Goal: Answer question/provide support: Share knowledge or assist other users

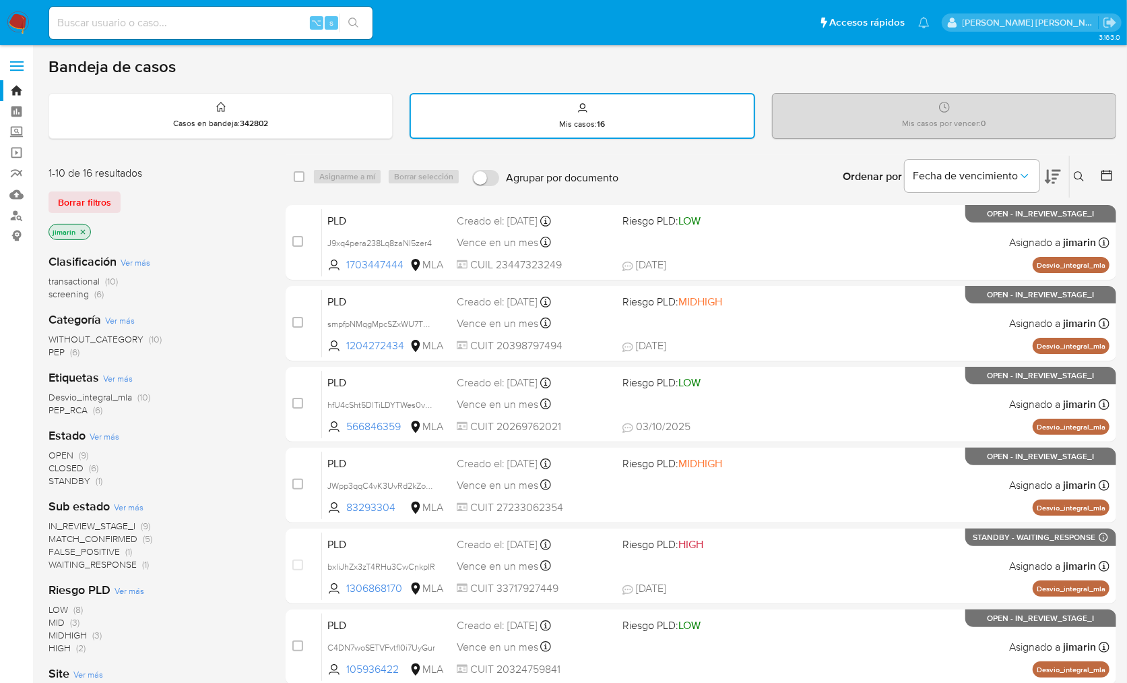
click at [22, 27] on img at bounding box center [18, 22] width 23 height 23
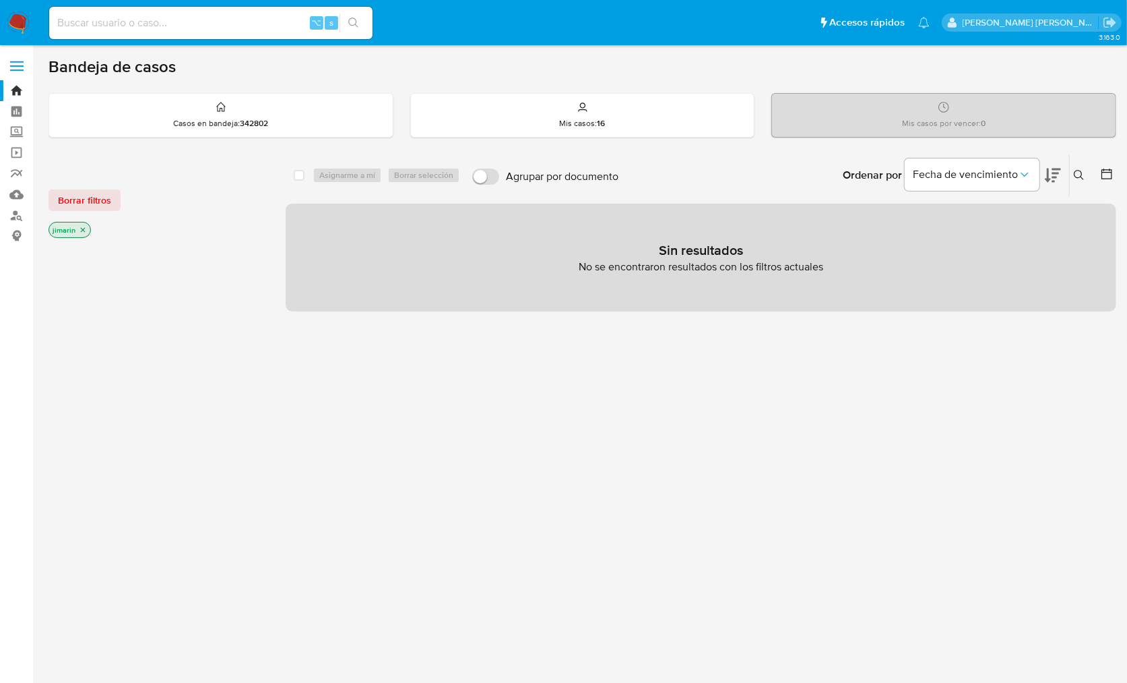
click at [19, 21] on img at bounding box center [18, 22] width 23 height 23
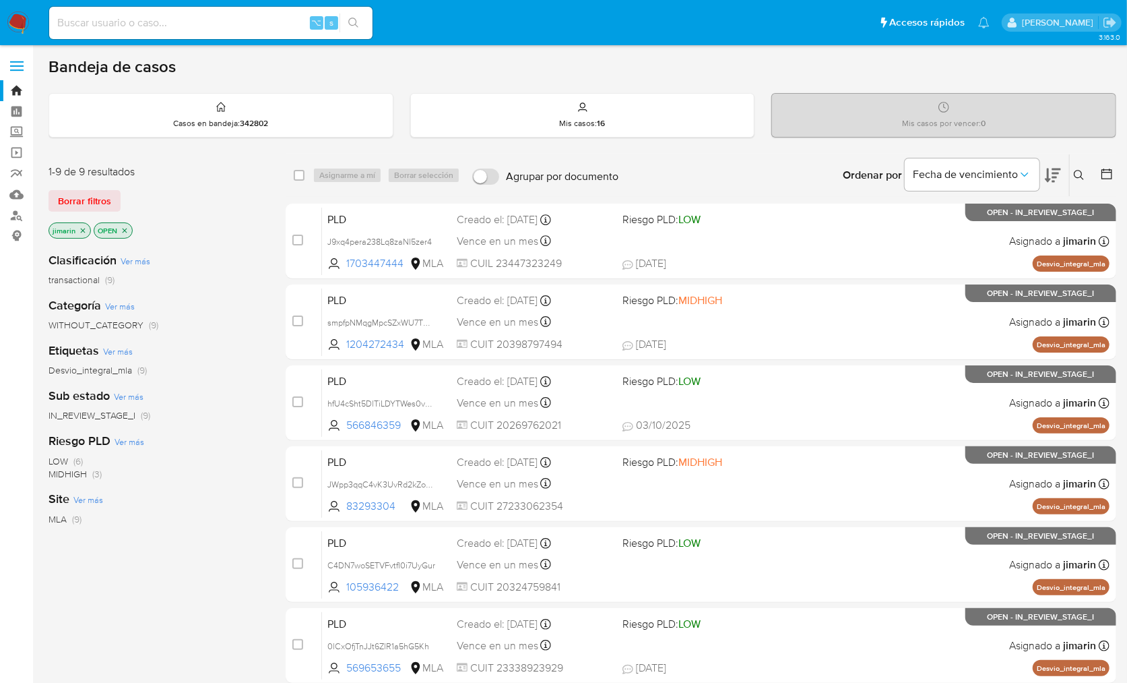
click at [121, 228] on icon "close-filter" at bounding box center [125, 230] width 8 height 8
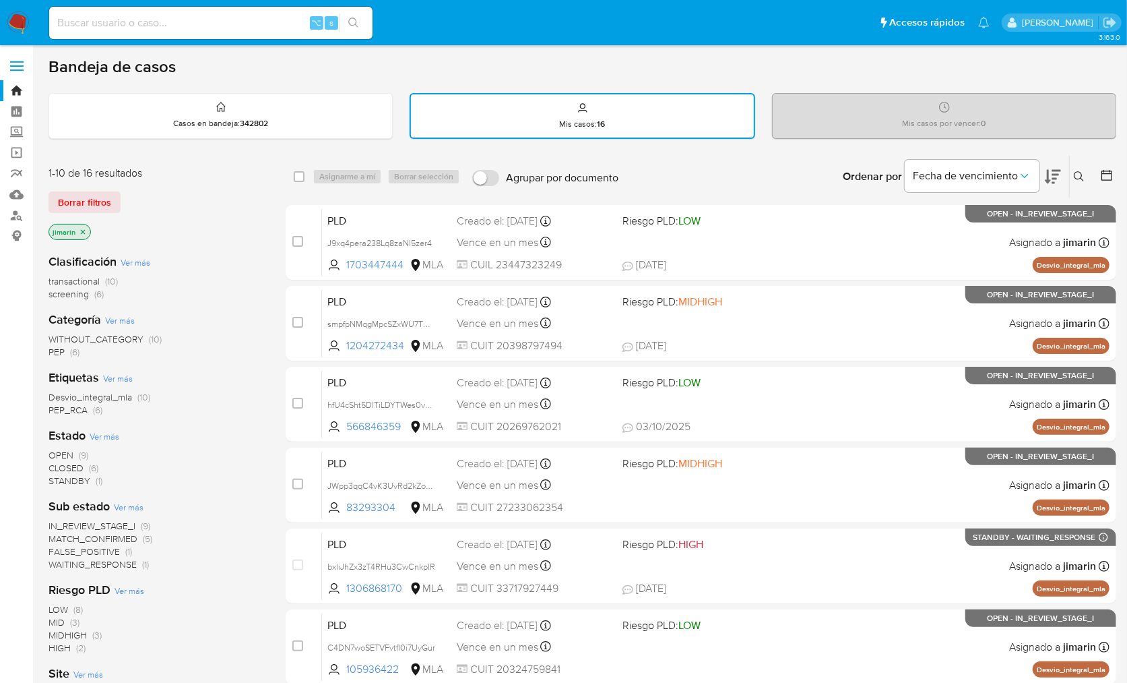
click at [242, 228] on div "jimarin" at bounding box center [157, 233] width 216 height 19
click at [1088, 174] on button at bounding box center [1081, 176] width 22 height 16
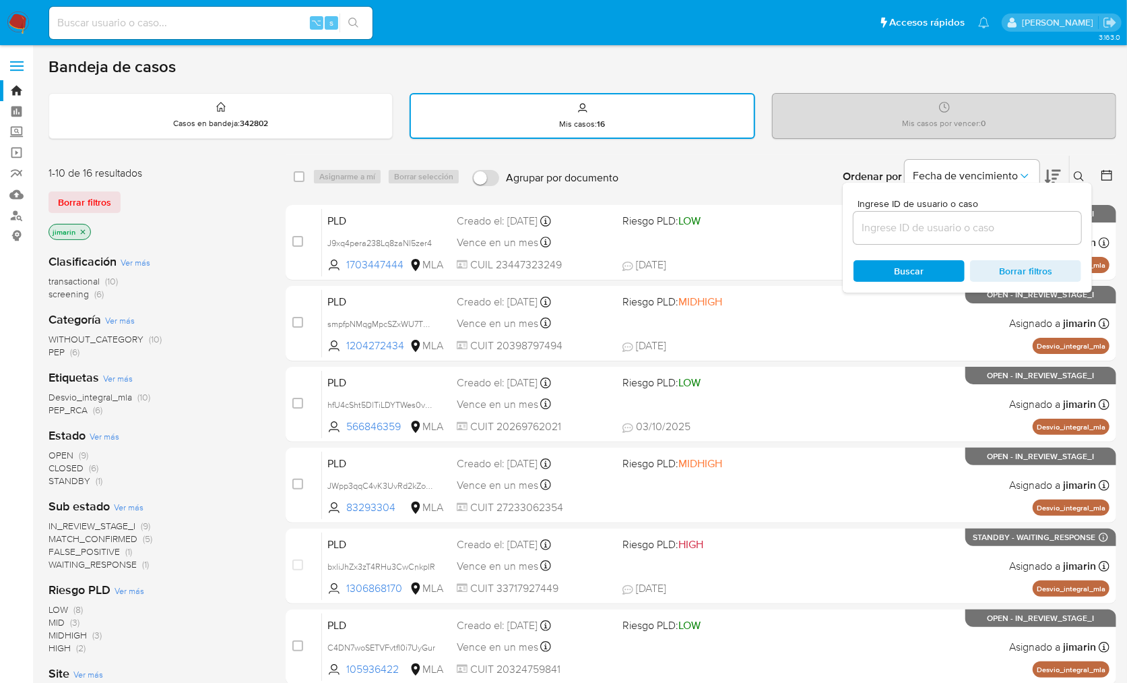
click at [1015, 219] on input at bounding box center [968, 228] width 228 height 18
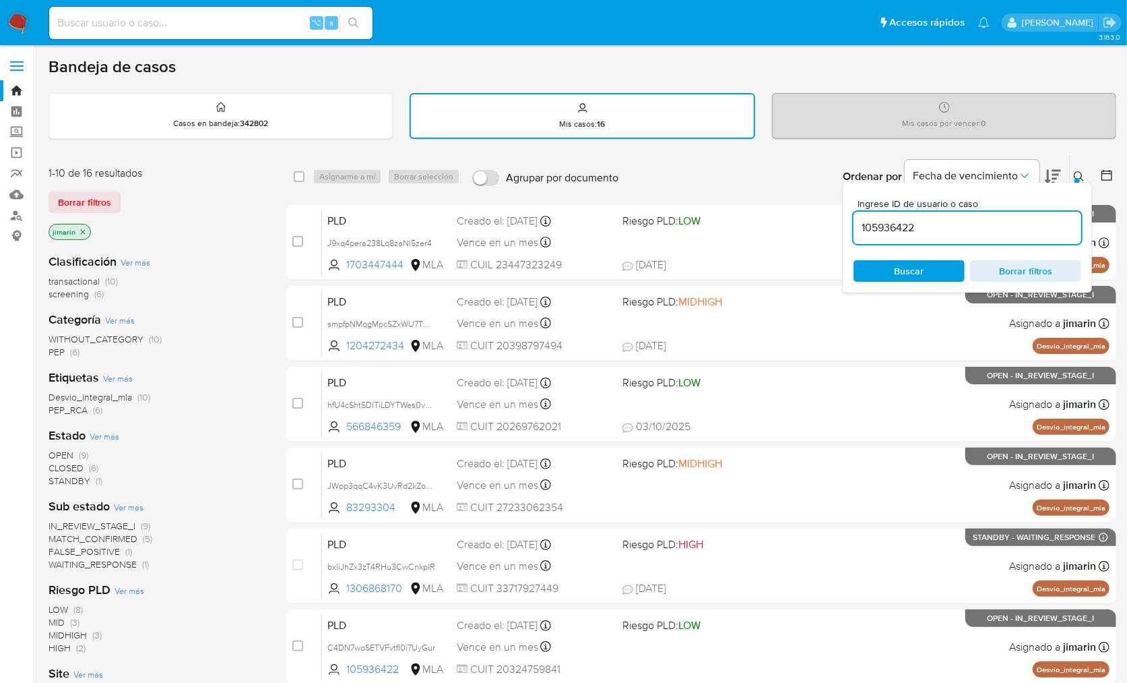
type input "105936422"
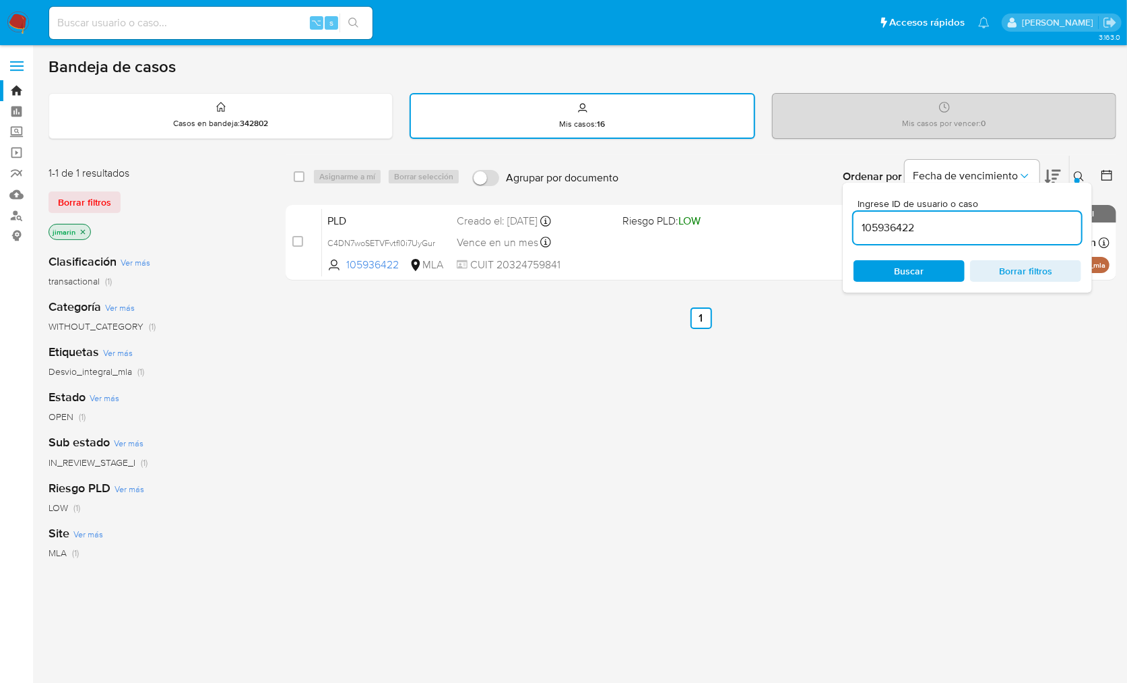
click at [1089, 184] on div "Ingrese ID de usuario o caso 105936422 Buscar Borrar filtros" at bounding box center [967, 238] width 249 height 110
click at [1085, 179] on button at bounding box center [1081, 176] width 22 height 16
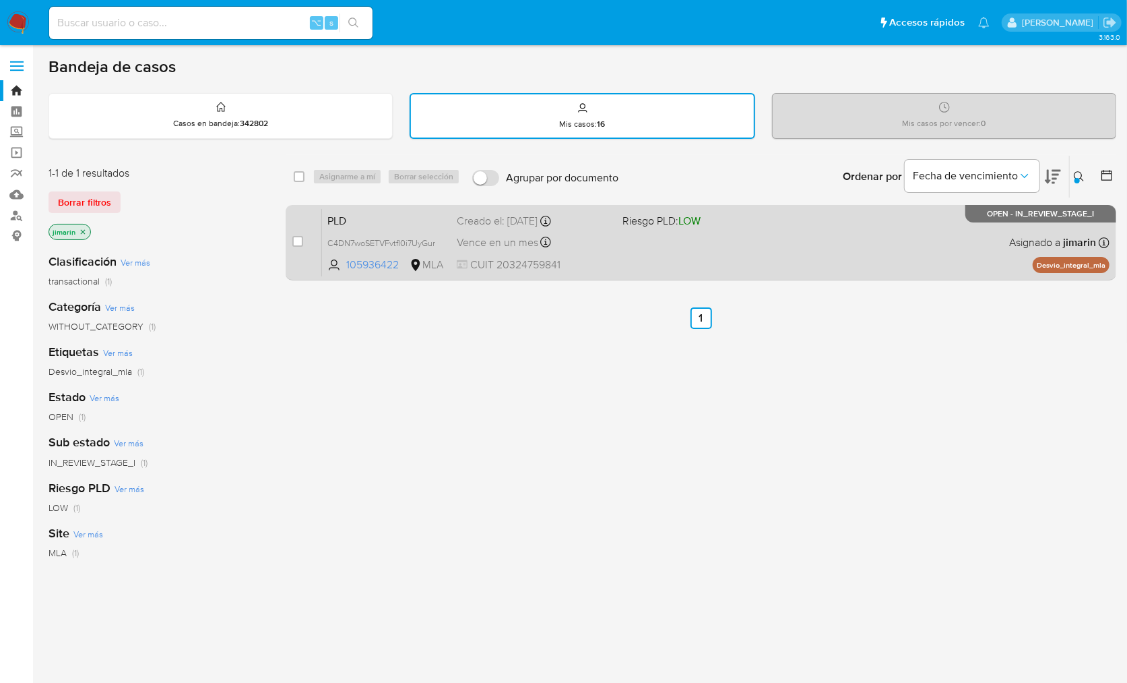
click at [923, 239] on div "PLD C4DN7woSETVFvtfI0i7UyGur 105936422 MLA Riesgo PLD: LOW Creado el: 12/09/202…" at bounding box center [716, 242] width 788 height 68
click at [301, 242] on input "checkbox" at bounding box center [297, 241] width 11 height 11
checkbox input "true"
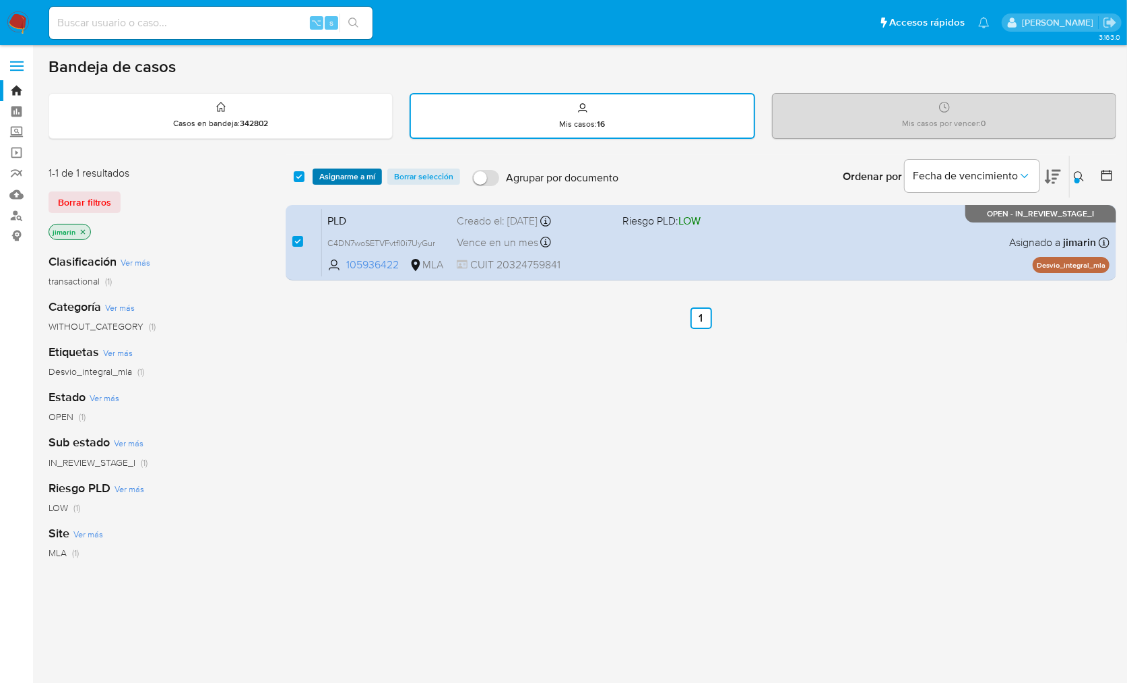
click at [354, 177] on span "Asignarme a mí" at bounding box center [347, 176] width 56 height 13
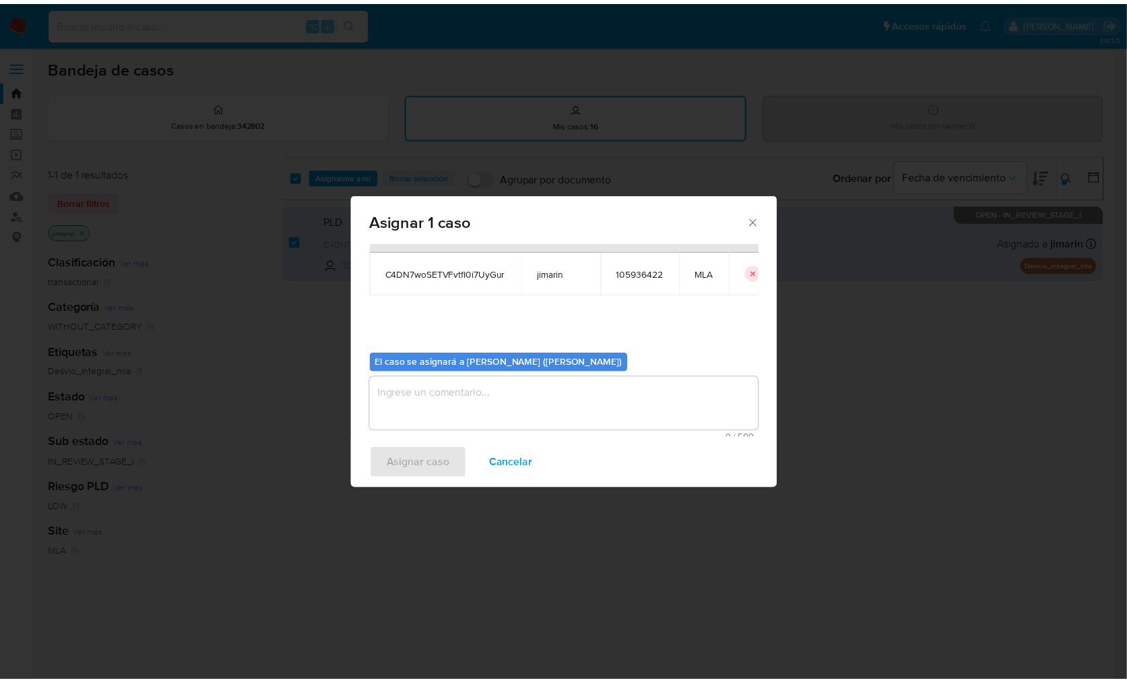
scroll to position [69, 0]
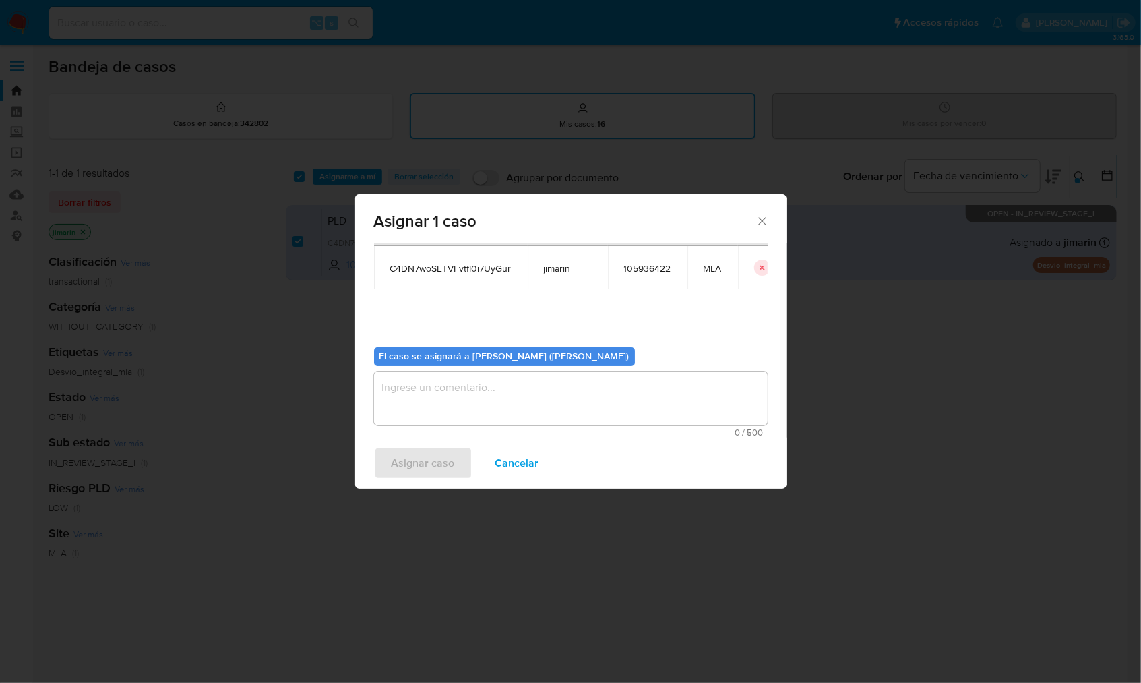
click at [482, 412] on textarea "assign-modal" at bounding box center [570, 398] width 393 height 54
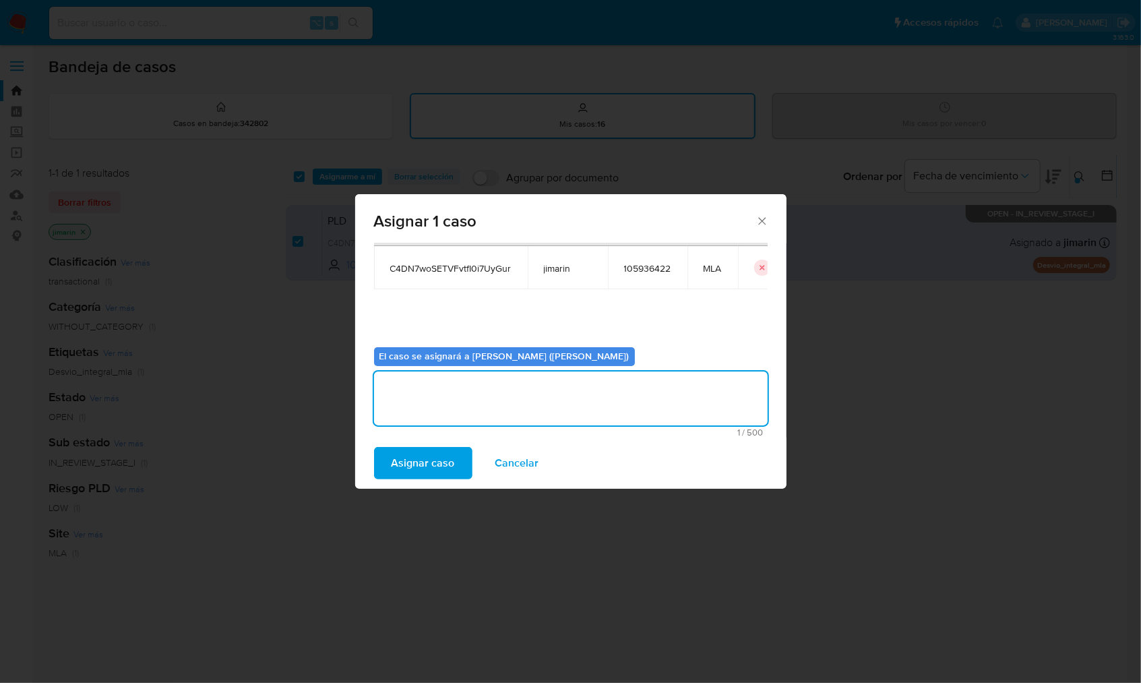
click at [422, 478] on span "Asignar caso" at bounding box center [422, 463] width 63 height 30
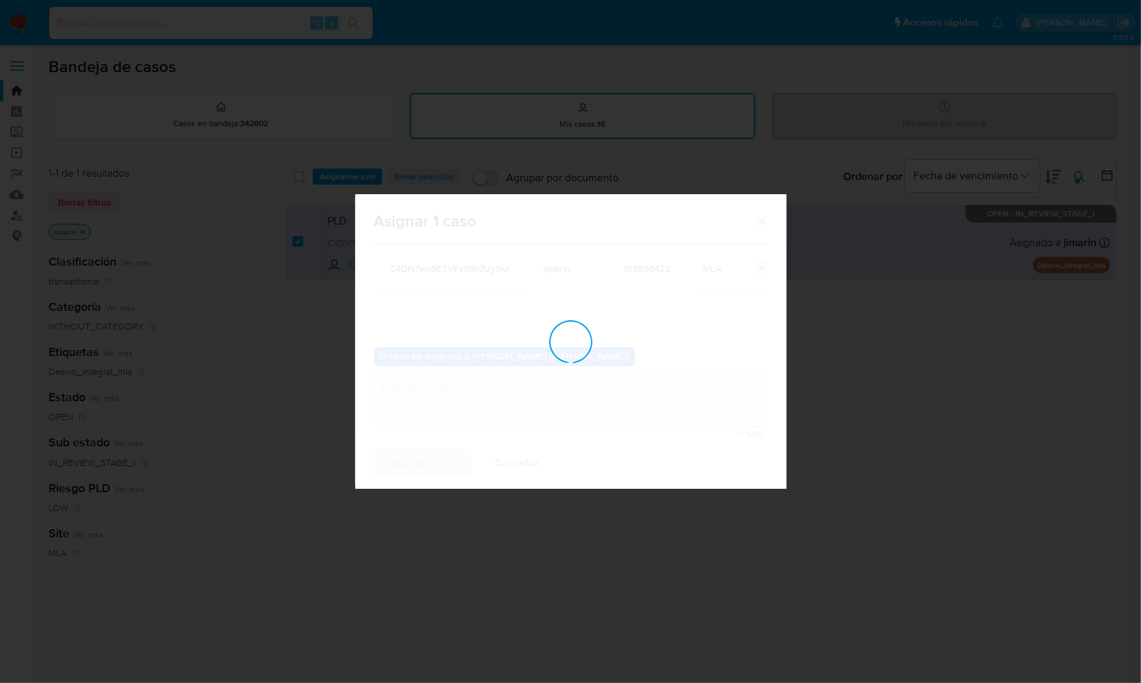
checkbox input "false"
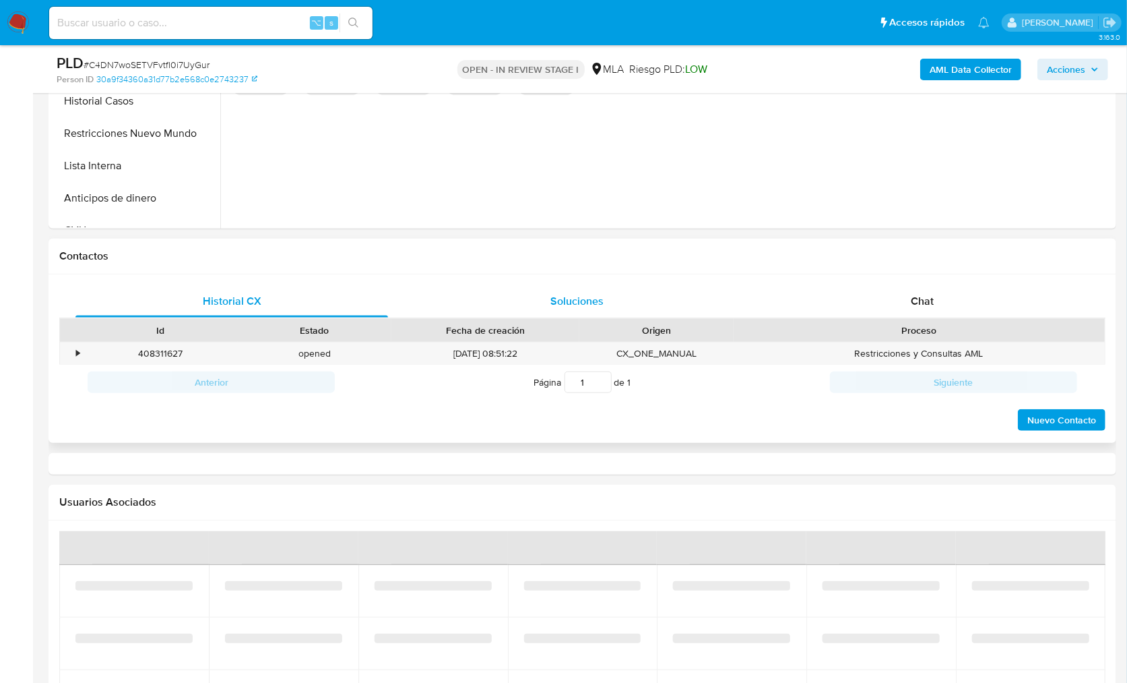
select select "10"
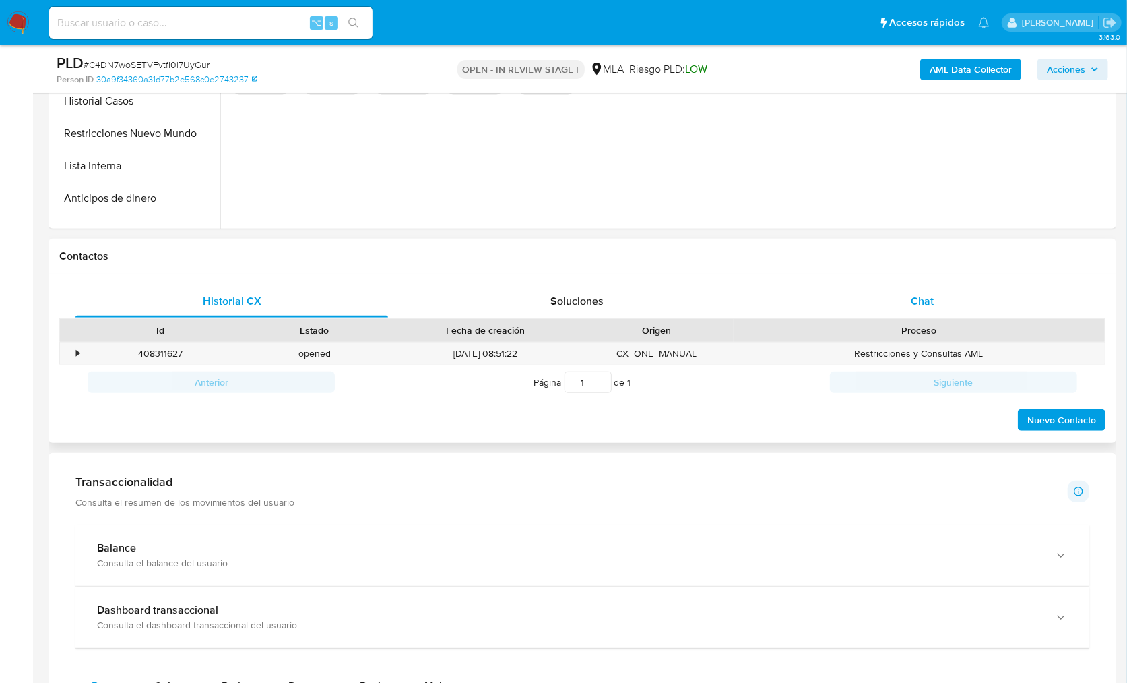
click at [875, 306] on div "Chat" at bounding box center [922, 301] width 313 height 32
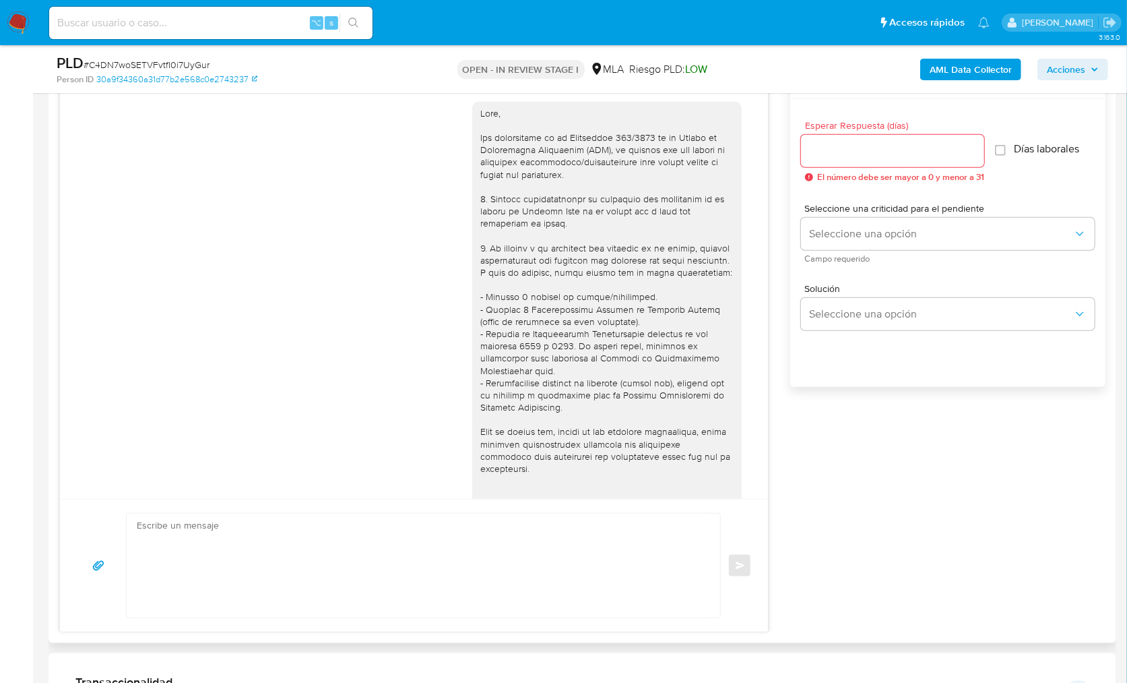
scroll to position [1521, 0]
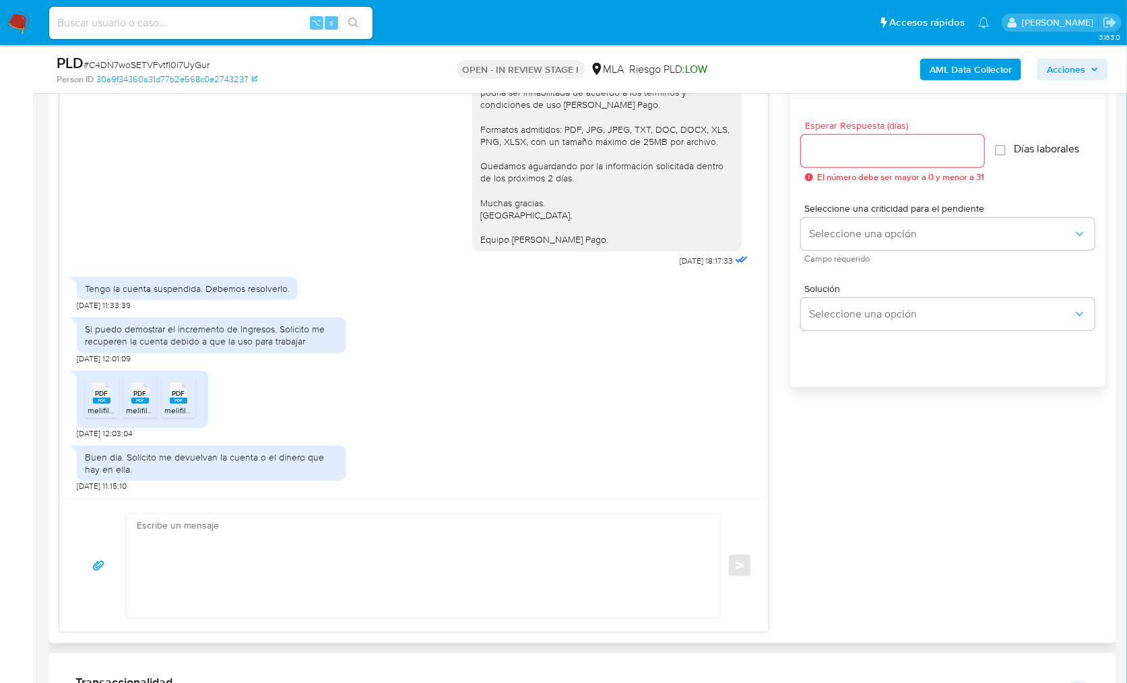
click at [89, 389] on div "PDF PDF" at bounding box center [102, 392] width 28 height 26
click at [160, 400] on ul "PDF PDF melifile4870904734394578795.pdf PDF PDF melifile8559419351770005648.pdf…" at bounding box center [142, 399] width 115 height 46
click at [150, 402] on div "PDF PDF" at bounding box center [140, 392] width 28 height 26
click at [177, 401] on rect at bounding box center [179, 401] width 18 height 6
click at [405, 582] on textarea at bounding box center [420, 565] width 567 height 104
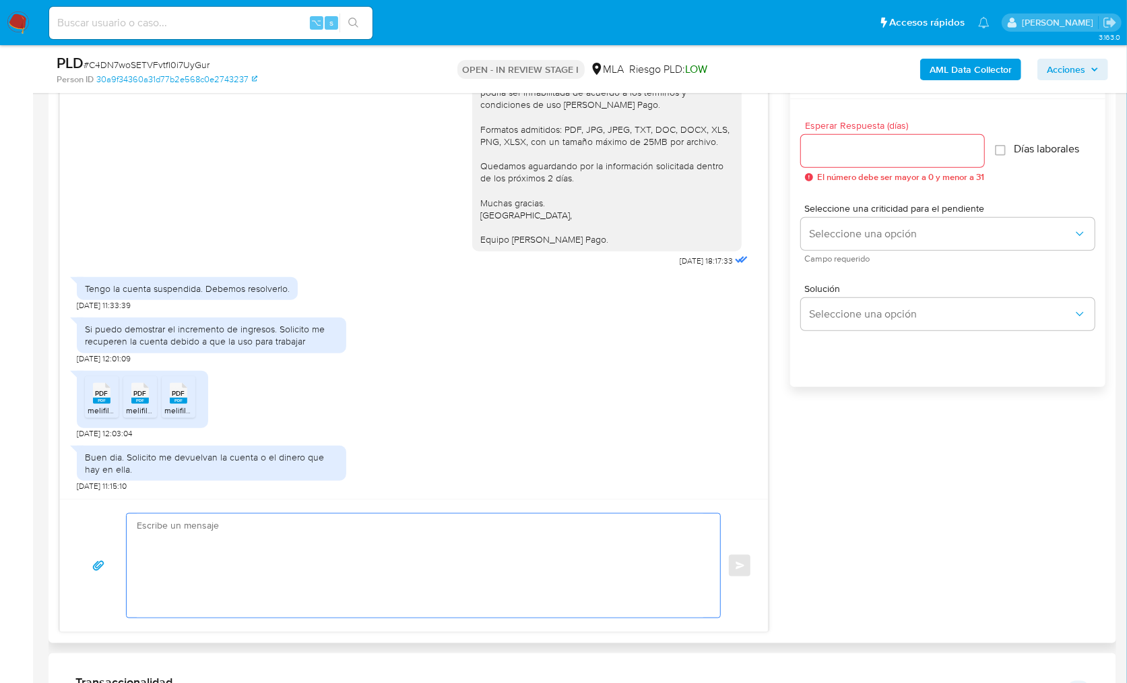
click at [337, 550] on textarea at bounding box center [420, 565] width 567 height 104
paste textarea "Hola XXX, Muchas gracias por la respuesta. ¡Te contamos que tu cuenta ya está a…"
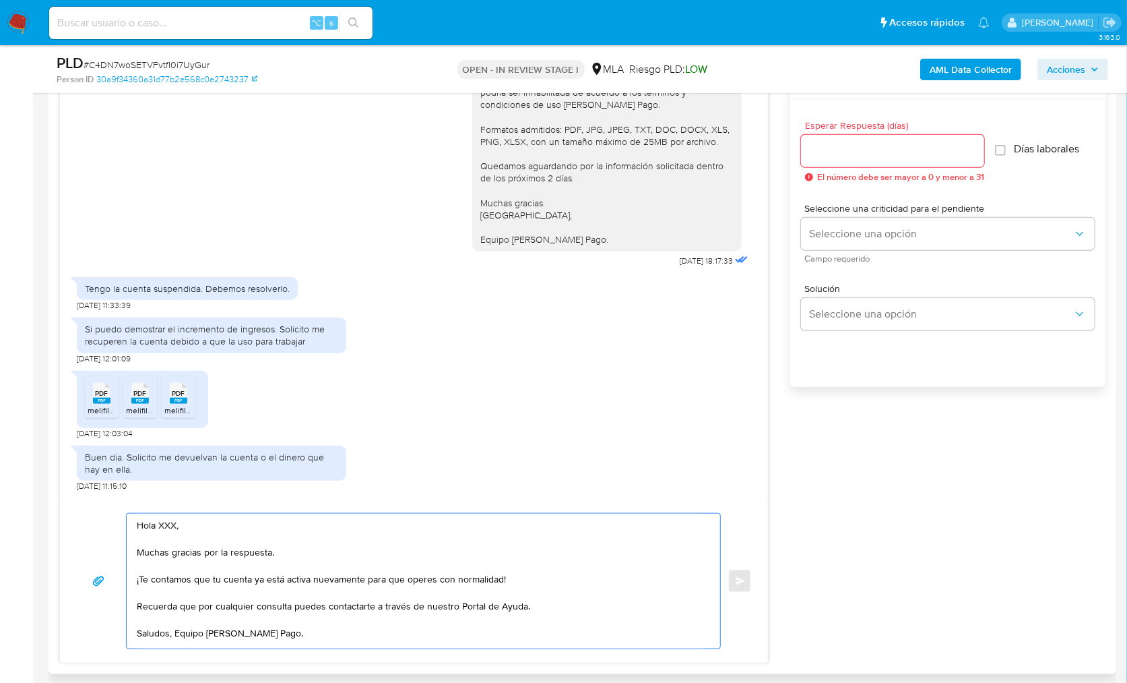
scroll to position [18, 0]
click at [162, 523] on textarea "Hola XXX, Muchas gracias por la respuesta. ¡Te contamos que tu cuenta ya está a…" at bounding box center [420, 580] width 567 height 135
click at [305, 546] on textarea "Hola, Muchas gracias por la respuesta. ¡Te contamos que tu cuenta ya está activ…" at bounding box center [420, 580] width 567 height 135
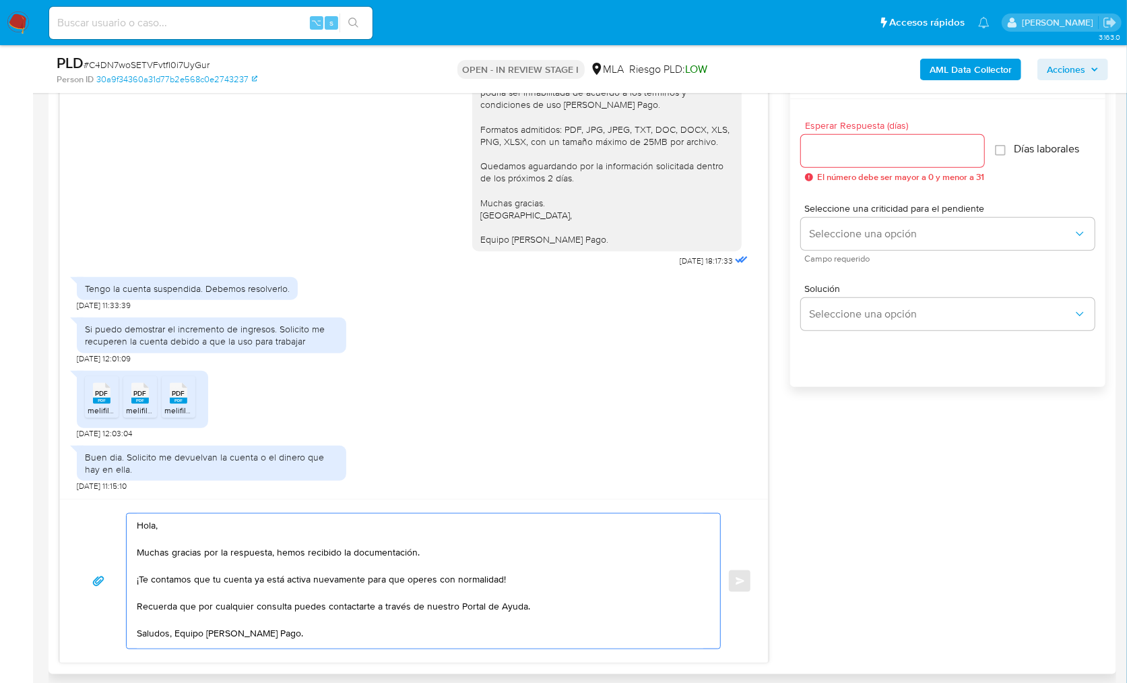
type textarea "Hola, Muchas gracias por la respuesta, hemos recibido la documentación. ¡Te con…"
click at [844, 151] on input "Esperar Respuesta (días)" at bounding box center [892, 151] width 183 height 18
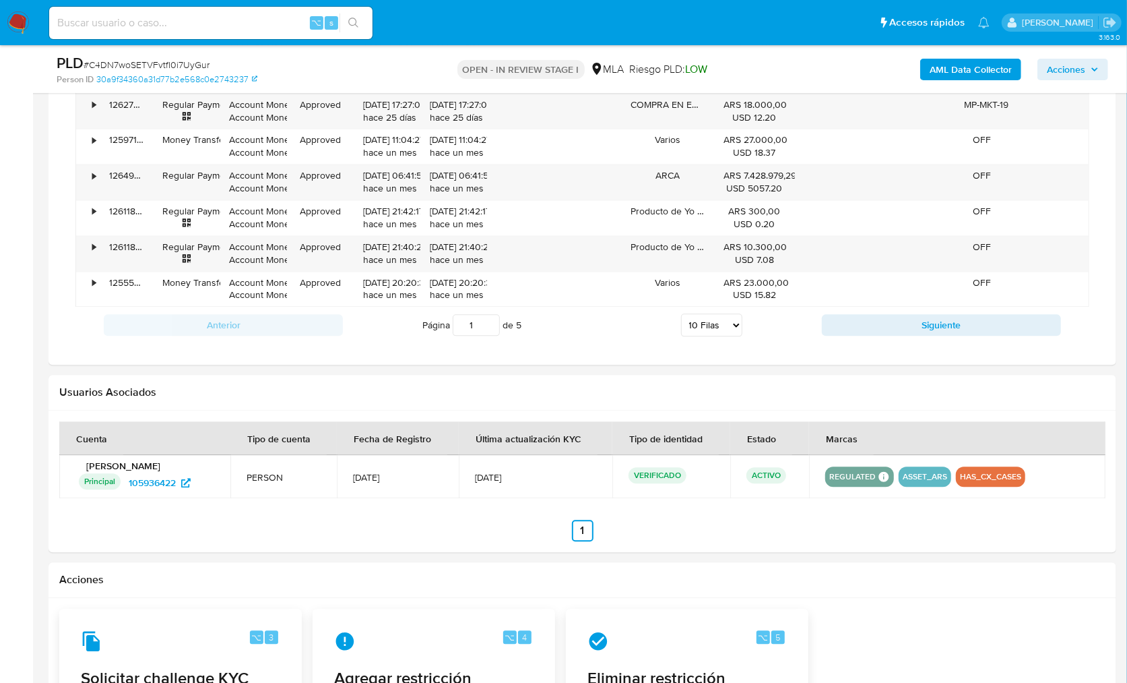
scroll to position [2086, 0]
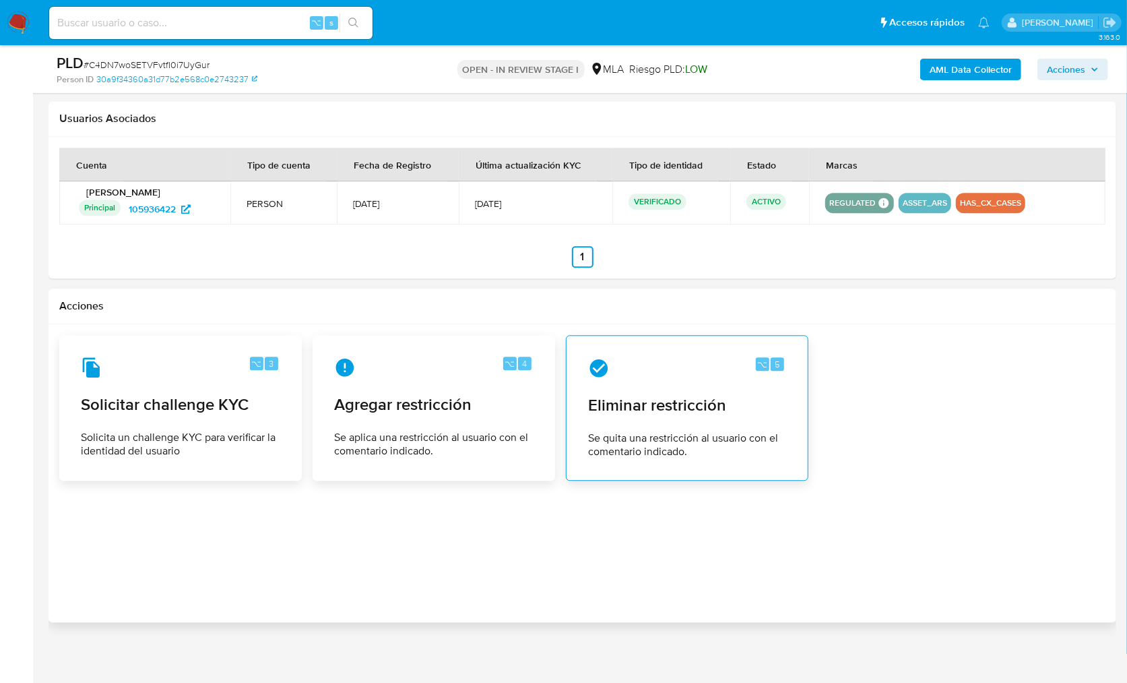
type input "0"
click at [643, 398] on span "Eliminar restricción" at bounding box center [687, 405] width 198 height 20
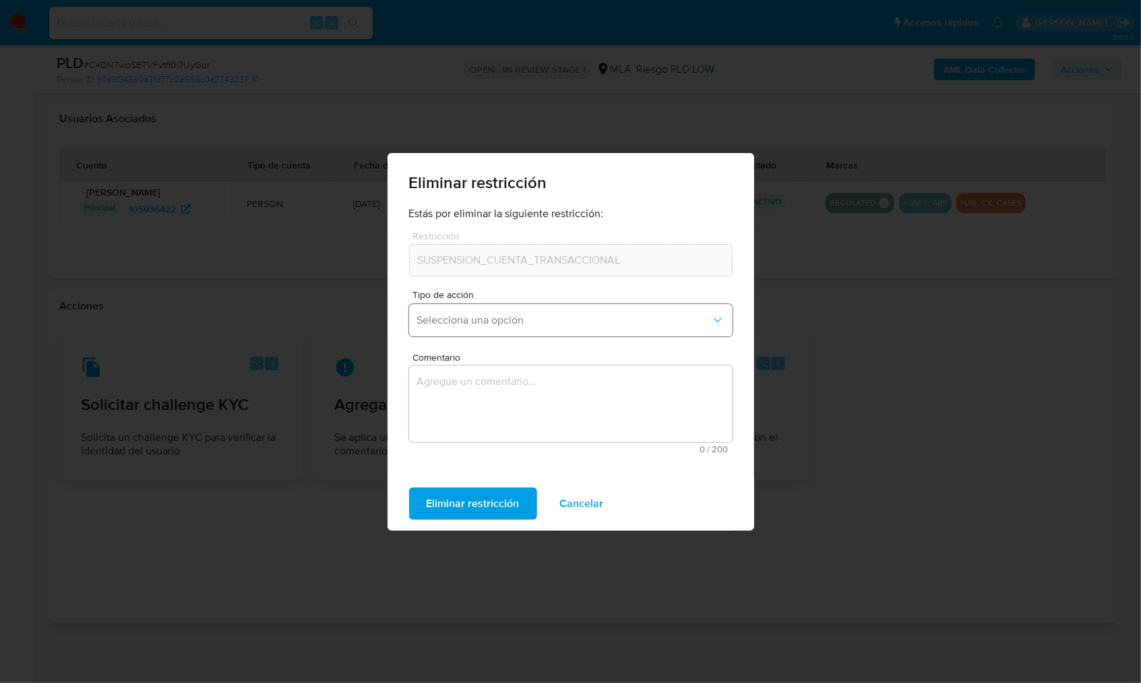
click at [447, 320] on span "Selecciona una opción" at bounding box center [564, 319] width 294 height 13
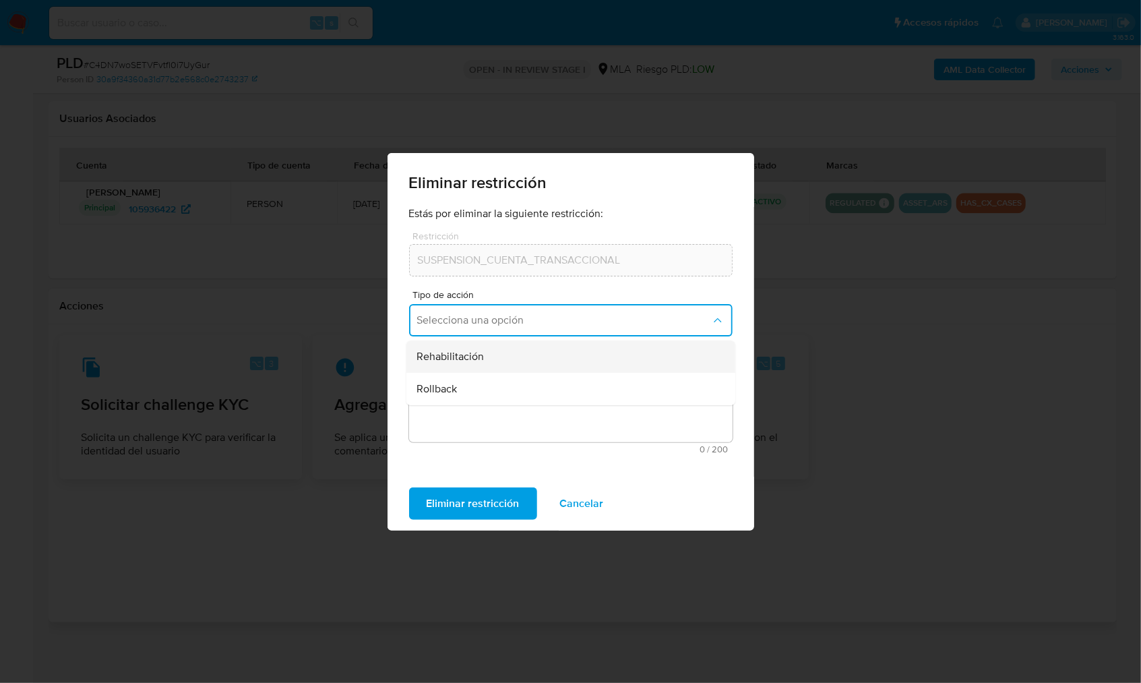
click at [470, 356] on span "Rehabilitación" at bounding box center [450, 356] width 67 height 13
click at [487, 417] on textarea "Comentario" at bounding box center [570, 403] width 323 height 77
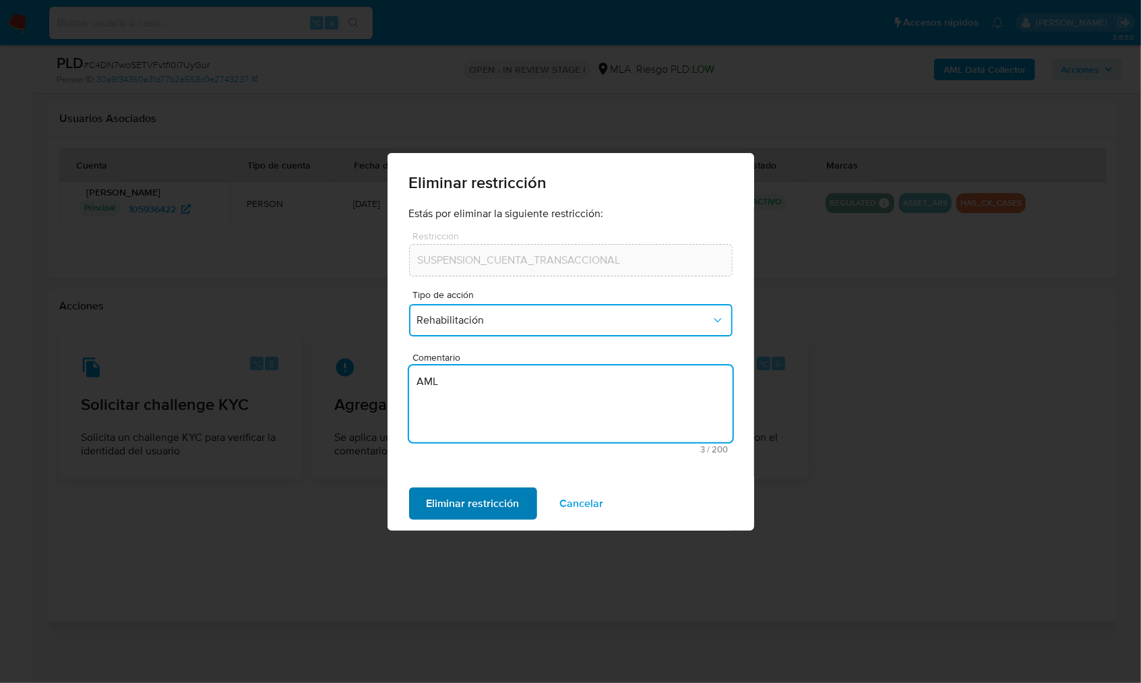
type textarea "AML"
click at [436, 508] on span "Eliminar restricción" at bounding box center [473, 503] width 93 height 30
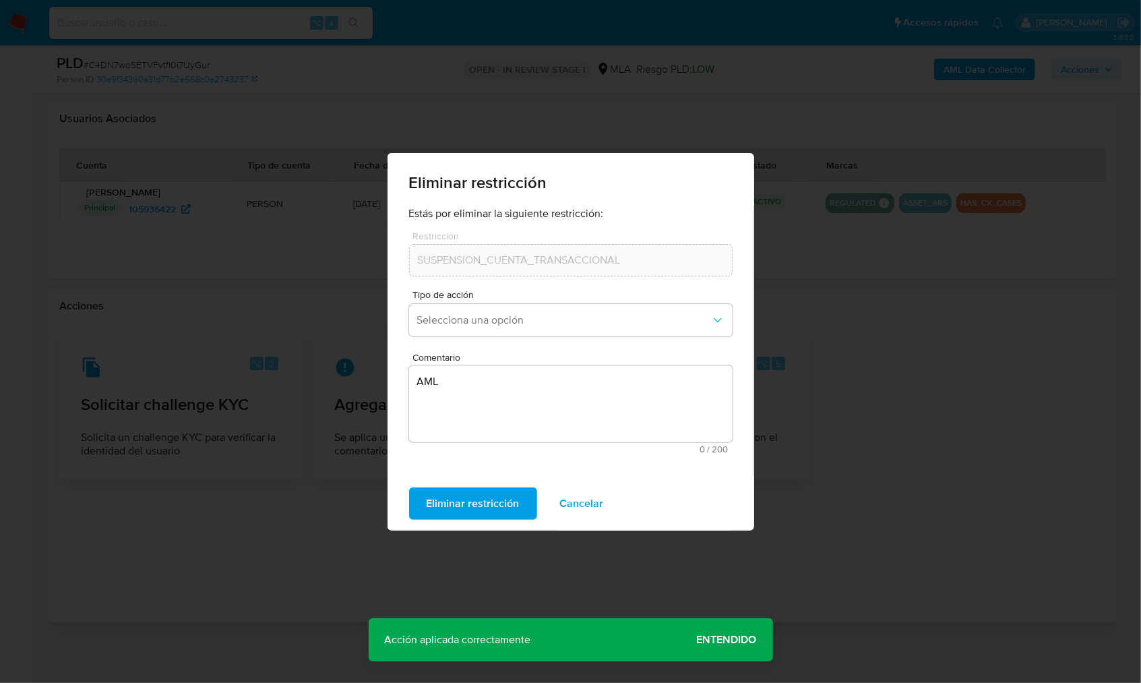
click at [732, 639] on span "Entendido" at bounding box center [727, 639] width 60 height 0
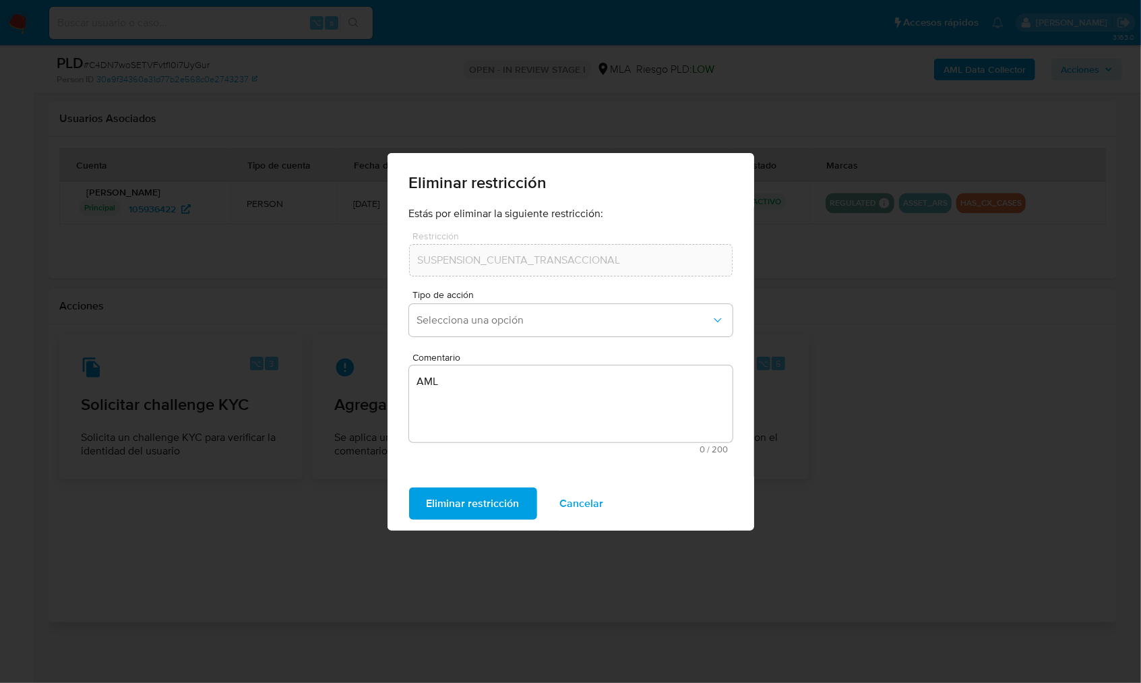
click at [612, 495] on button "Cancelar" at bounding box center [581, 503] width 79 height 32
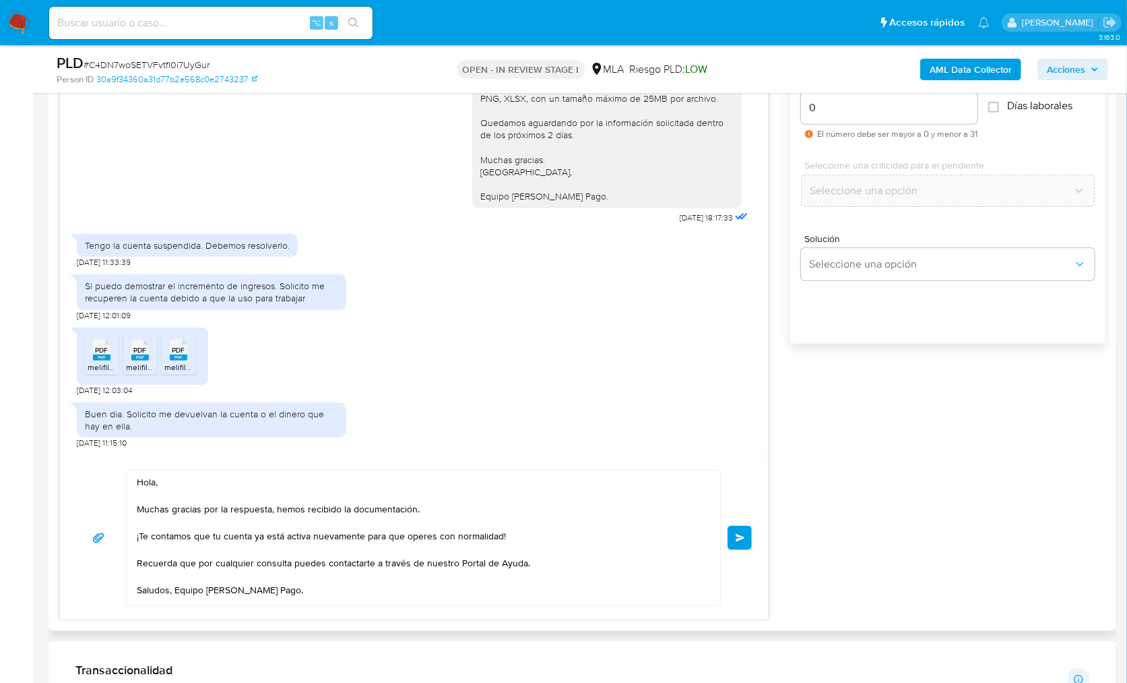
scroll to position [700, 0]
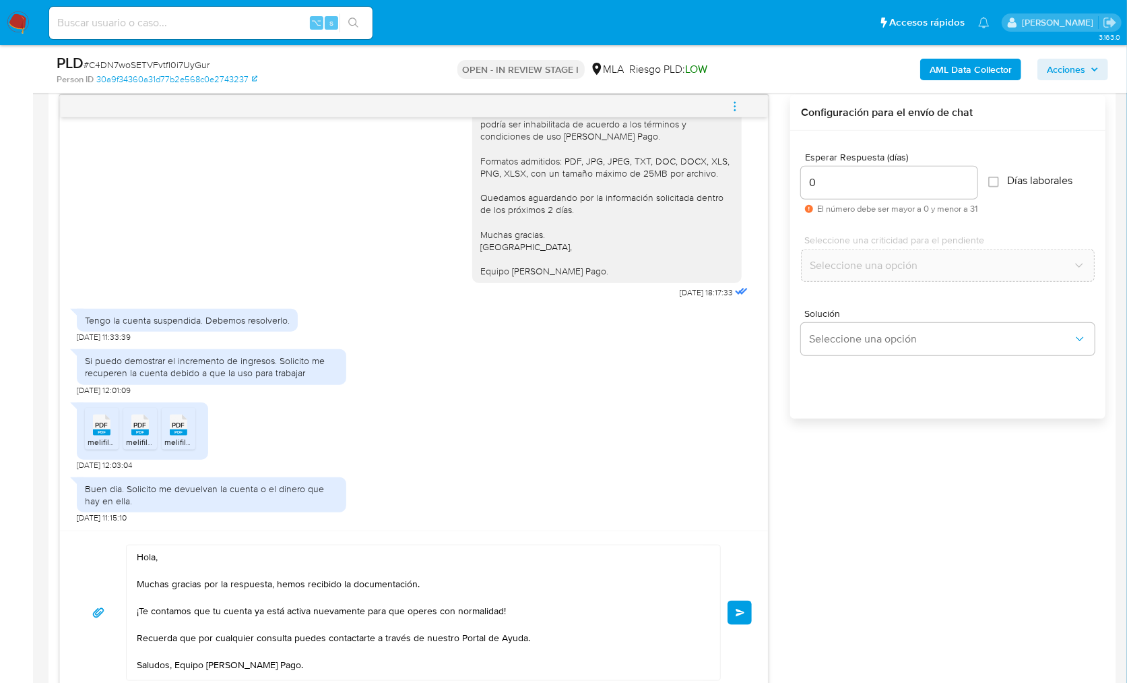
click at [737, 617] on button "Enviar" at bounding box center [740, 612] width 24 height 24
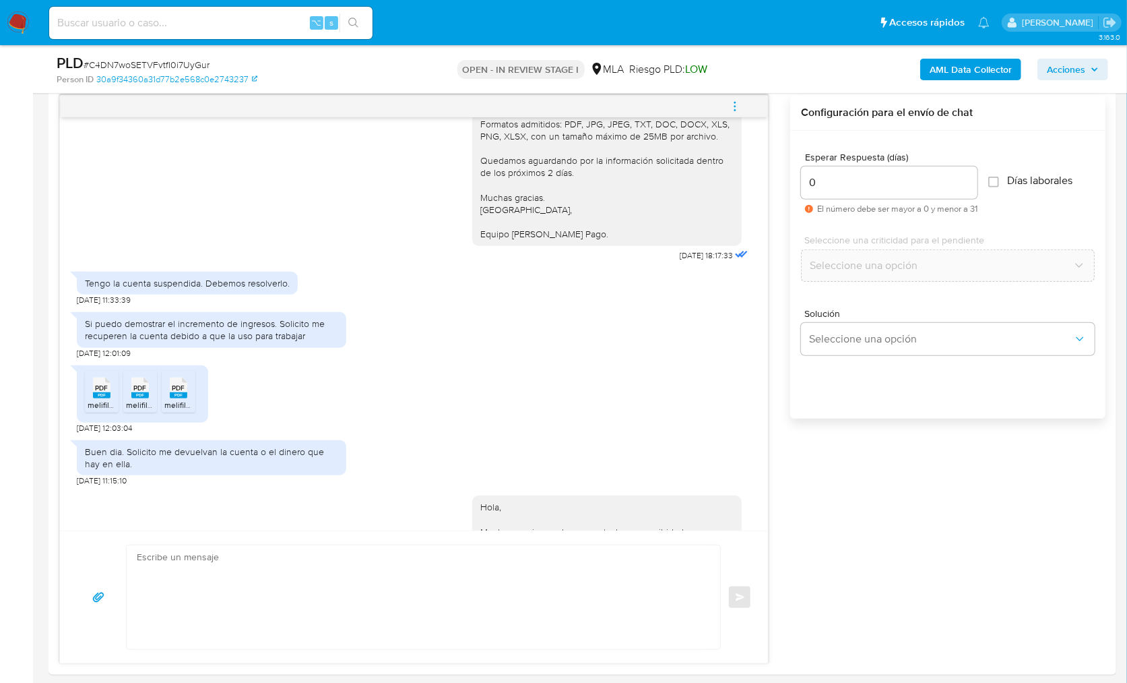
scroll to position [1720, 0]
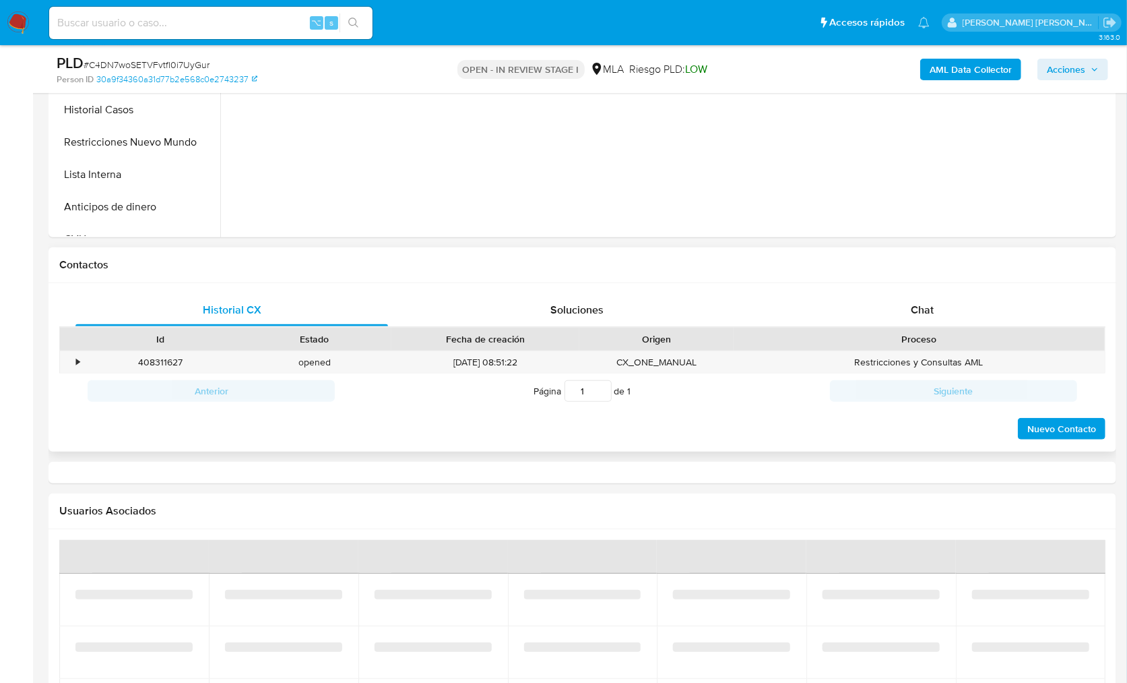
select select "10"
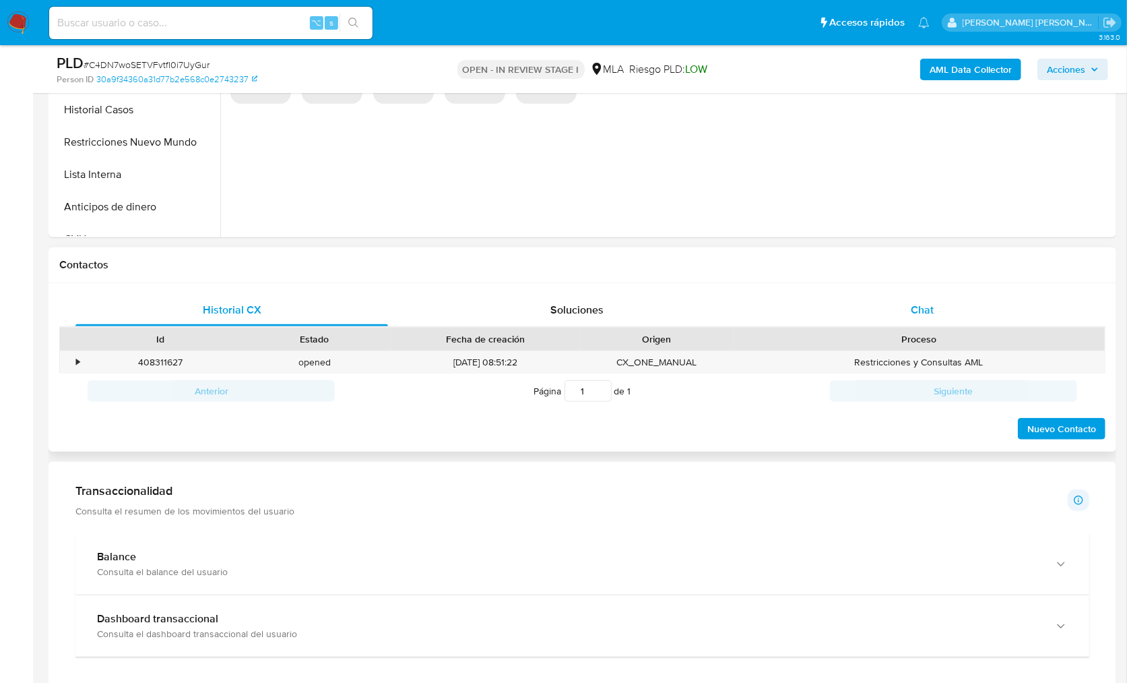
click at [932, 315] on span "Chat" at bounding box center [922, 309] width 23 height 15
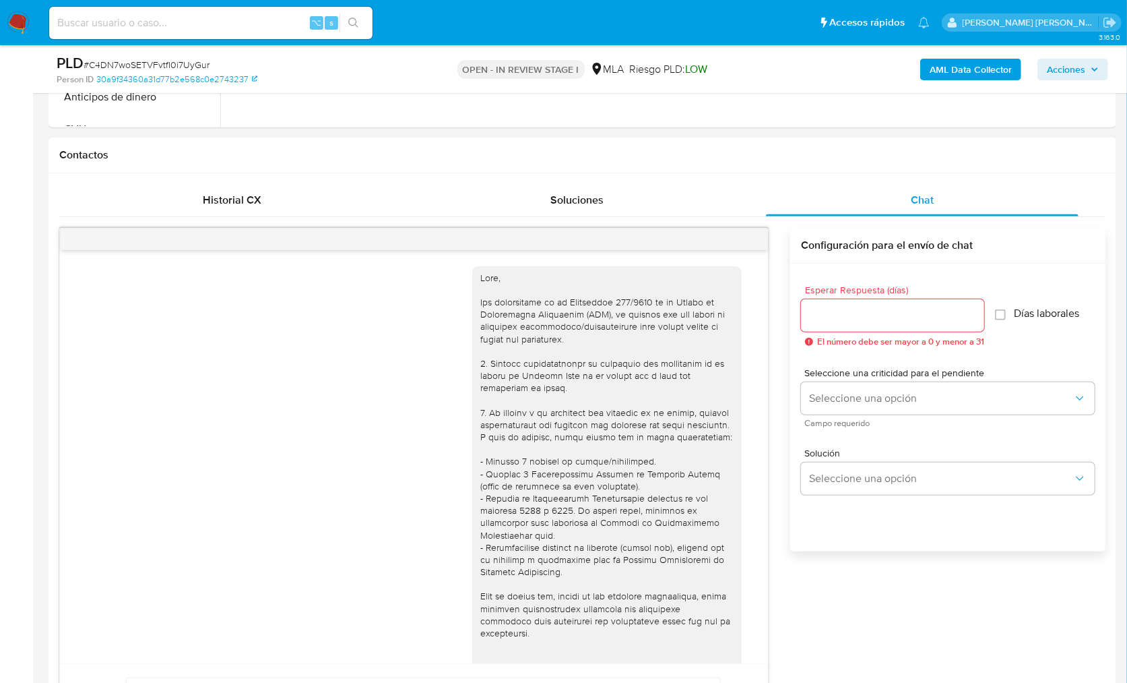
scroll to position [1720, 0]
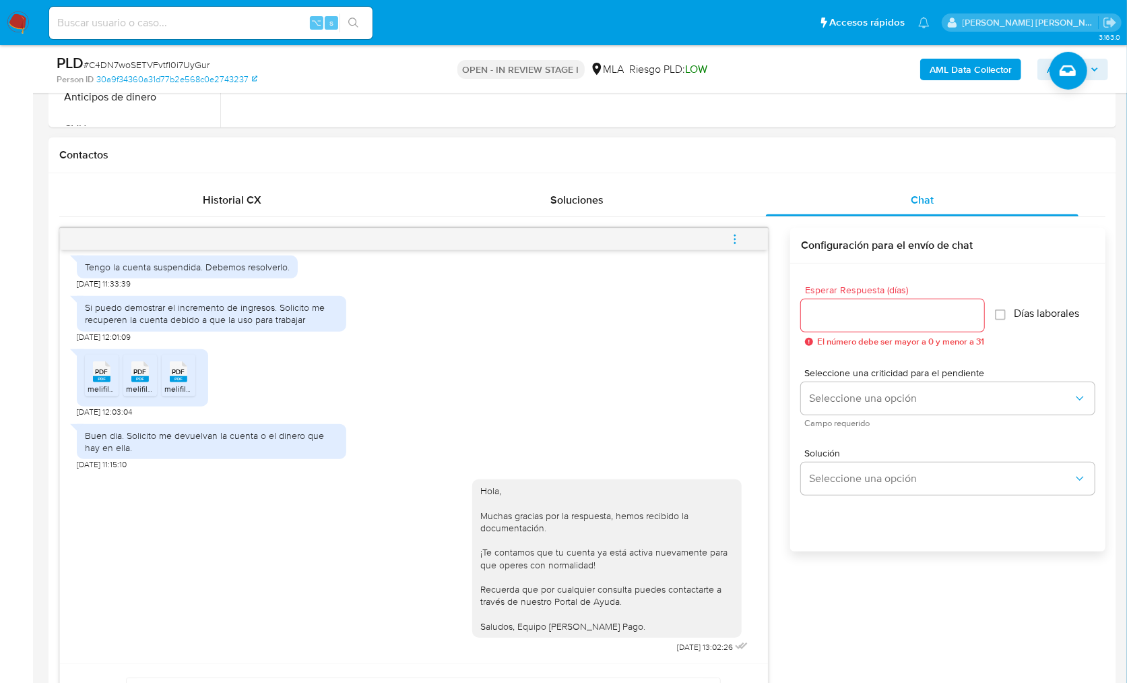
click at [743, 227] on button "menu-action" at bounding box center [735, 239] width 44 height 32
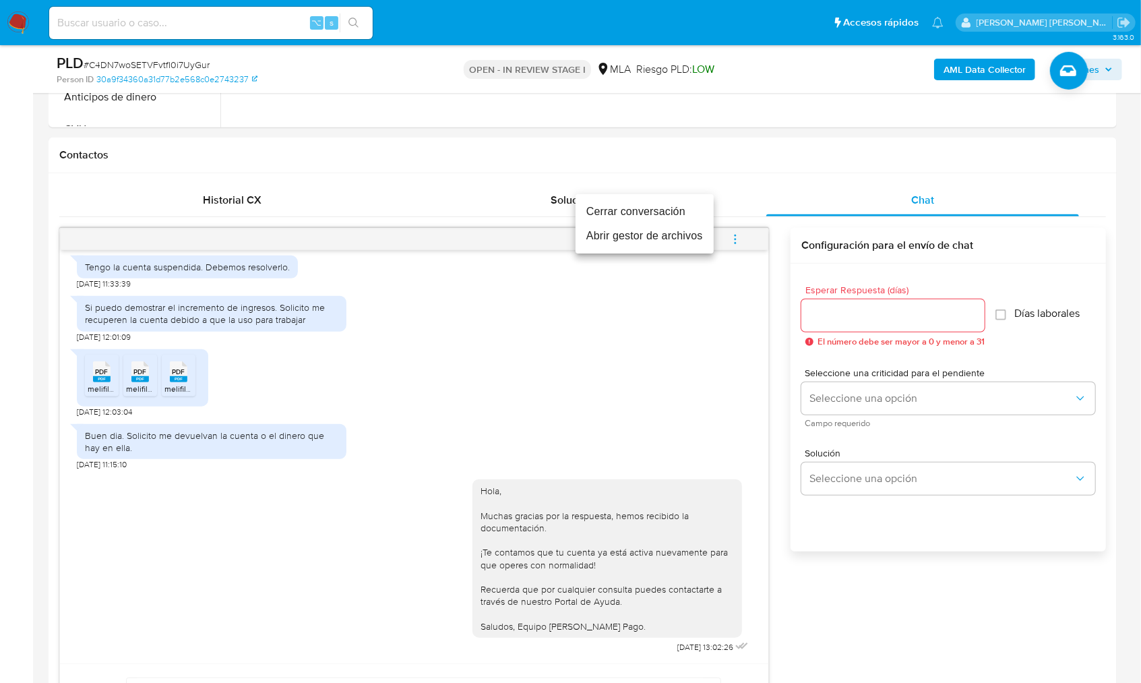
click at [656, 211] on li "Cerrar conversación" at bounding box center [644, 211] width 138 height 24
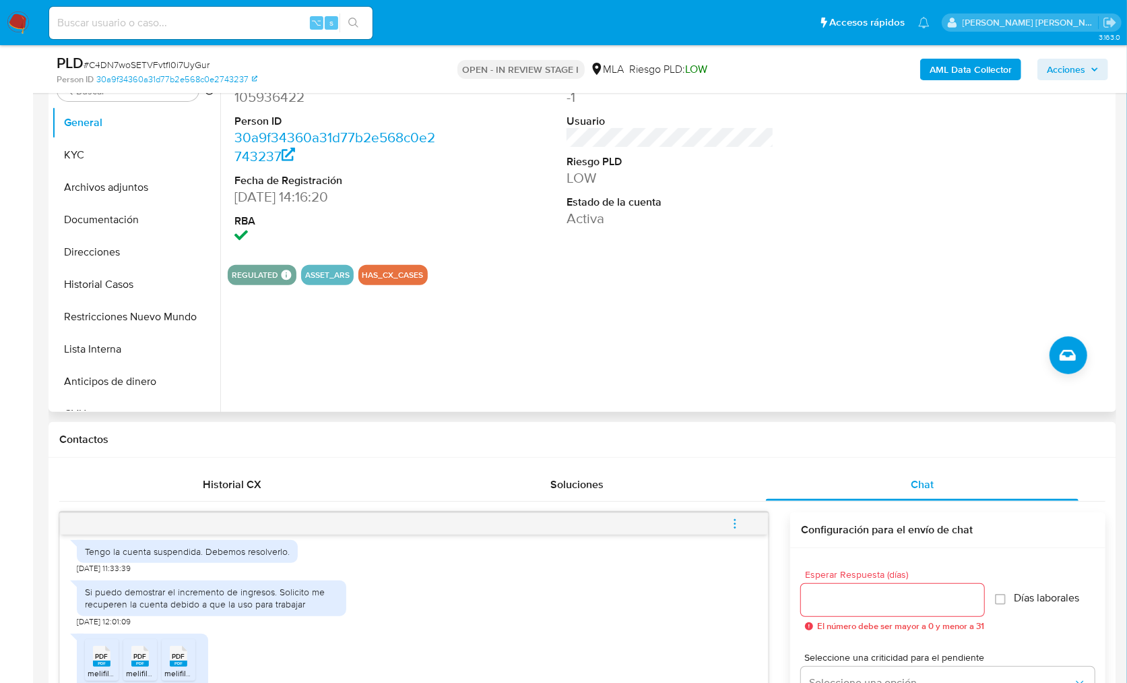
scroll to position [280, 0]
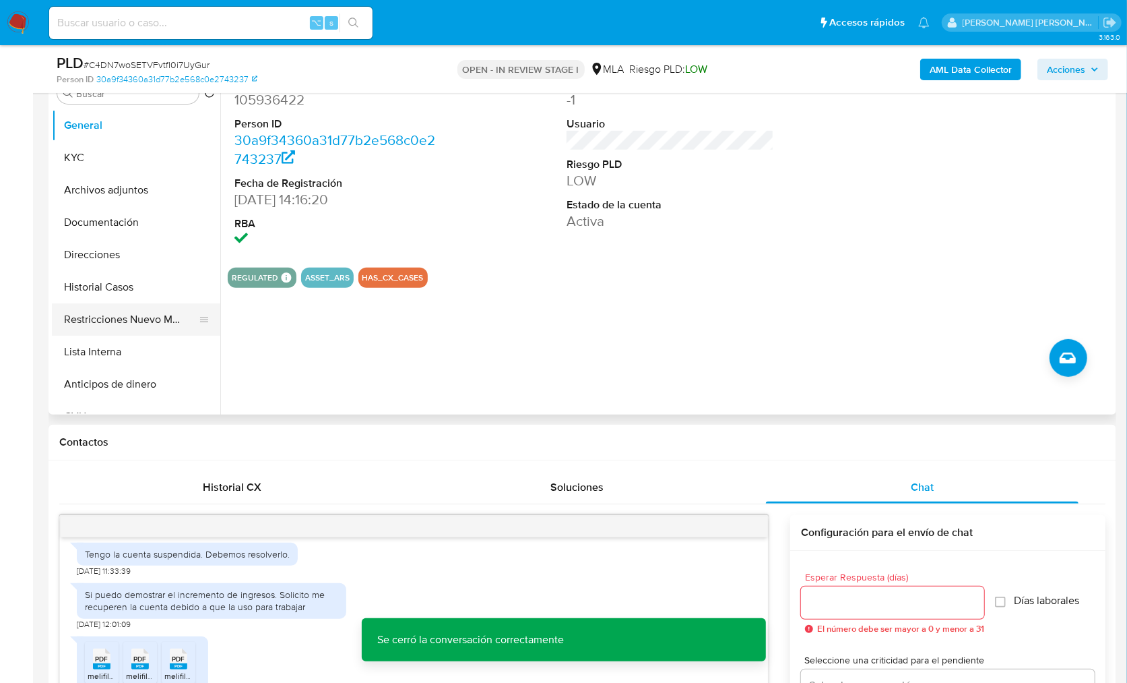
click at [167, 308] on button "Restricciones Nuevo Mundo" at bounding box center [131, 319] width 158 height 32
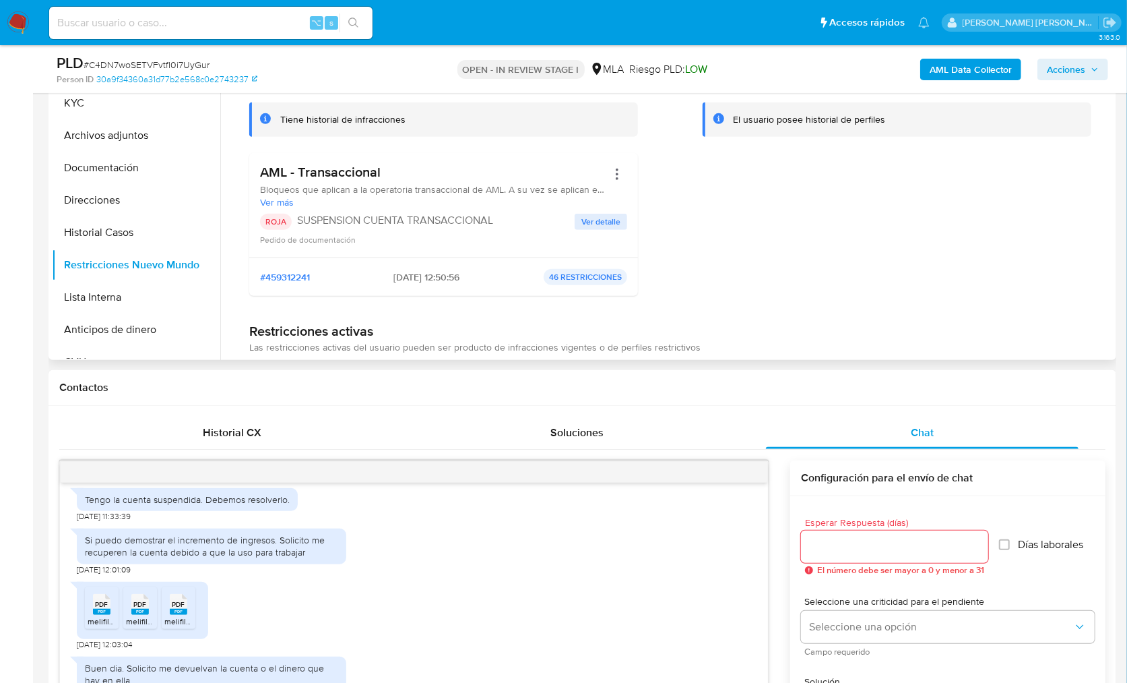
scroll to position [39, 0]
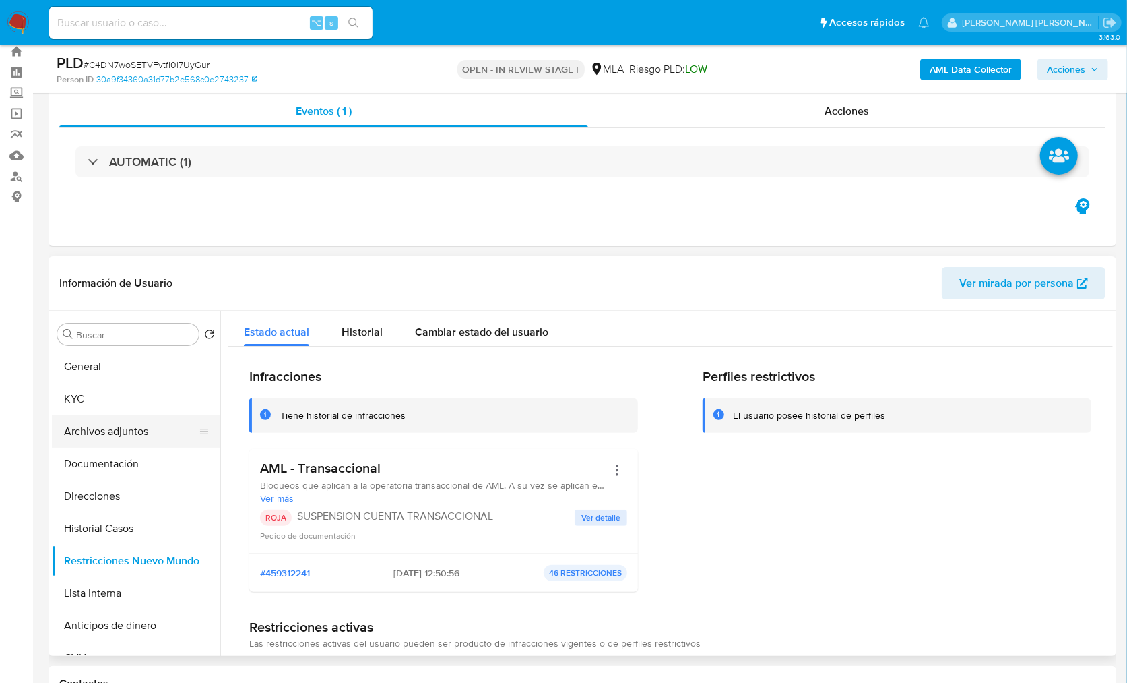
click at [119, 418] on button "Archivos adjuntos" at bounding box center [131, 431] width 158 height 32
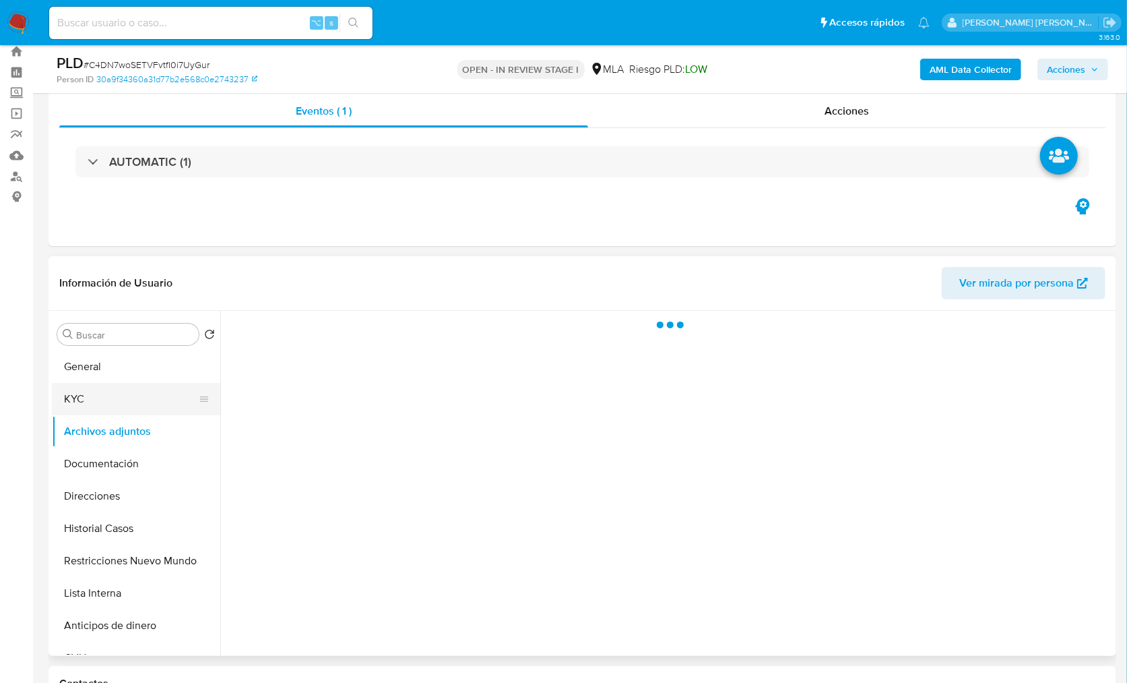
click at [121, 394] on button "KYC" at bounding box center [131, 399] width 158 height 32
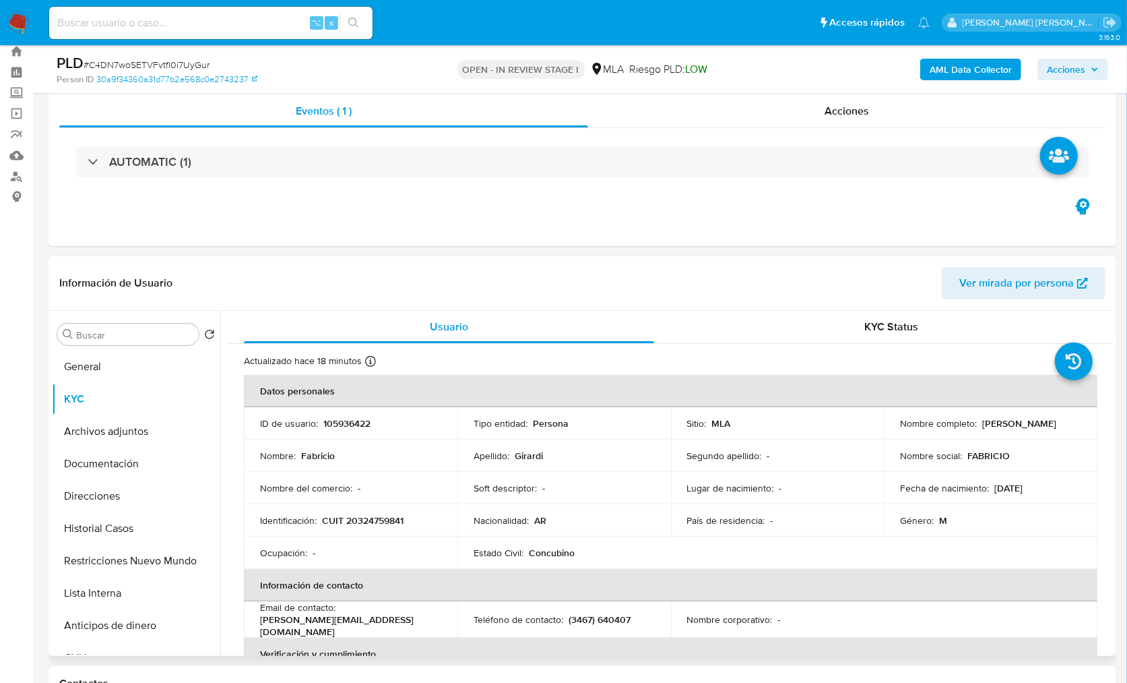
click at [356, 422] on p "105936422" at bounding box center [346, 423] width 47 height 12
click at [137, 548] on button "Restricciones Nuevo Mundo" at bounding box center [131, 560] width 158 height 32
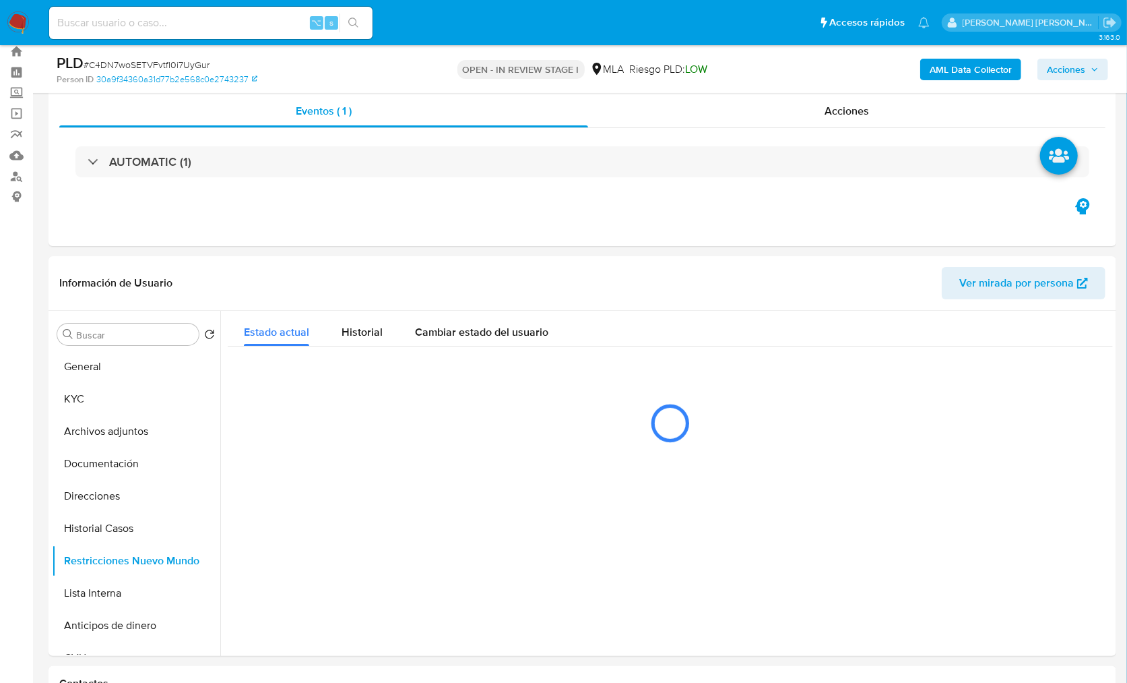
click at [947, 62] on b "AML Data Collector" at bounding box center [971, 70] width 82 height 22
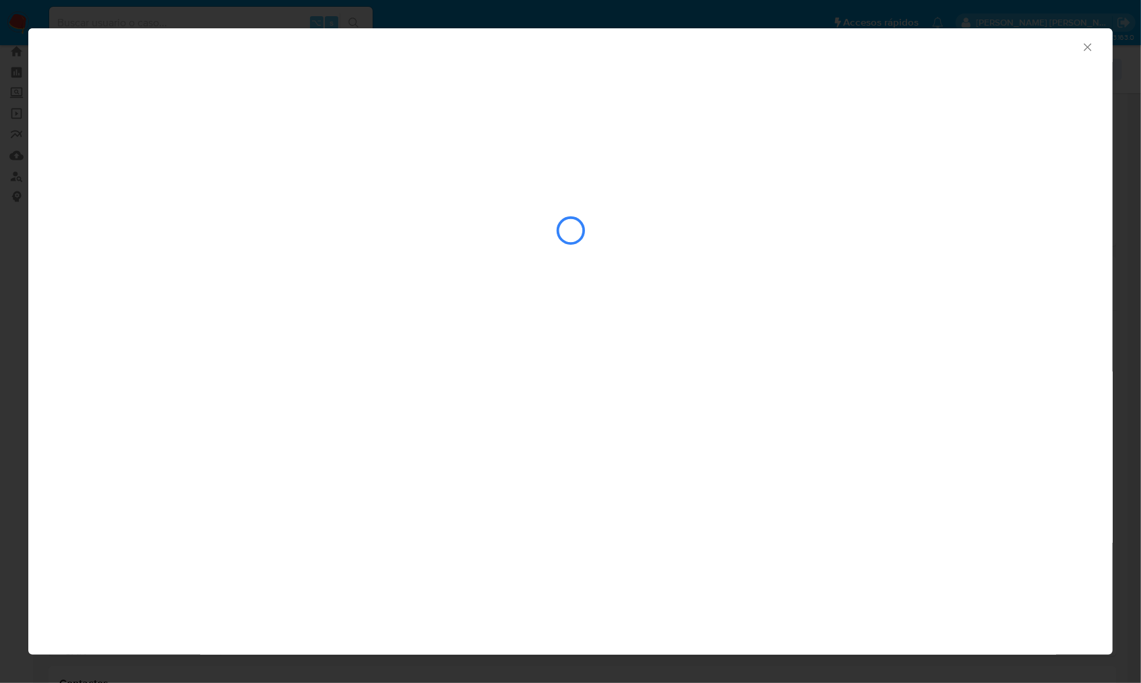
click at [1087, 47] on icon "Cerrar ventana" at bounding box center [1086, 46] width 7 height 7
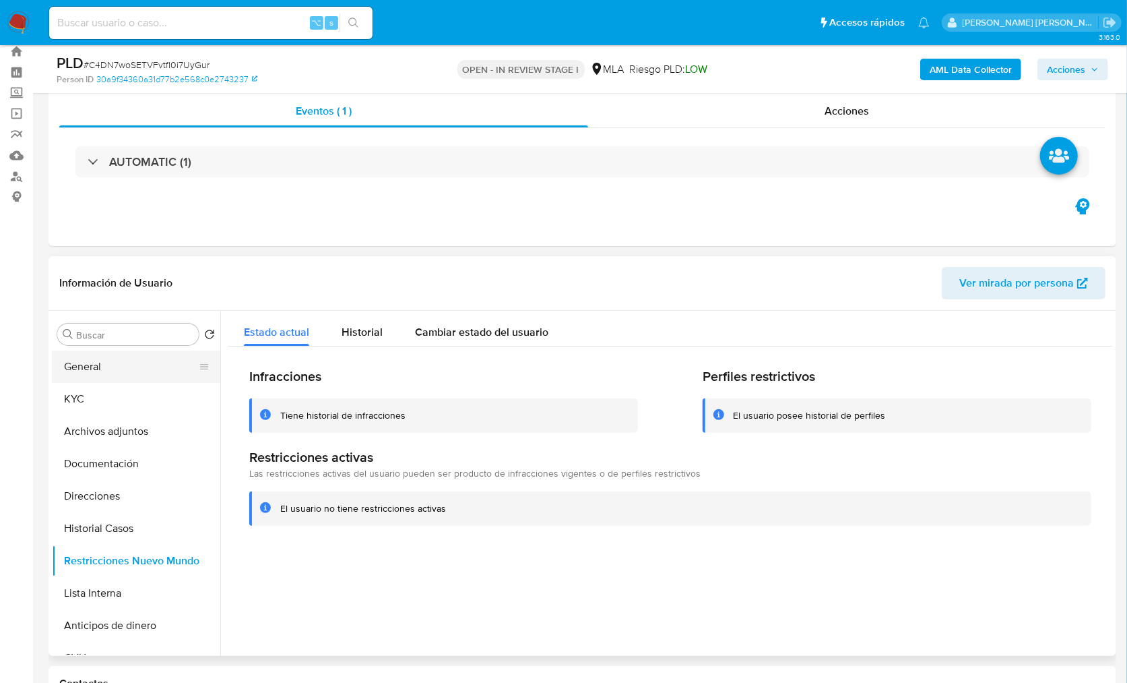
click at [94, 370] on button "General" at bounding box center [131, 366] width 158 height 32
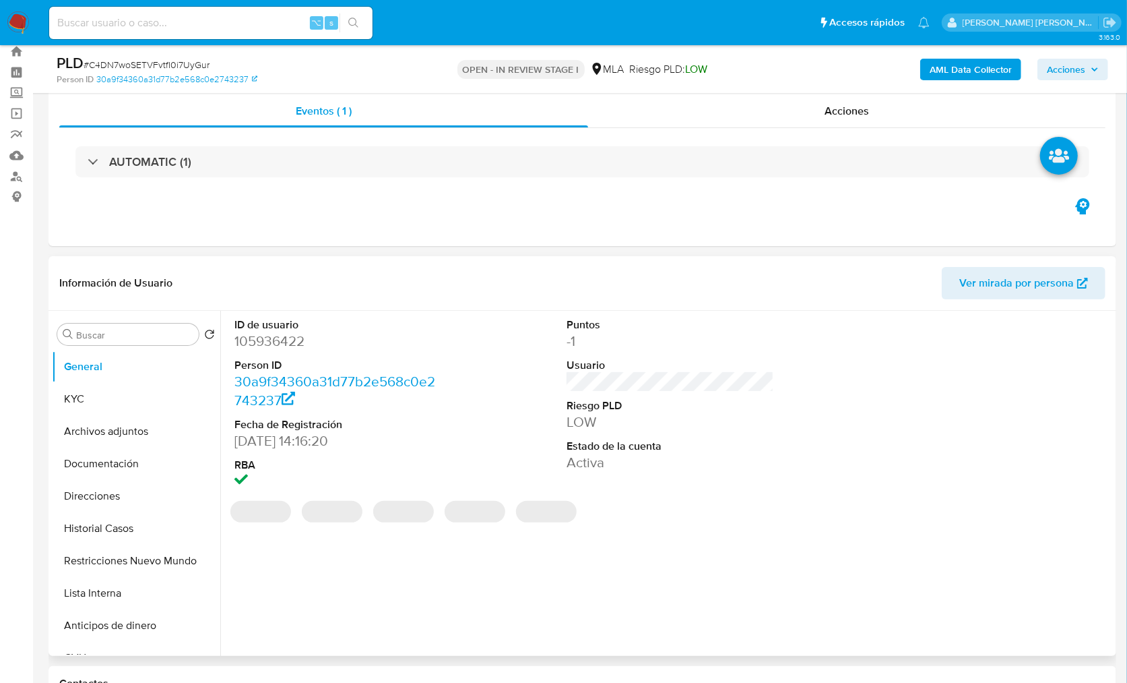
click at [267, 340] on dd "105936422" at bounding box center [338, 341] width 208 height 19
copy dd "105936422"
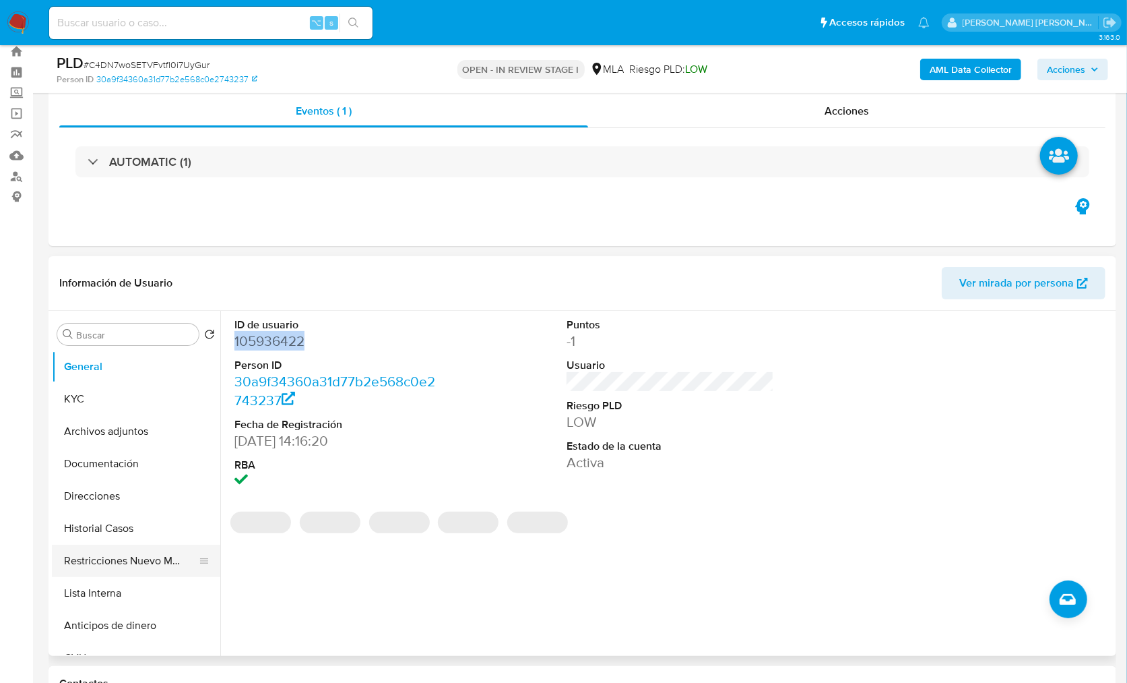
click at [107, 561] on button "Restricciones Nuevo Mundo" at bounding box center [131, 560] width 158 height 32
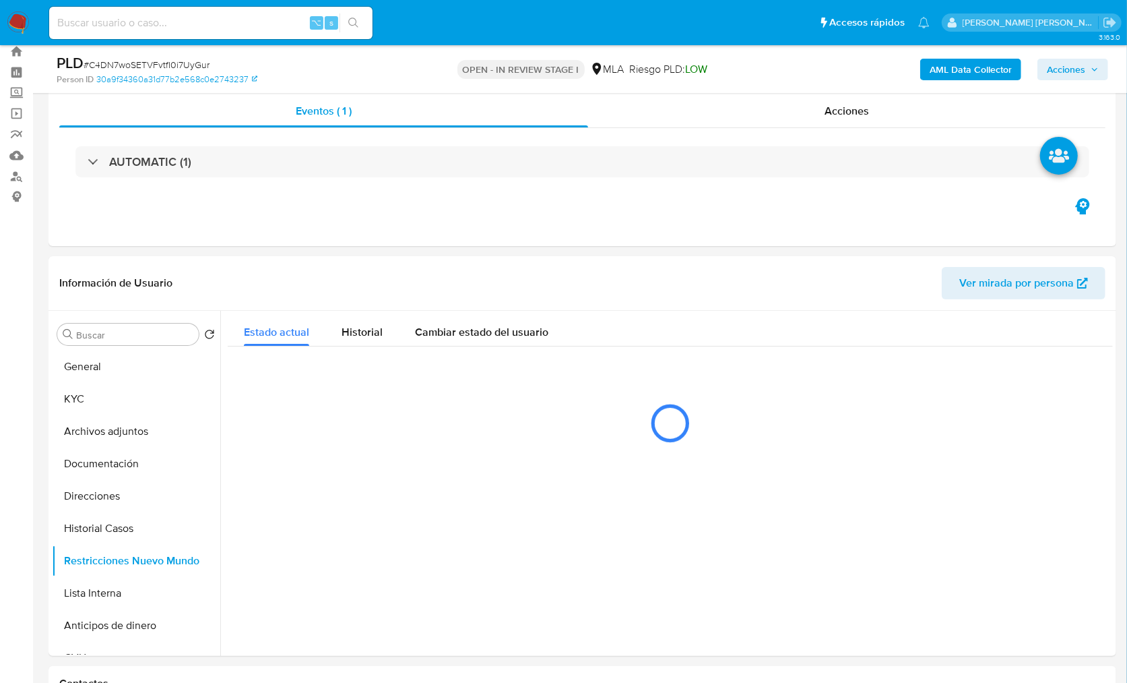
click at [946, 66] on b "AML Data Collector" at bounding box center [971, 70] width 82 height 22
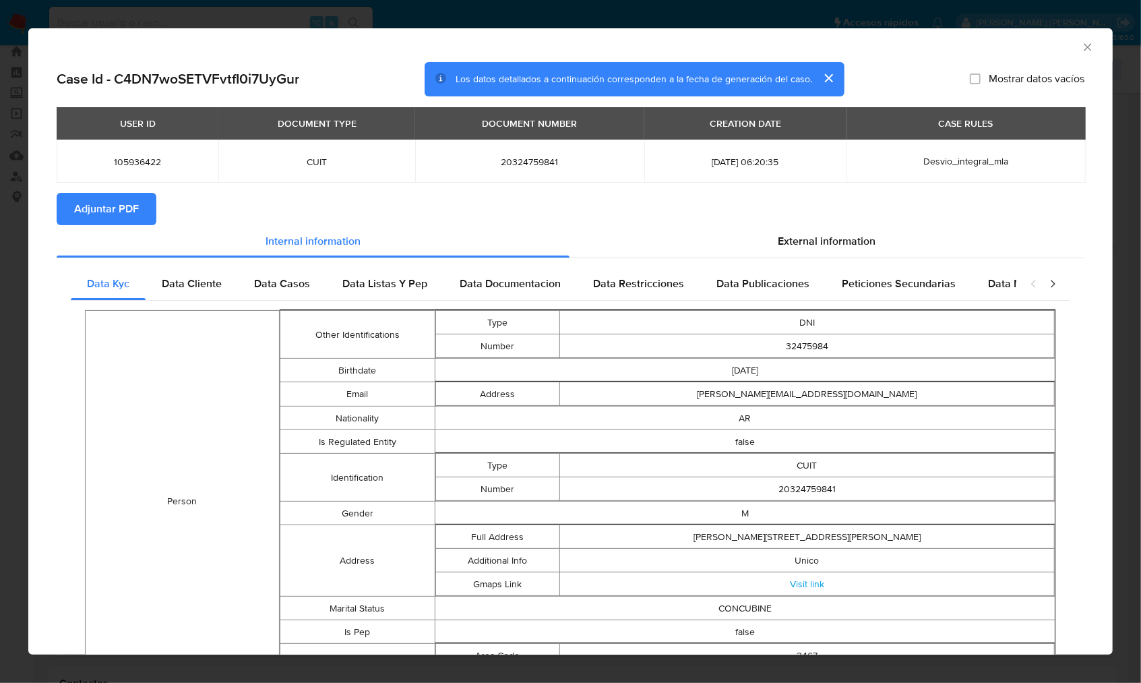
click at [168, 189] on div "USER ID DOCUMENT TYPE DOCUMENT NUMBER CREATION DATE CASE RULES 105936422 CUIT 2…" at bounding box center [571, 150] width 1028 height 86
click at [133, 199] on span "Adjuntar PDF" at bounding box center [106, 209] width 65 height 30
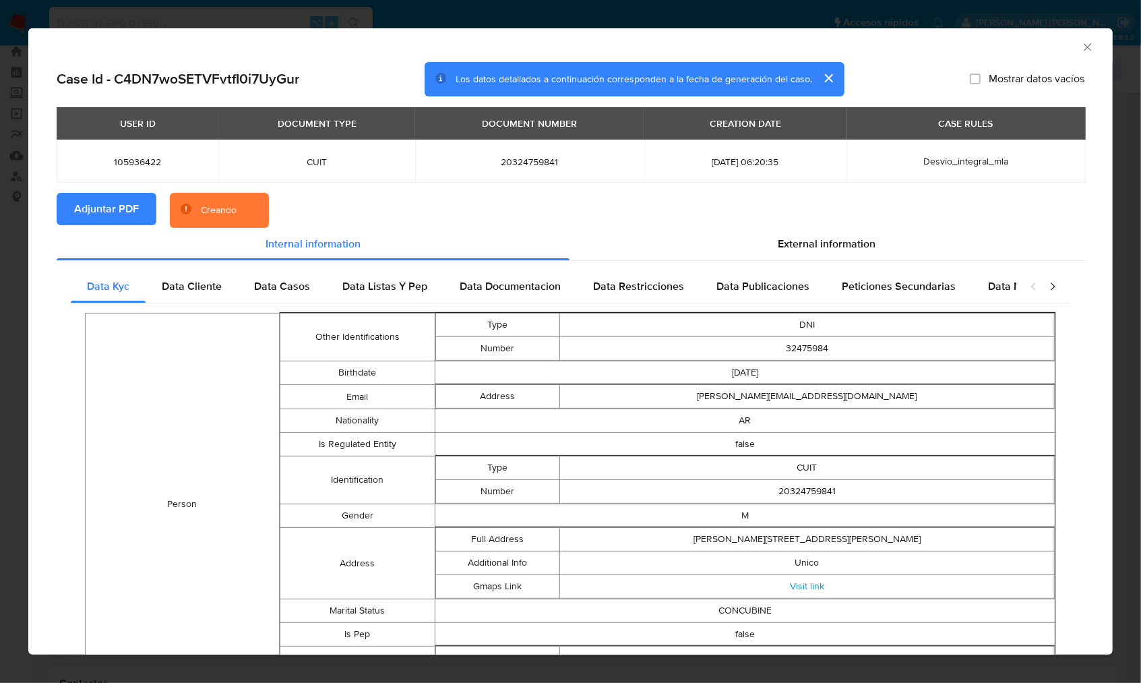
click at [319, 197] on section "Adjuntar PDF Creando" at bounding box center [571, 210] width 1028 height 35
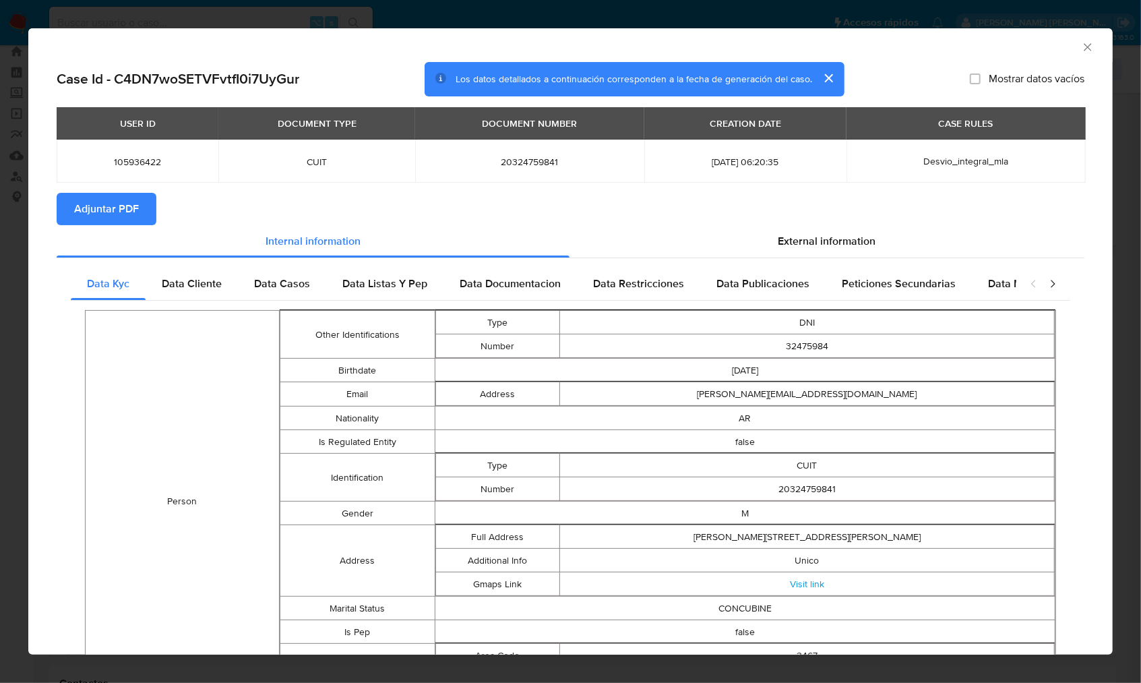
click at [109, 196] on span "Adjuntar PDF" at bounding box center [106, 209] width 65 height 30
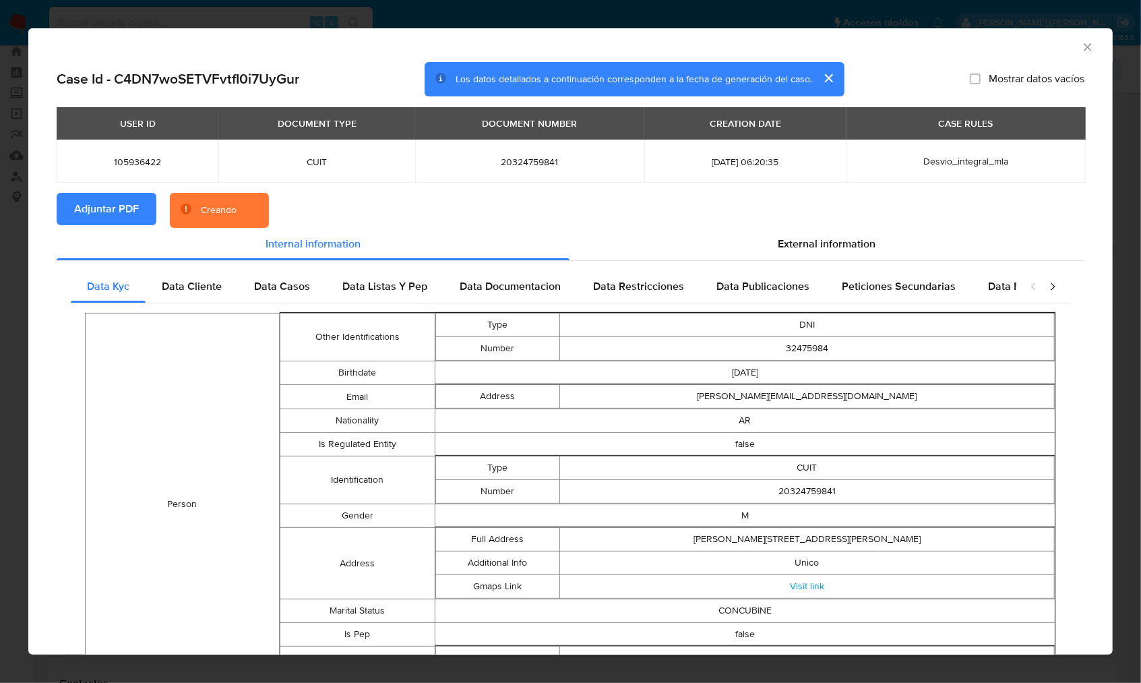
click at [391, 213] on section "Adjuntar PDF Creando" at bounding box center [571, 210] width 1028 height 35
drag, startPoint x: 951, startPoint y: 46, endPoint x: 1042, endPoint y: 47, distance: 91.0
click at [952, 46] on div "AML Data Collector" at bounding box center [559, 45] width 1043 height 15
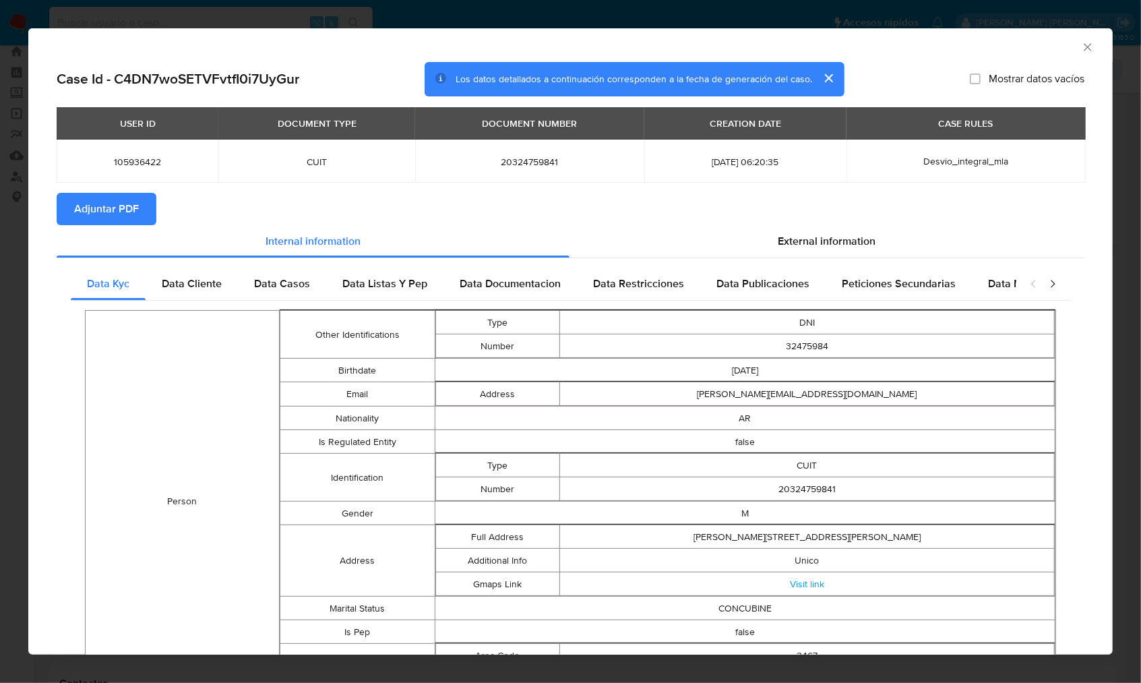
click at [1081, 45] on icon "Cerrar ventana" at bounding box center [1087, 46] width 13 height 13
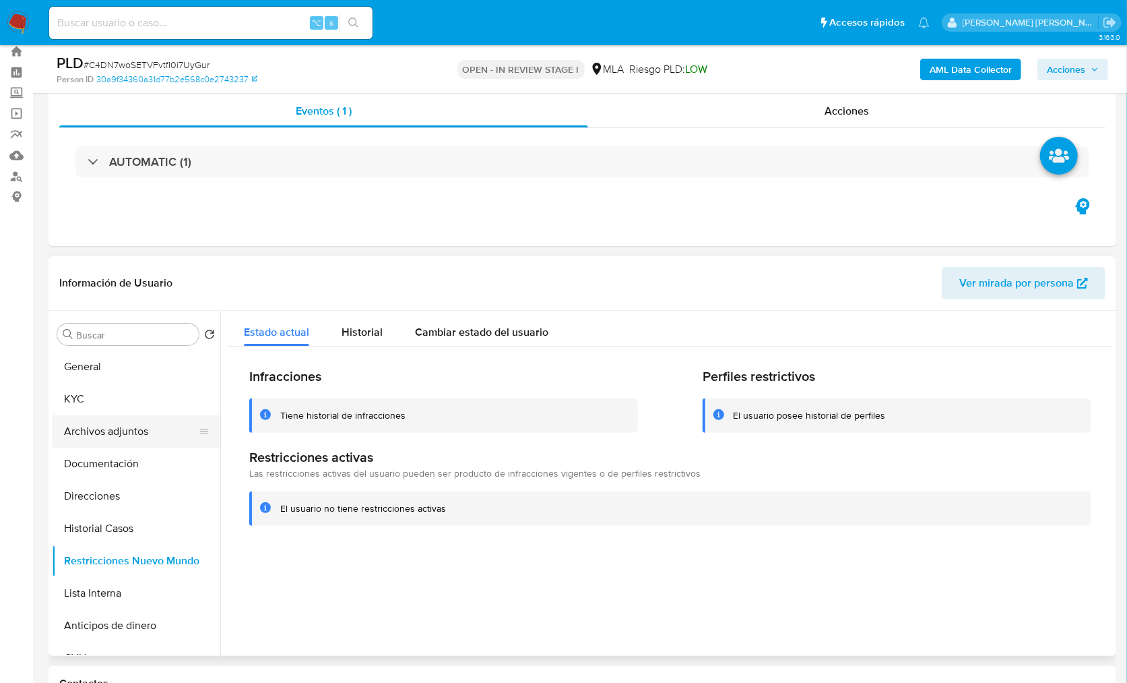
click at [86, 439] on button "Archivos adjuntos" at bounding box center [131, 431] width 158 height 32
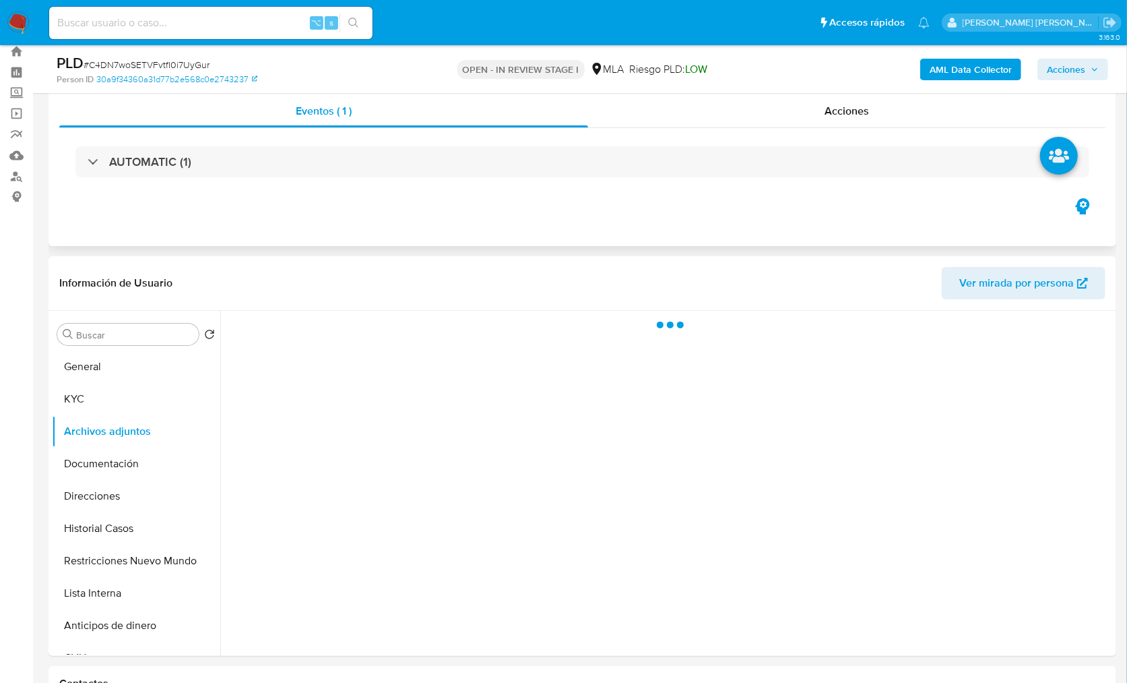
click at [464, 205] on div "Eventos ( 1 ) Acciones AUTOMATIC (1)" at bounding box center [583, 165] width 1068 height 162
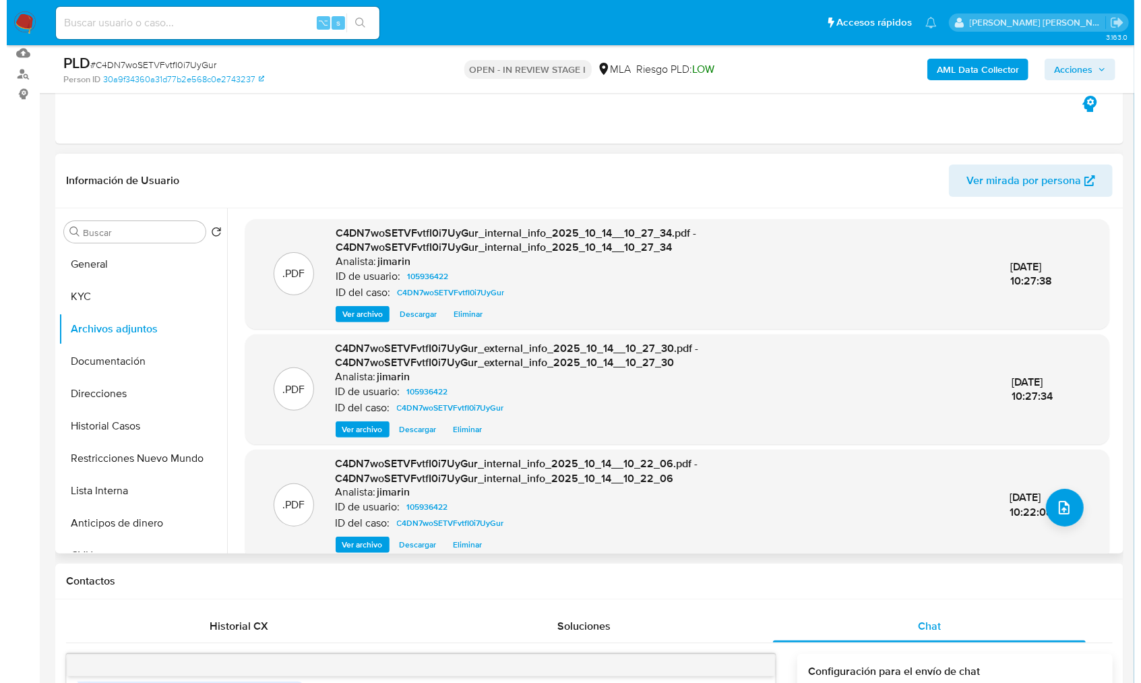
scroll to position [163, 0]
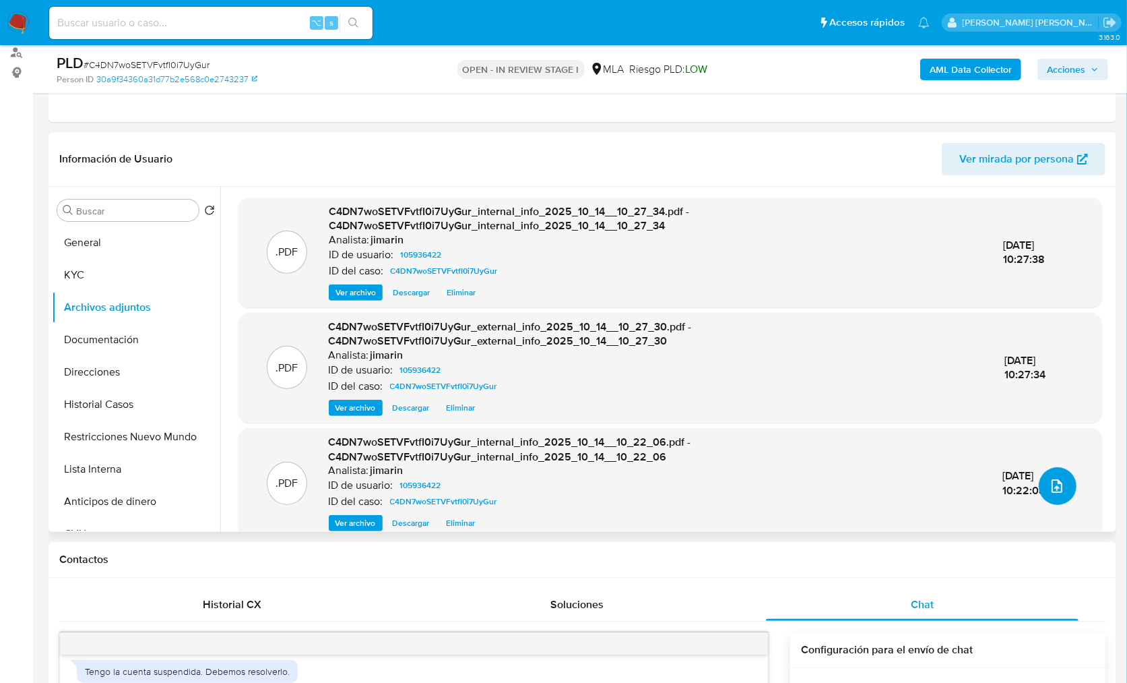
click at [1049, 491] on icon "upload-file" at bounding box center [1057, 486] width 16 height 16
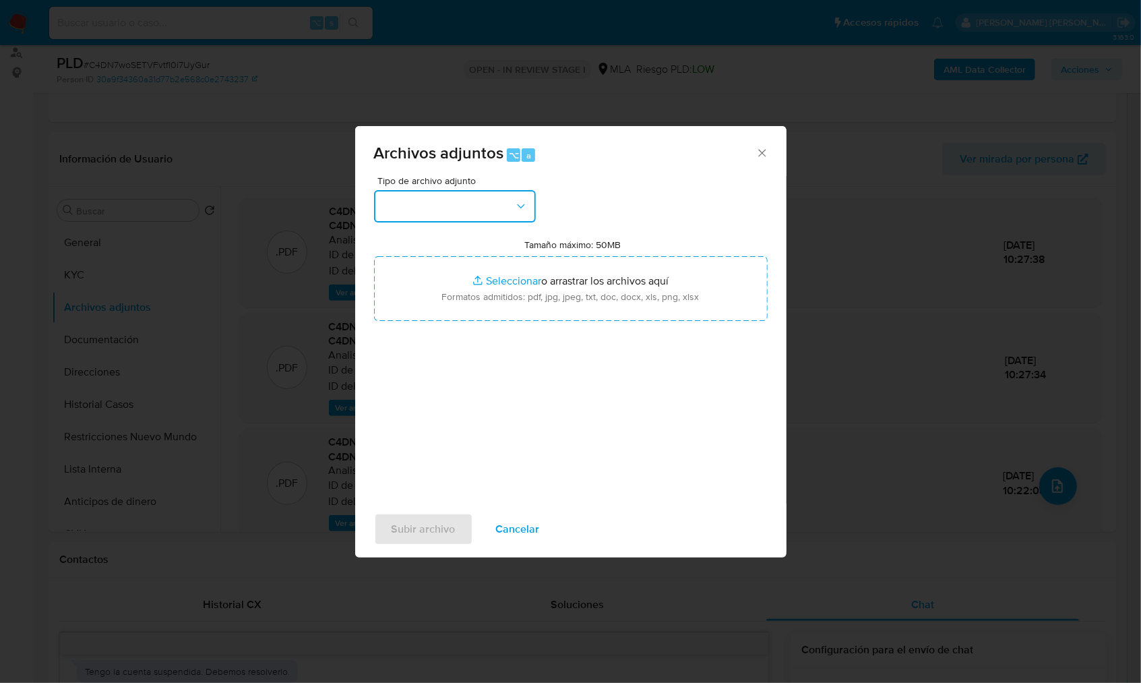
click at [465, 201] on button "button" at bounding box center [455, 206] width 162 height 32
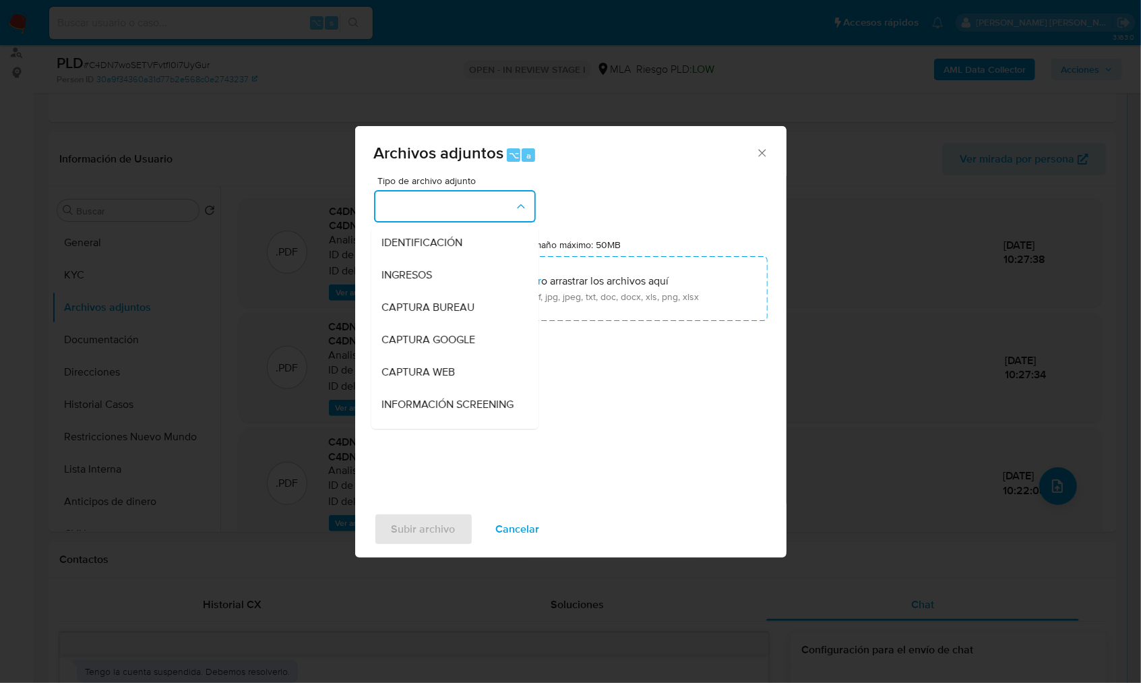
scroll to position [264, 0]
click at [424, 245] on div "OTROS" at bounding box center [450, 237] width 137 height 32
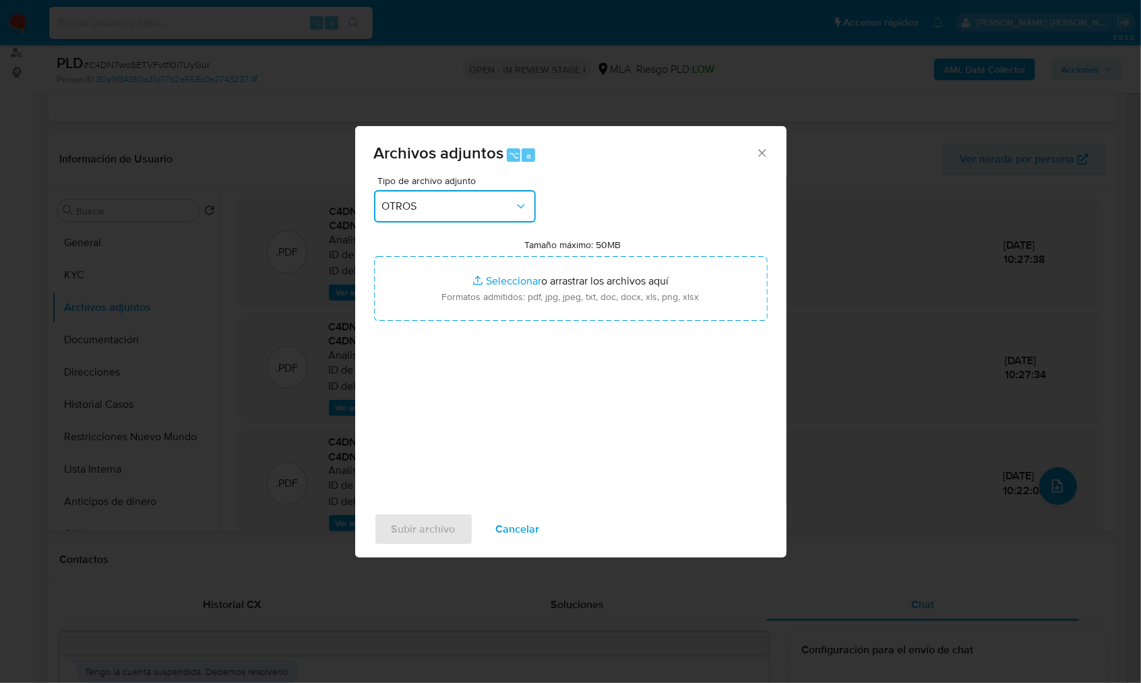
click at [474, 214] on button "OTROS" at bounding box center [455, 206] width 162 height 32
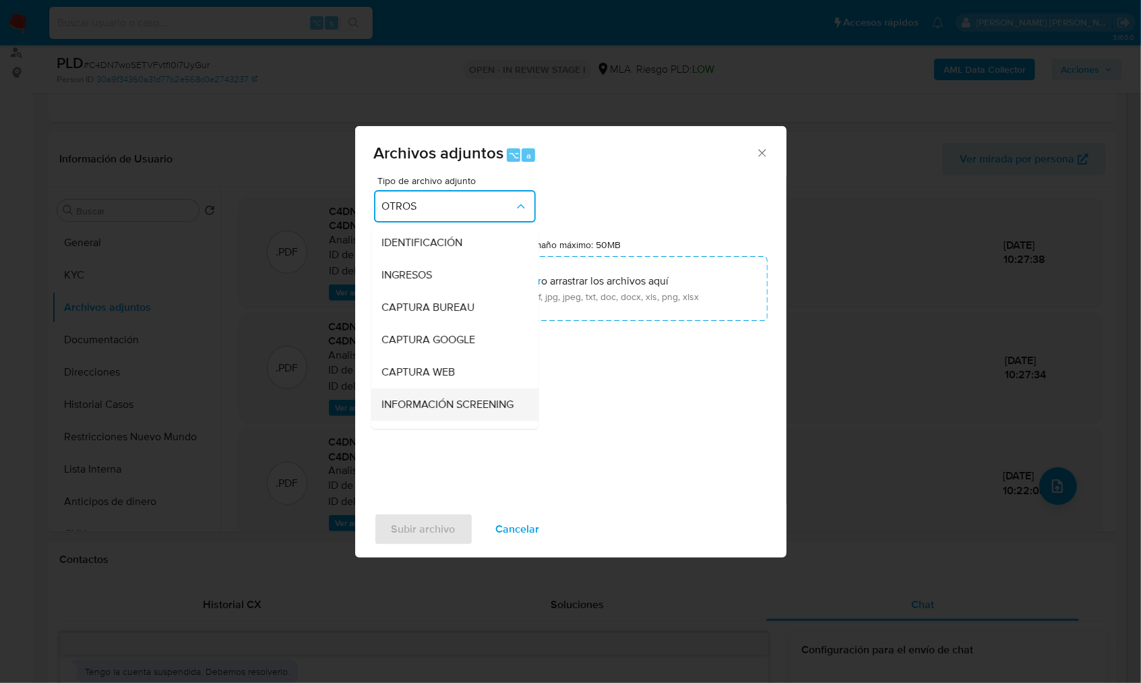
scroll to position [187, 0]
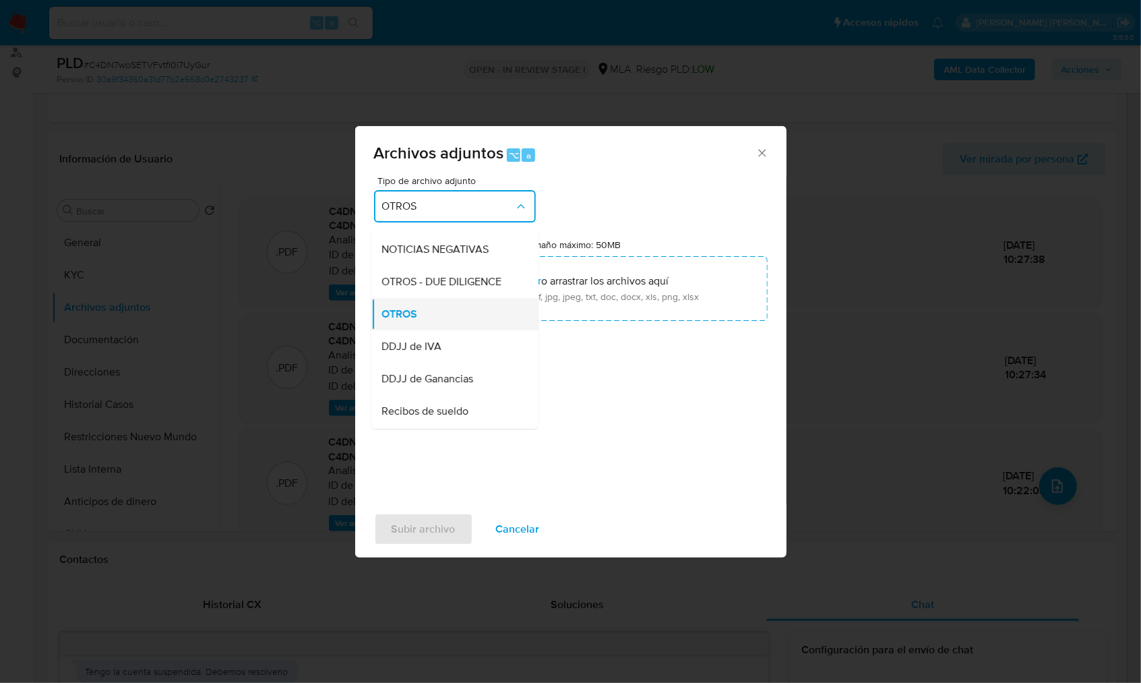
click at [435, 318] on div "OTROS" at bounding box center [450, 314] width 137 height 32
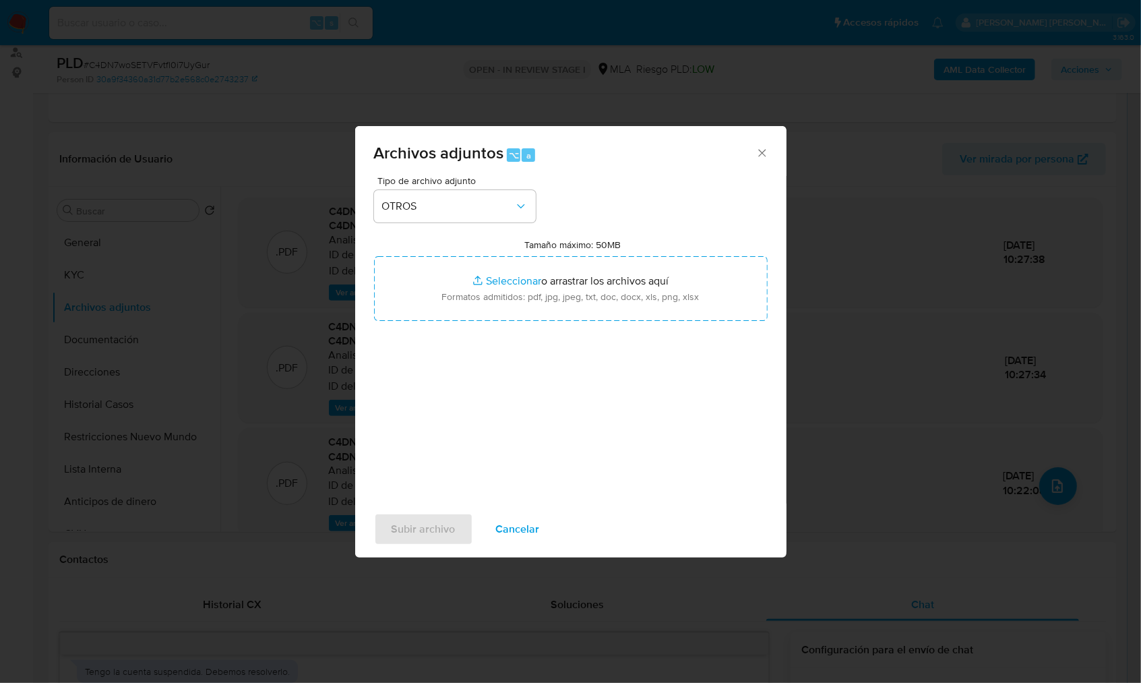
click at [493, 183] on span "Tipo de archivo adjunto" at bounding box center [458, 180] width 162 height 9
click at [486, 191] on button "OTROS" at bounding box center [455, 206] width 162 height 32
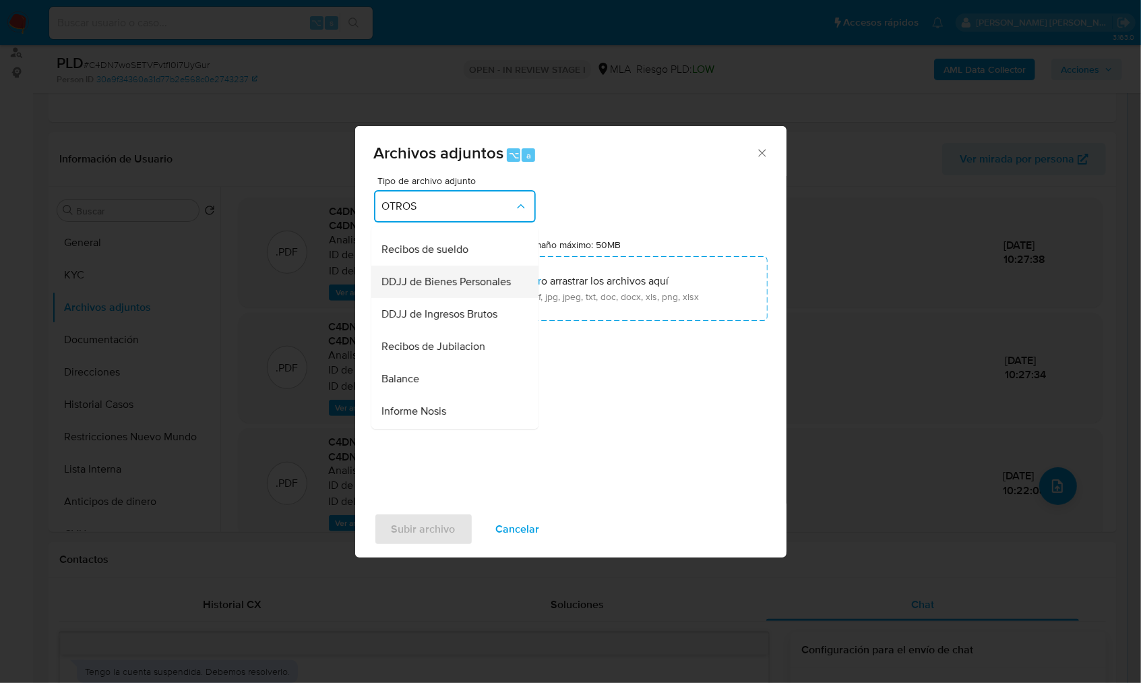
scroll to position [360, 0]
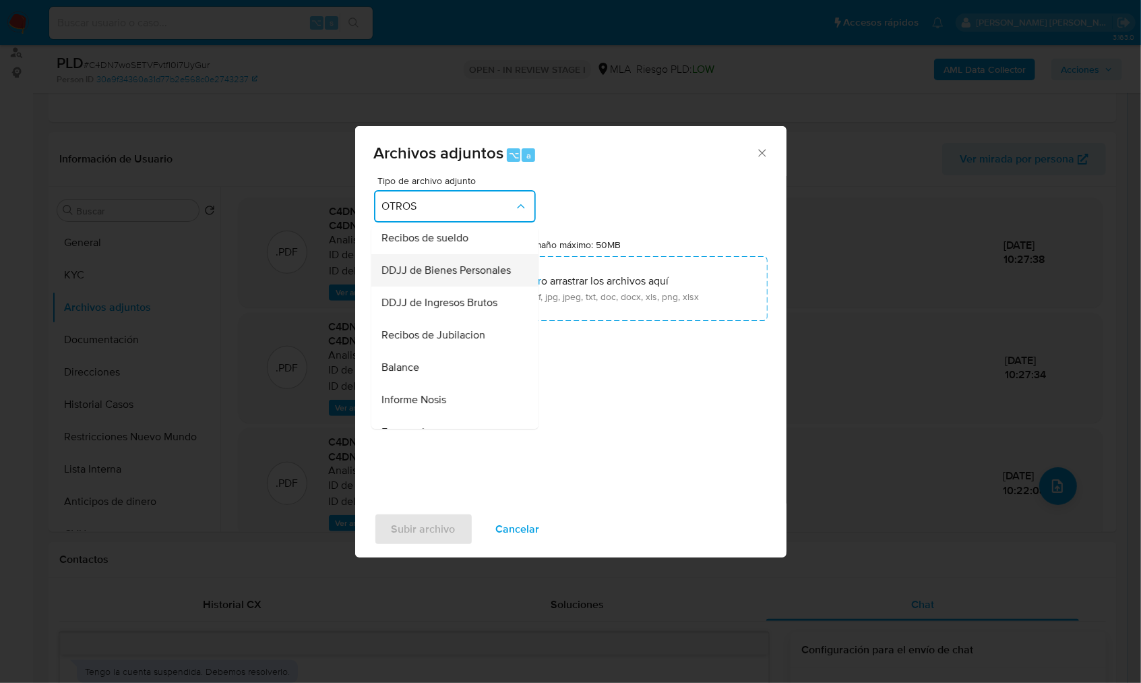
click at [404, 277] on span "DDJJ de Bienes Personales" at bounding box center [446, 269] width 129 height 13
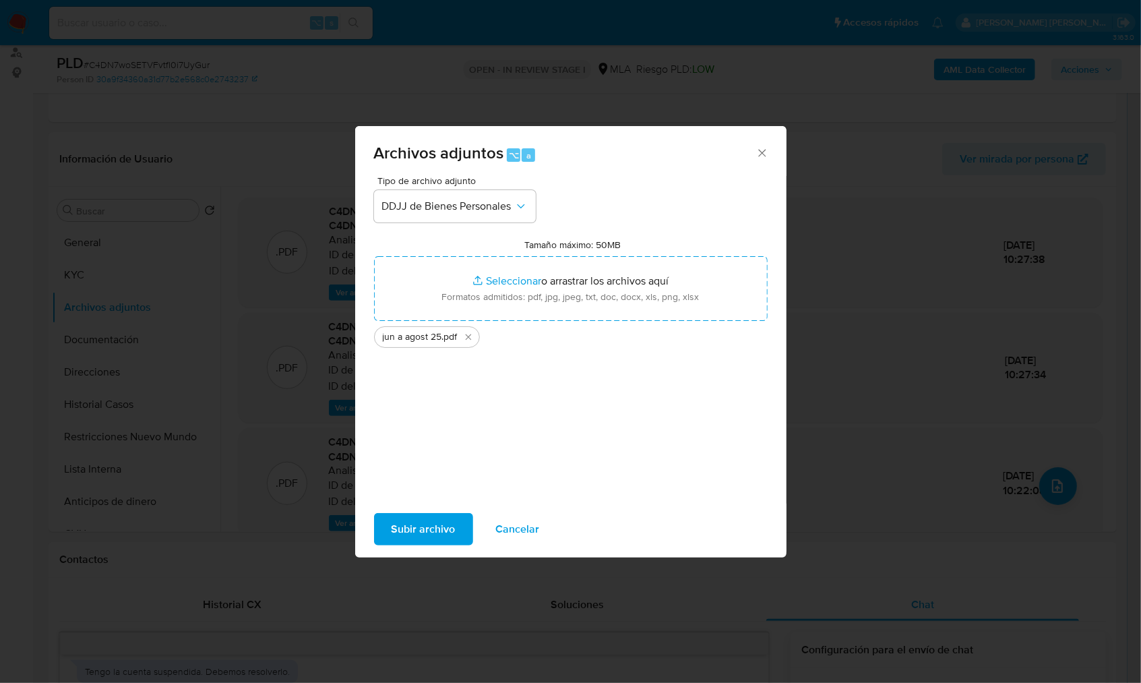
click at [429, 523] on span "Subir archivo" at bounding box center [423, 529] width 64 height 30
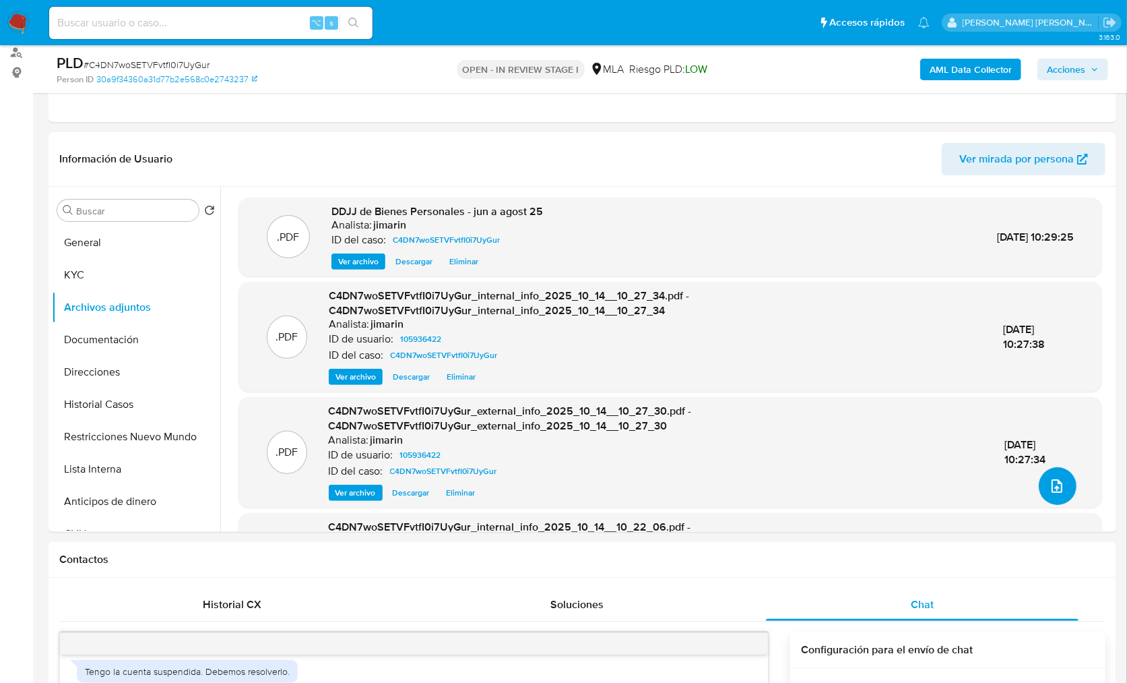
click at [1058, 482] on icon "upload-file" at bounding box center [1057, 486] width 16 height 16
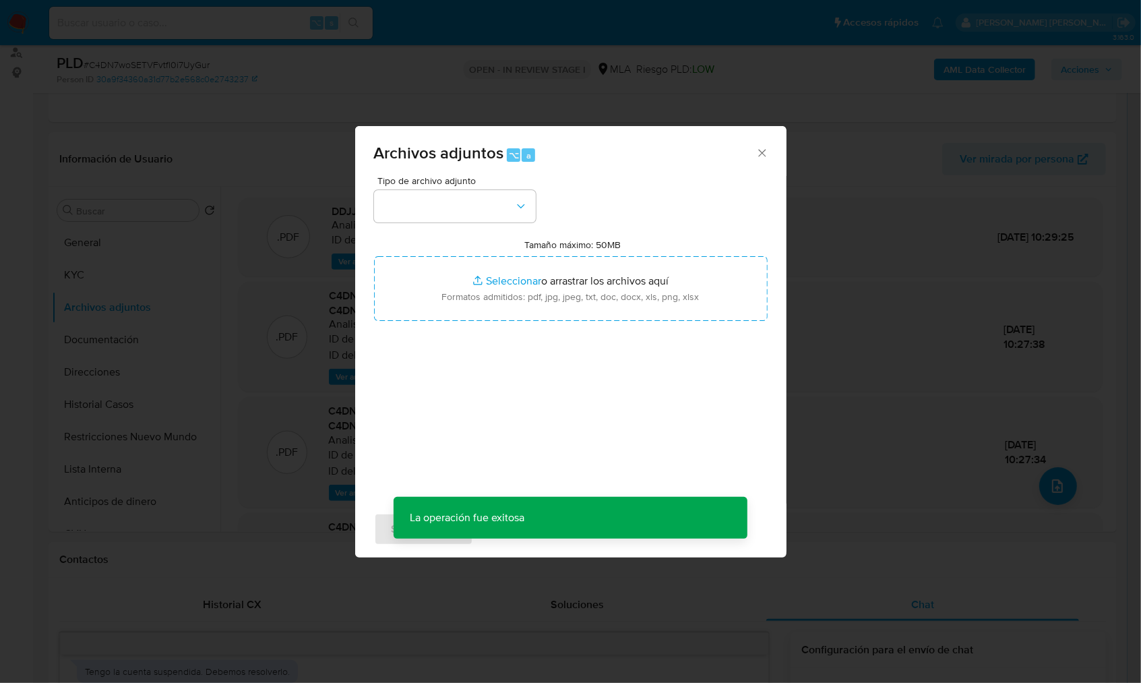
click at [488, 226] on div "Tipo de archivo adjunto Tamaño máximo: 50MB Seleccionar archivos Seleccionar o …" at bounding box center [570, 335] width 393 height 318
click at [487, 216] on button "button" at bounding box center [455, 206] width 162 height 32
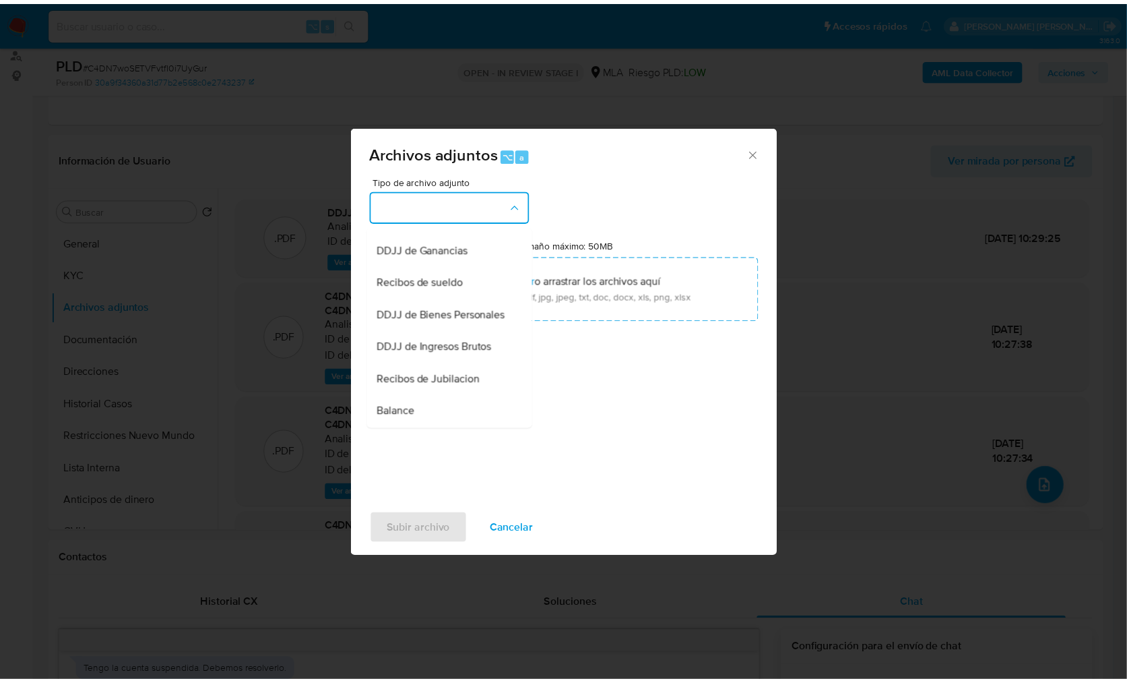
scroll to position [283, 0]
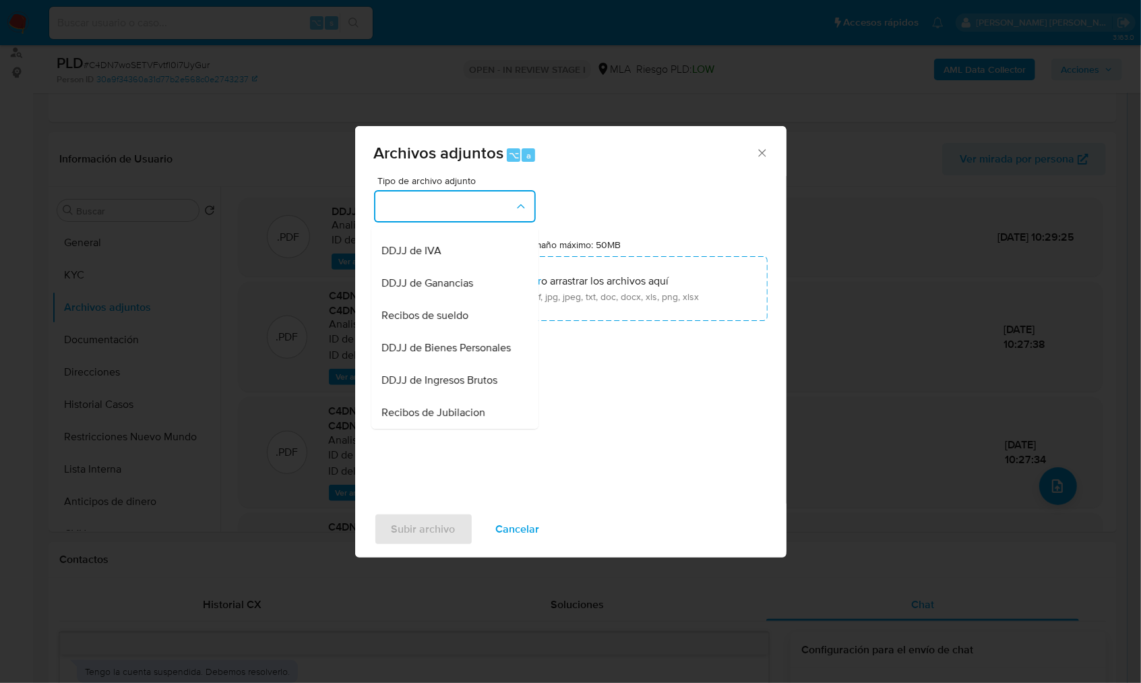
click at [428, 234] on div "OTROS" at bounding box center [450, 218] width 137 height 32
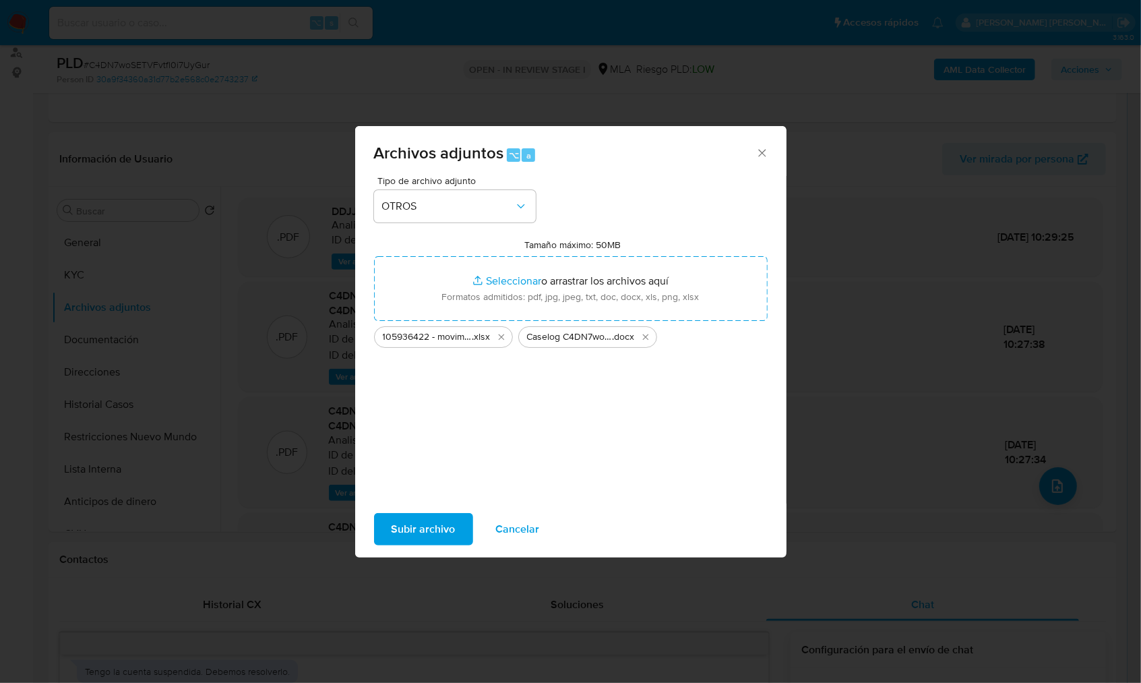
click at [425, 518] on span "Subir archivo" at bounding box center [423, 529] width 64 height 30
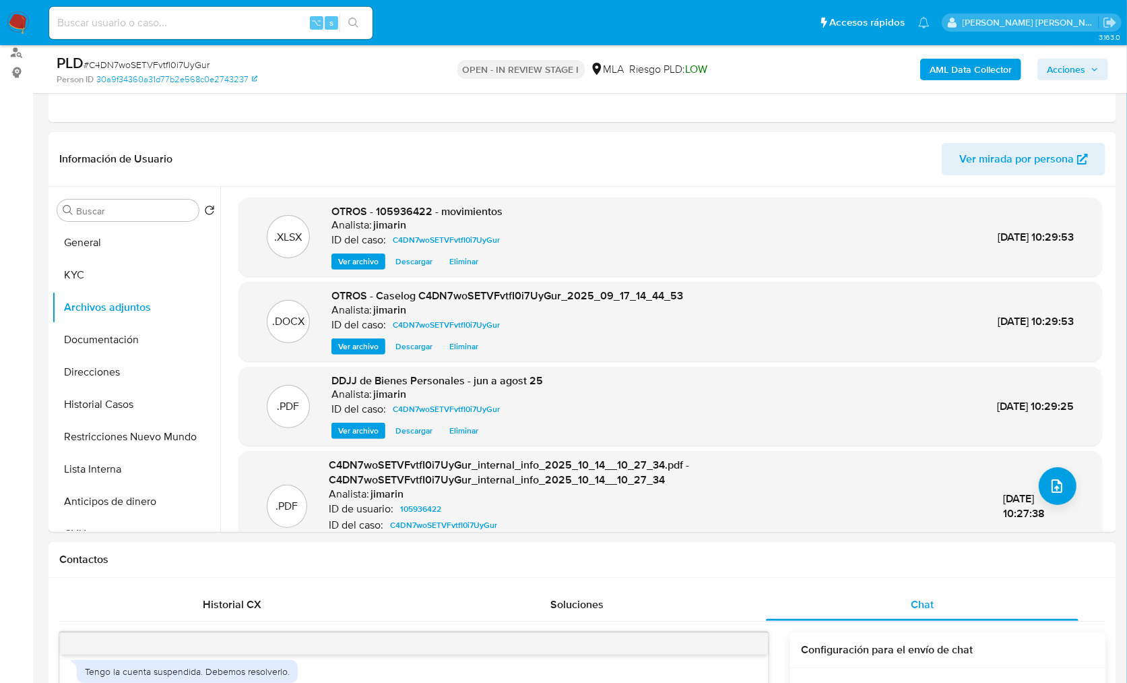
drag, startPoint x: 1081, startPoint y: 75, endPoint x: 1059, endPoint y: 79, distance: 21.9
click at [1081, 75] on span "Acciones" at bounding box center [1066, 70] width 38 height 22
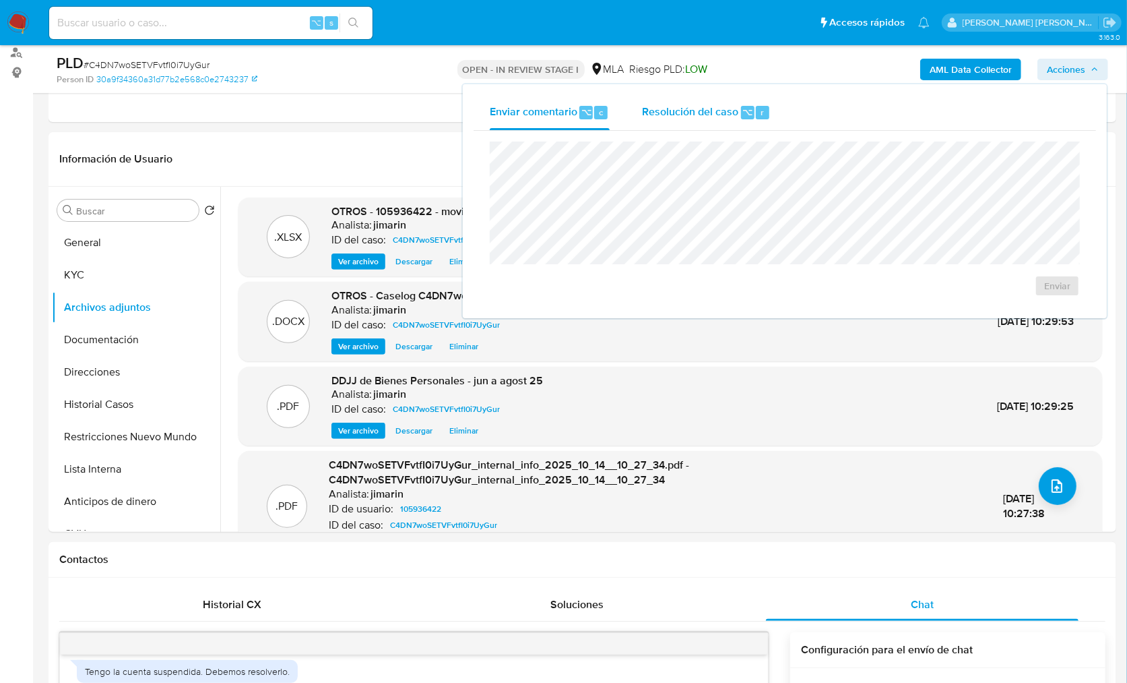
click at [697, 106] on span "Resolución del caso" at bounding box center [690, 111] width 96 height 15
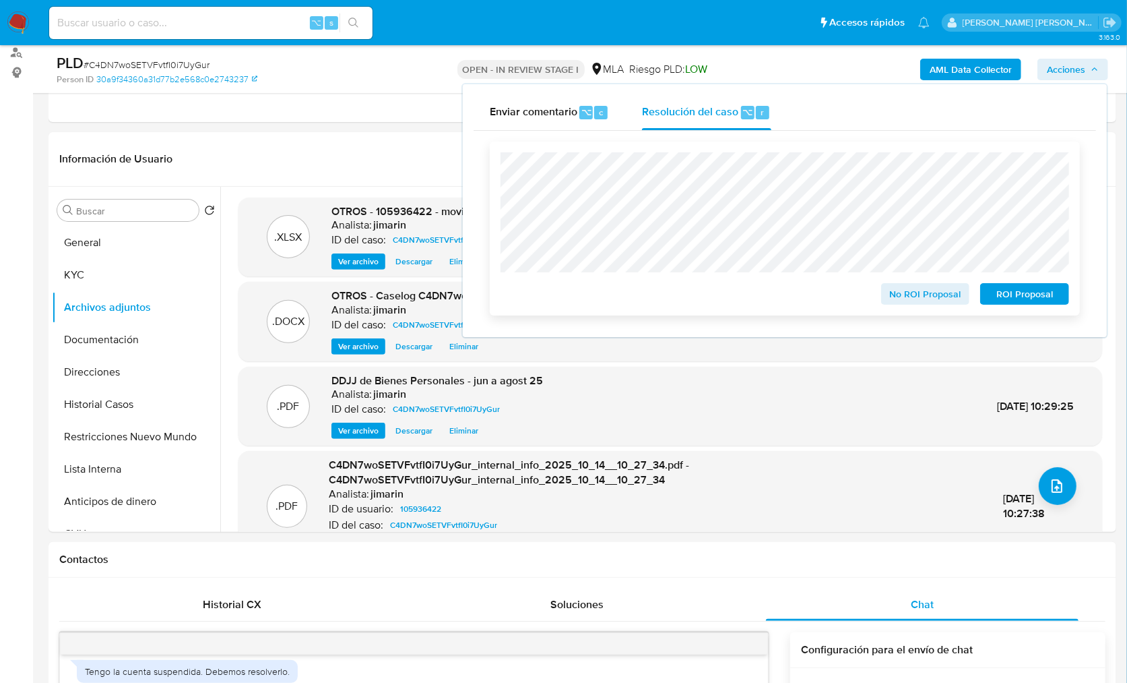
click at [928, 311] on div "No ROI Proposal ROI Proposal" at bounding box center [785, 228] width 590 height 174
click at [922, 301] on span "No ROI Proposal" at bounding box center [926, 293] width 70 height 19
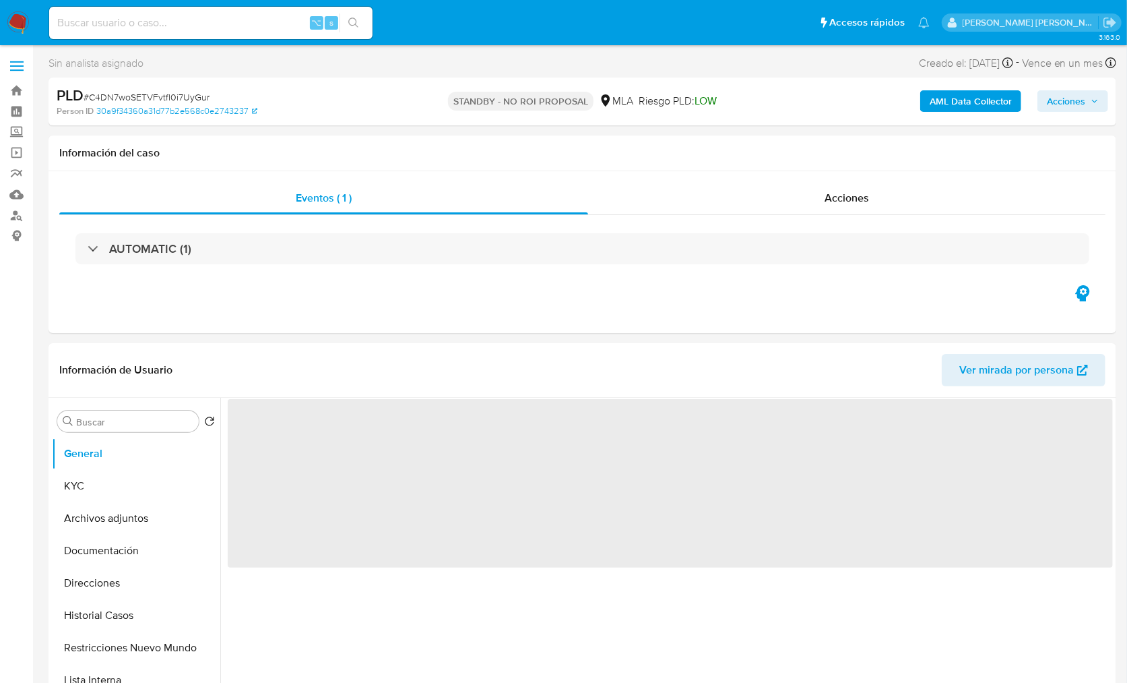
select select "10"
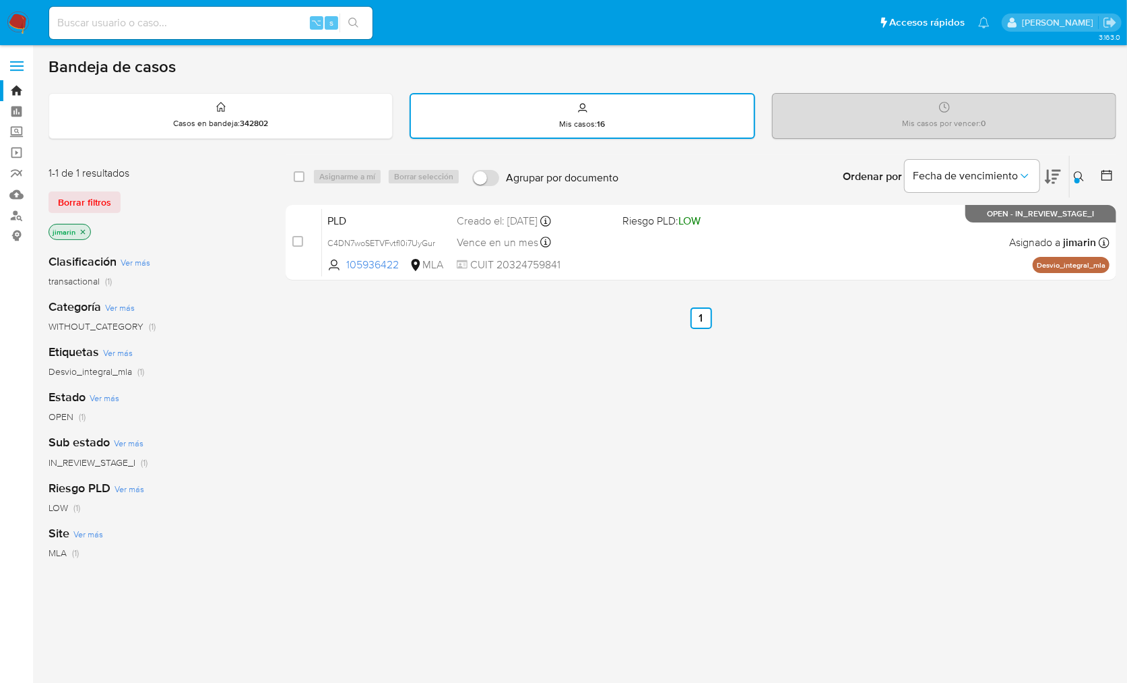
click at [1075, 179] on div at bounding box center [1077, 180] width 5 height 5
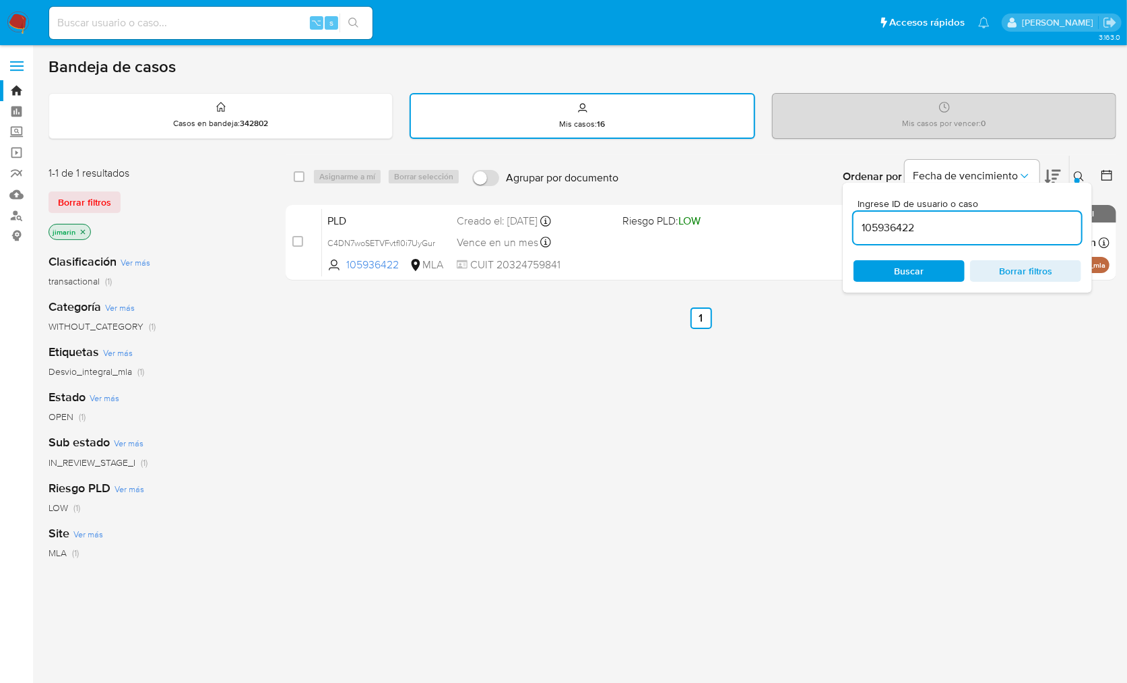
click at [1017, 224] on input "105936422" at bounding box center [968, 228] width 228 height 18
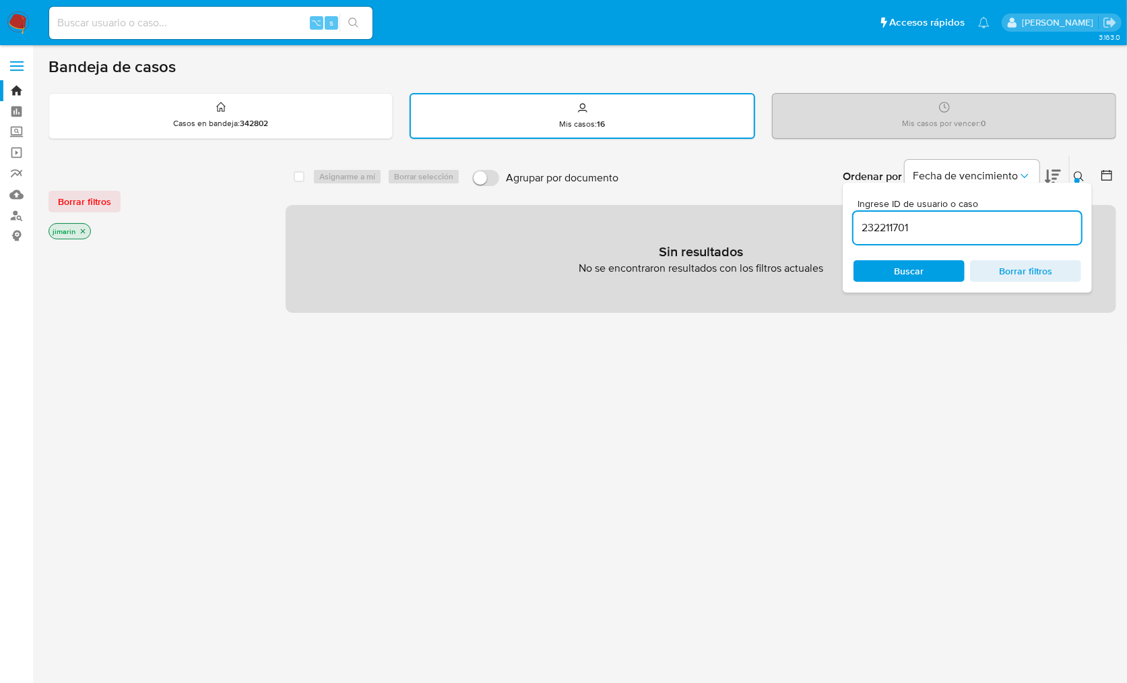
click at [1076, 175] on icon at bounding box center [1079, 176] width 11 height 11
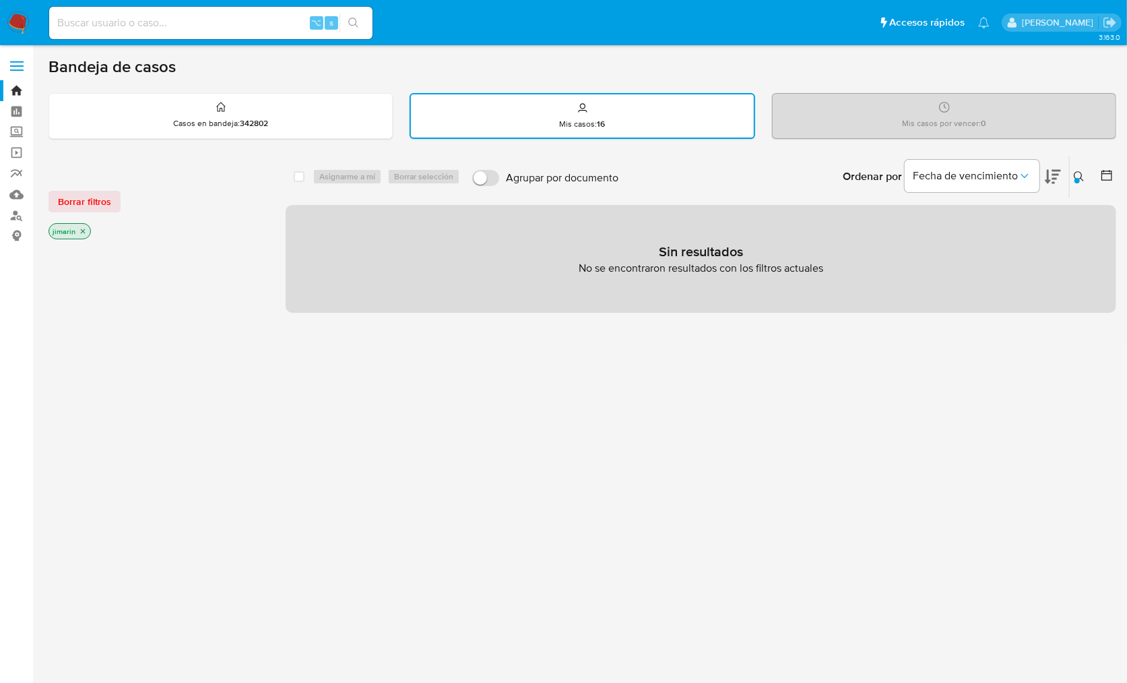
click at [79, 229] on icon "close-filter" at bounding box center [83, 231] width 8 height 8
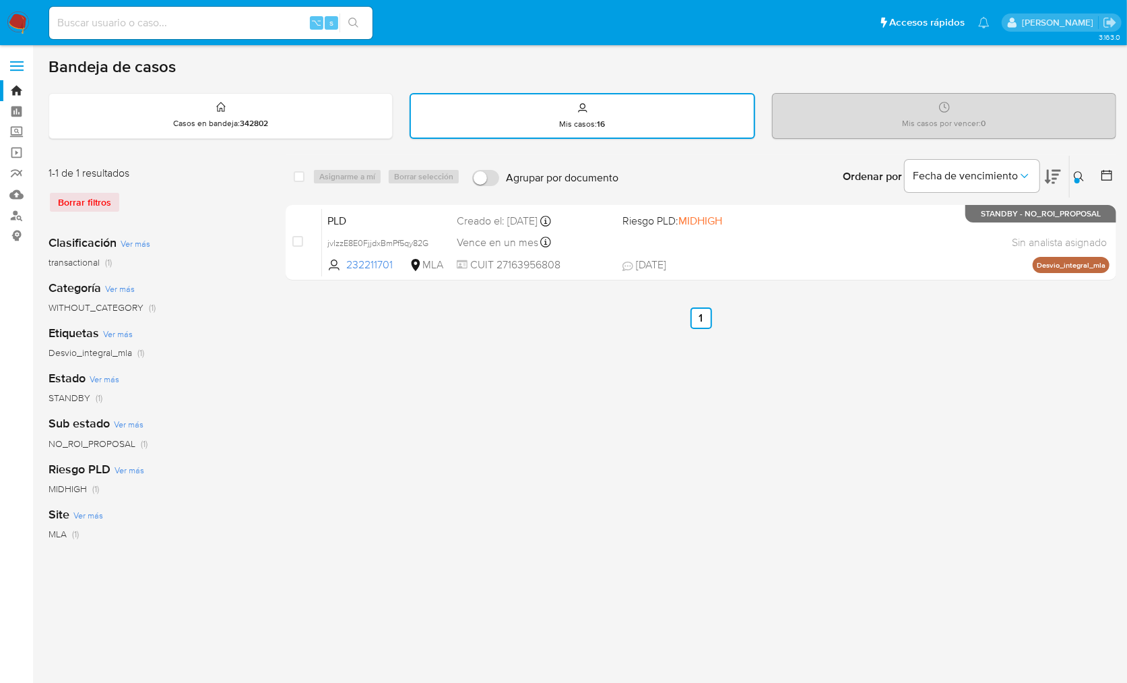
click at [889, 414] on div "select-all-cases-checkbox Asignarme a mí Borrar selección Agrupar por documento…" at bounding box center [701, 451] width 831 height 592
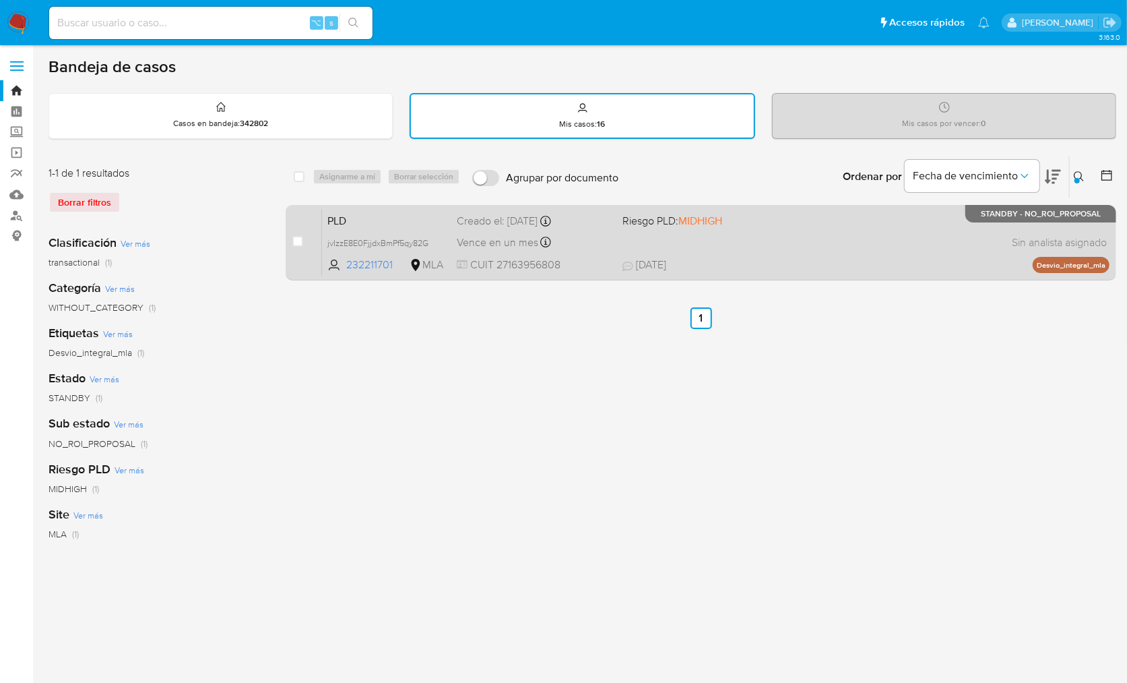
click at [924, 258] on span "[DATE] [DATE] 16:56" at bounding box center [783, 264] width 321 height 15
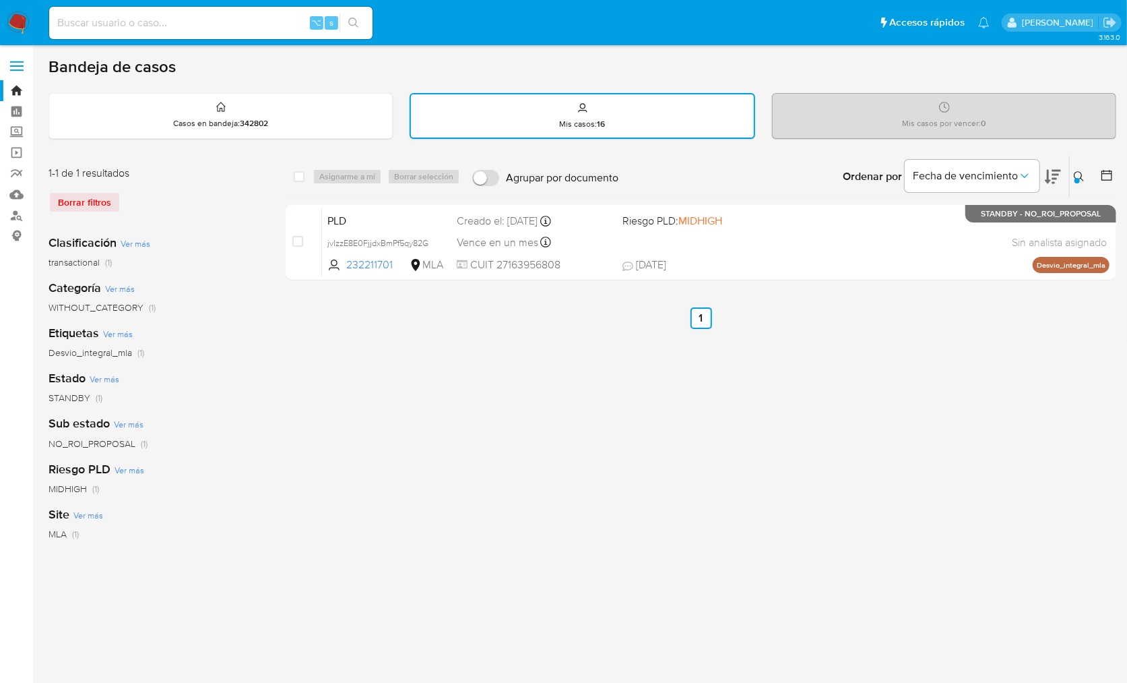
click at [1081, 175] on icon at bounding box center [1079, 176] width 10 height 10
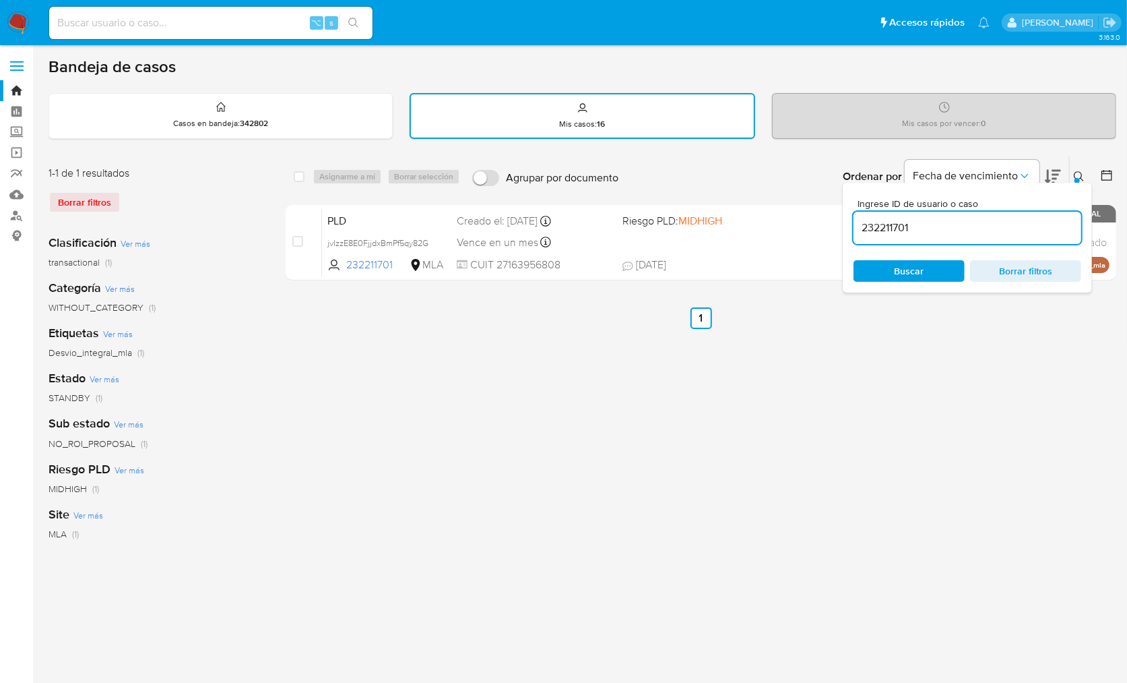
click at [1026, 225] on input "232211701" at bounding box center [968, 228] width 228 height 18
click at [1085, 175] on button at bounding box center [1081, 176] width 22 height 16
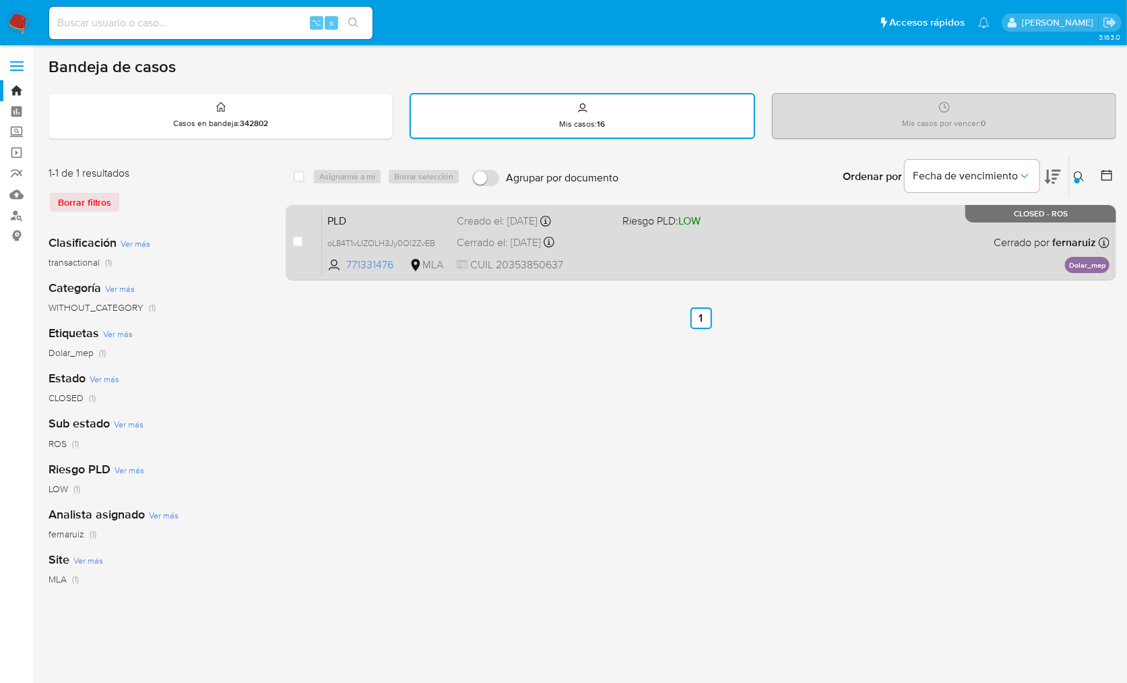
click at [878, 247] on div "PLD oL84T1vLIZOLH3Jy0Ol2ZvEB 771331476 MLA Riesgo PLD: LOW Creado el: 12/10/202…" at bounding box center [716, 242] width 788 height 68
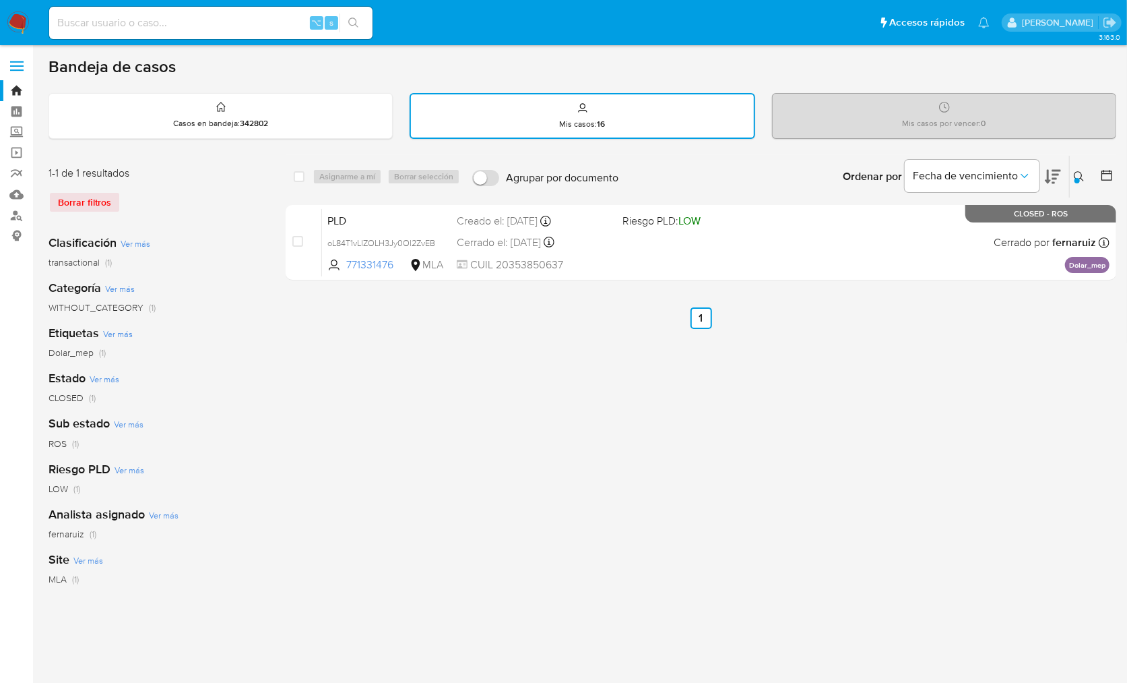
click at [1074, 178] on icon at bounding box center [1079, 176] width 11 height 11
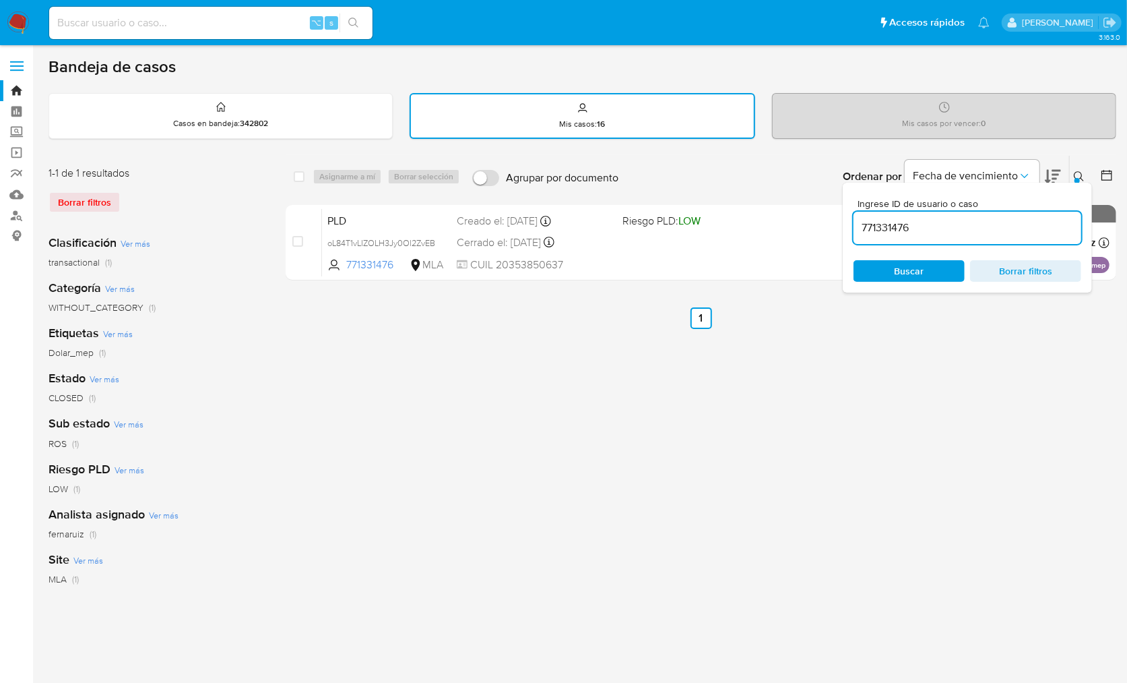
click at [1009, 241] on div "771331476" at bounding box center [968, 228] width 228 height 32
click at [1007, 233] on input "771331476" at bounding box center [968, 228] width 228 height 18
paste input "1703447444"
type input "1703447444"
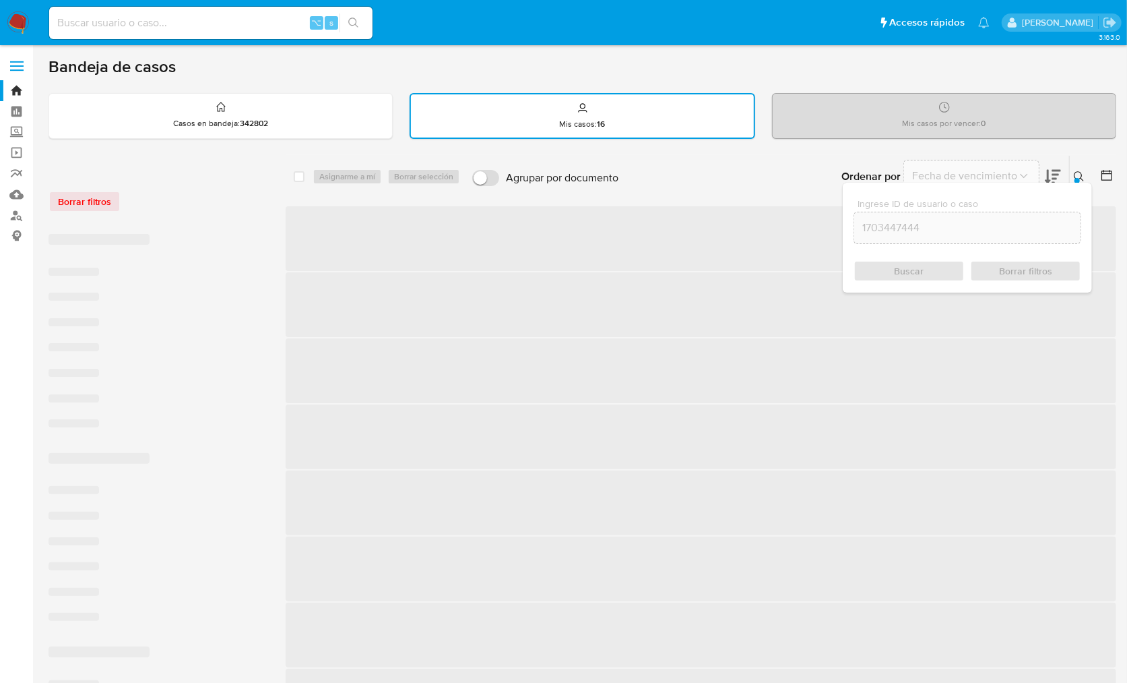
click at [1085, 173] on button at bounding box center [1081, 176] width 22 height 16
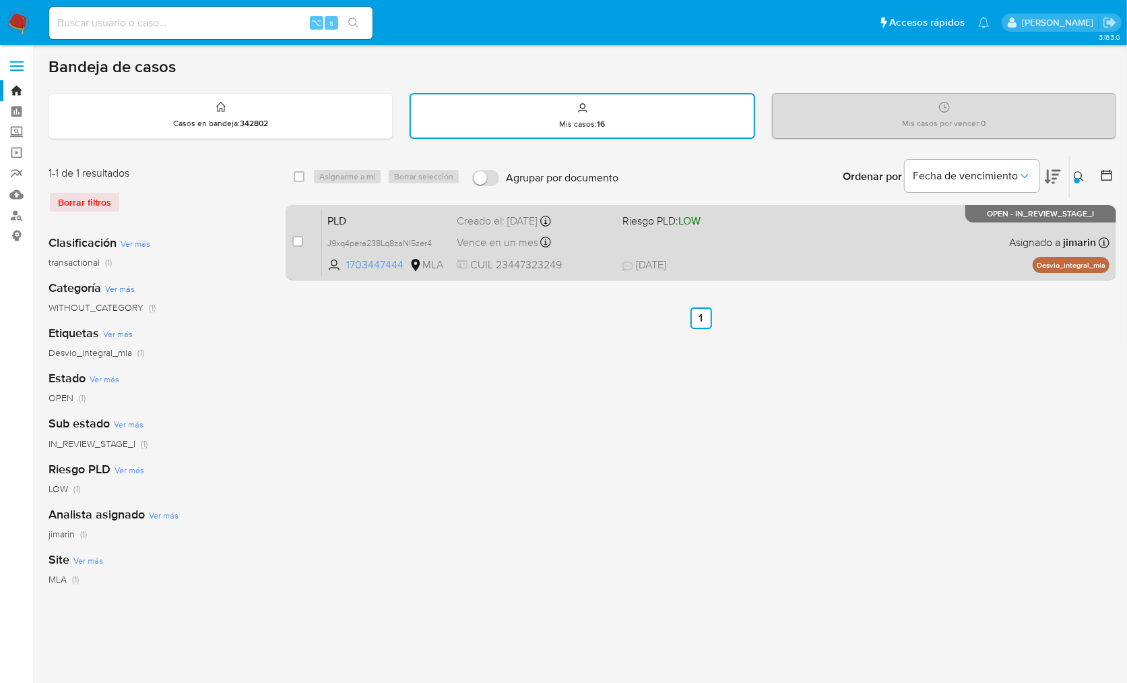
click at [909, 247] on div "PLD J9xq4pera238Lq8zaNI5zer4 1703447444 MLA Riesgo PLD: LOW Creado el: 12/09/20…" at bounding box center [716, 242] width 788 height 68
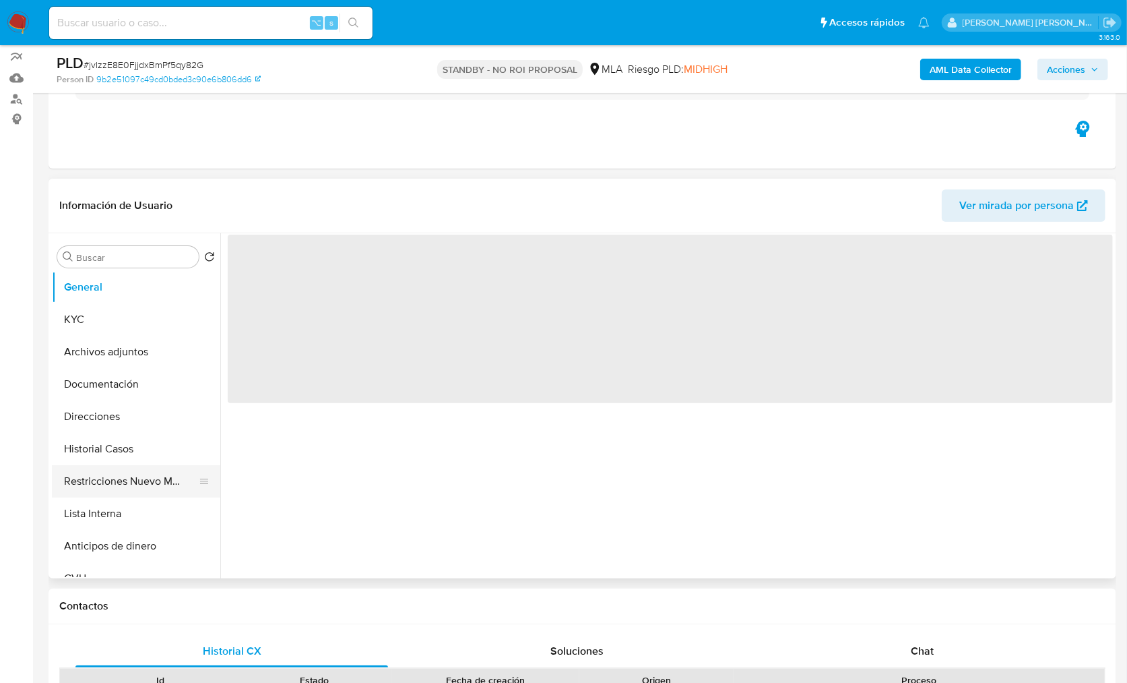
scroll to position [3, 0]
click at [141, 473] on button "Restricciones Nuevo Mundo" at bounding box center [131, 480] width 158 height 32
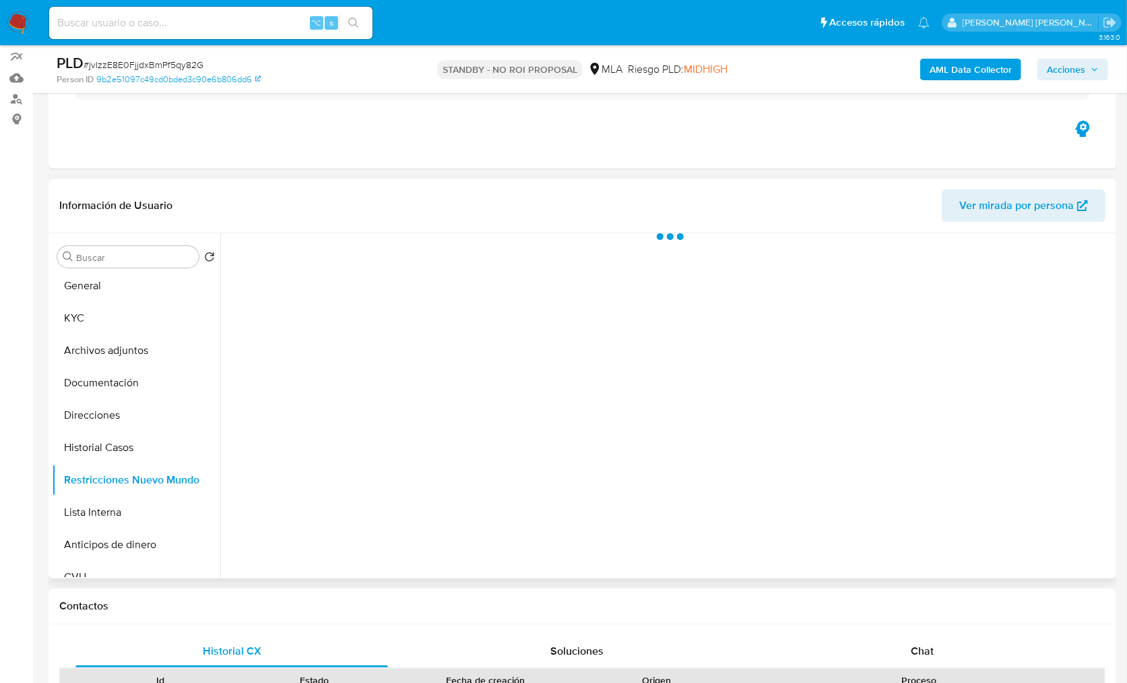
select select "10"
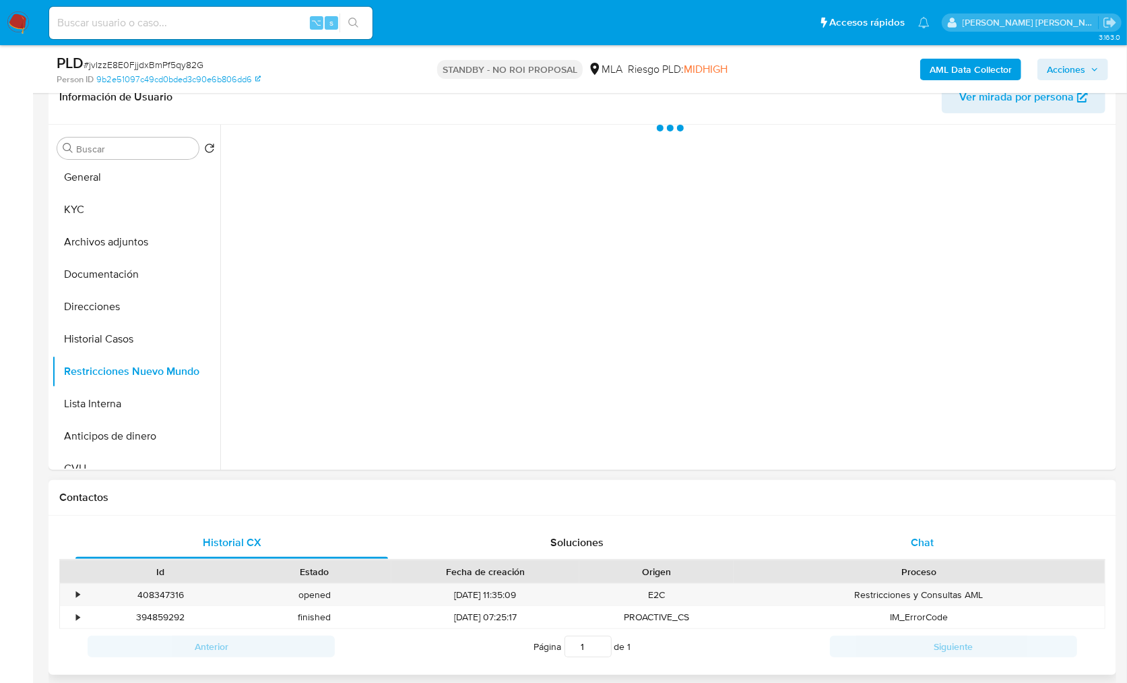
click at [916, 543] on span "Chat" at bounding box center [922, 541] width 23 height 15
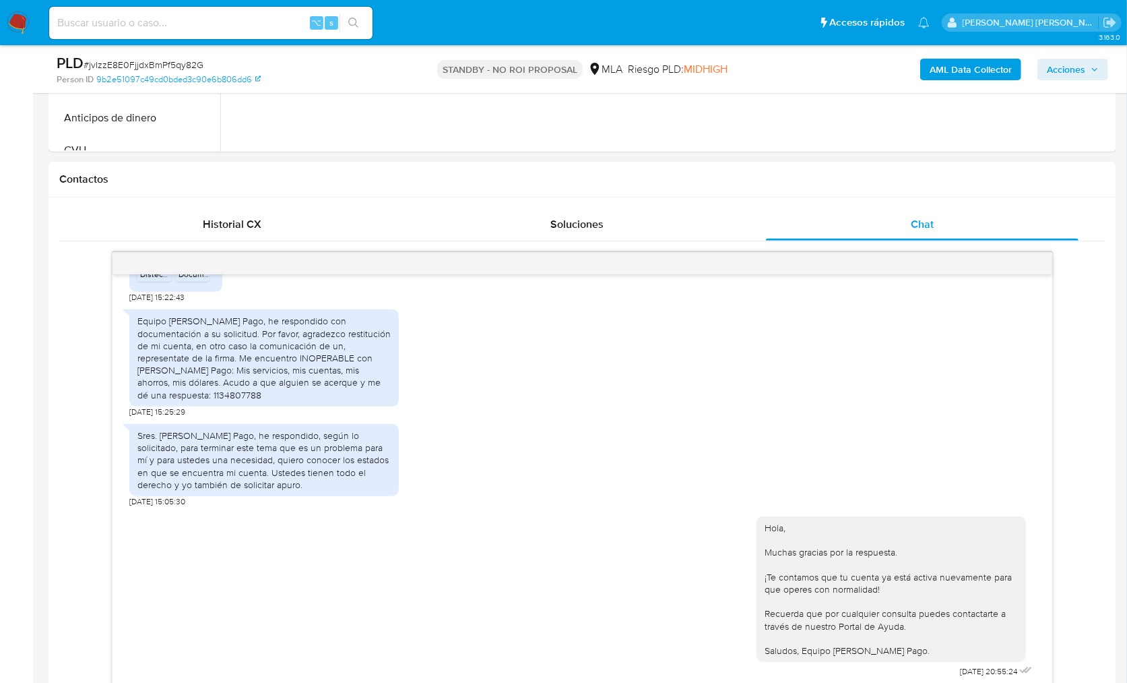
scroll to position [889, 0]
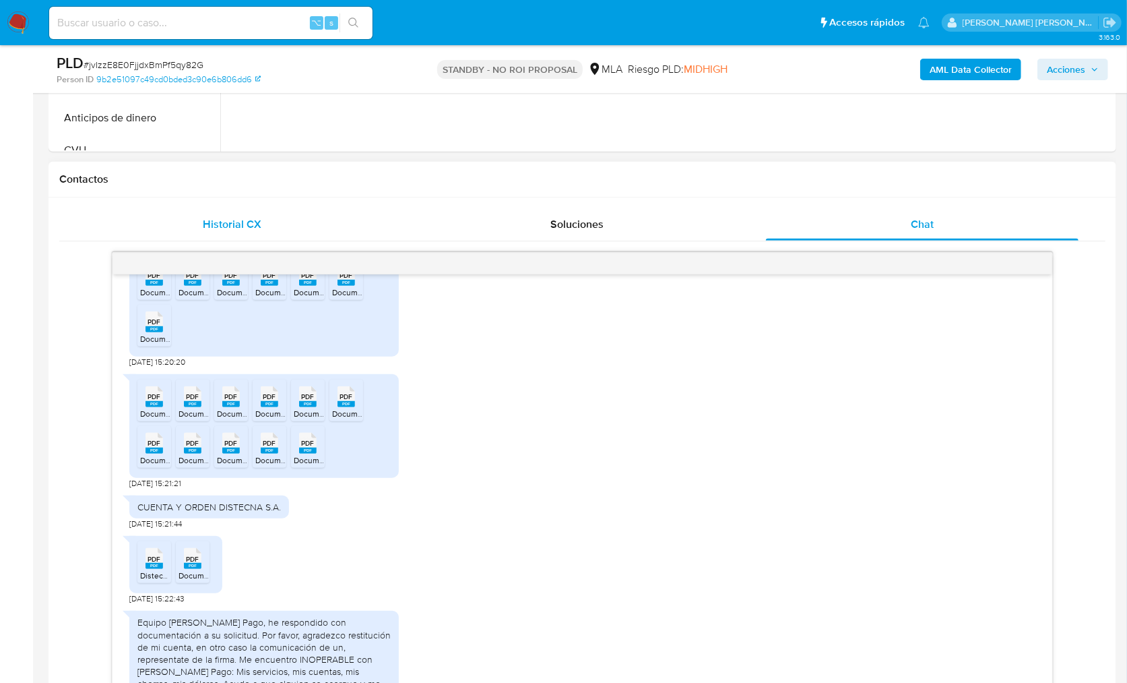
click at [248, 236] on div "Historial CX" at bounding box center [231, 224] width 313 height 32
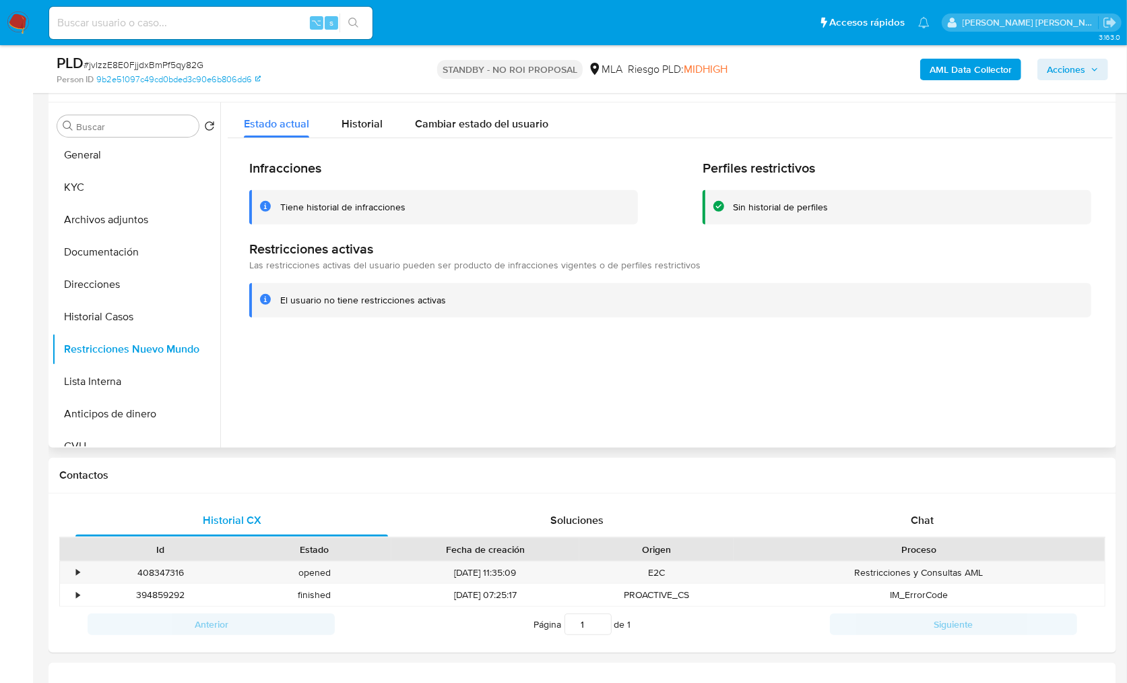
scroll to position [243, 0]
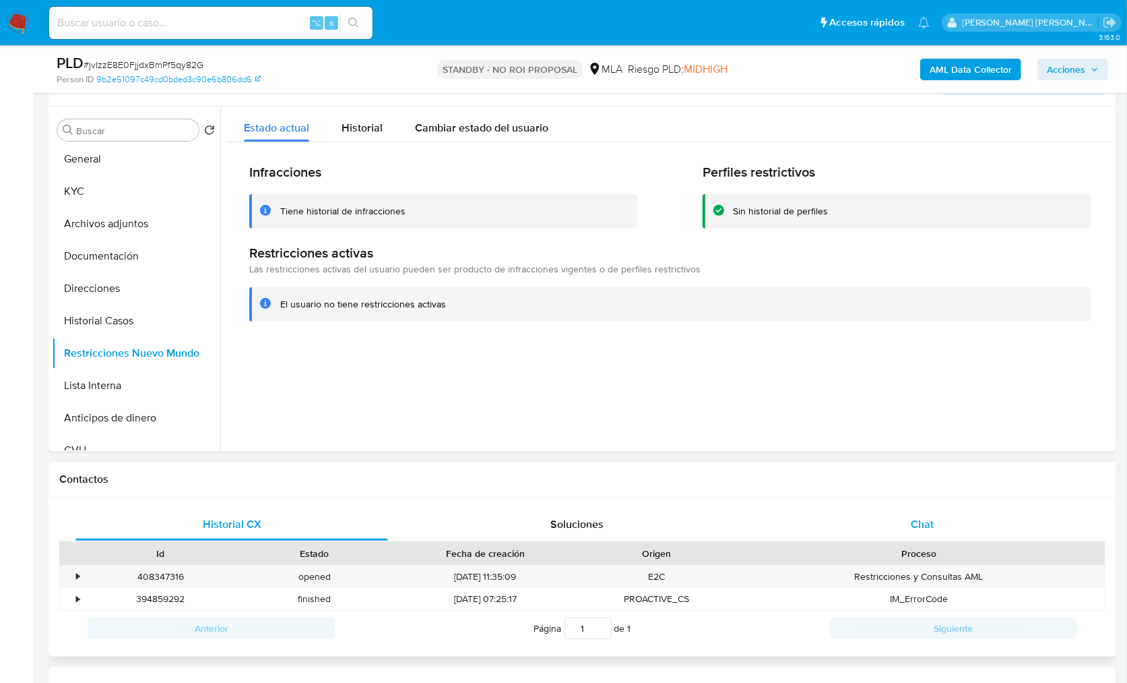
drag, startPoint x: 938, startPoint y: 503, endPoint x: 936, endPoint y: 522, distance: 19.6
click at [938, 503] on div "Historial CX Soluciones Chat Id Estado Fecha de creación Origen Proceso • 40834…" at bounding box center [583, 577] width 1068 height 160
click at [936, 522] on div "Chat" at bounding box center [922, 524] width 313 height 32
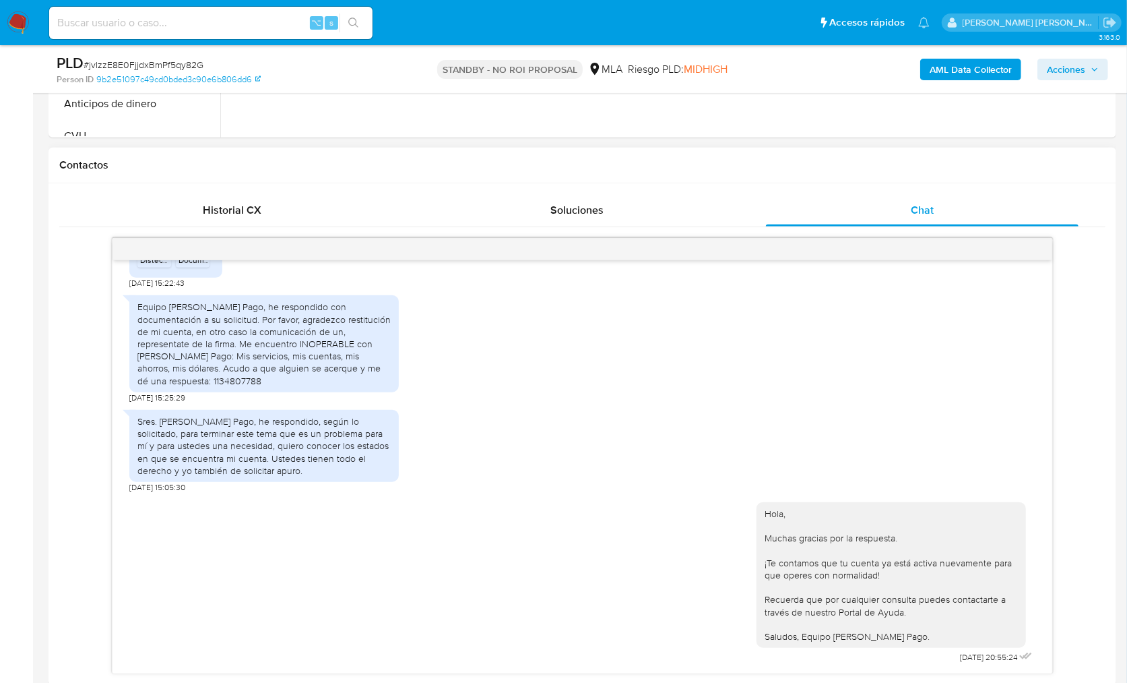
scroll to position [795, 0]
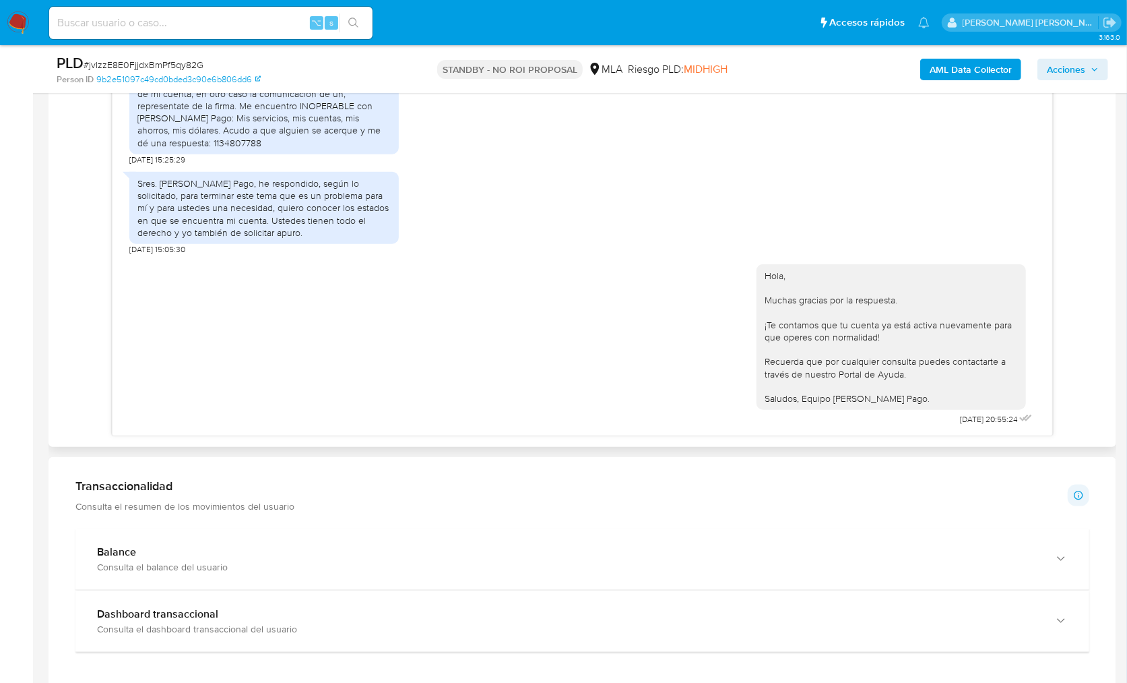
click at [1083, 381] on div "Comprobantes electrónicos 2024, PDF PDF 27163956808_001_00005_00000044.pdf PDF …" at bounding box center [582, 218] width 1046 height 436
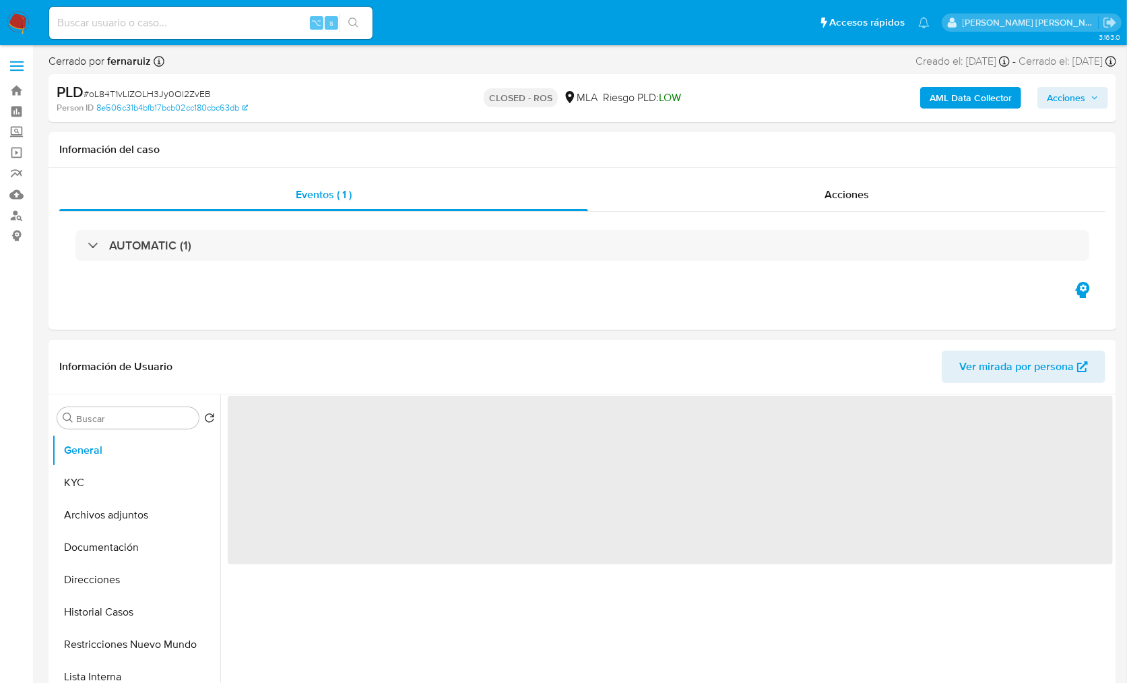
select select "10"
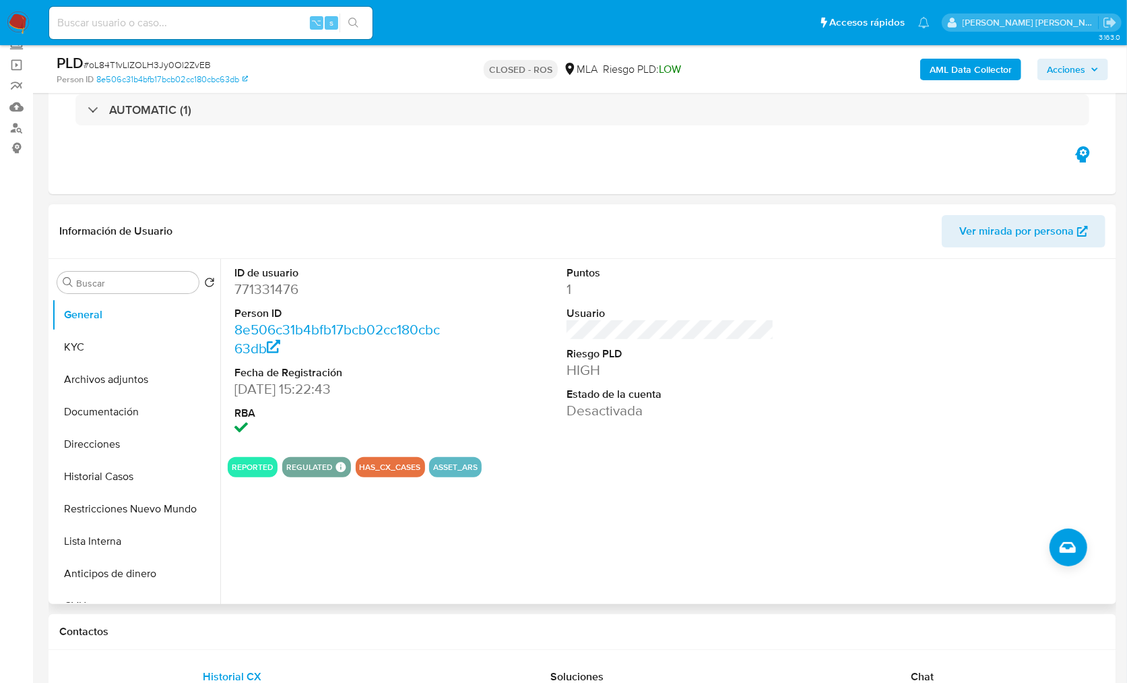
scroll to position [108, 0]
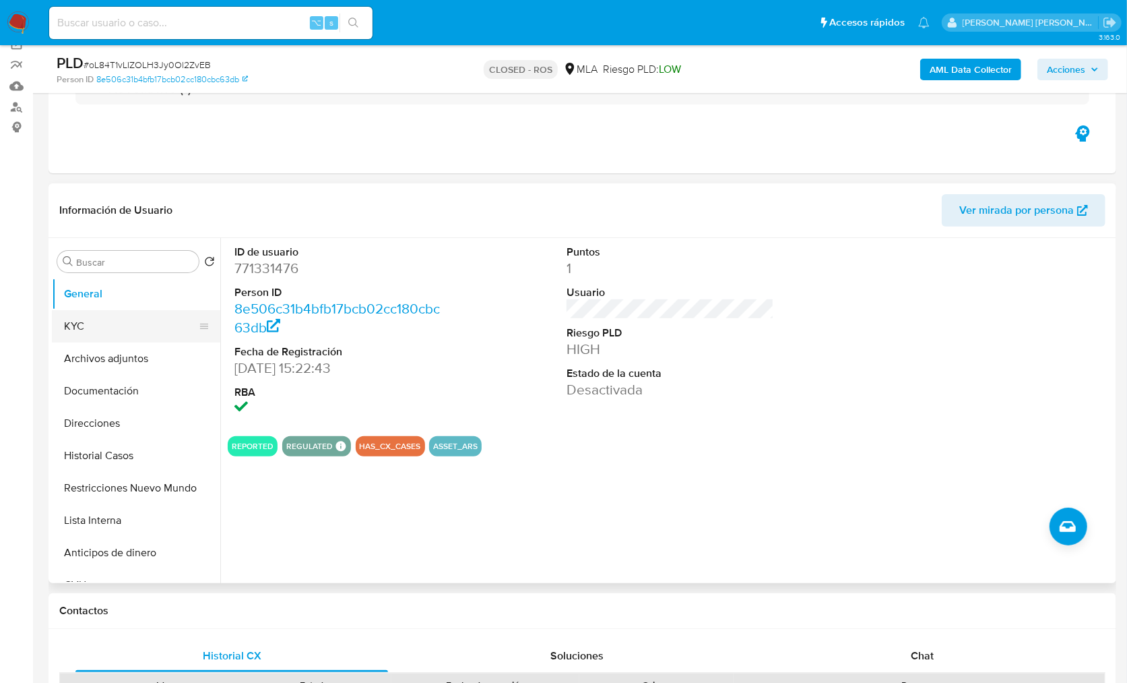
click at [102, 324] on button "KYC" at bounding box center [131, 326] width 158 height 32
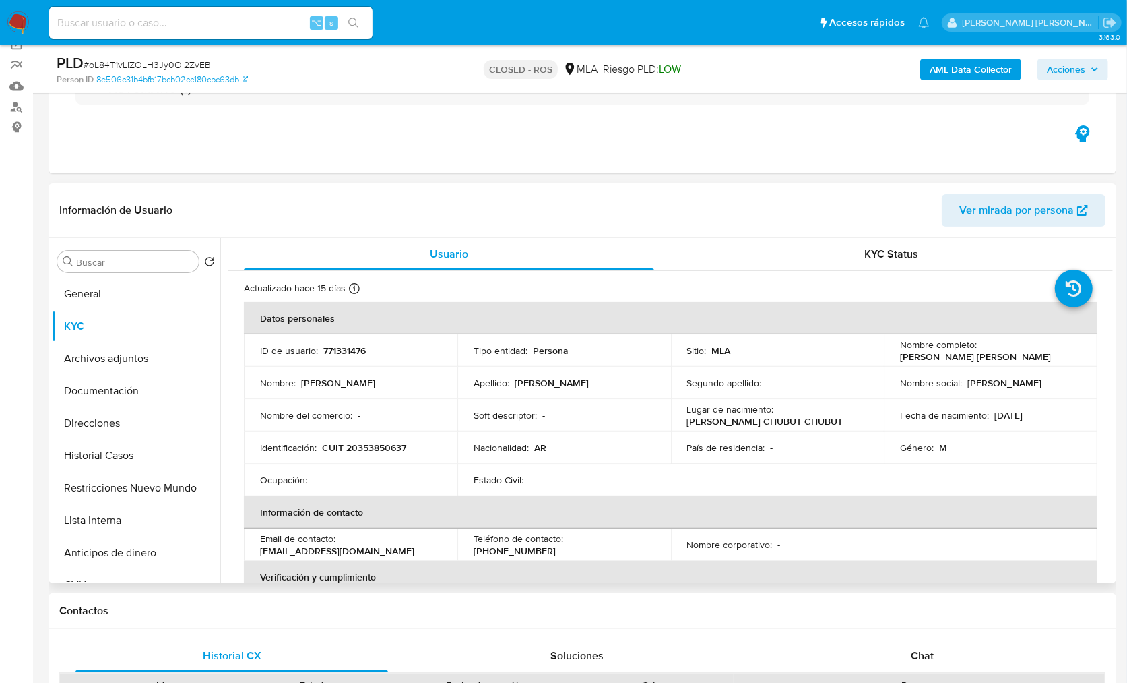
click at [392, 462] on td "Identificación : CUIT 20353850637" at bounding box center [351, 447] width 214 height 32
click at [388, 447] on p "CUIT 20353850637" at bounding box center [364, 447] width 84 height 12
copy p "20353850637"
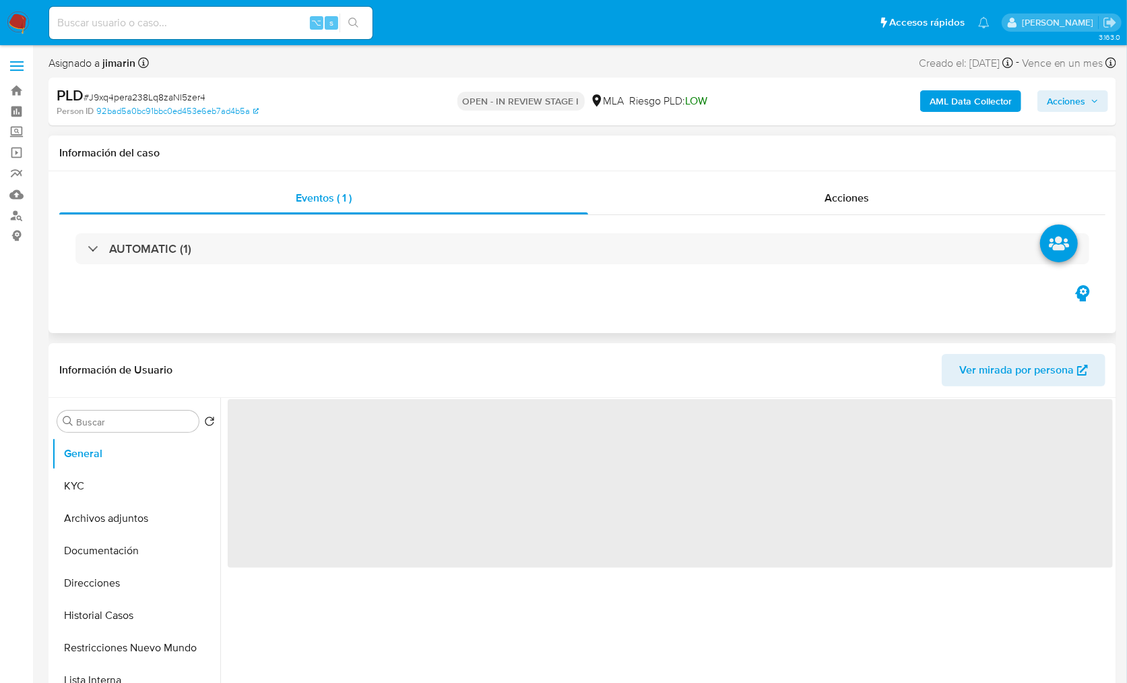
select select "10"
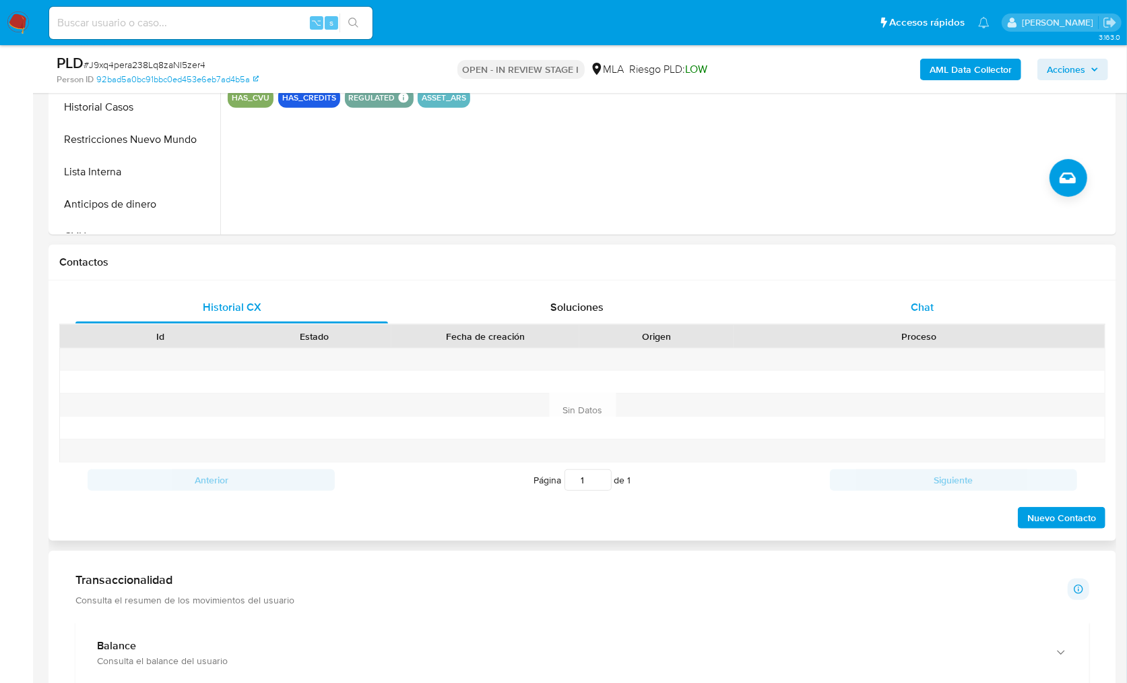
click at [911, 299] on span "Chat" at bounding box center [922, 306] width 23 height 15
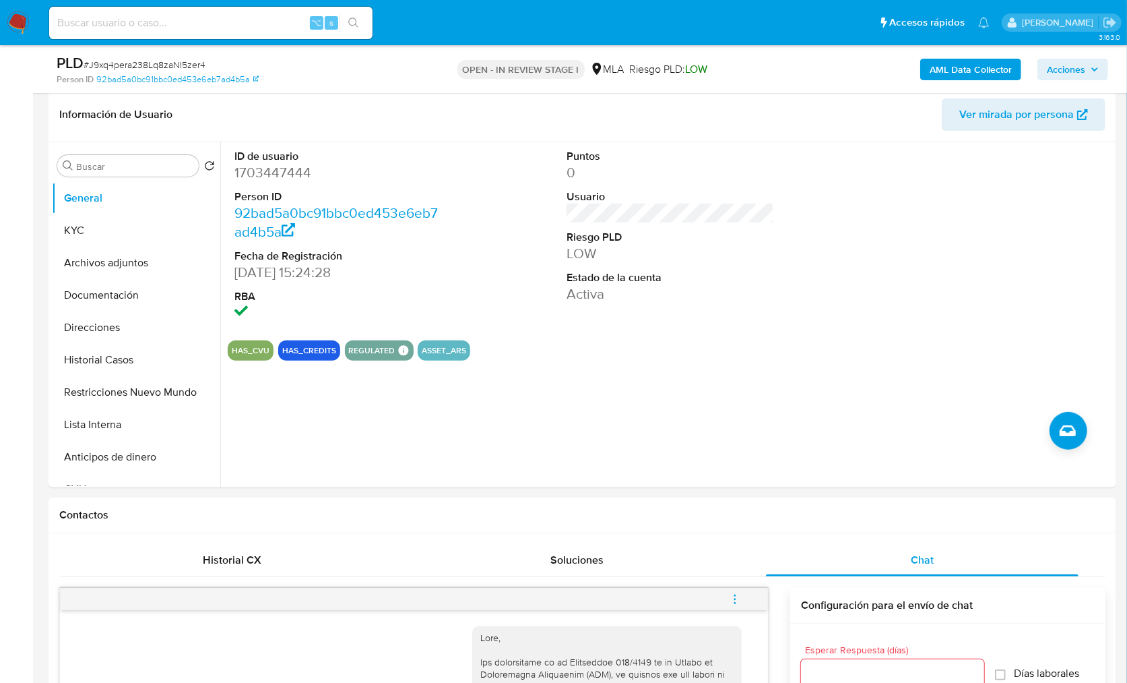
scroll to position [164, 0]
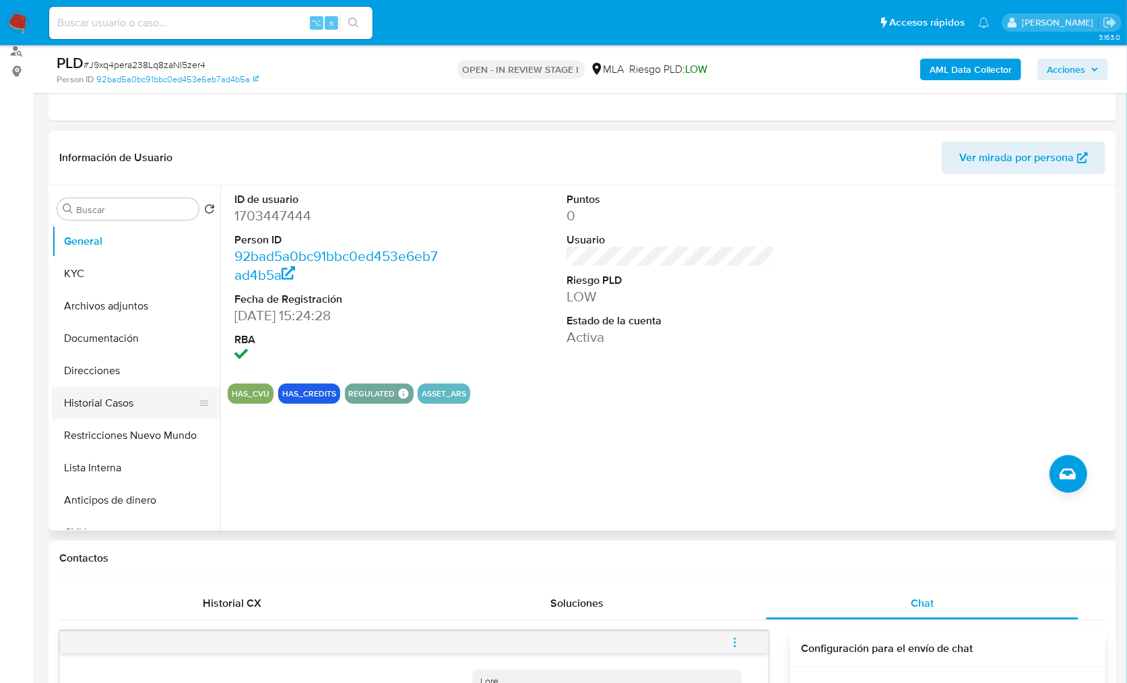
click at [133, 404] on button "Historial Casos" at bounding box center [131, 403] width 158 height 32
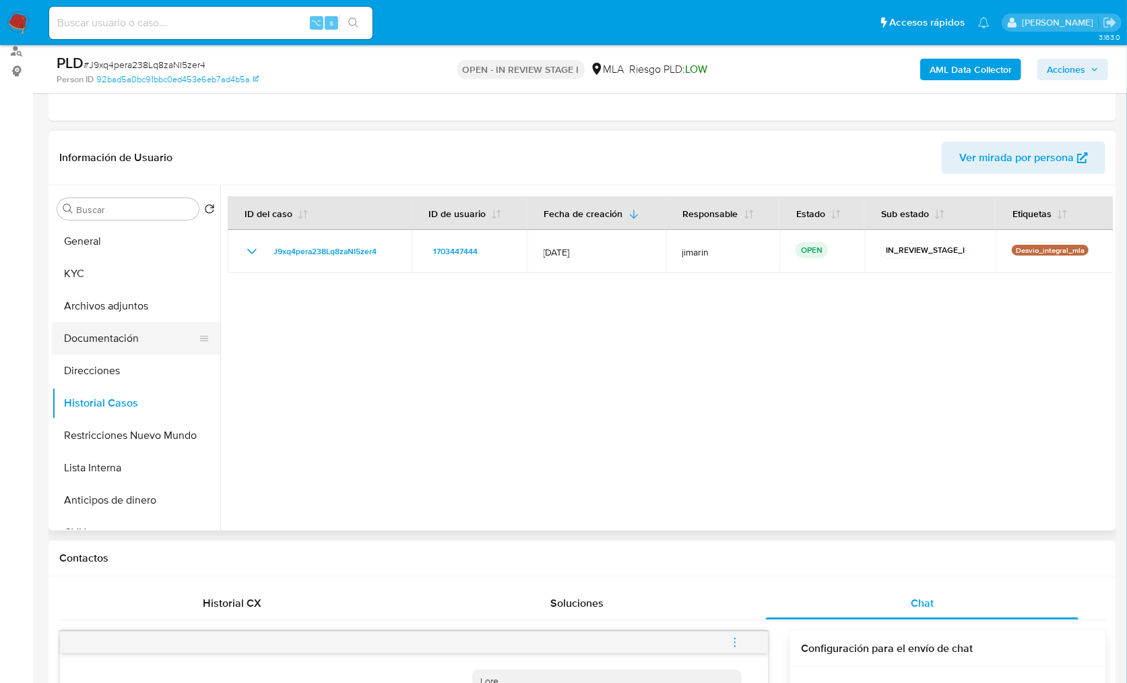
click at [116, 348] on button "Documentación" at bounding box center [131, 338] width 158 height 32
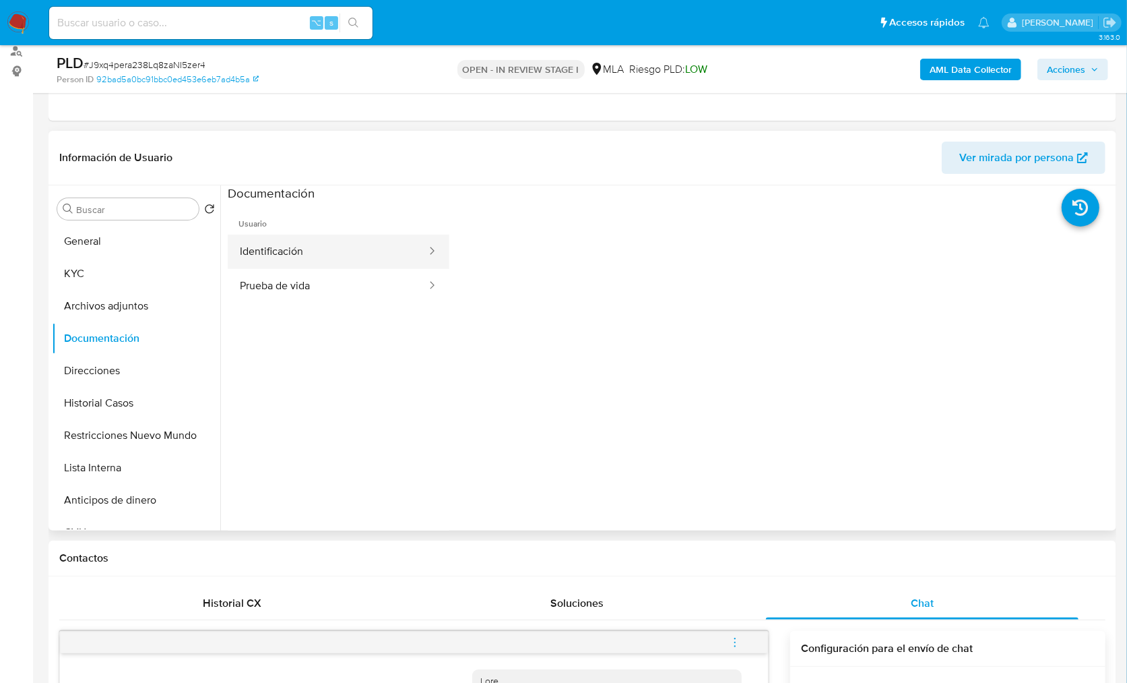
click at [319, 264] on button "Identificación" at bounding box center [328, 251] width 200 height 34
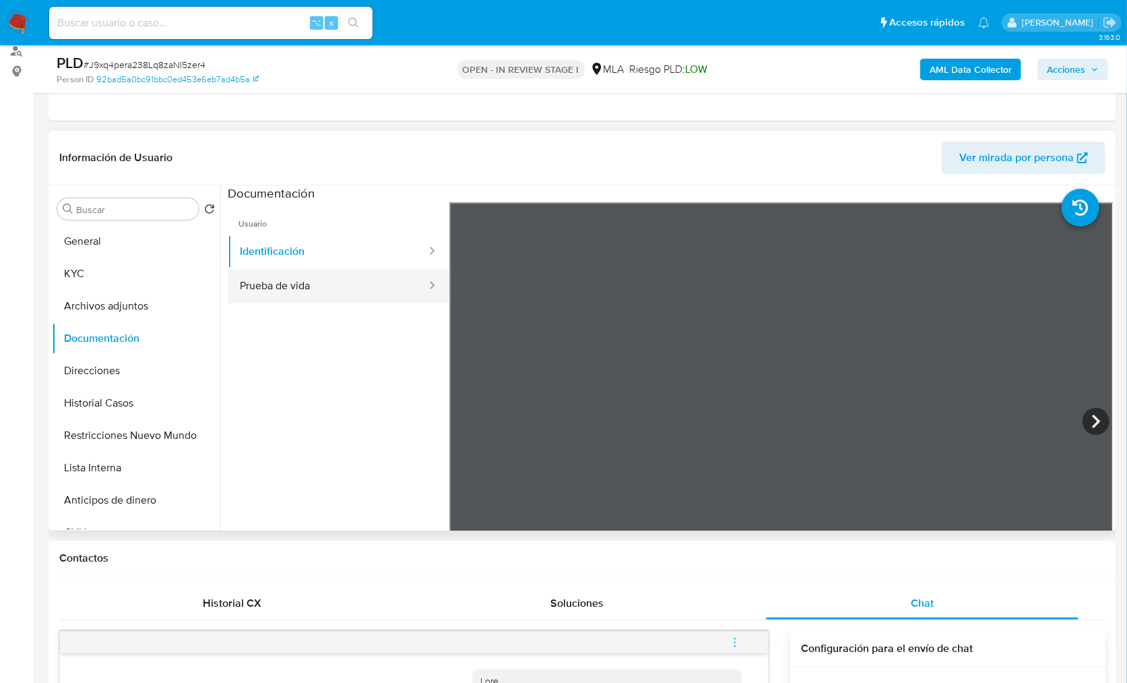
click at [317, 274] on button "Prueba de vida" at bounding box center [328, 286] width 200 height 34
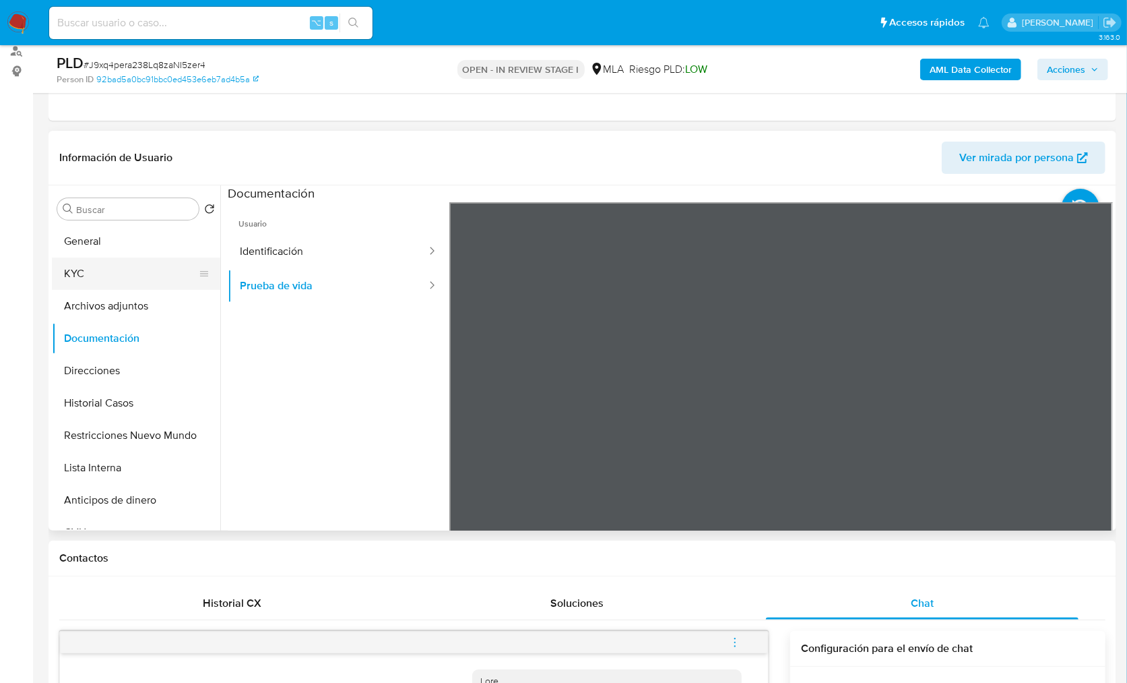
click at [150, 282] on button "KYC" at bounding box center [131, 273] width 158 height 32
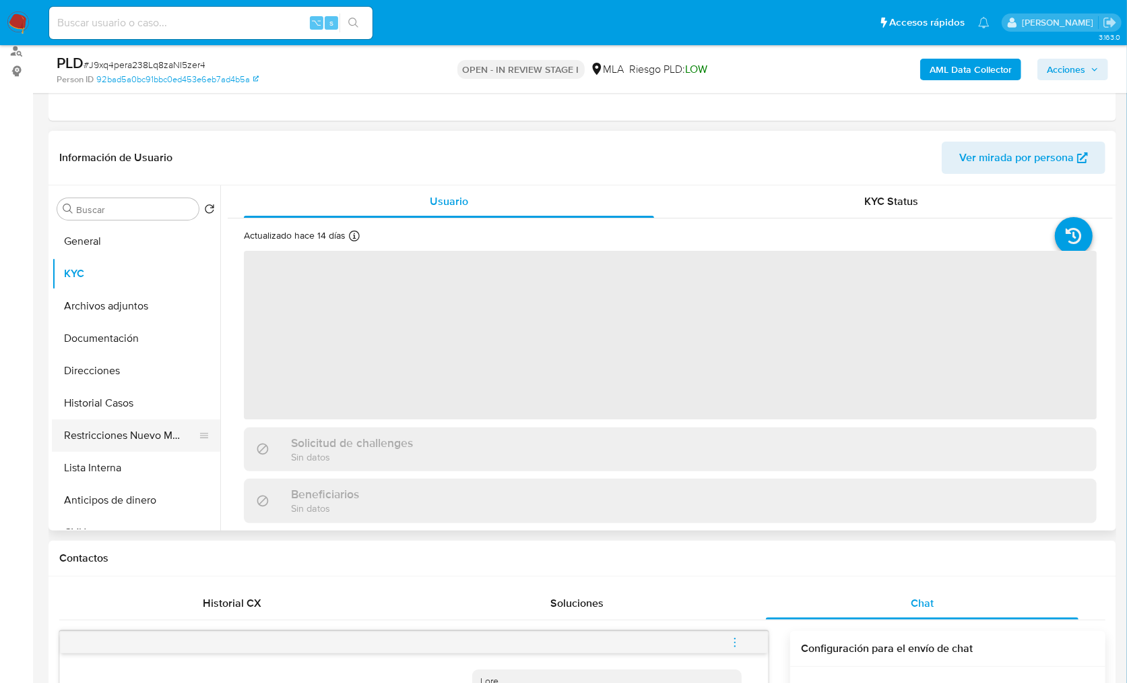
click at [140, 437] on button "Restricciones Nuevo Mundo" at bounding box center [131, 435] width 158 height 32
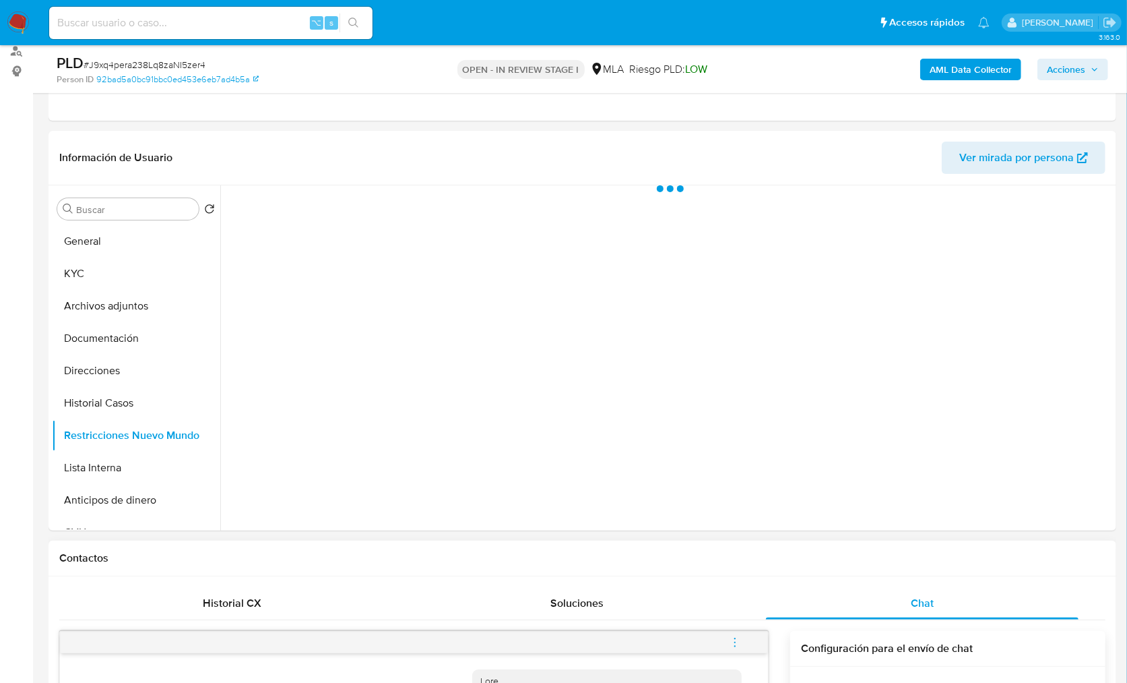
click at [672, 546] on div "Contactos" at bounding box center [583, 558] width 1068 height 36
click at [852, 566] on div "Contactos" at bounding box center [583, 558] width 1068 height 36
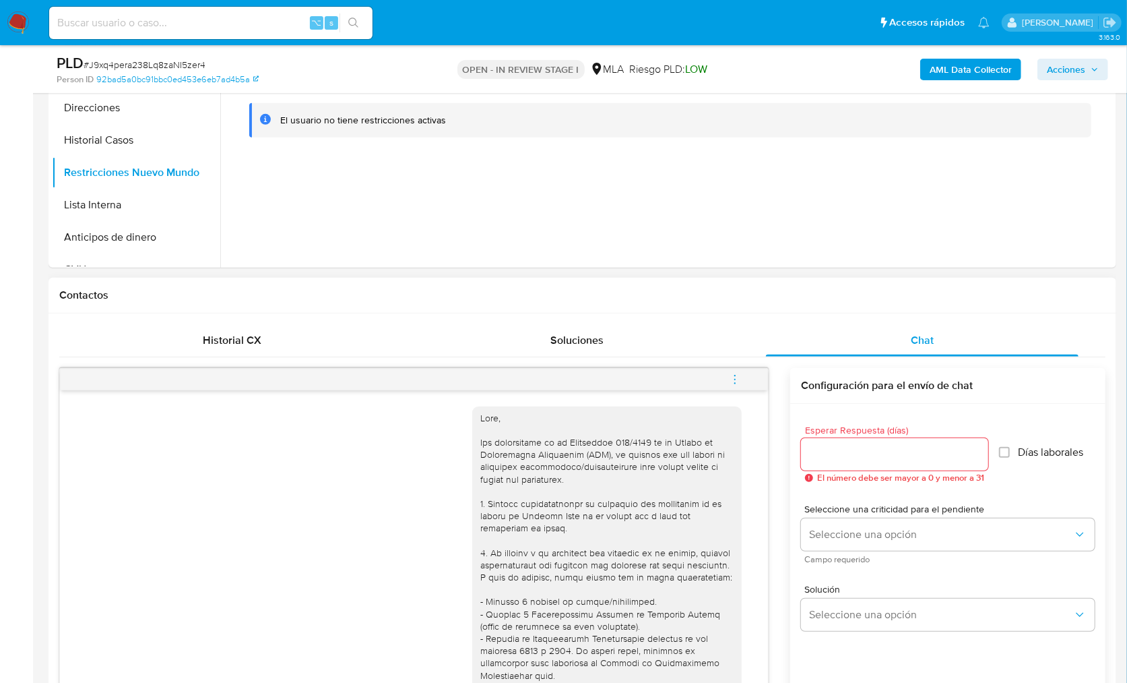
scroll to position [505, 0]
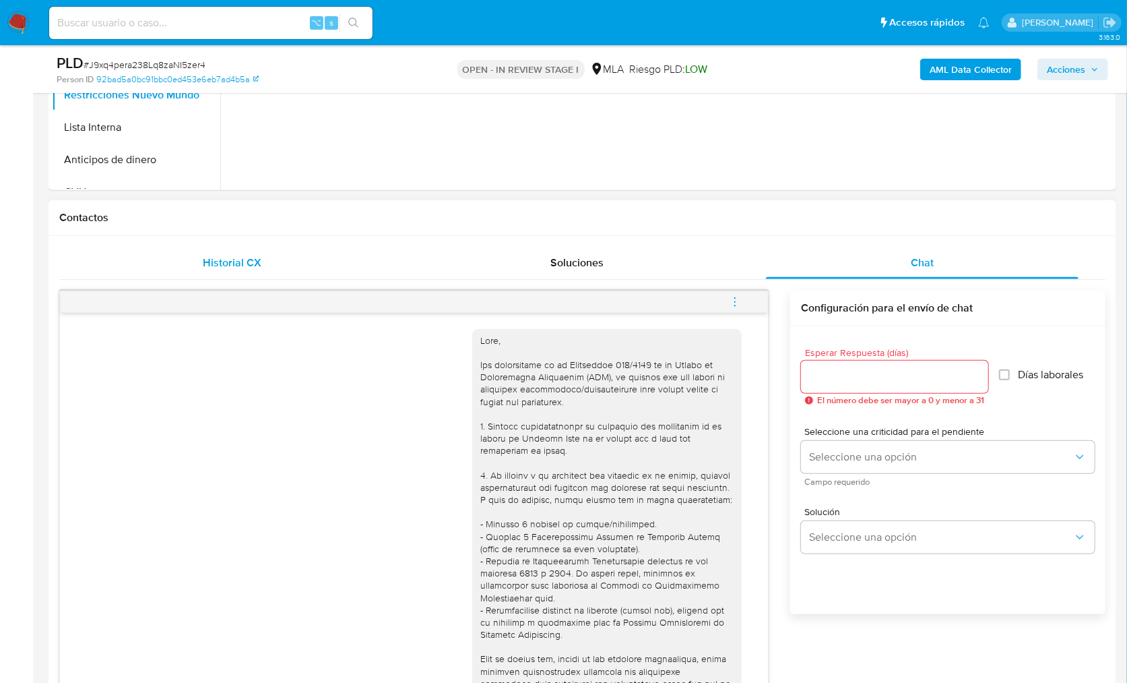
click at [274, 265] on div "Historial CX" at bounding box center [231, 263] width 313 height 32
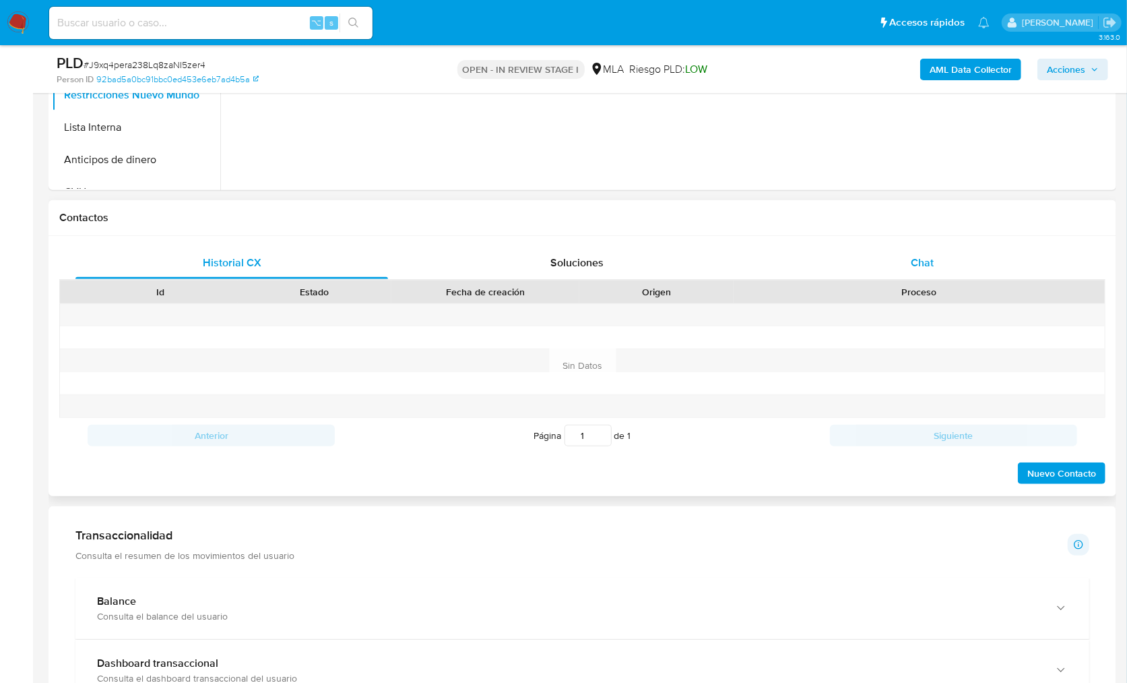
click at [882, 251] on div "Chat" at bounding box center [922, 263] width 313 height 32
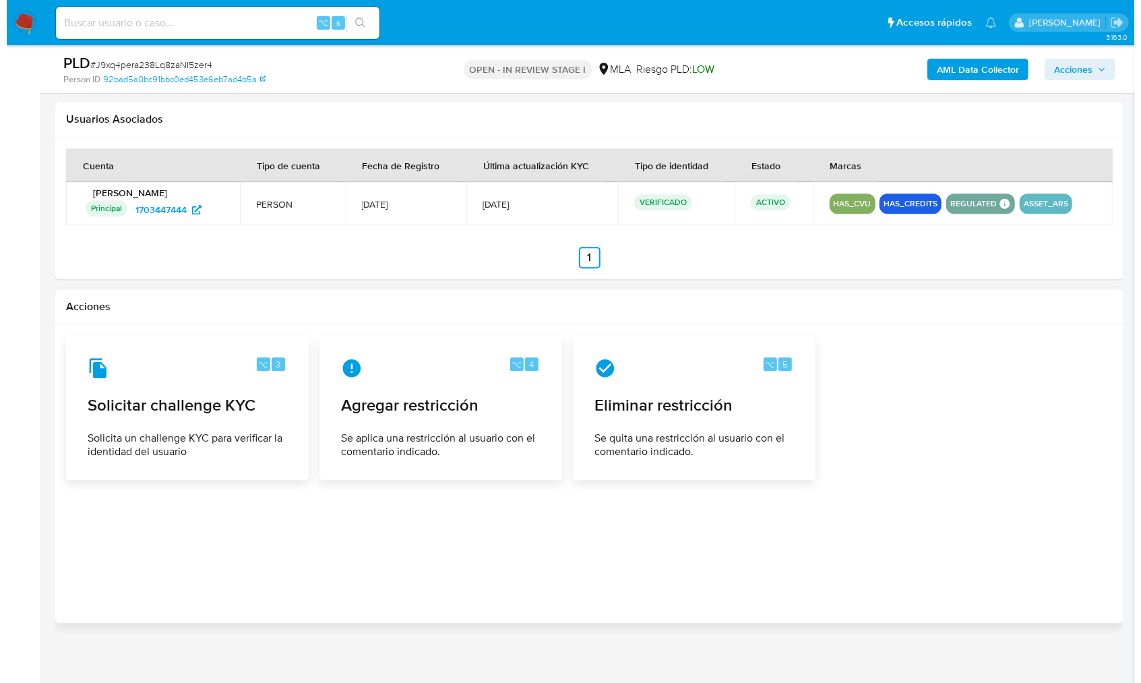
scroll to position [2055, 0]
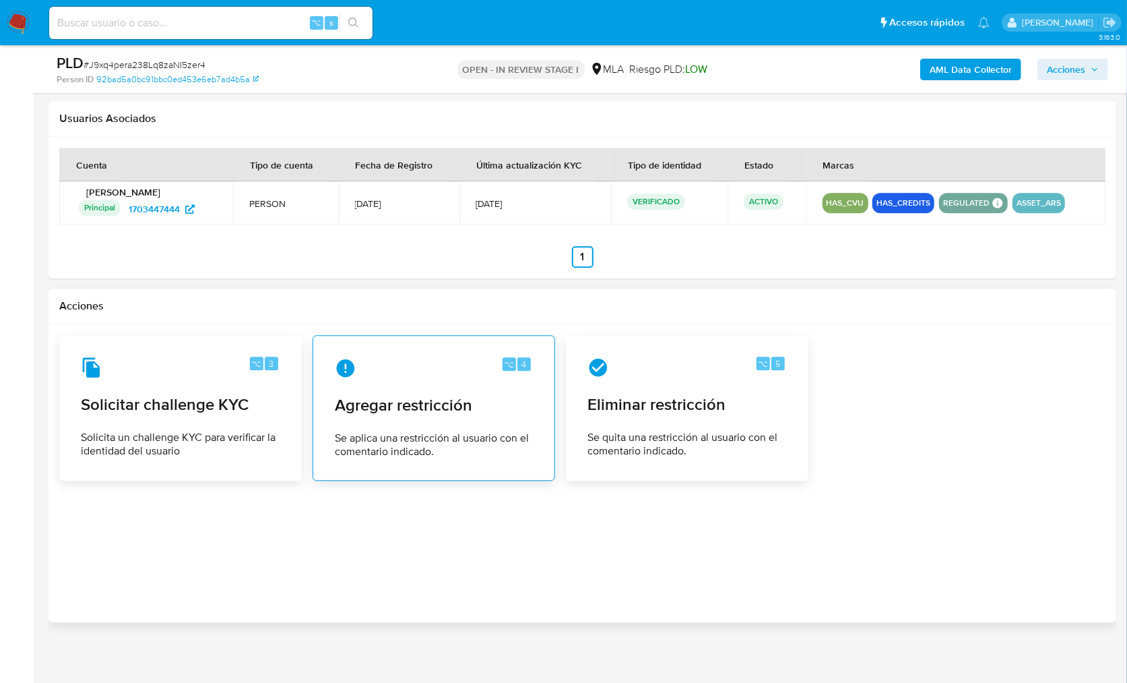
click at [491, 431] on span "Se aplica una restricción al usuario con el comentario indicado." at bounding box center [434, 444] width 198 height 27
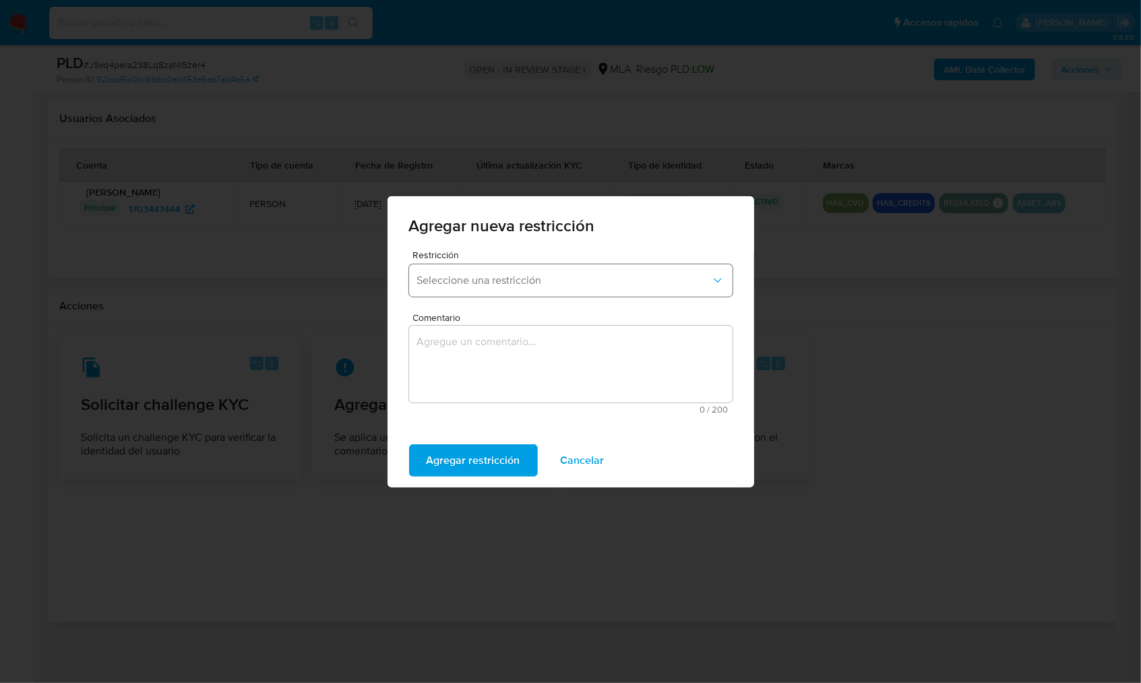
click at [487, 286] on span "Seleccione una restricción" at bounding box center [564, 280] width 294 height 13
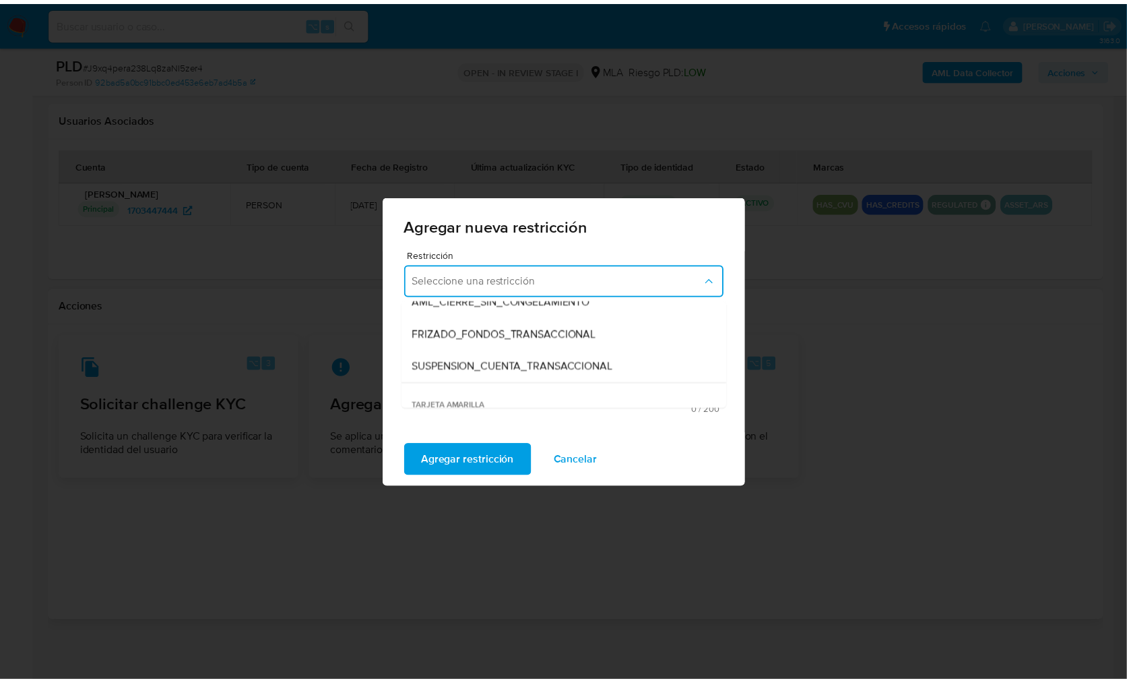
scroll to position [152, 0]
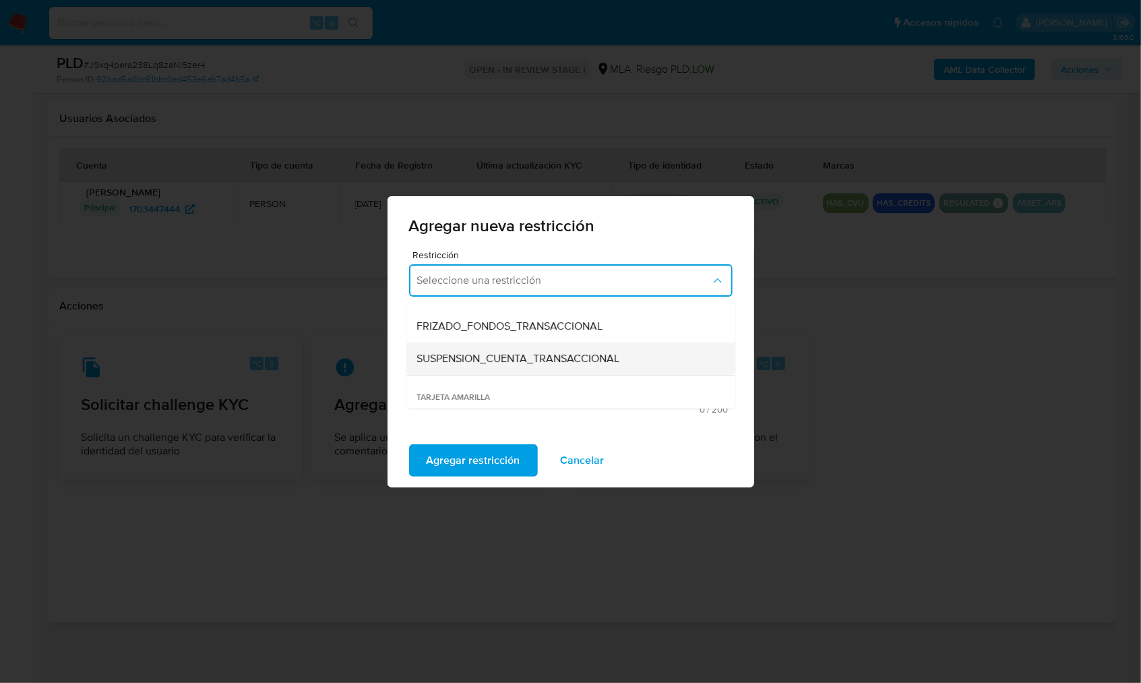
click at [532, 366] on div "SUSPENSION_CUENTA_TRANSACCIONAL" at bounding box center [566, 358] width 299 height 32
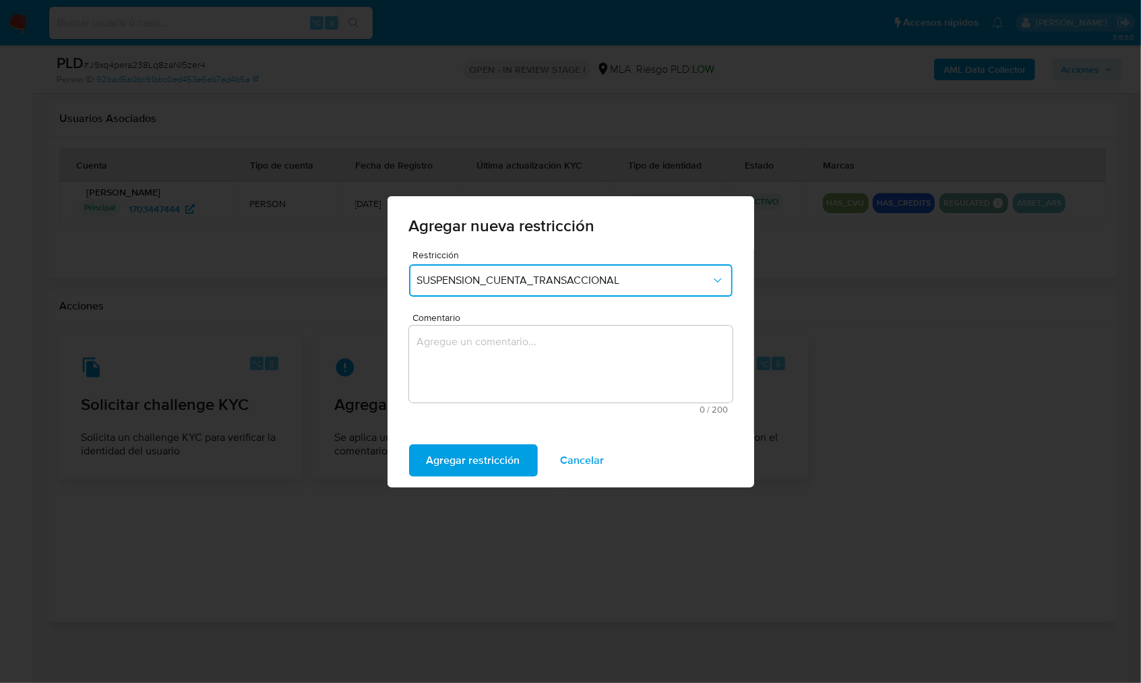
click at [495, 400] on textarea "Comentario" at bounding box center [570, 363] width 323 height 77
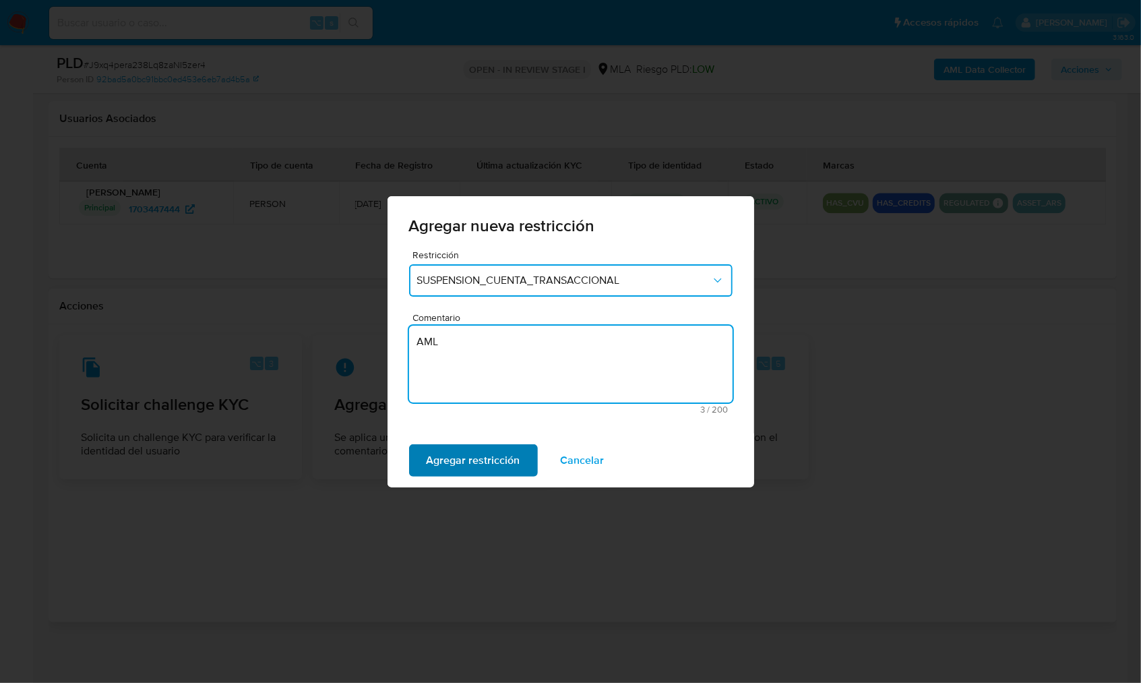
type textarea "AML"
click at [436, 468] on span "Agregar restricción" at bounding box center [474, 460] width 94 height 30
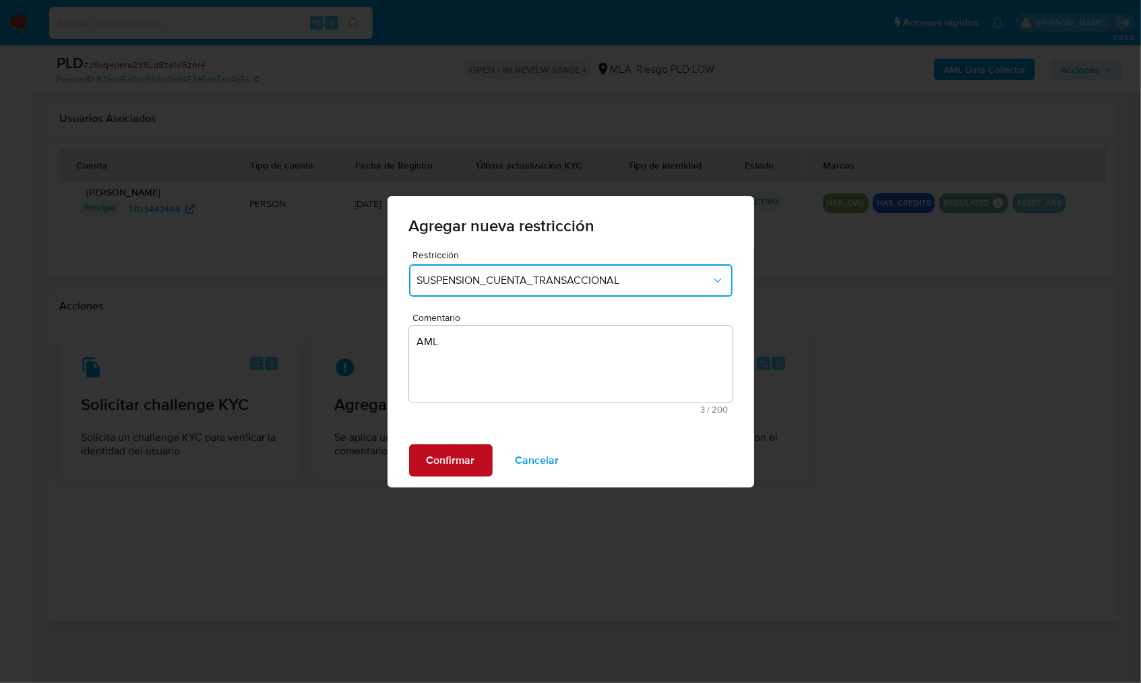
click at [472, 455] on span "Confirmar" at bounding box center [451, 460] width 49 height 30
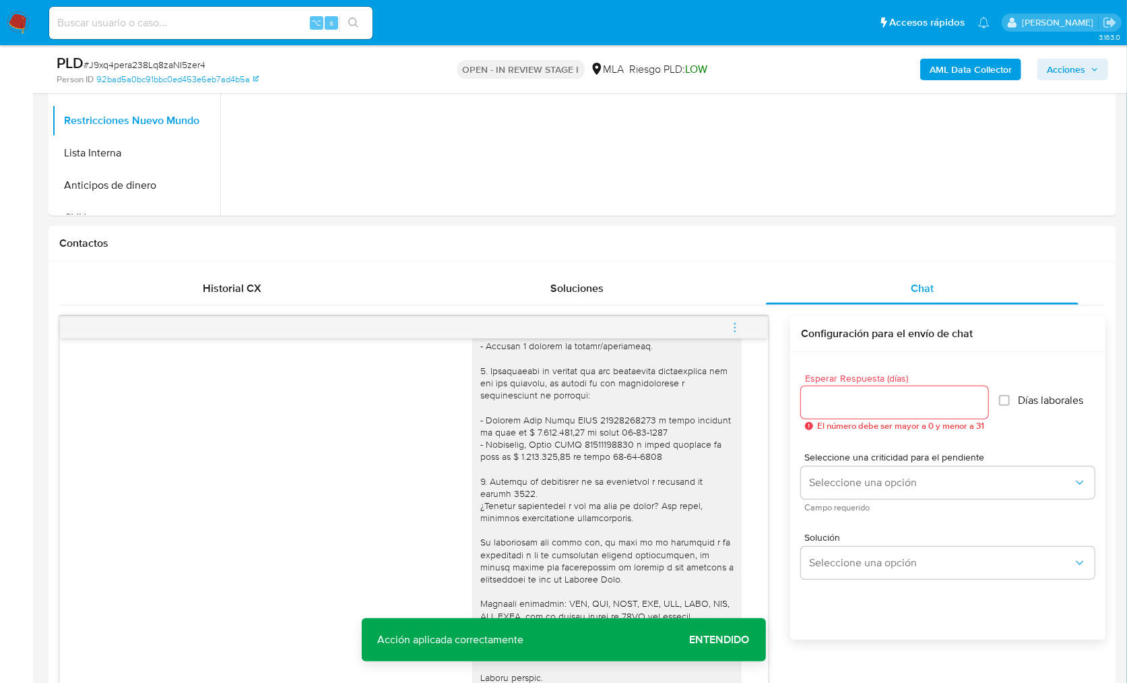
scroll to position [326, 0]
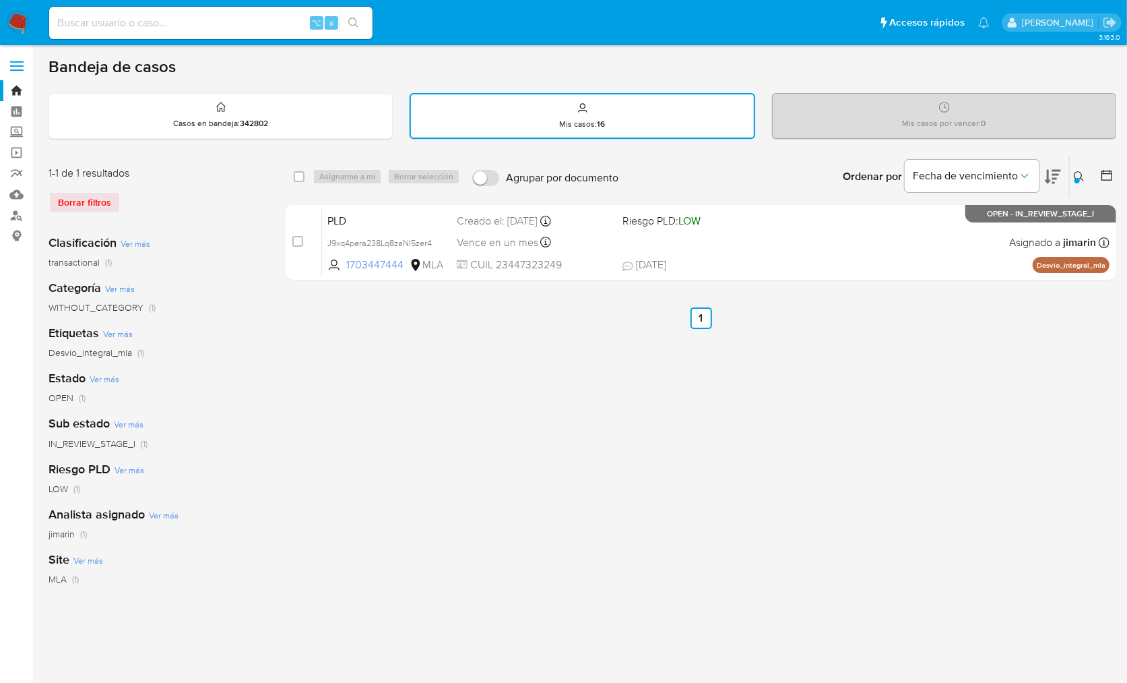
click at [1075, 179] on div at bounding box center [1077, 180] width 5 height 5
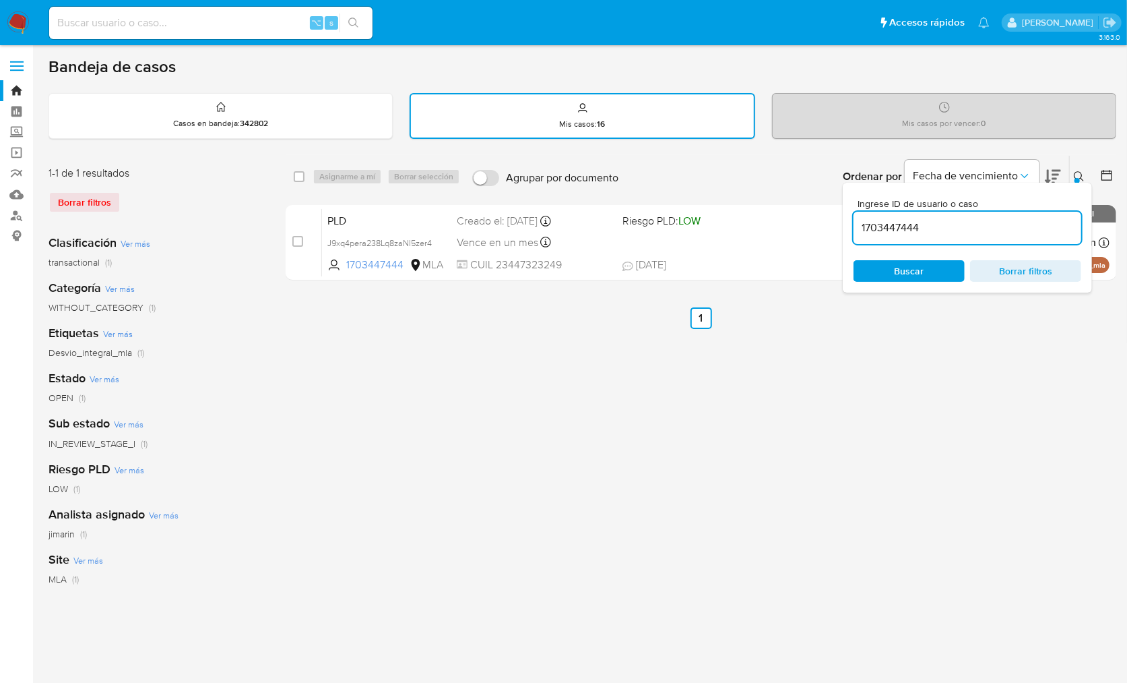
click at [1011, 243] on div "1703447444" at bounding box center [968, 228] width 228 height 32
click at [1010, 230] on input "1703447444" at bounding box center [968, 228] width 228 height 18
paste input "306868170"
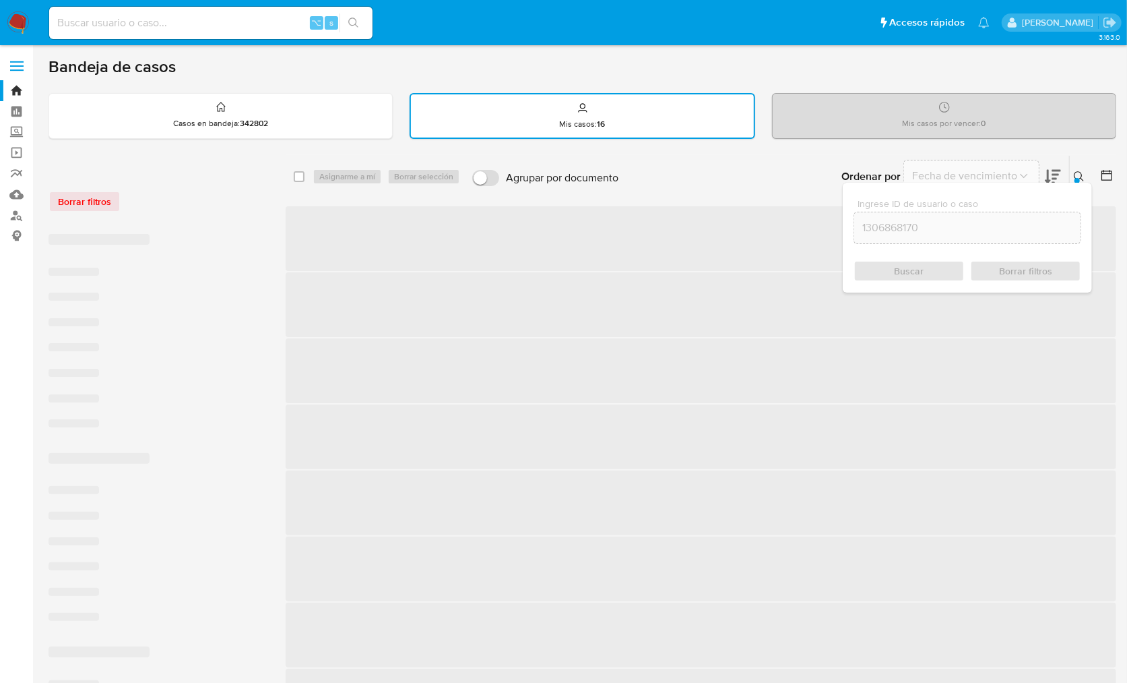
click at [1075, 172] on icon at bounding box center [1079, 176] width 10 height 10
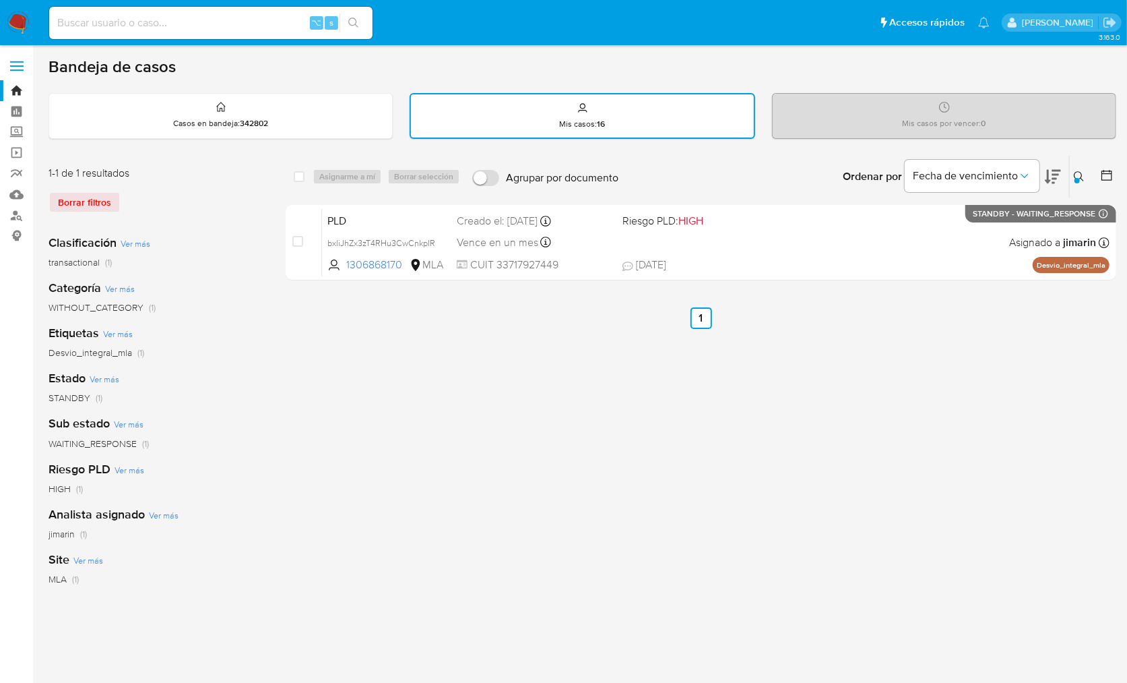
click at [1075, 179] on div at bounding box center [1077, 180] width 5 height 5
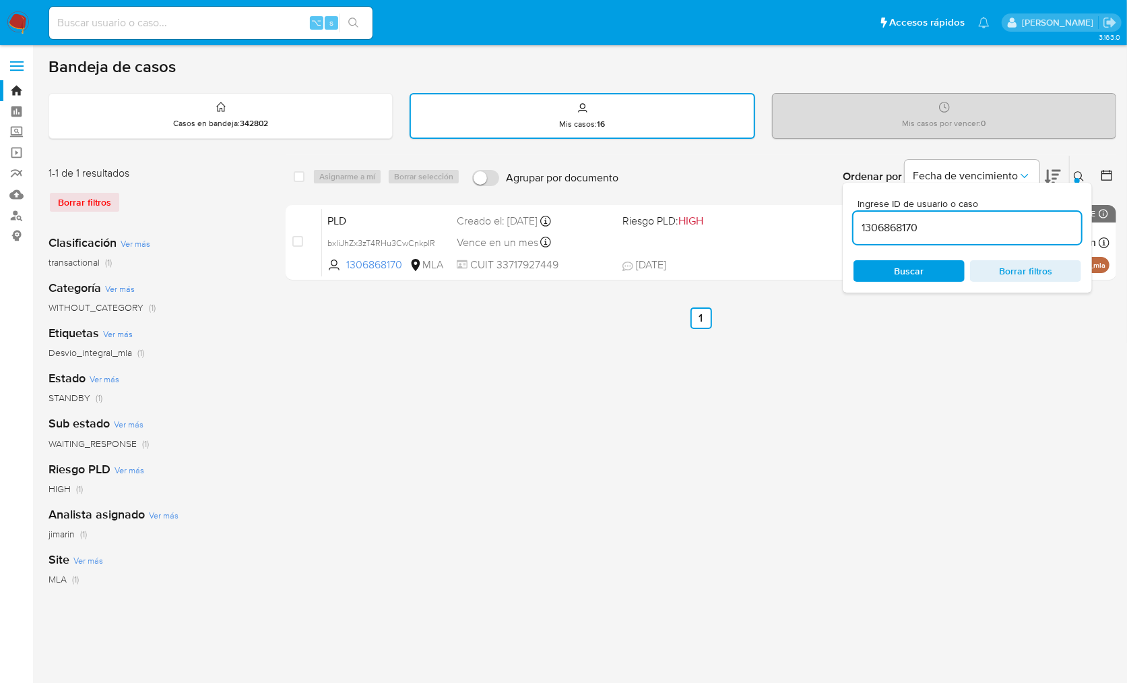
click at [983, 235] on div "1306868170" at bounding box center [968, 228] width 228 height 32
click at [982, 228] on input "1306868170" at bounding box center [968, 228] width 228 height 18
paste input "569653655"
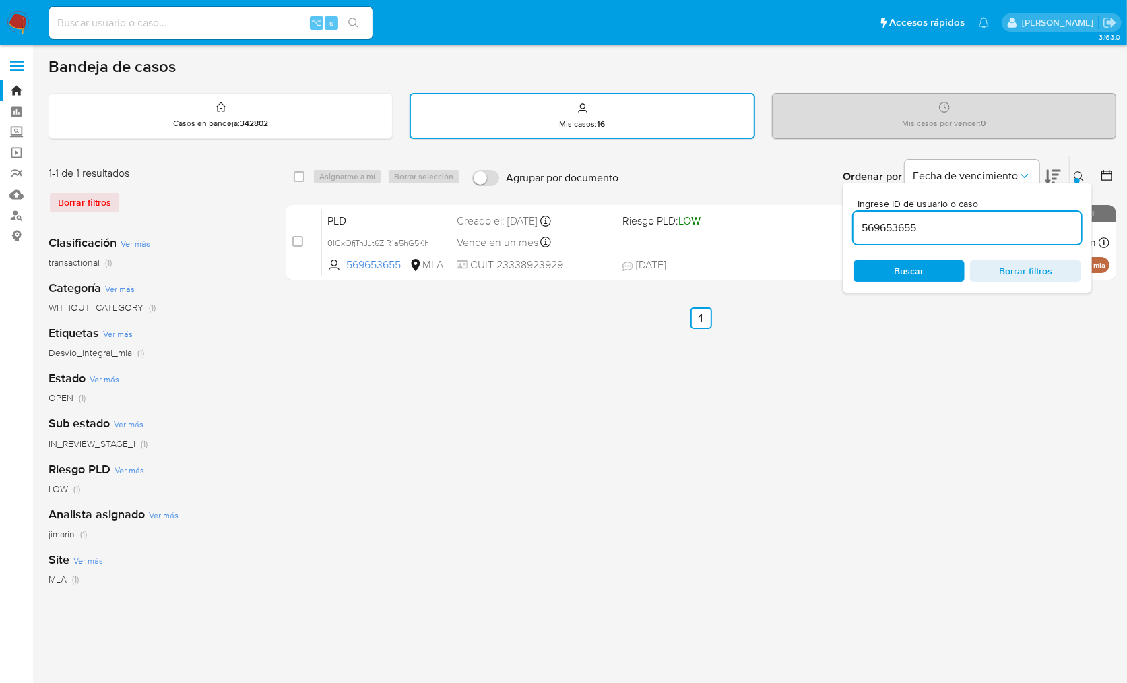
click at [1071, 179] on button at bounding box center [1081, 176] width 22 height 16
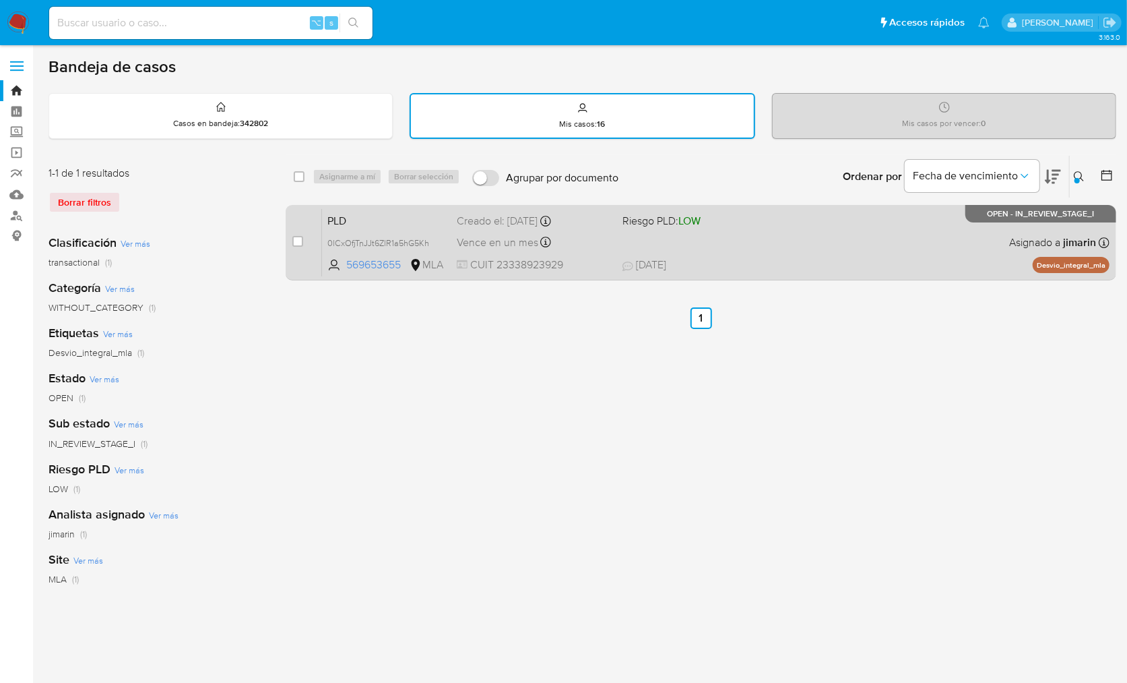
click at [881, 245] on div "PLD 0lCxOfjTnJJt6ZlR1a5hG5Kh 569653655 MLA Riesgo PLD: LOW Creado el: [DATE] Cr…" at bounding box center [716, 242] width 788 height 68
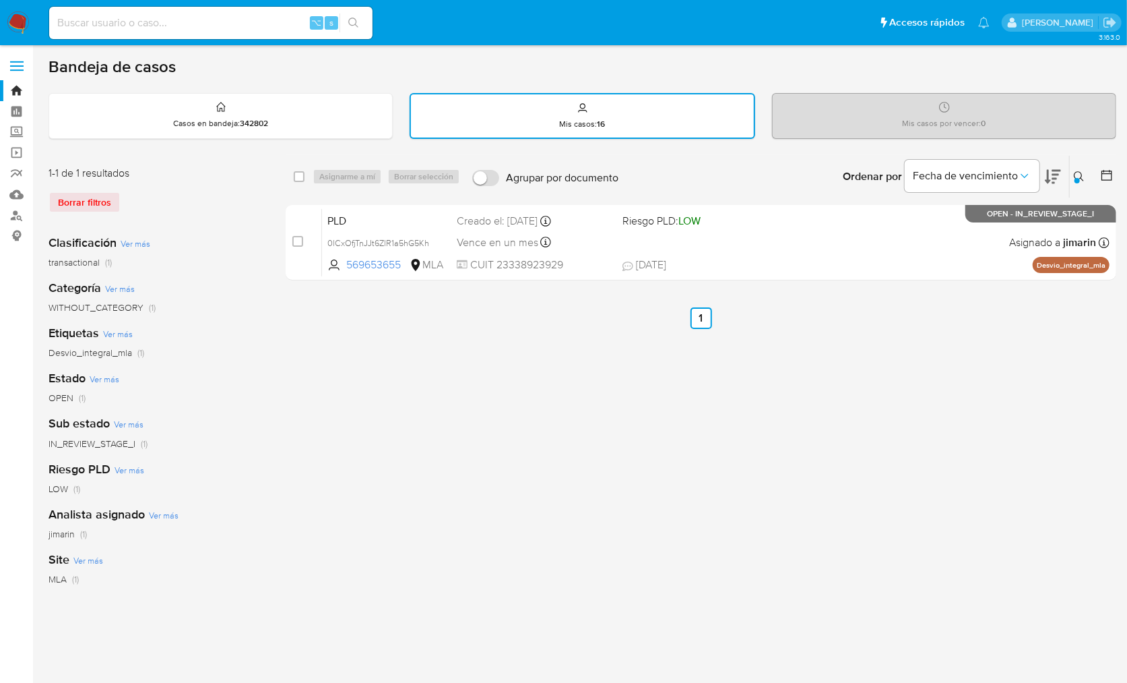
click at [1083, 177] on icon at bounding box center [1079, 176] width 11 height 11
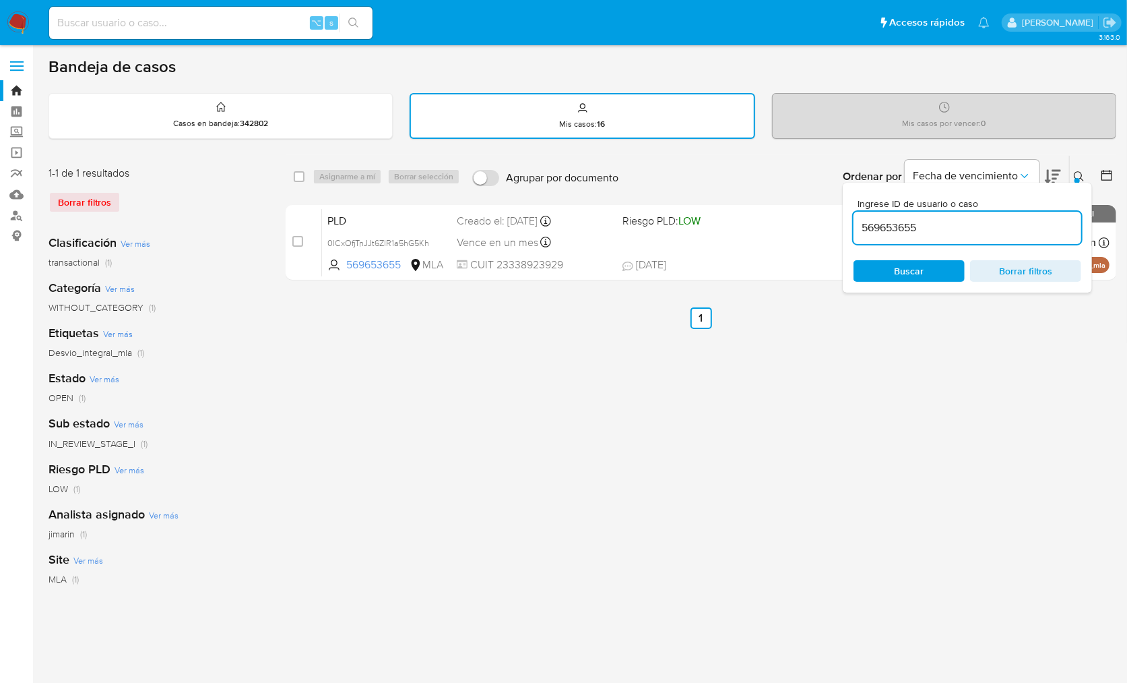
click at [1033, 244] on div "Ingrese ID de usuario o caso 569653655 Buscar Borrar filtros" at bounding box center [967, 238] width 249 height 110
click at [1032, 235] on input "569653655" at bounding box center [968, 228] width 228 height 18
paste input "1089308761"
click at [1078, 169] on button at bounding box center [1081, 176] width 22 height 16
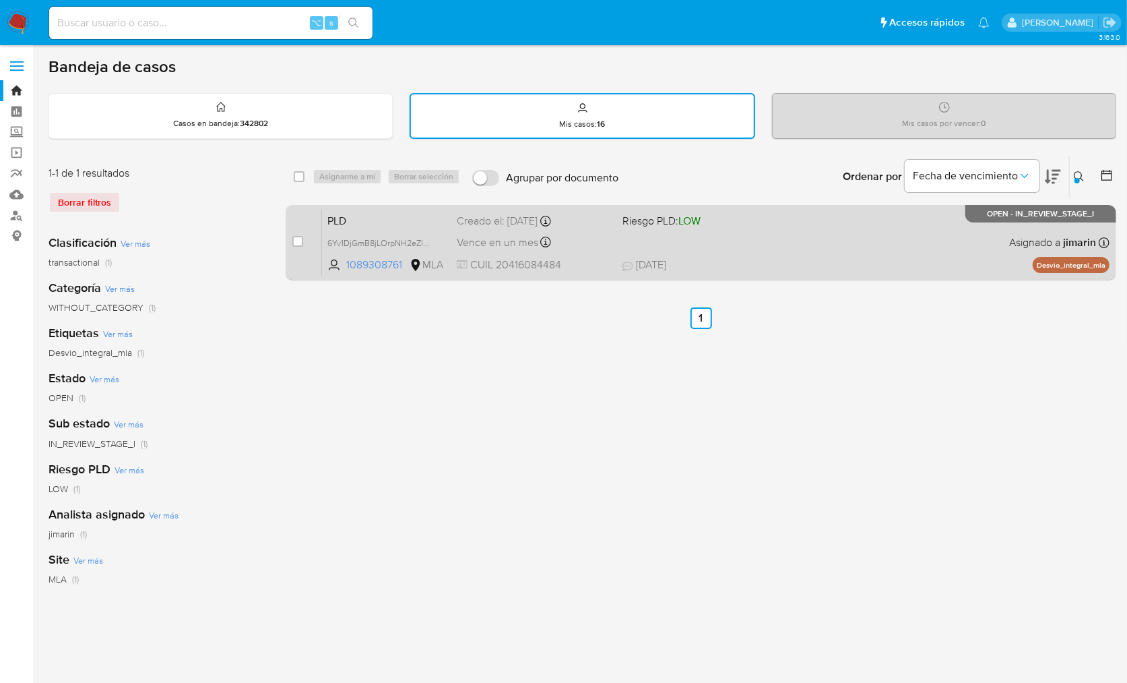
click at [936, 239] on div "PLD 6Yv1DjGmB8jLOrpNH2eZlBto 1089308761 MLA Riesgo PLD: LOW Creado el: 12/09/20…" at bounding box center [716, 242] width 788 height 68
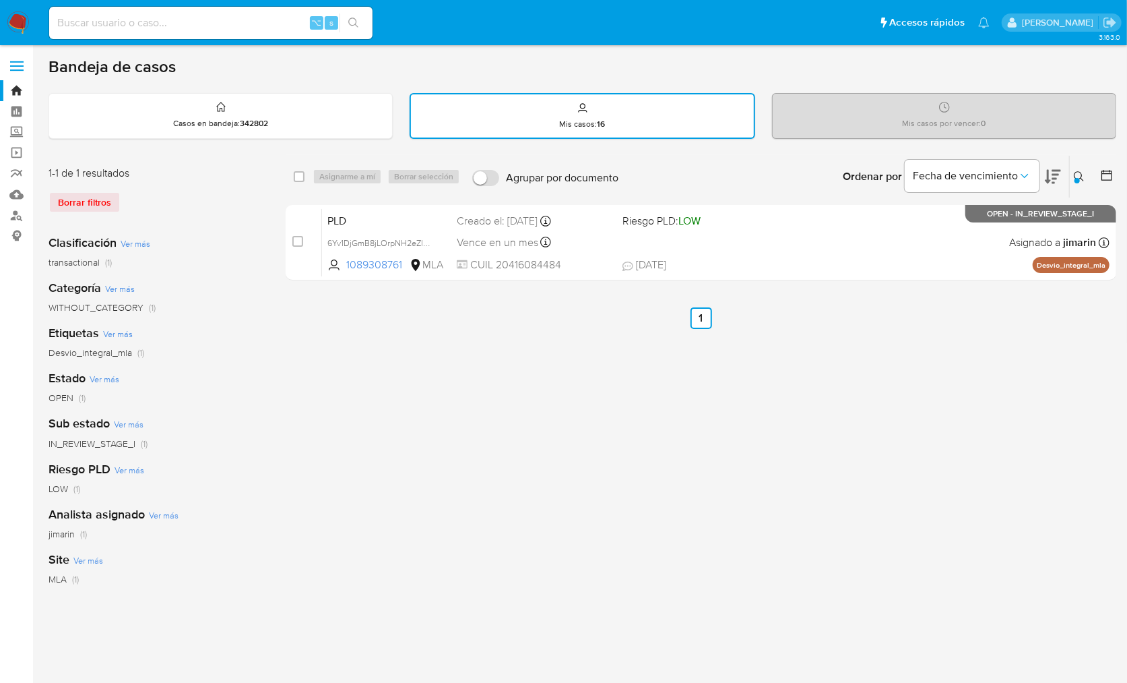
click at [1070, 181] on button at bounding box center [1081, 176] width 22 height 16
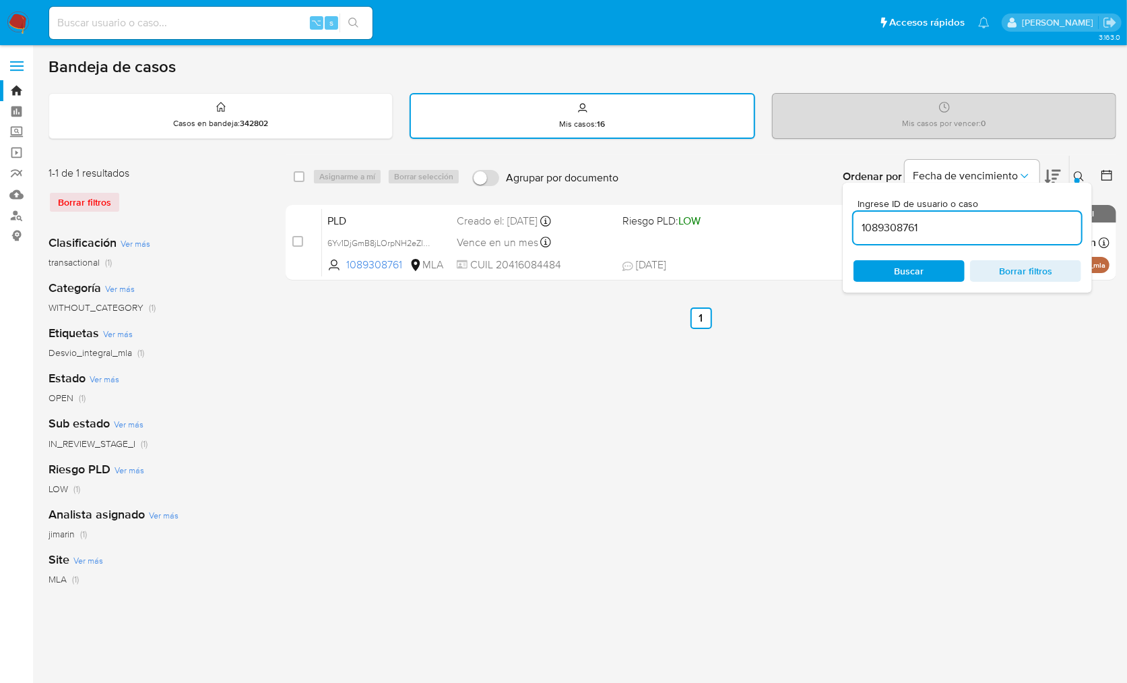
click at [995, 220] on input "1089308761" at bounding box center [968, 228] width 228 height 18
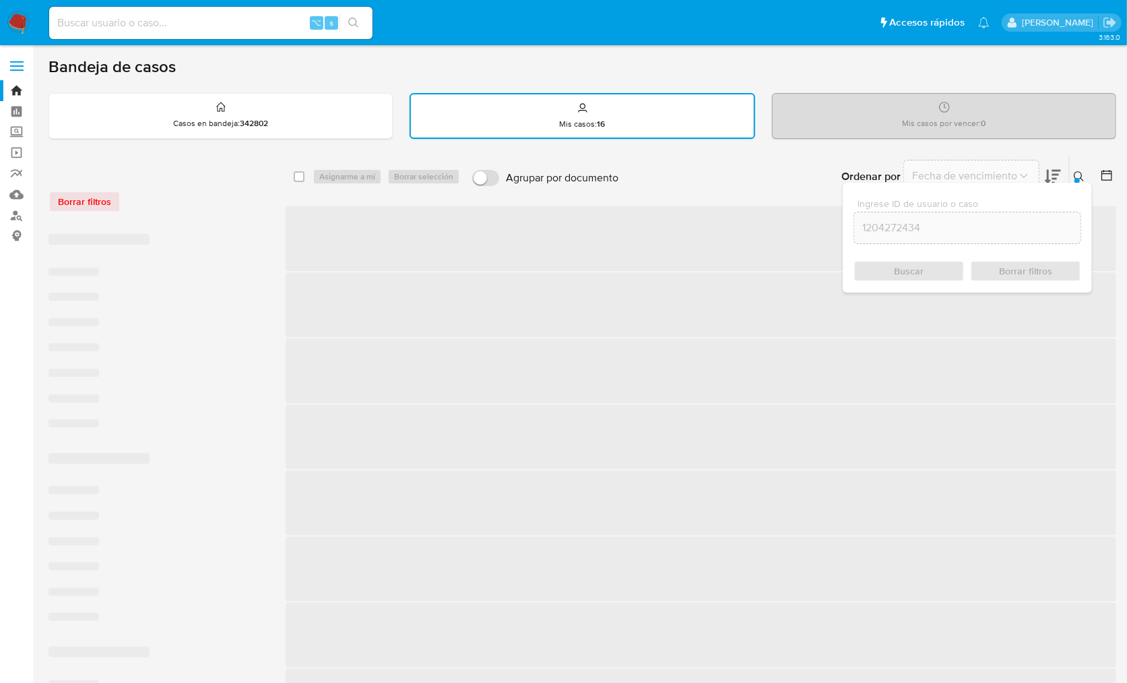
click at [1077, 174] on icon at bounding box center [1079, 176] width 11 height 11
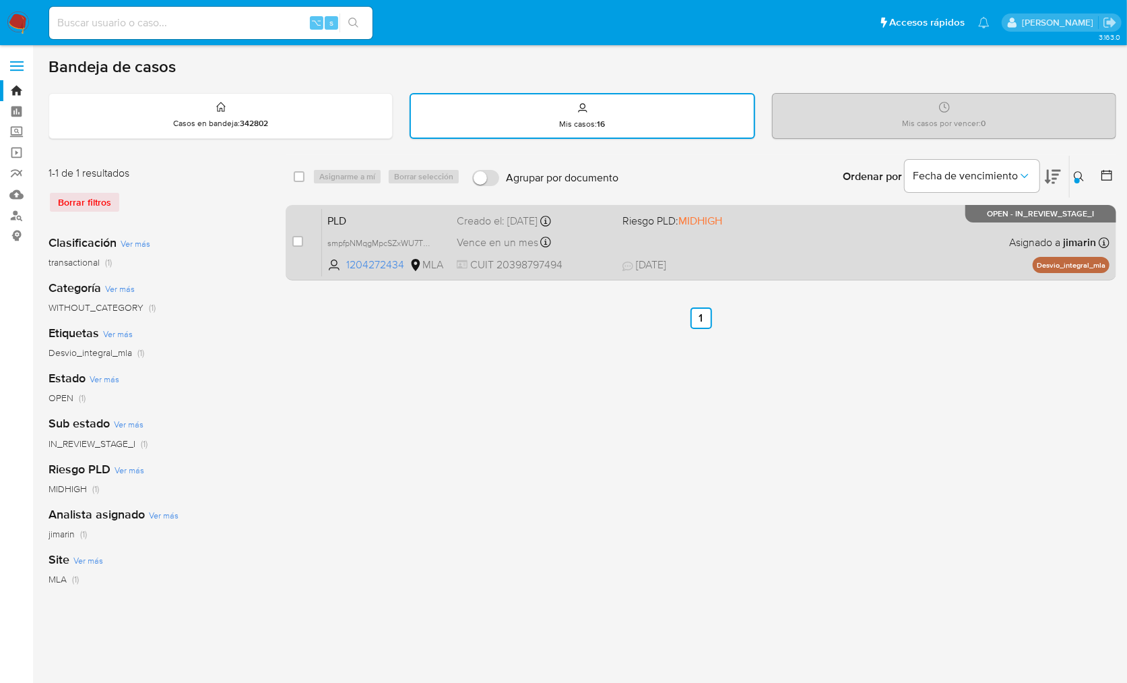
click at [943, 239] on div "PLD smpfpNMqgMpcSZxWU7TQ3tWM 1204272434 MLA Riesgo PLD: MIDHIGH Creado el: 12/0…" at bounding box center [716, 242] width 788 height 68
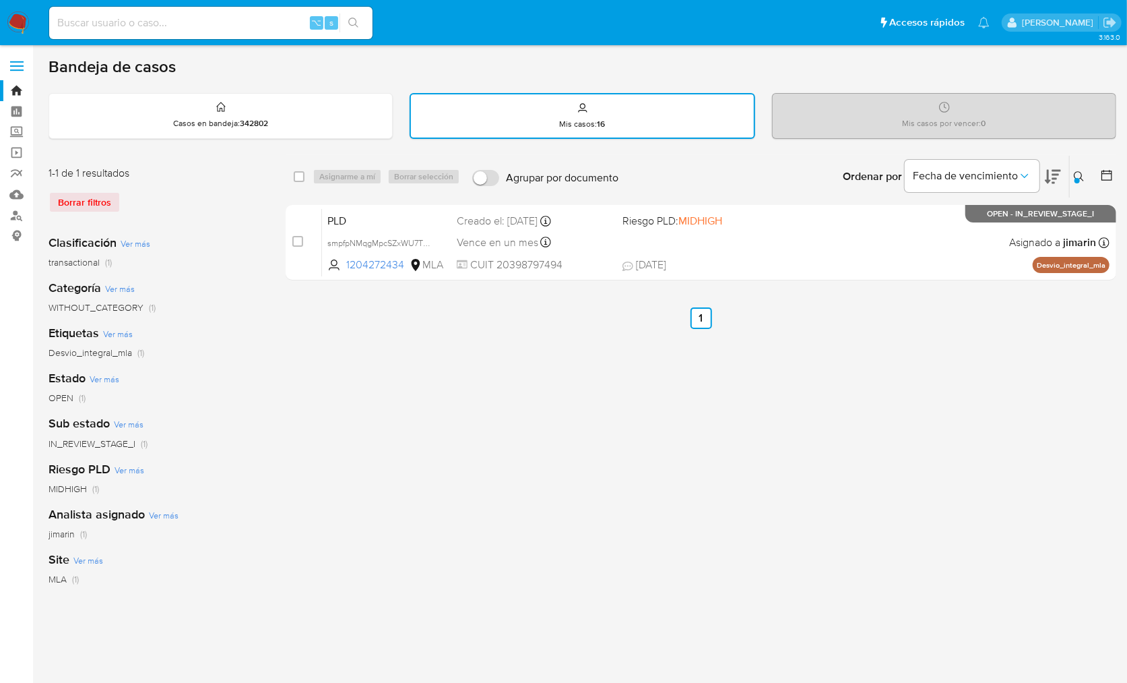
click at [1083, 177] on icon at bounding box center [1079, 176] width 11 height 11
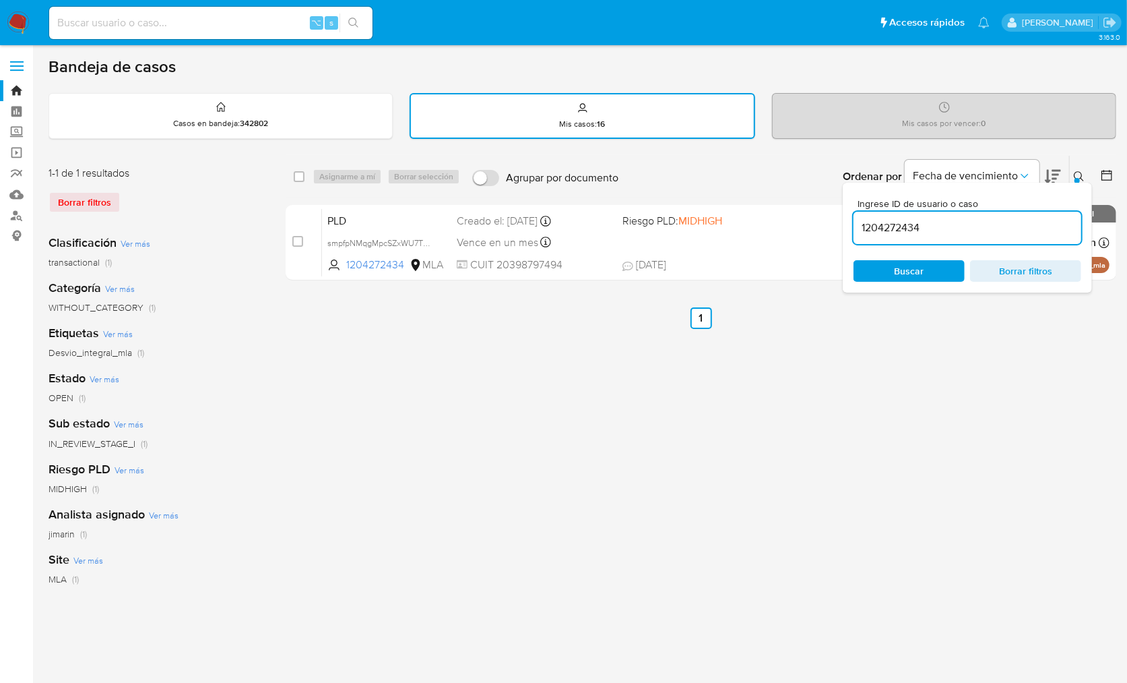
click at [1011, 219] on input "1204272434" at bounding box center [968, 228] width 228 height 18
click at [1077, 176] on icon at bounding box center [1079, 176] width 11 height 11
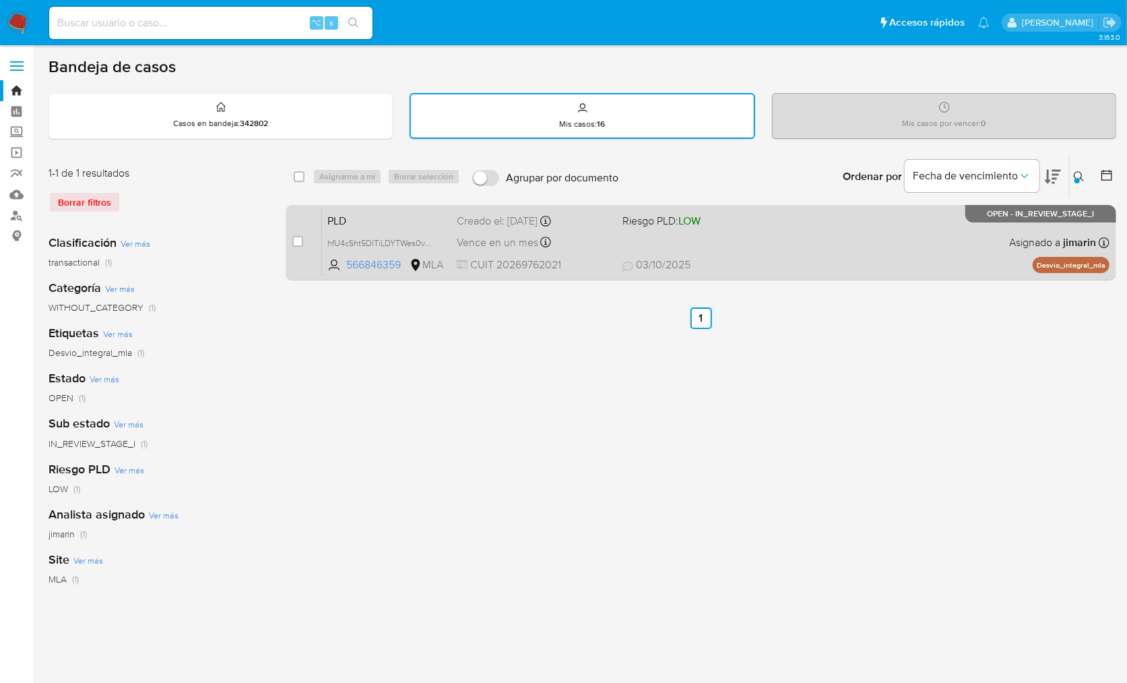
click at [992, 242] on div "PLD hfU4cSht5DlTiLDYTWes0vWp 566846359 MLA Riesgo PLD: LOW Creado el: 12/09/202…" at bounding box center [716, 242] width 788 height 68
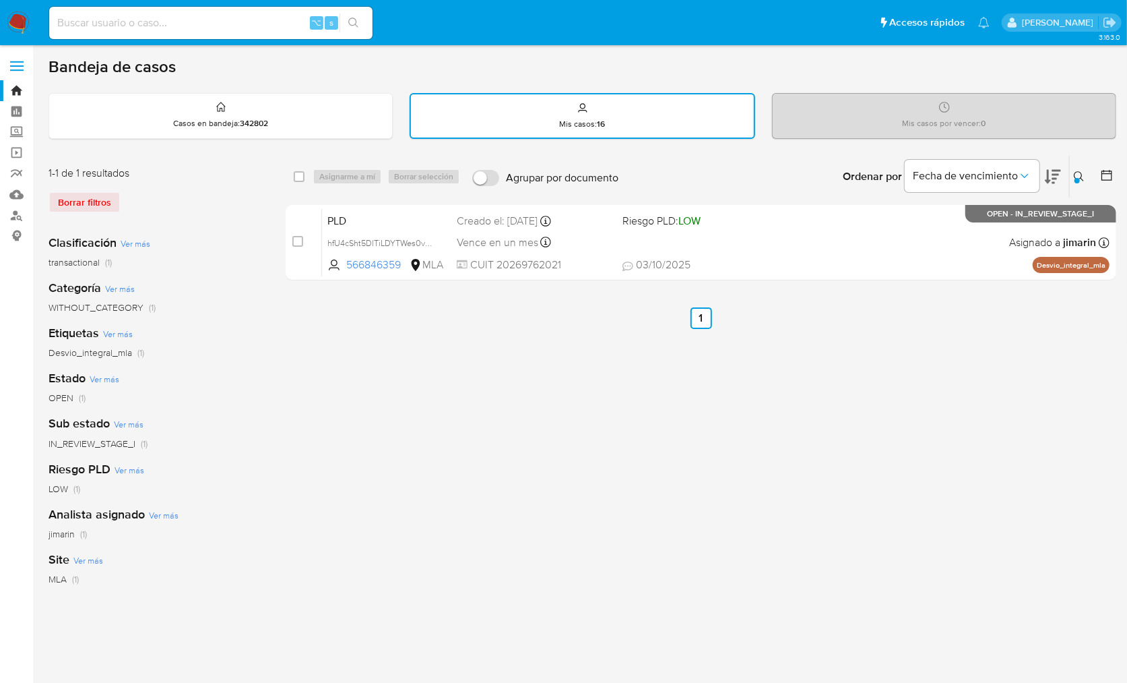
click at [1075, 177] on icon at bounding box center [1079, 176] width 11 height 11
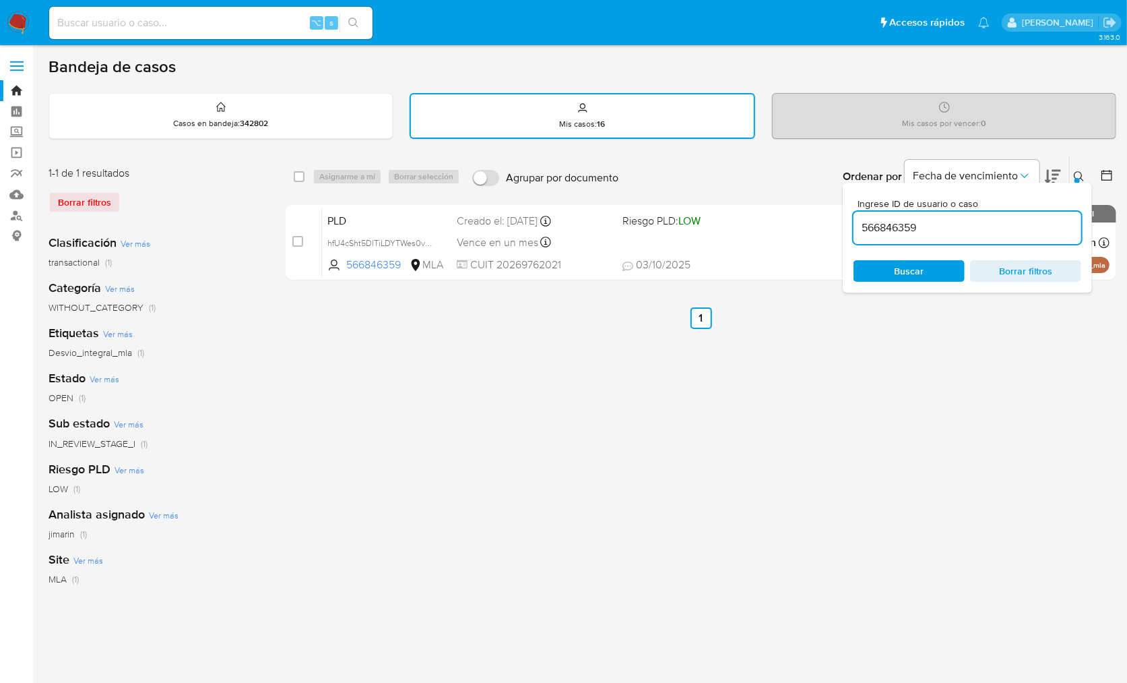
click at [1015, 227] on input "566846359" at bounding box center [968, 228] width 228 height 18
click at [1014, 227] on input "566846359" at bounding box center [968, 228] width 228 height 18
type input "493577483"
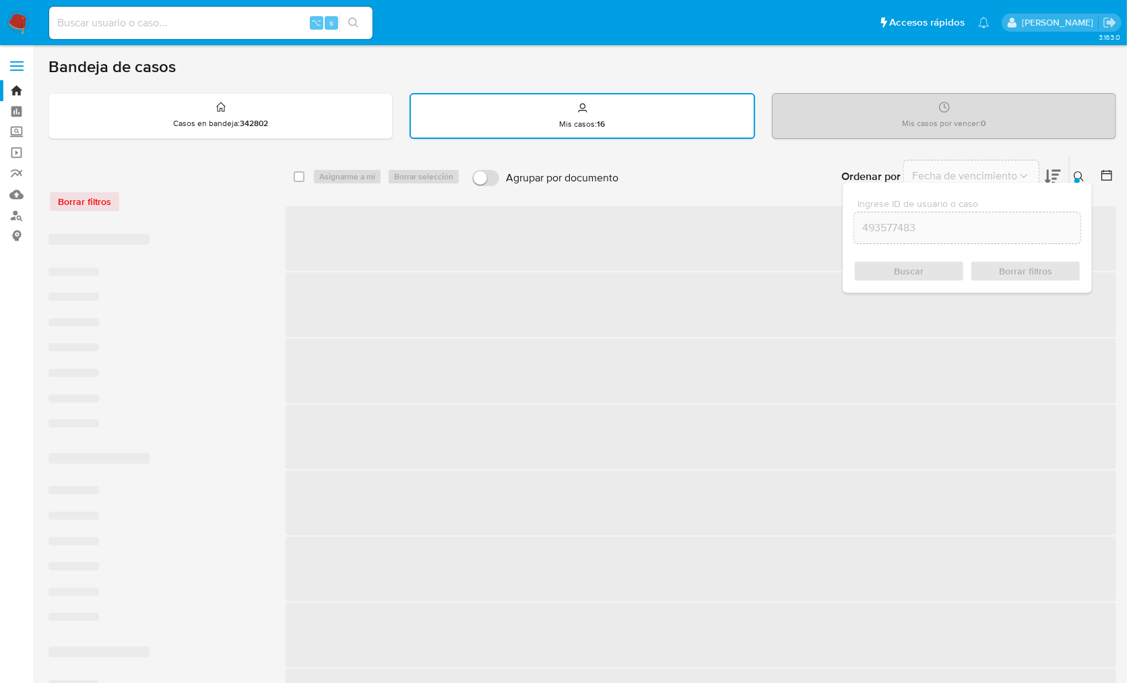
click at [1080, 172] on icon at bounding box center [1079, 176] width 11 height 11
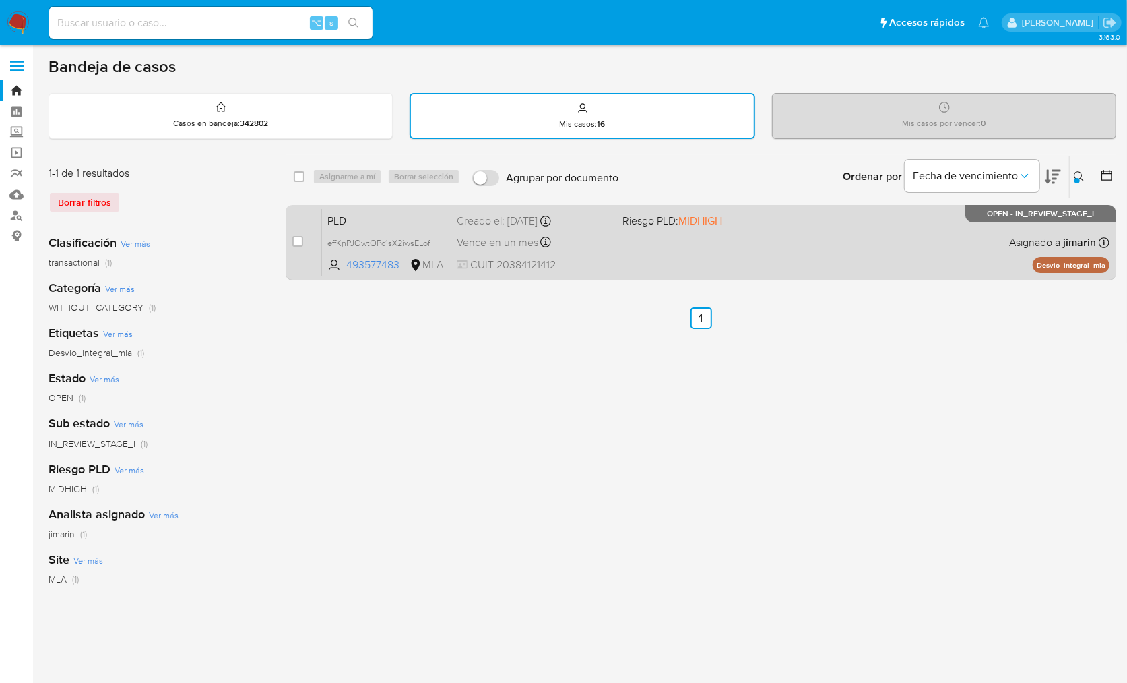
click at [920, 241] on div "PLD effKnPJOwtOPc1sX2iwsELof 493577483 MLA Riesgo PLD: MIDHIGH Creado el: 12/09…" at bounding box center [716, 242] width 788 height 68
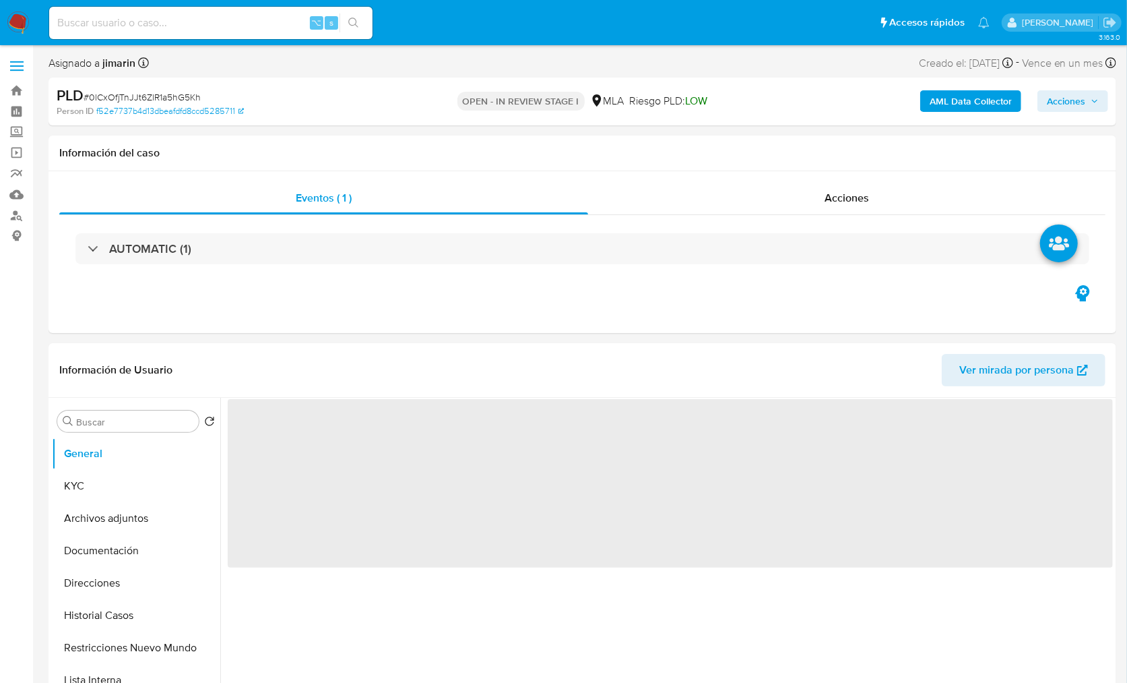
select select "10"
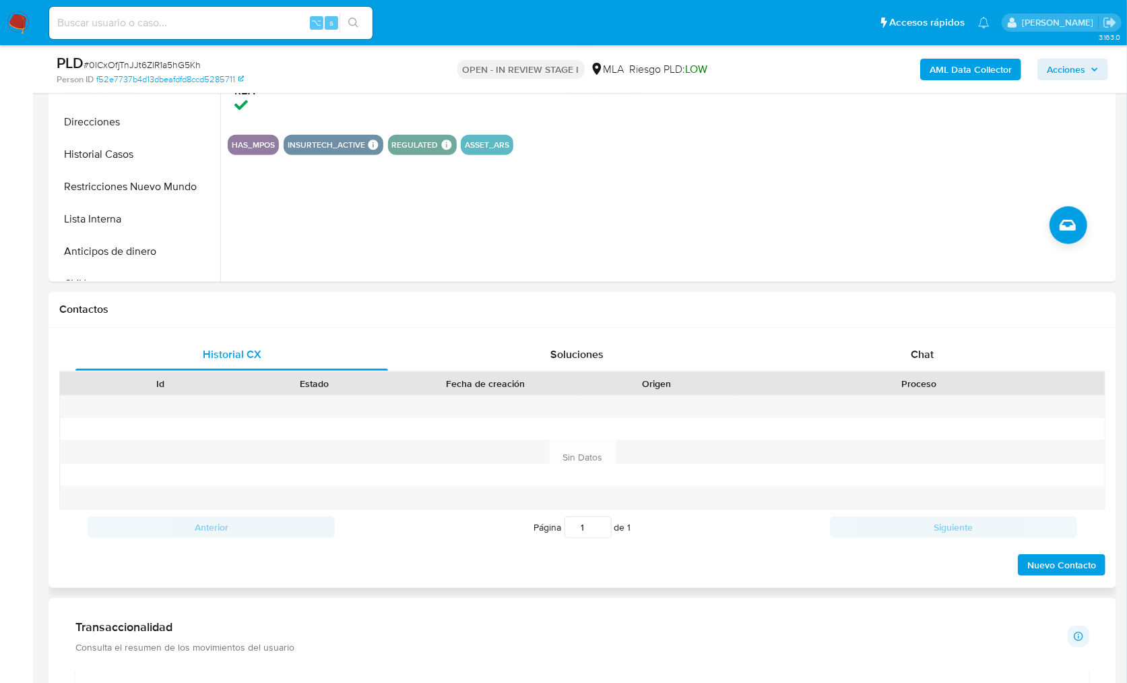
scroll to position [427, 0]
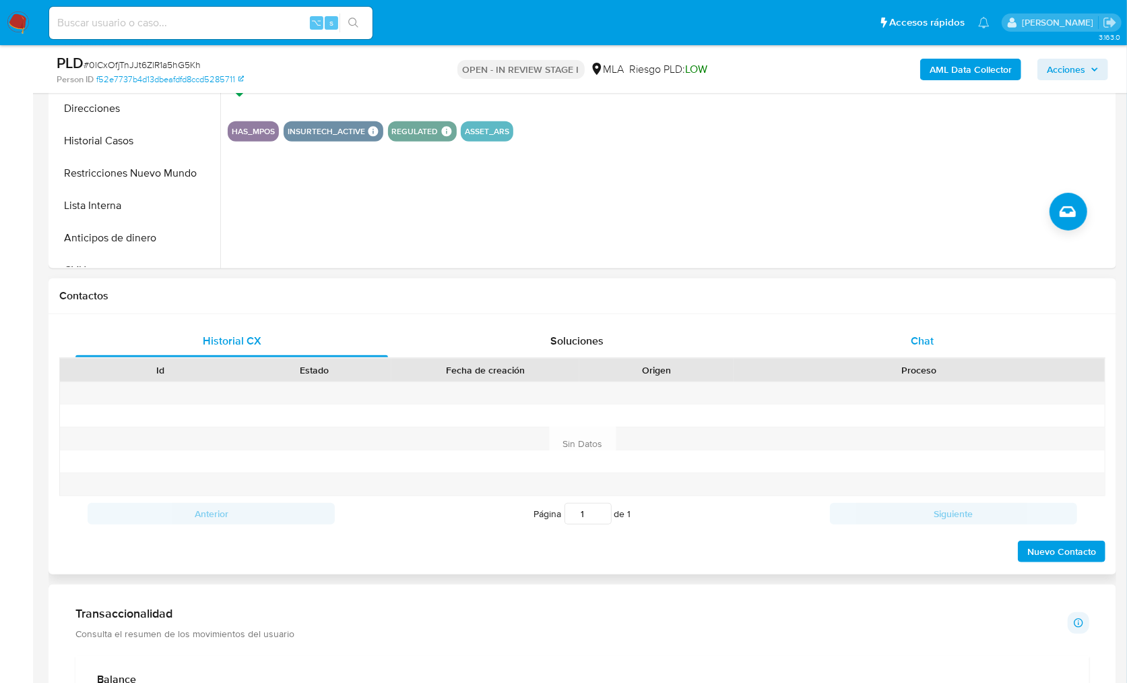
click at [961, 349] on div "Chat" at bounding box center [922, 341] width 313 height 32
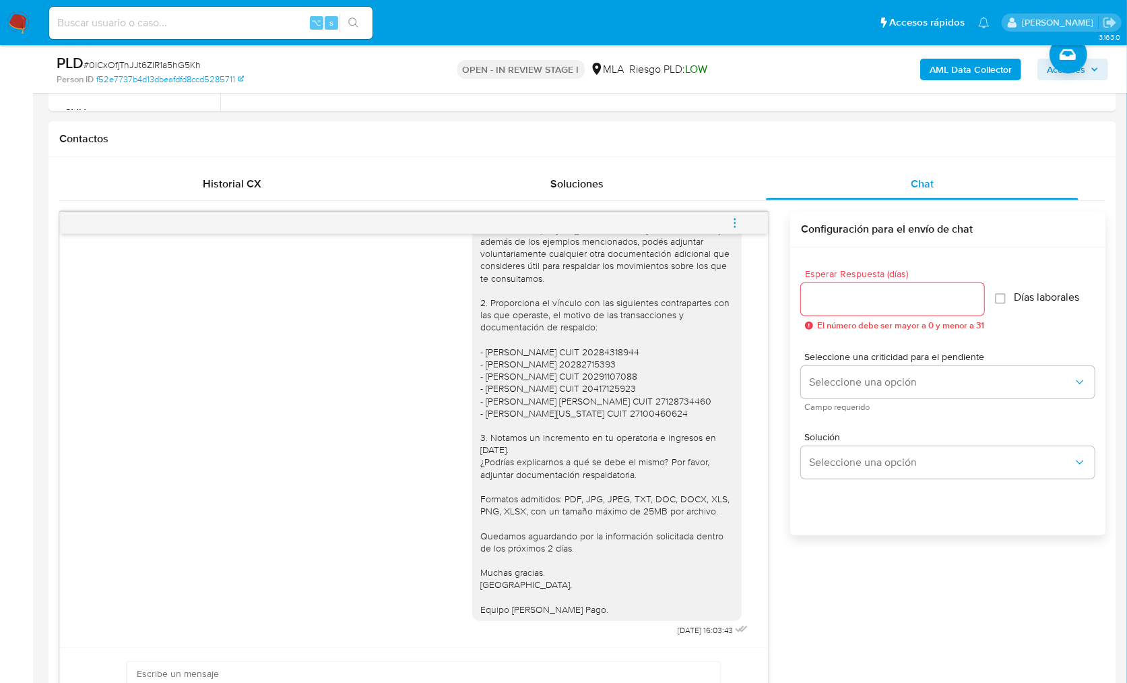
scroll to position [290, 0]
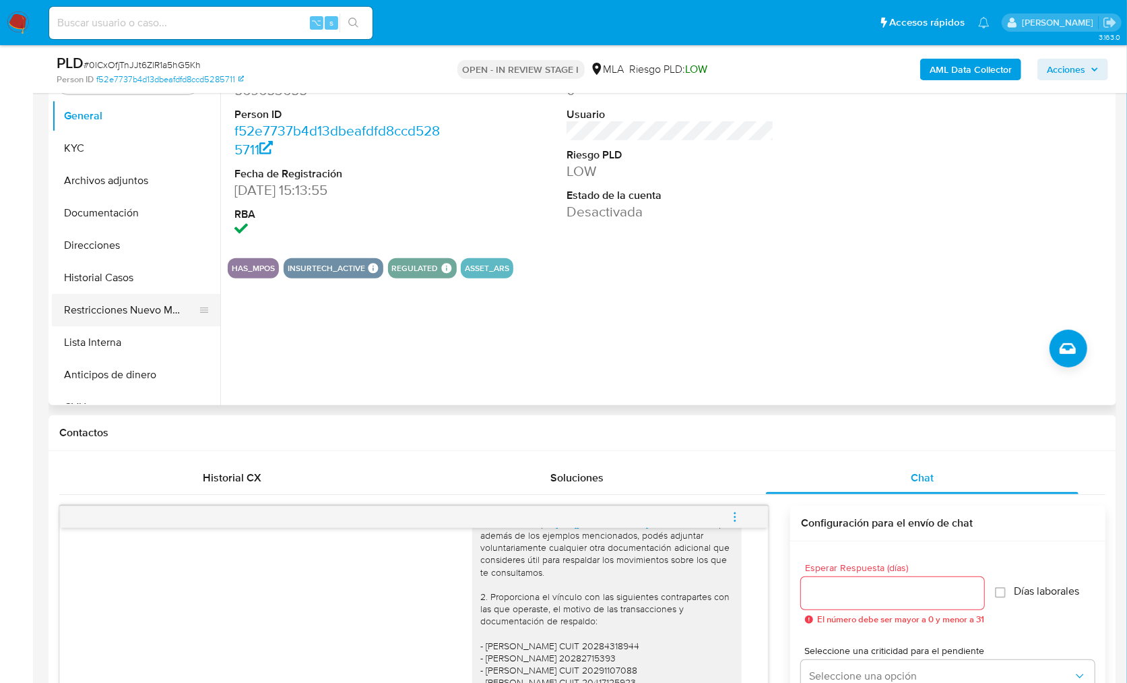
click at [169, 313] on button "Restricciones Nuevo Mundo" at bounding box center [131, 310] width 158 height 32
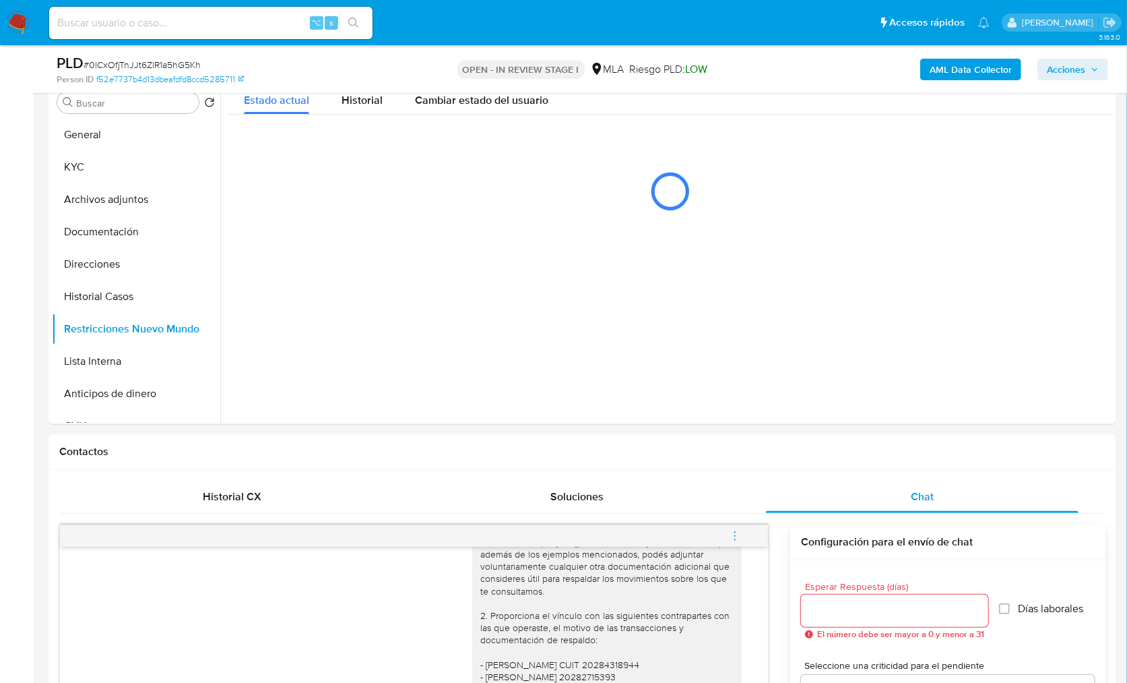
scroll to position [267, 0]
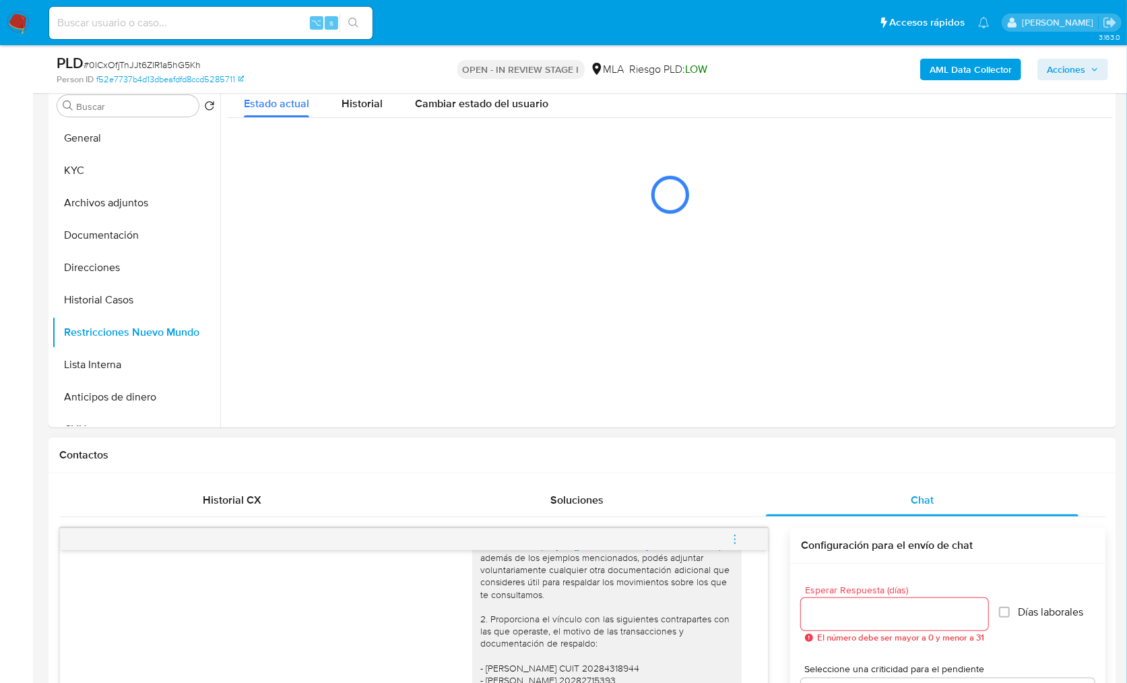
click at [917, 446] on div "Contactos" at bounding box center [583, 455] width 1068 height 36
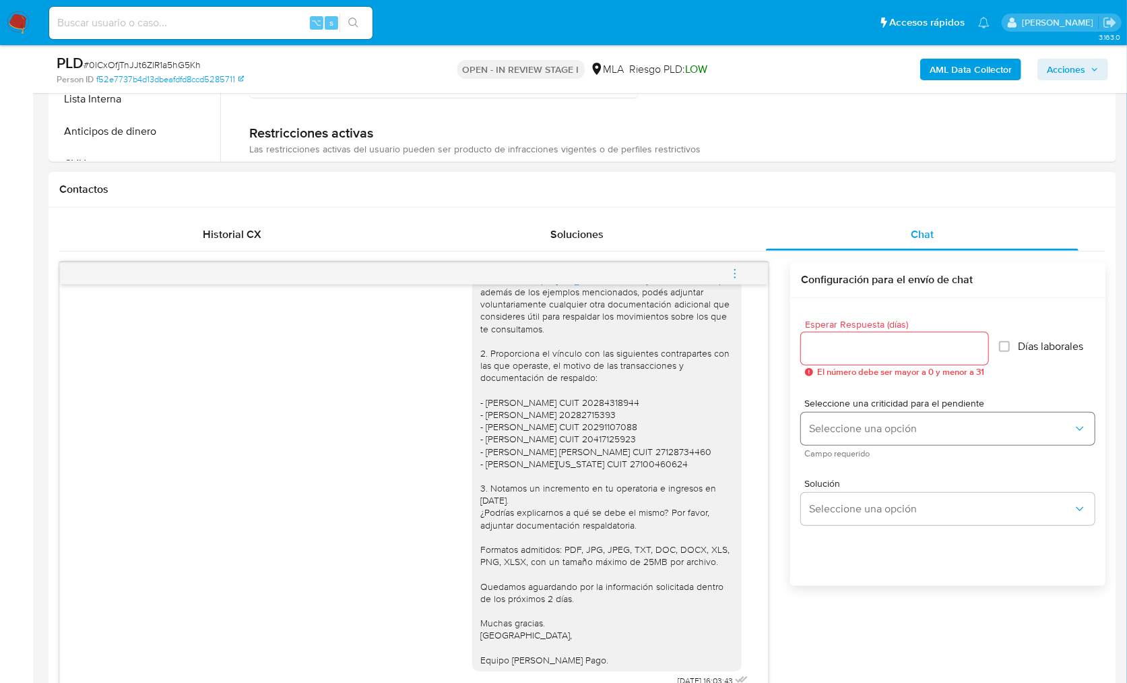
scroll to position [557, 0]
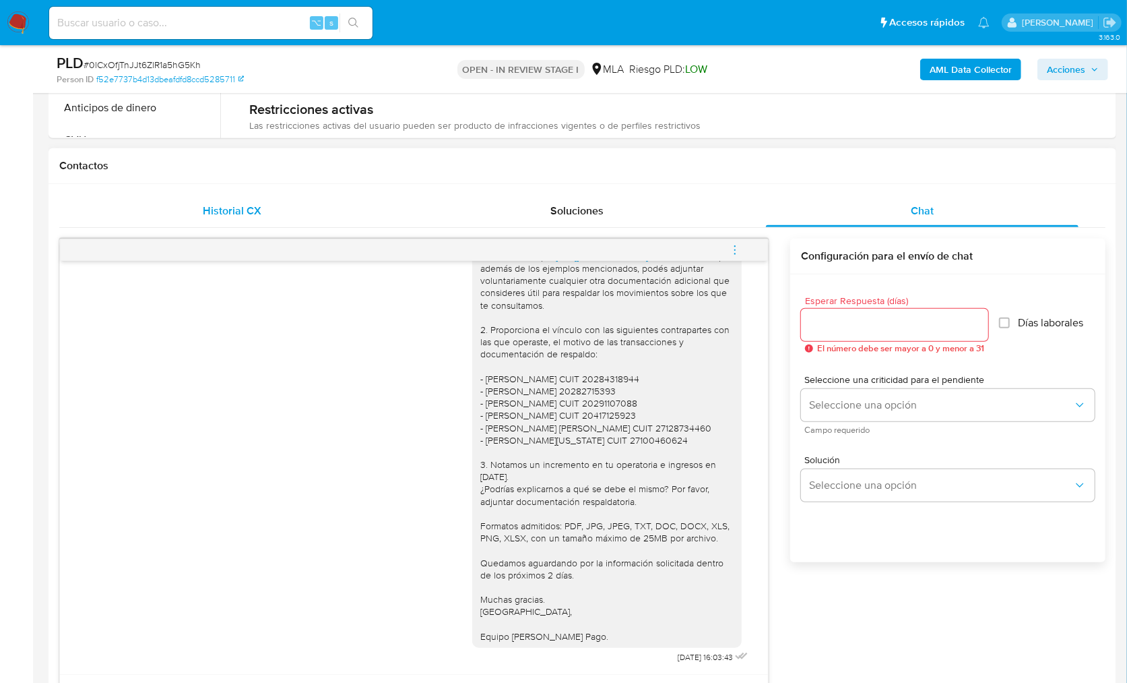
click at [276, 213] on div "Historial CX" at bounding box center [231, 211] width 313 height 32
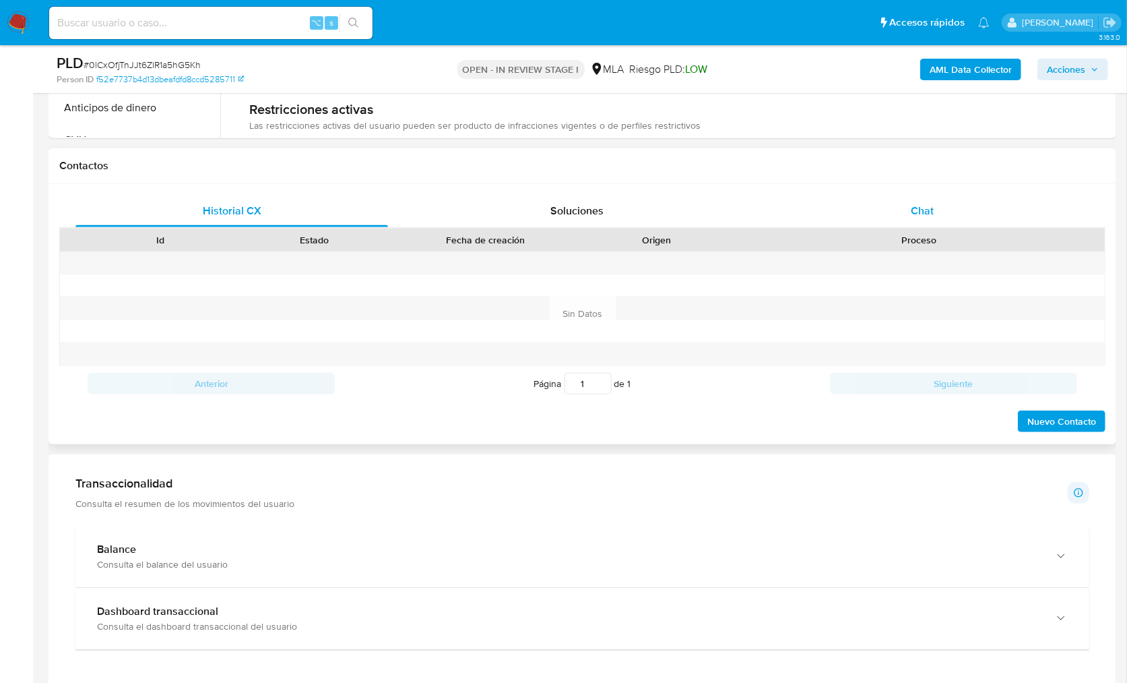
click at [918, 195] on div "Chat" at bounding box center [922, 211] width 313 height 32
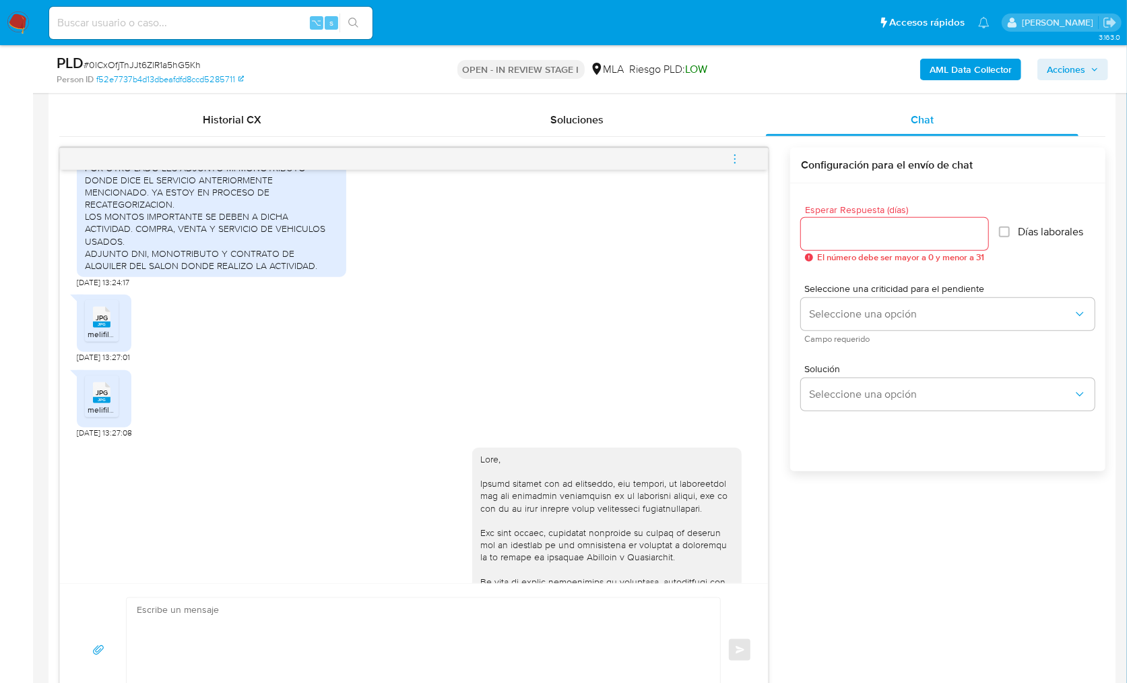
scroll to position [1008, 0]
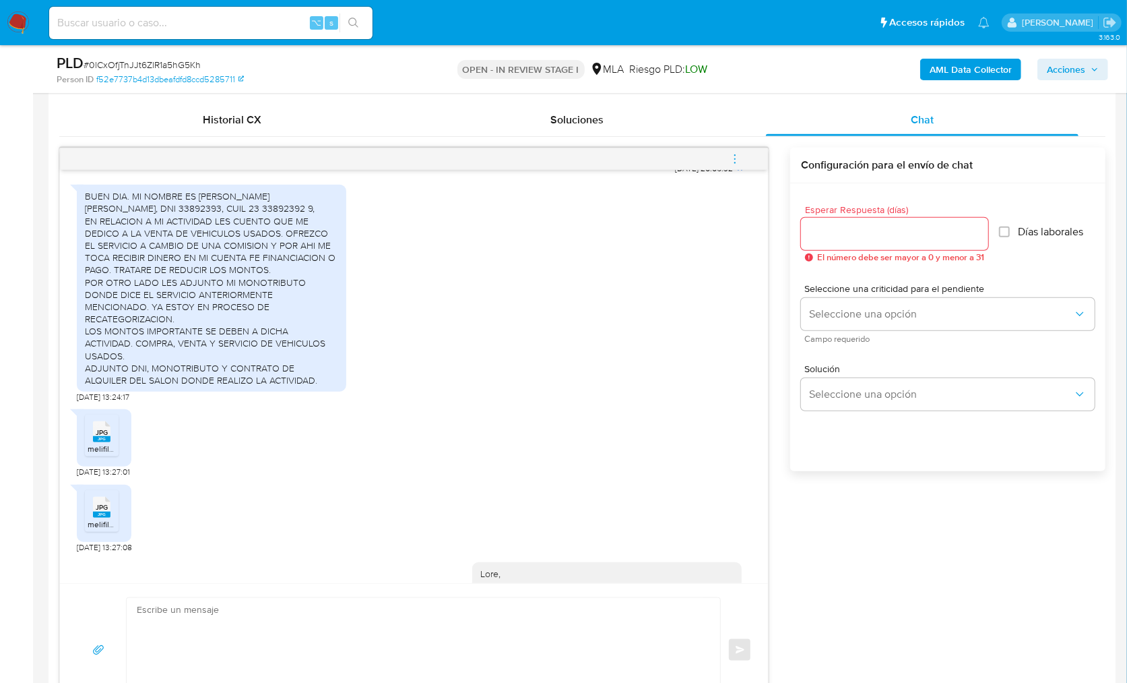
click at [741, 157] on icon "menu-action" at bounding box center [735, 159] width 12 height 12
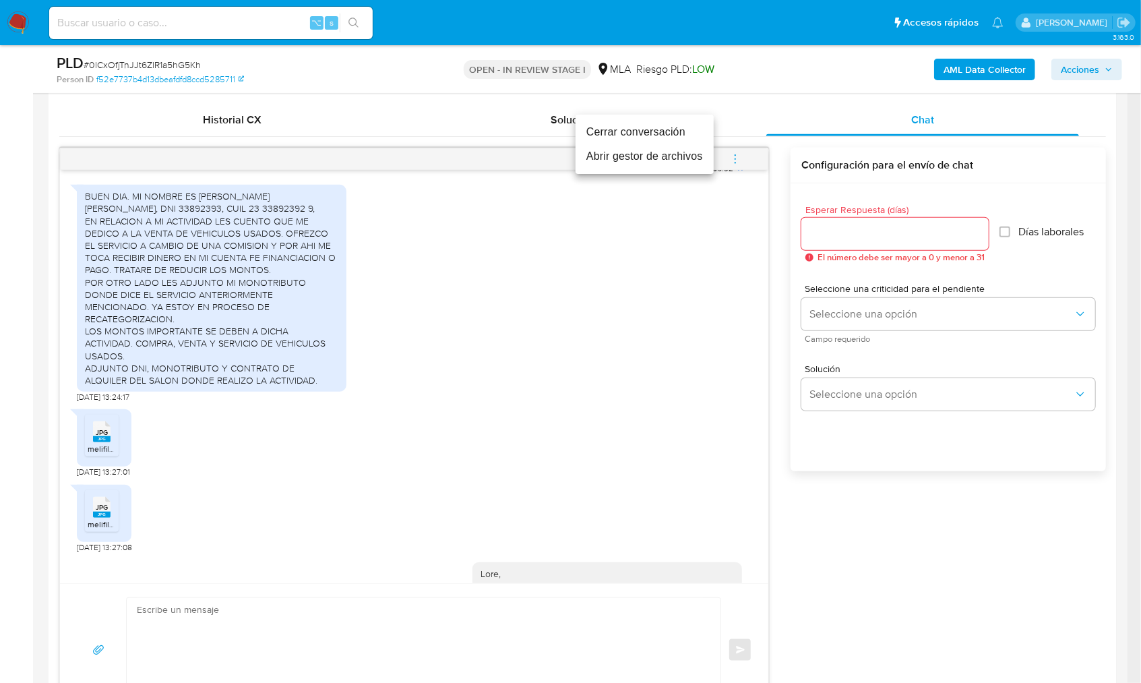
click at [642, 127] on li "Cerrar conversación" at bounding box center [644, 132] width 138 height 24
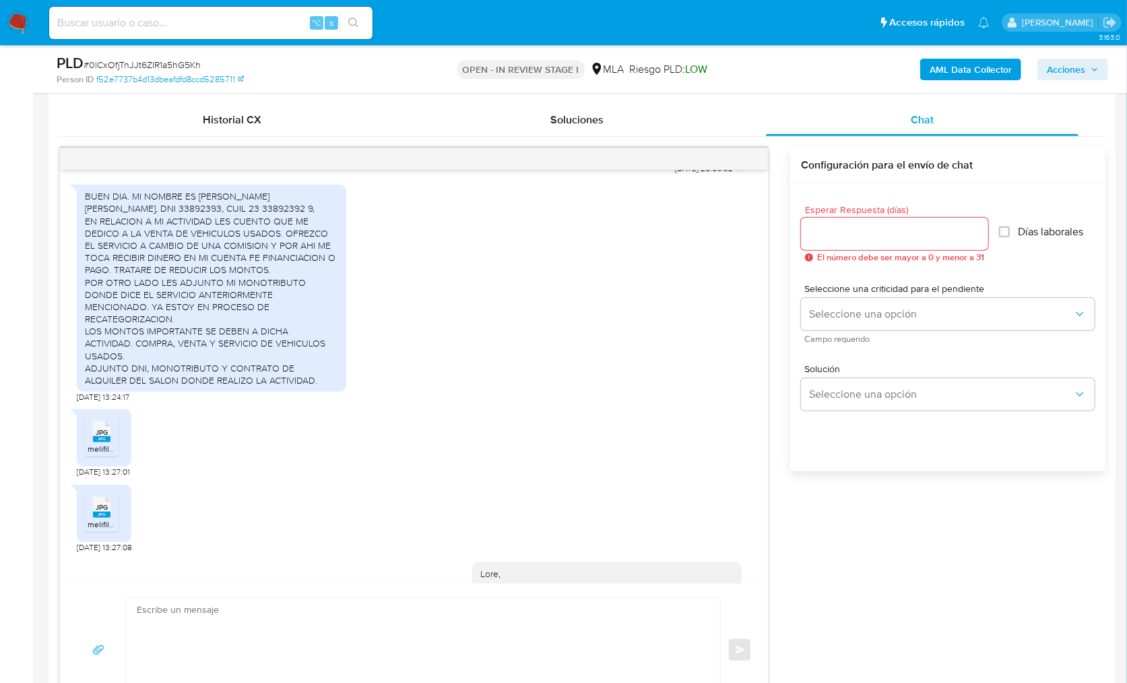
scroll to position [162, 0]
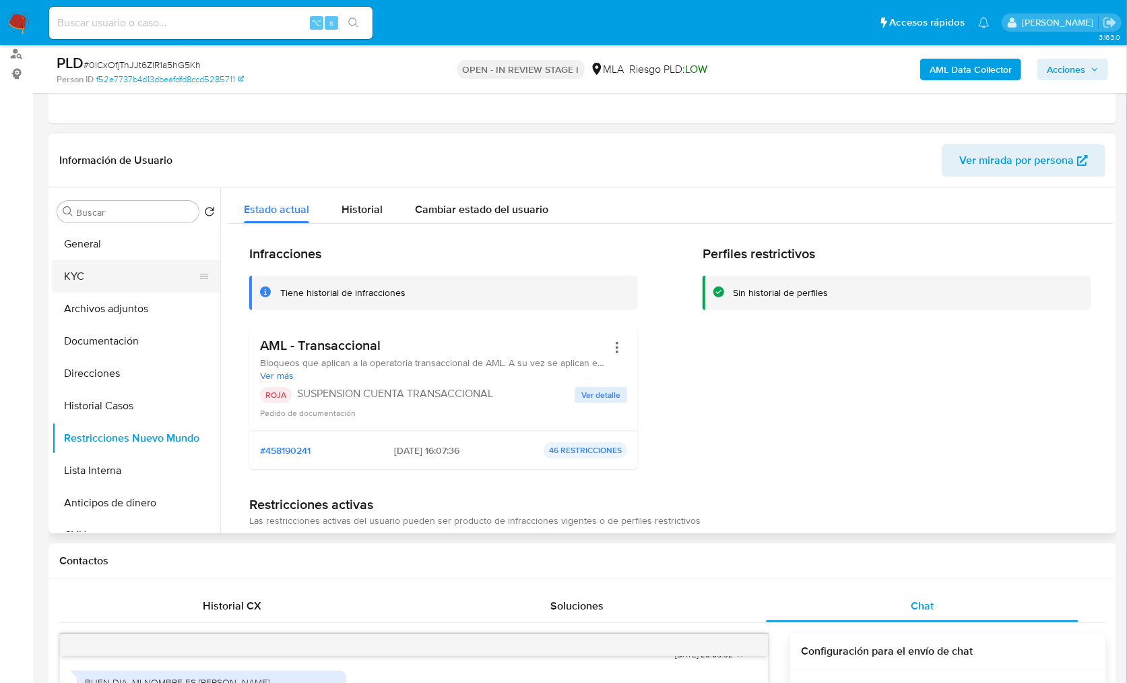
click at [106, 263] on button "KYC" at bounding box center [131, 276] width 158 height 32
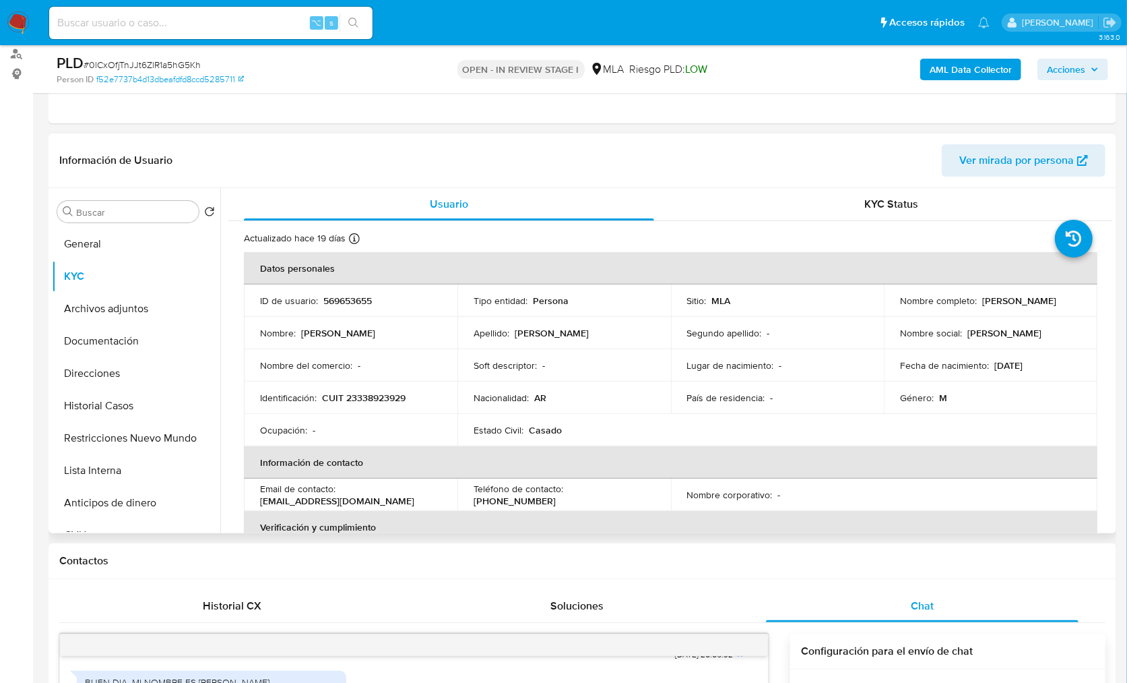
click at [387, 398] on p "CUIT 23338923929" at bounding box center [364, 397] width 84 height 12
copy p "23338923929"
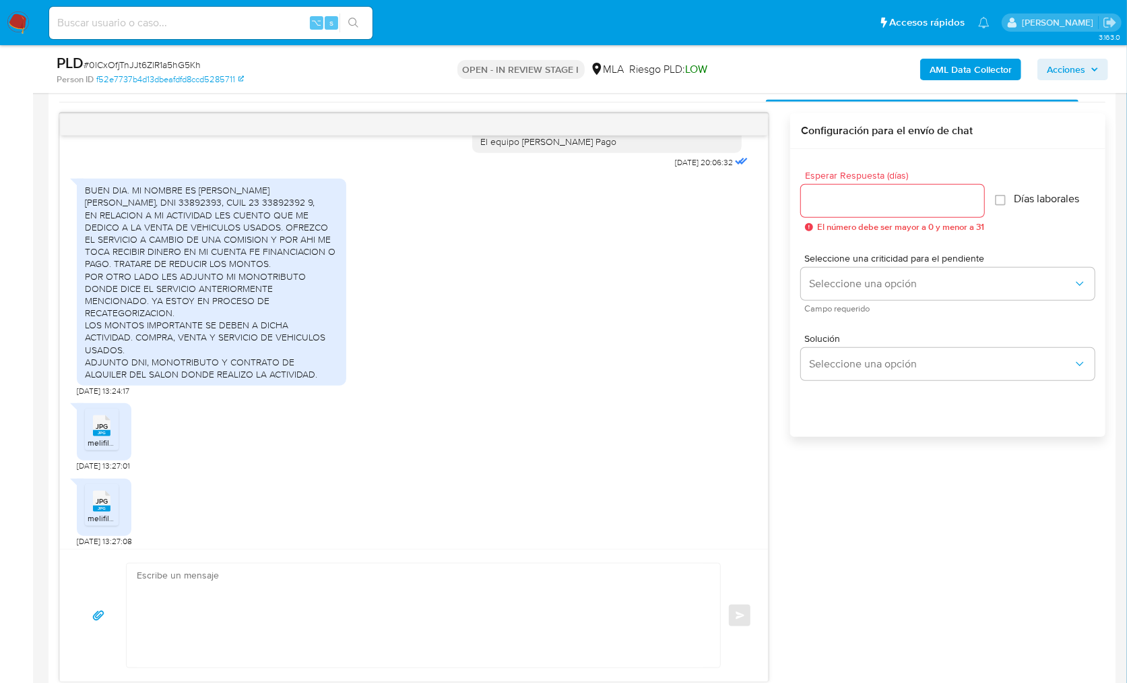
scroll to position [978, 0]
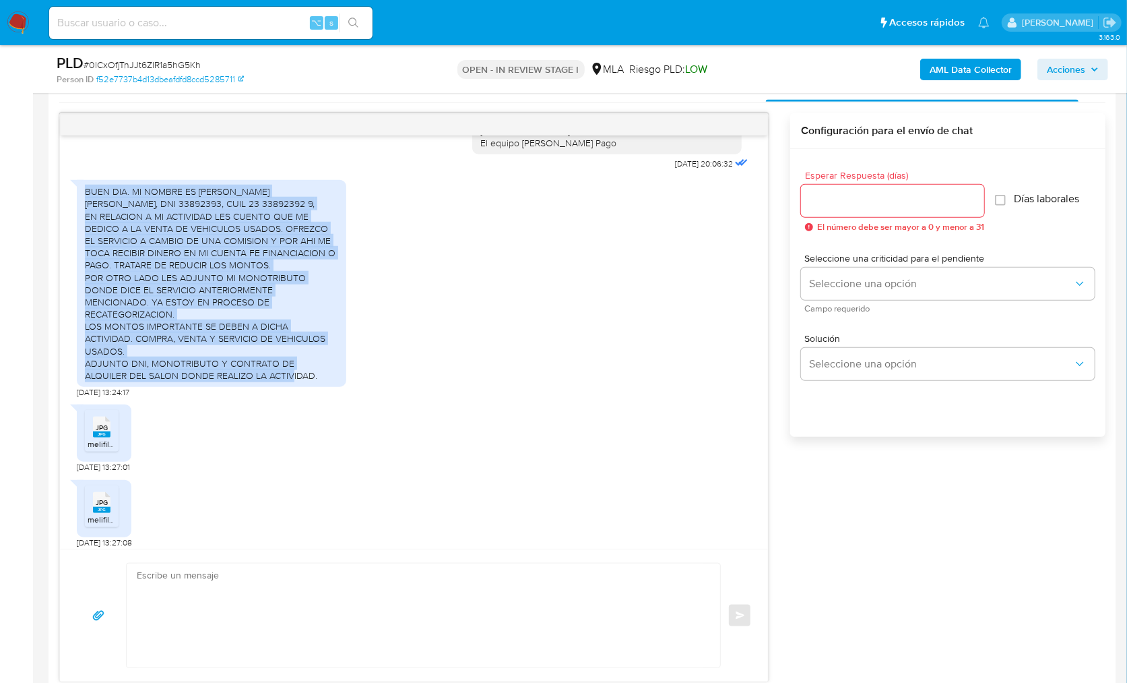
drag, startPoint x: 86, startPoint y: 230, endPoint x: 298, endPoint y: 396, distance: 269.7
click at [298, 387] on div "BUEN DIA. MI NOMBRE ES BOUBET, CSRLOS AGUSTIN, DNI 33892393, CUIL 23 33892392 9…" at bounding box center [212, 283] width 270 height 207
copy div "BUEN DIA. MI NOMBRE ES BOUBET, CSRLOS AGUSTIN, DNI 33892393, CUIL 23 33892392 9…"
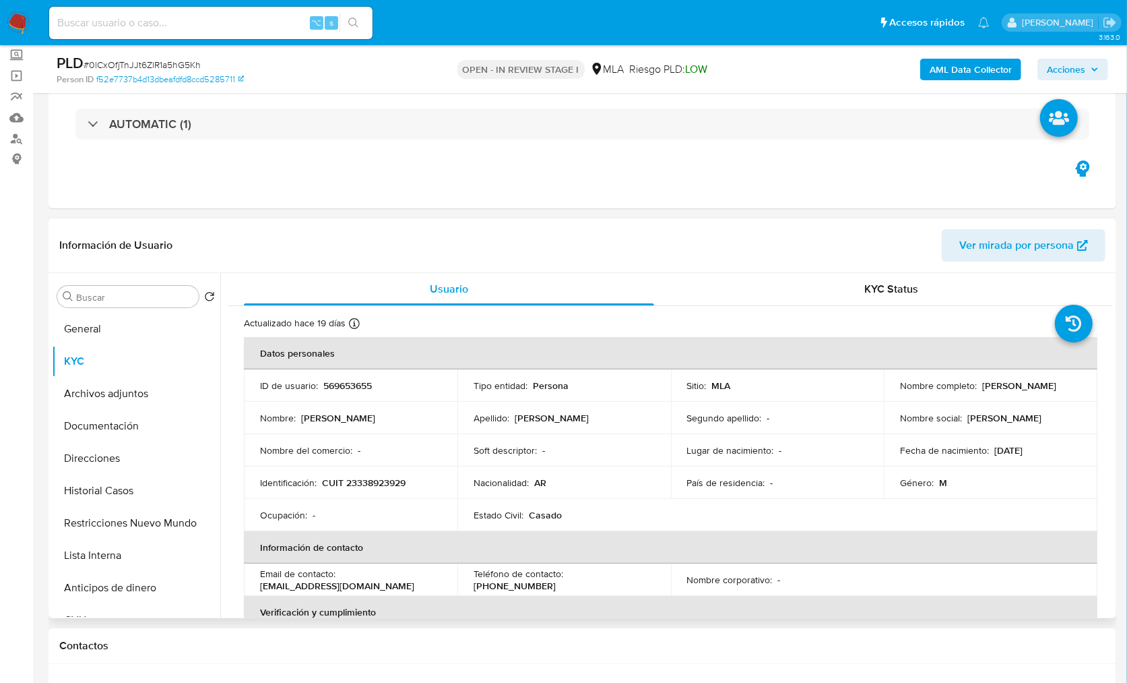
scroll to position [75, 0]
click at [110, 525] on button "Restricciones Nuevo Mundo" at bounding box center [131, 524] width 158 height 32
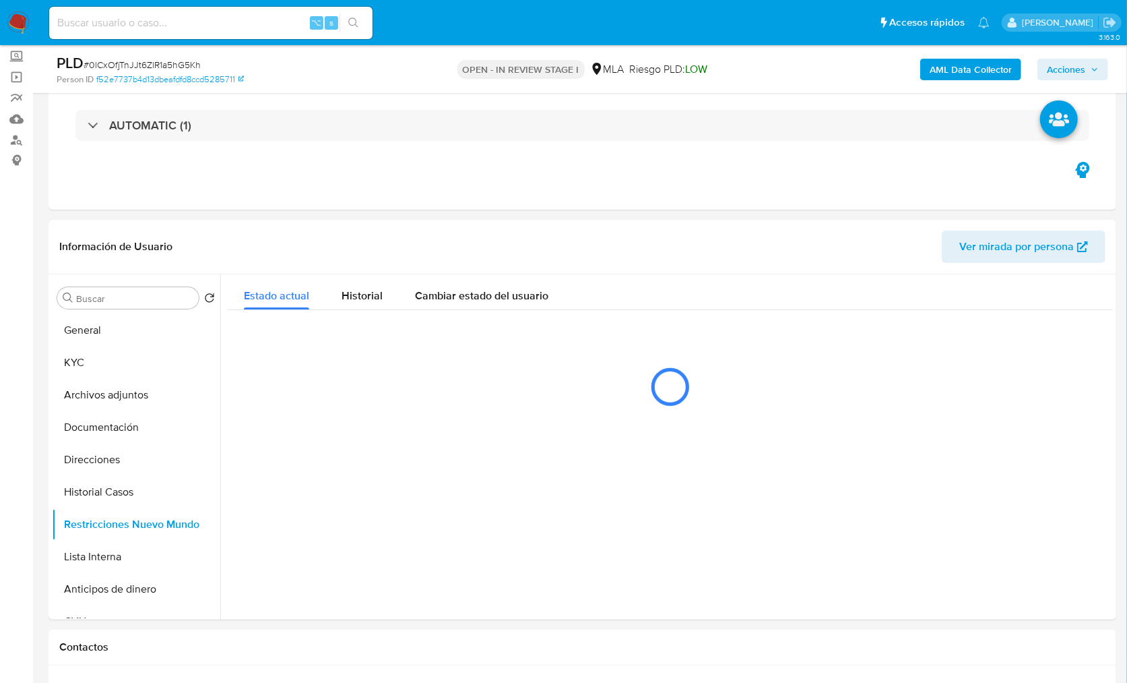
click at [967, 67] on b "AML Data Collector" at bounding box center [971, 70] width 82 height 22
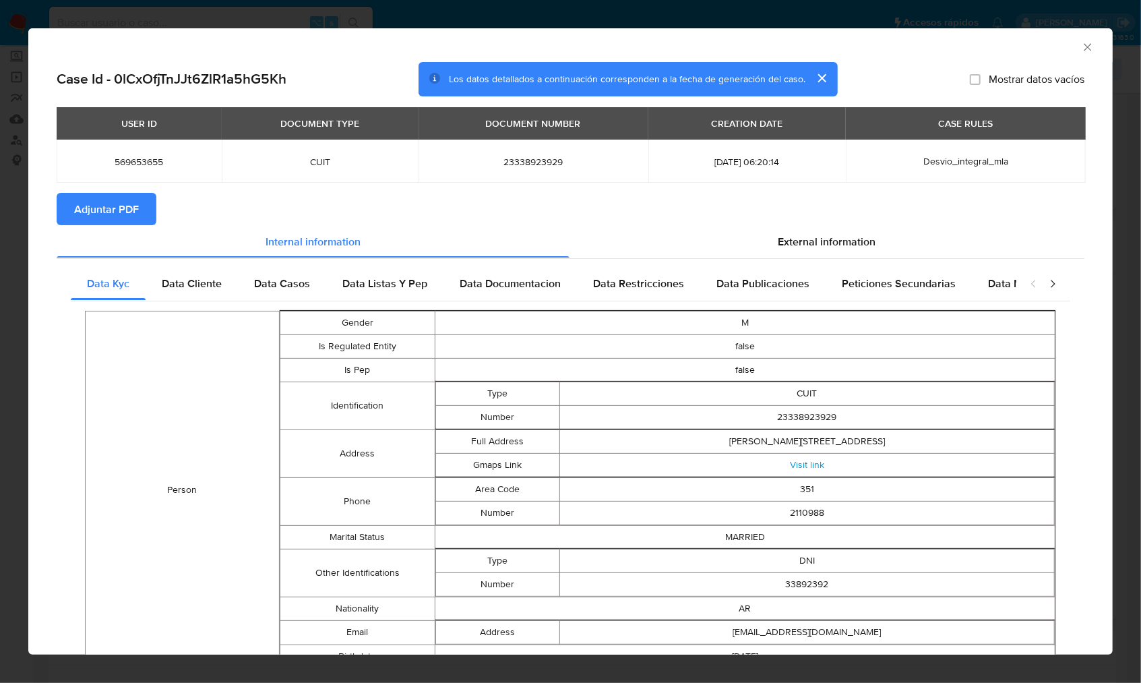
click at [129, 201] on span "Adjuntar PDF" at bounding box center [106, 209] width 65 height 30
click at [307, 200] on section "Adjuntar PDF Creando" at bounding box center [571, 210] width 1028 height 35
click at [1061, 50] on div "AML Data Collector" at bounding box center [559, 45] width 1043 height 15
click at [1081, 49] on icon "Cerrar ventana" at bounding box center [1087, 46] width 13 height 13
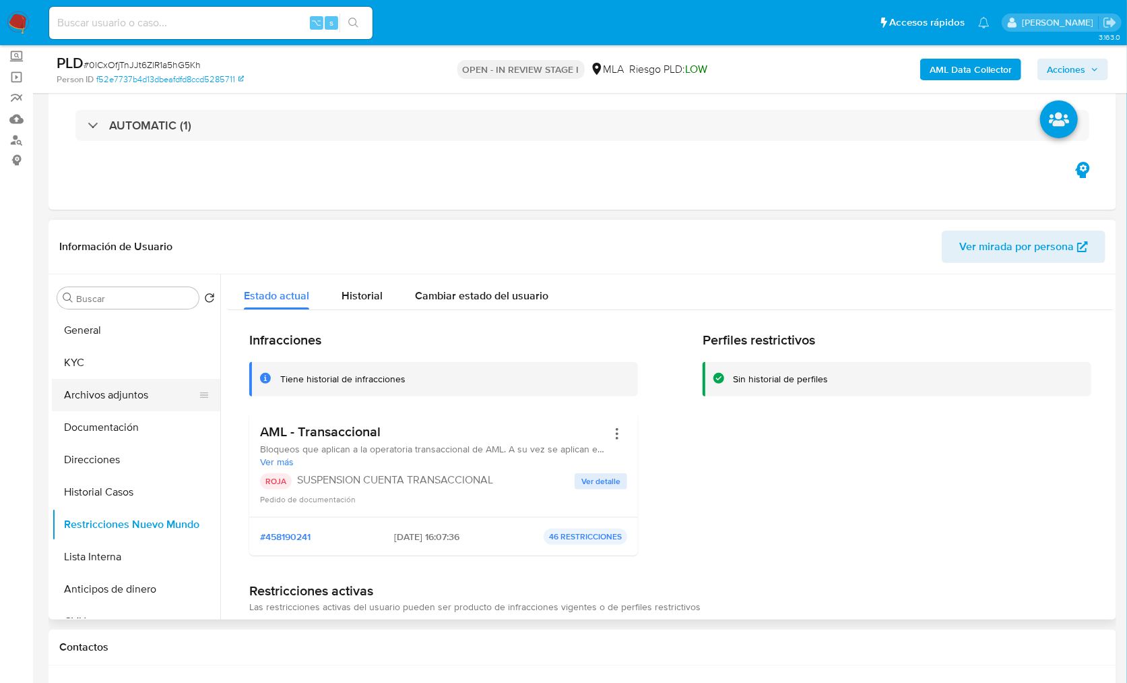
click at [121, 384] on button "Archivos adjuntos" at bounding box center [131, 395] width 158 height 32
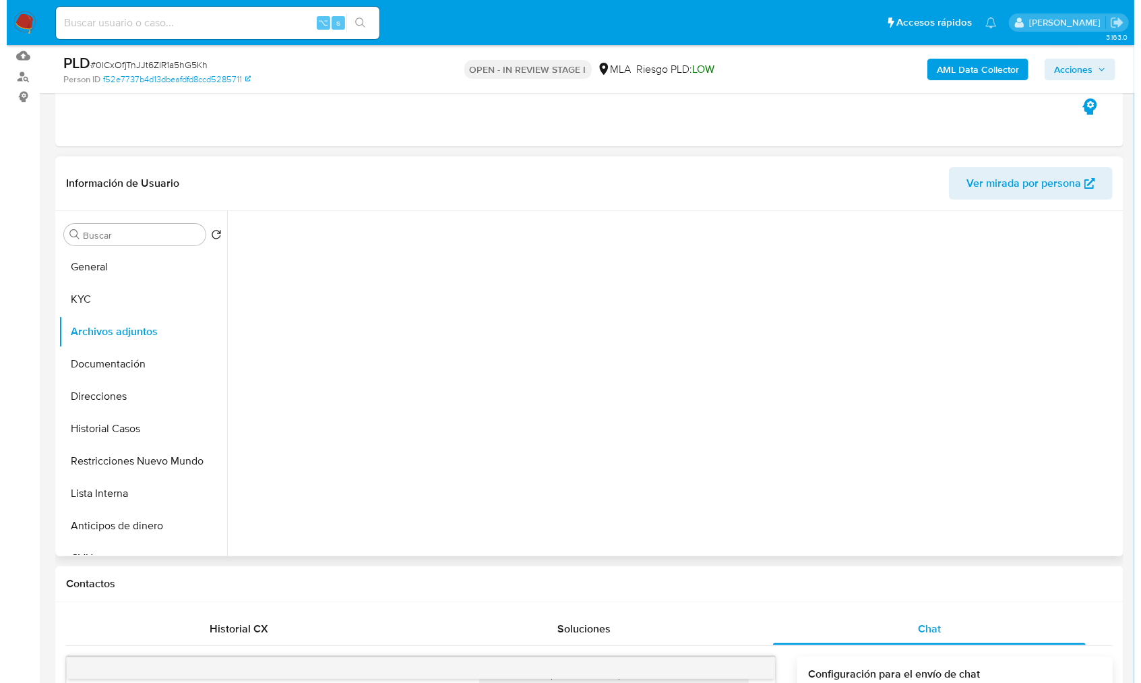
scroll to position [136, 0]
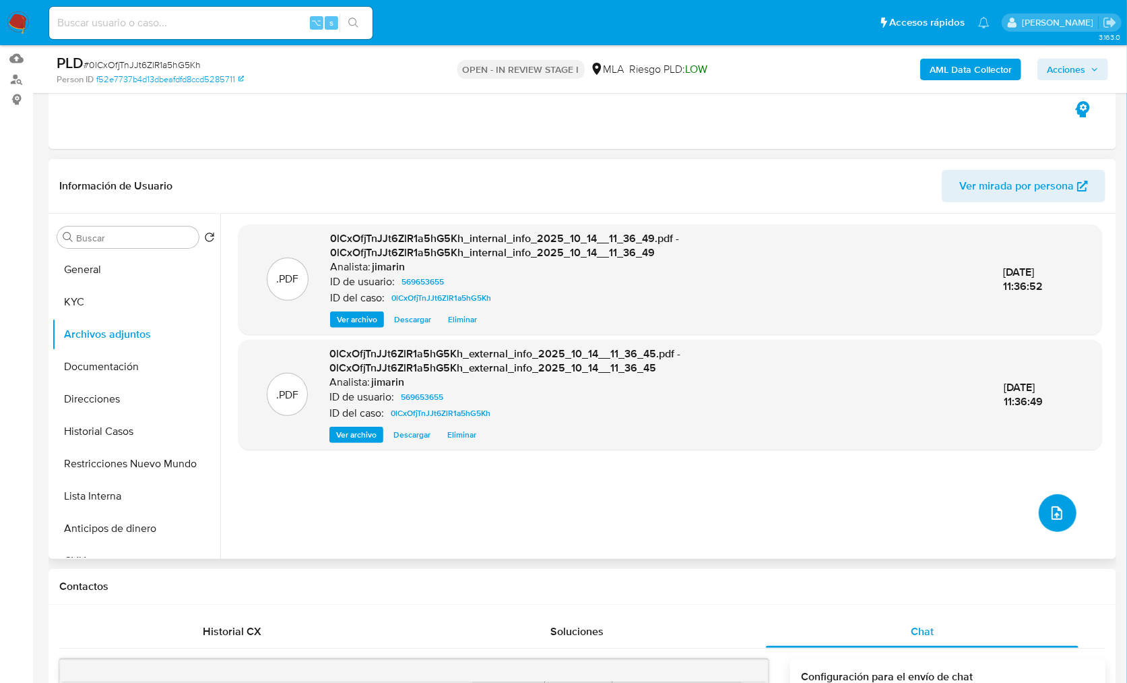
click at [1050, 508] on icon "upload-file" at bounding box center [1057, 513] width 16 height 16
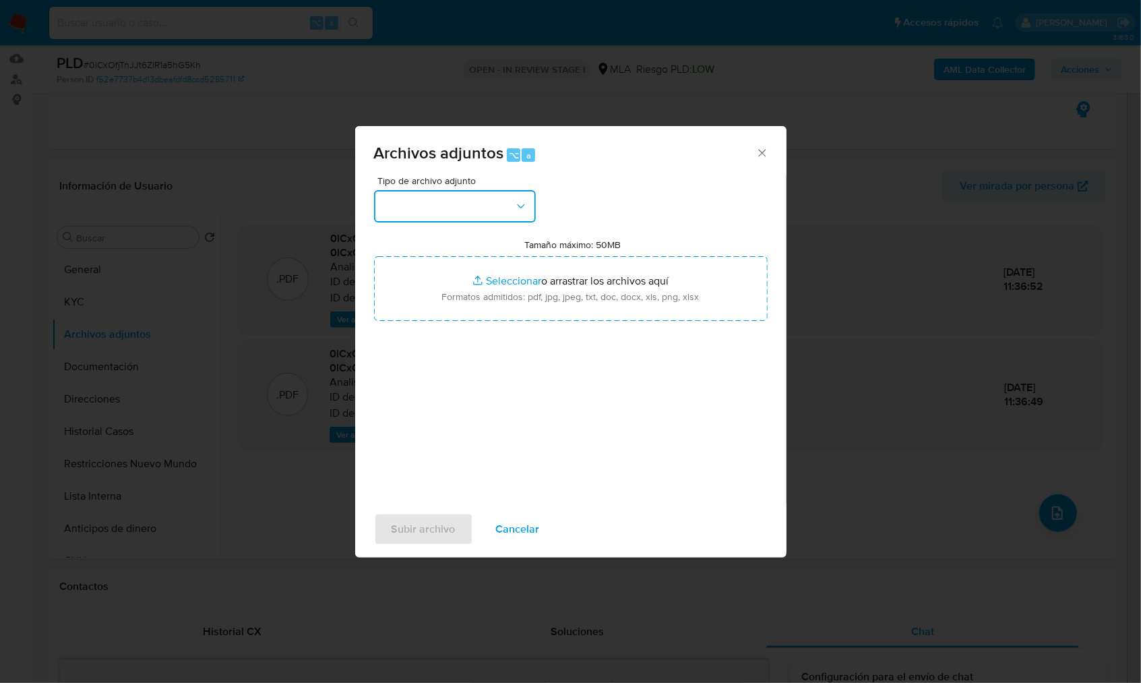
click at [439, 206] on button "button" at bounding box center [455, 206] width 162 height 32
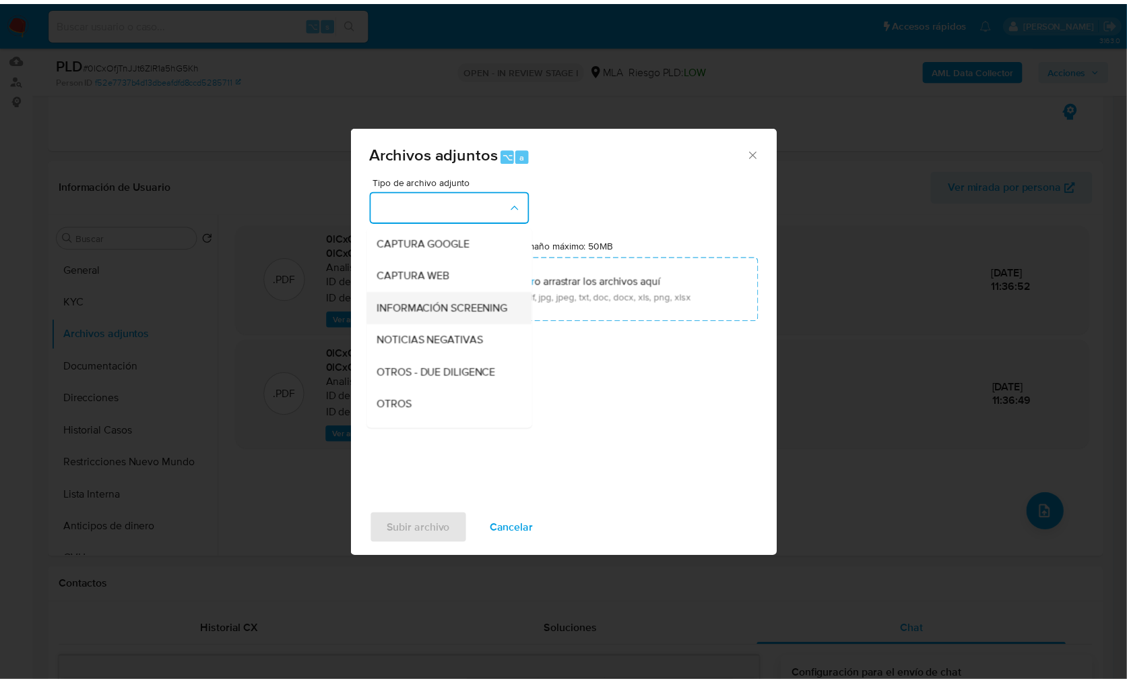
scroll to position [100, 0]
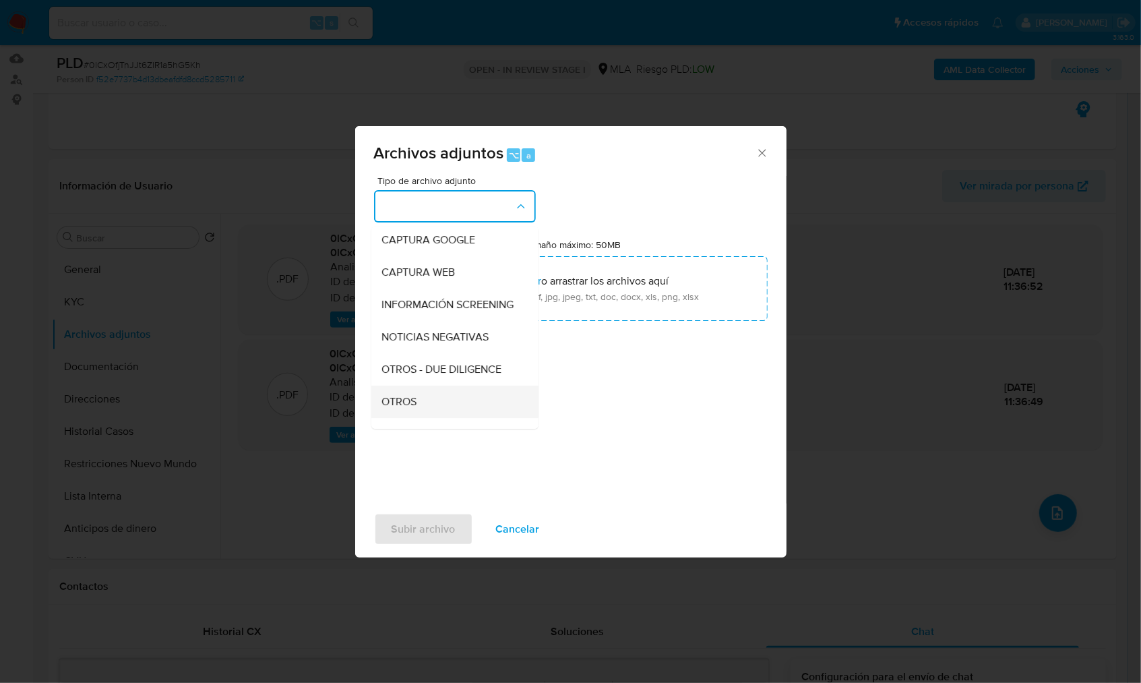
click at [422, 415] on div "OTROS" at bounding box center [450, 401] width 137 height 32
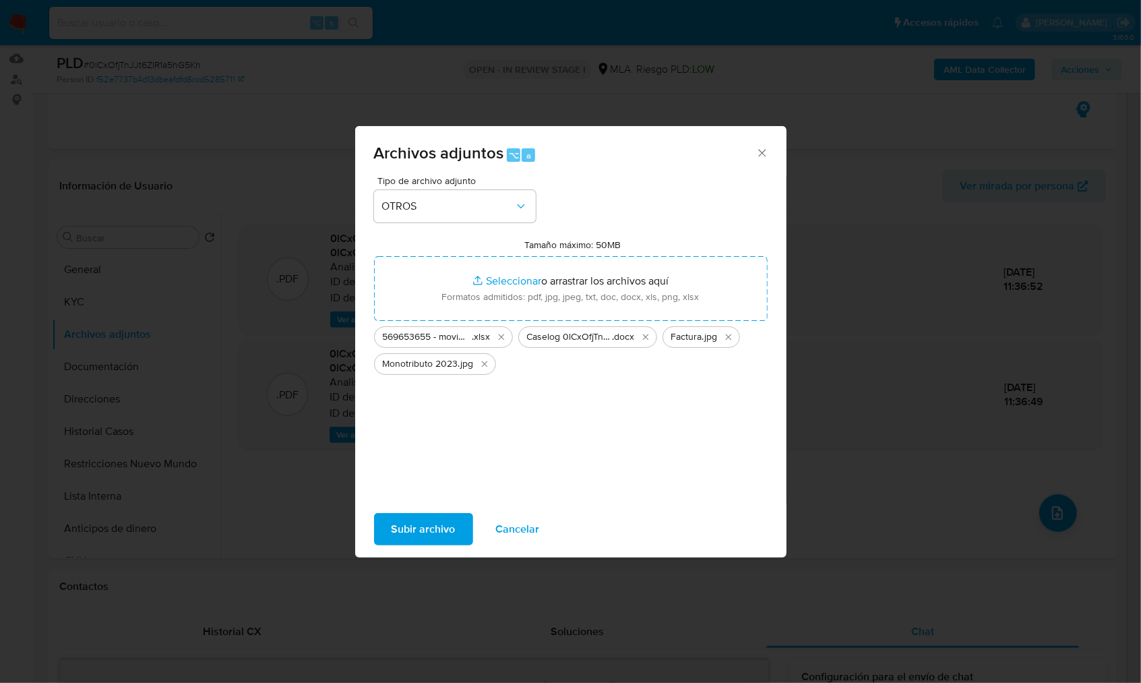
click at [427, 530] on span "Subir archivo" at bounding box center [423, 529] width 64 height 30
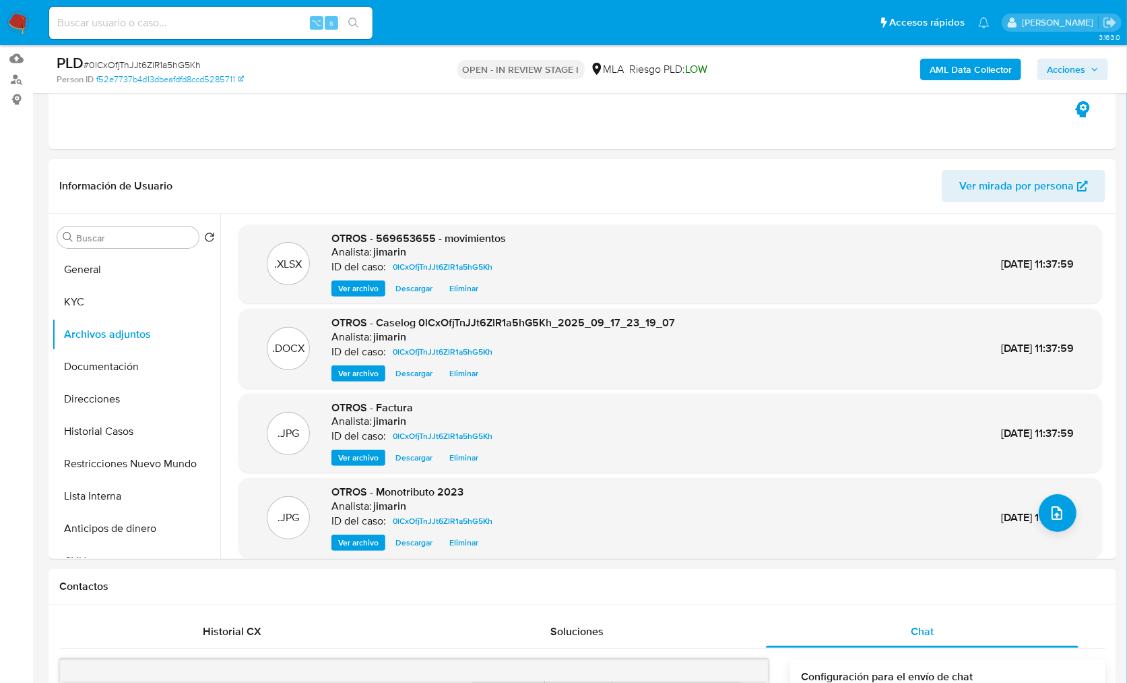
click at [1069, 71] on span "Acciones" at bounding box center [1066, 70] width 38 height 22
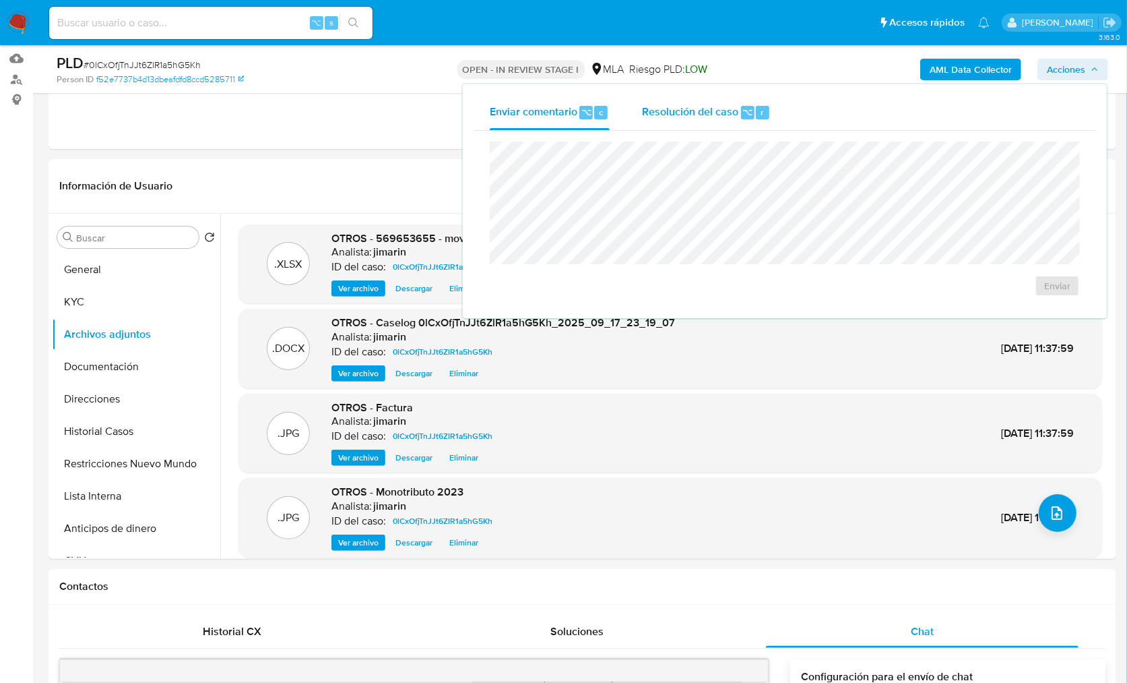
click at [761, 115] on span "r" at bounding box center [762, 112] width 3 height 13
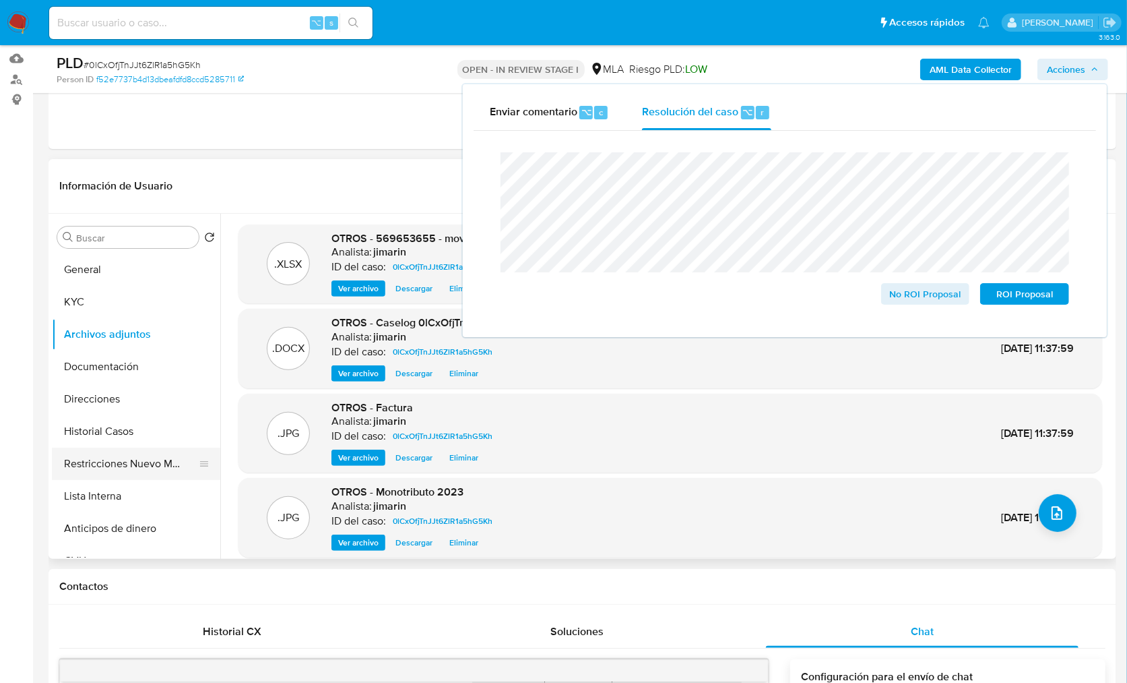
click at [158, 456] on button "Restricciones Nuevo Mundo" at bounding box center [131, 463] width 158 height 32
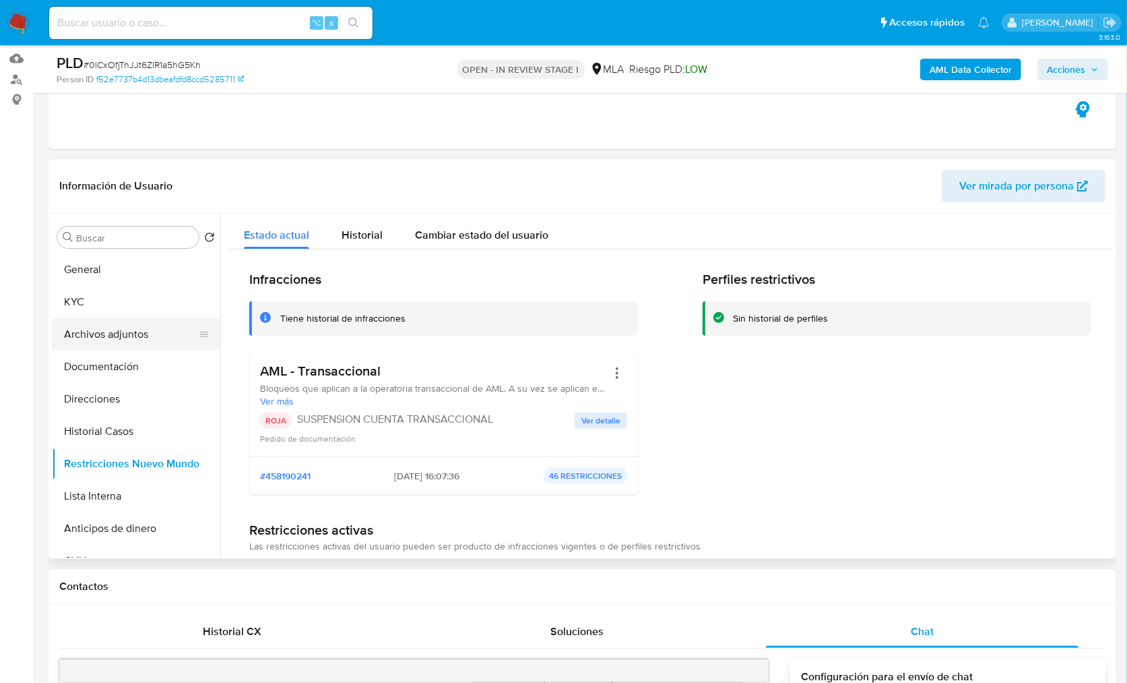
click at [153, 340] on button "Archivos adjuntos" at bounding box center [131, 334] width 158 height 32
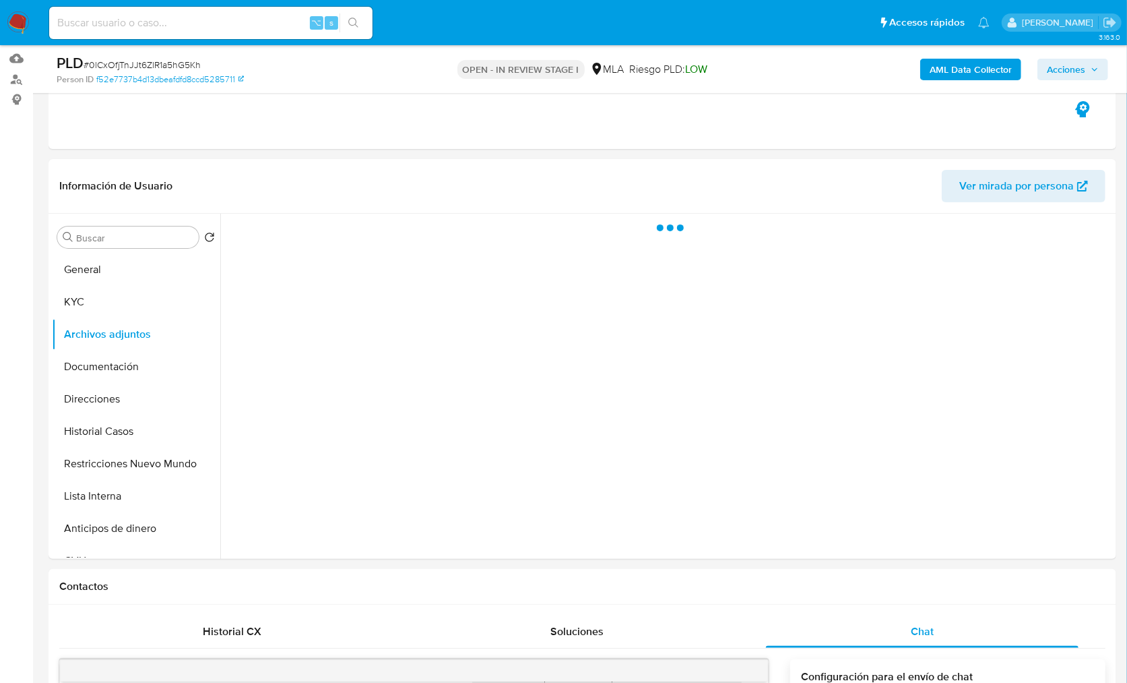
click at [1072, 72] on span "Acciones" at bounding box center [1066, 70] width 38 height 22
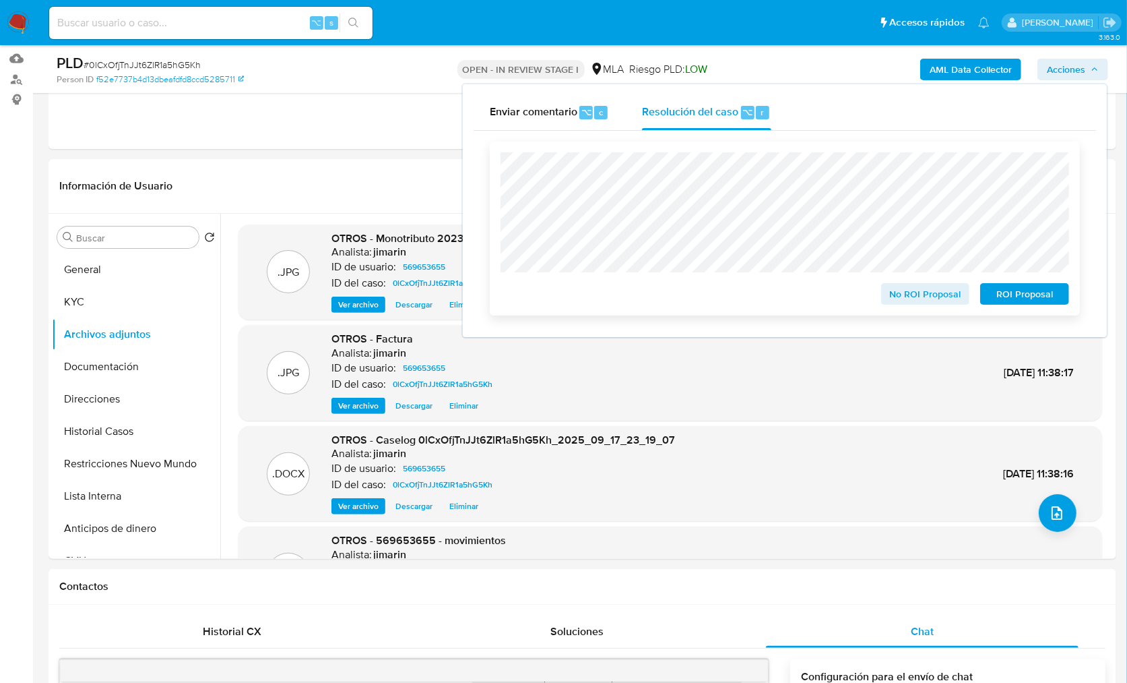
click at [1016, 299] on span "ROI Proposal" at bounding box center [1025, 293] width 70 height 19
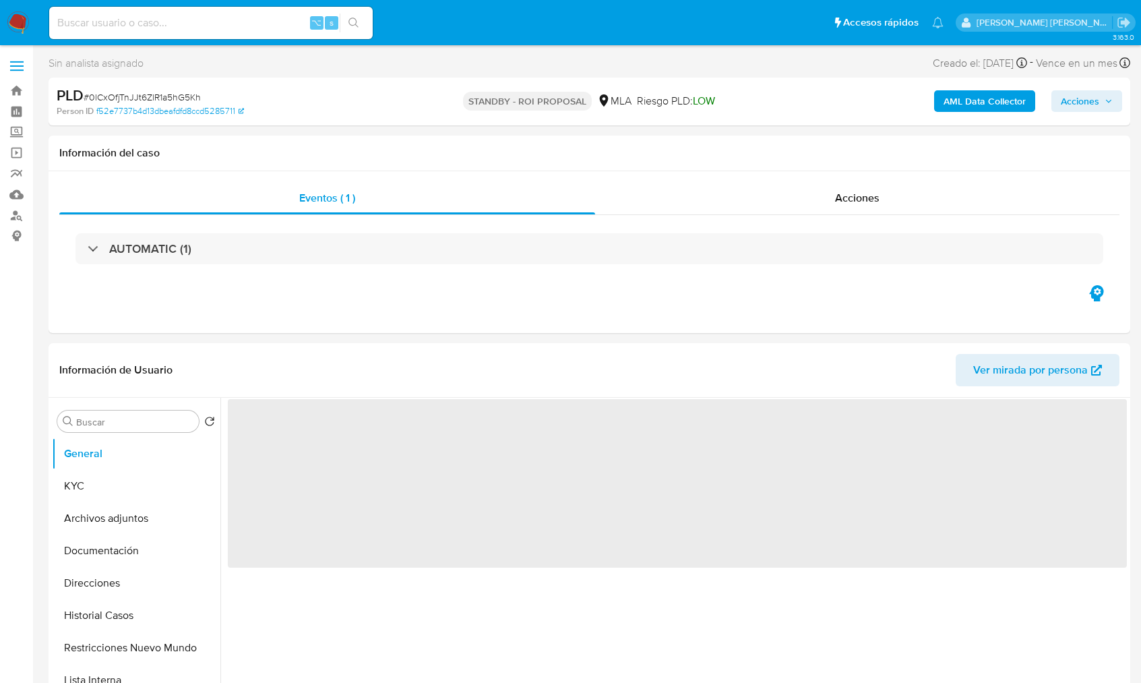
select select "10"
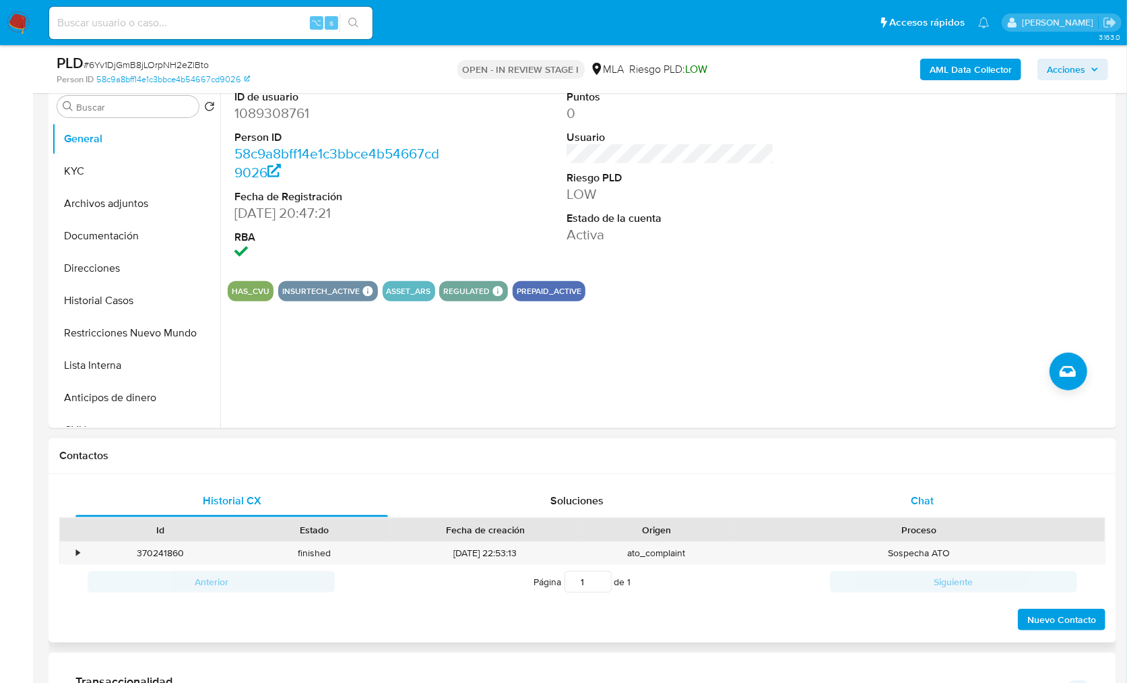
click at [967, 511] on div "Chat" at bounding box center [922, 500] width 313 height 32
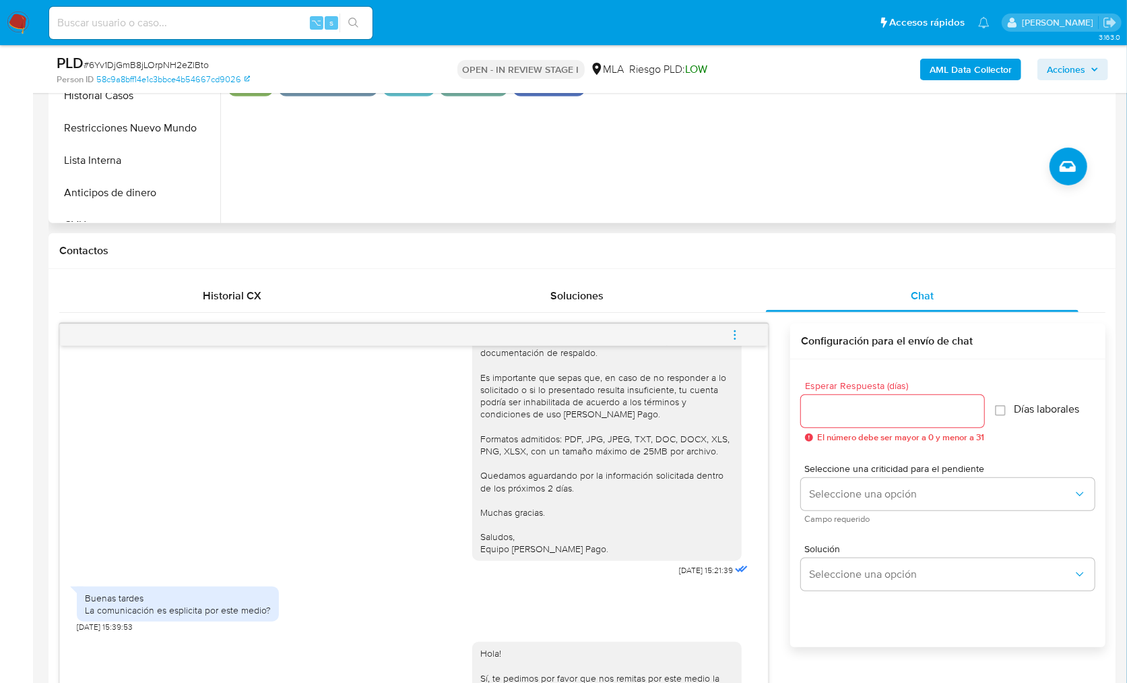
scroll to position [143, 0]
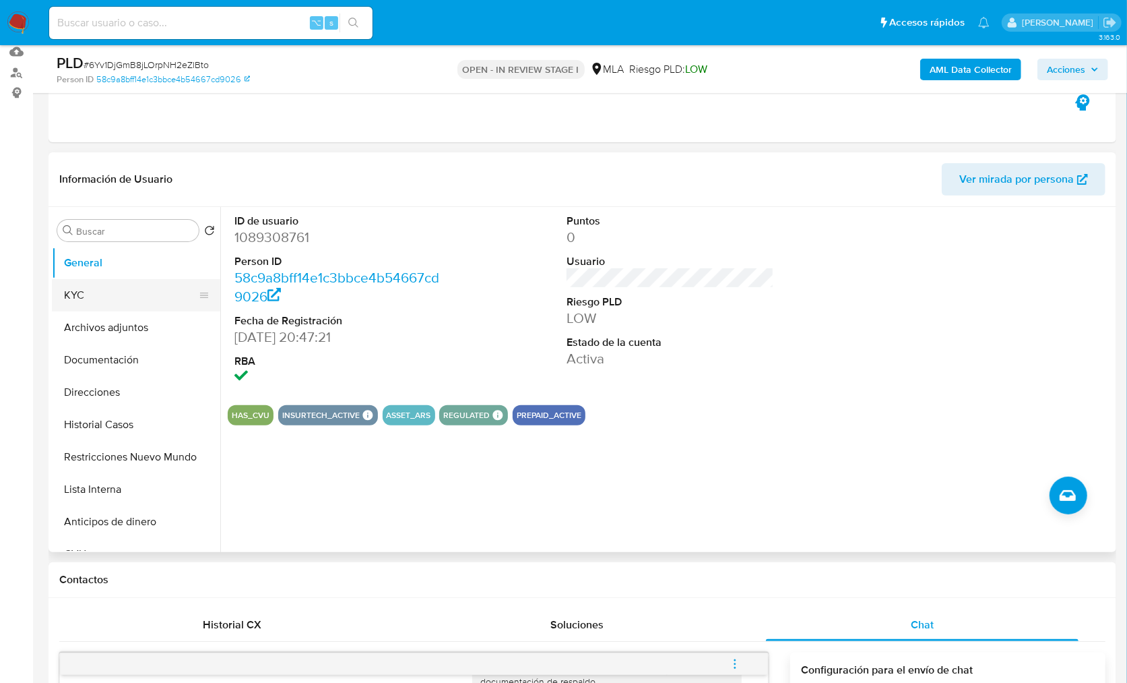
click at [100, 301] on button "KYC" at bounding box center [131, 295] width 158 height 32
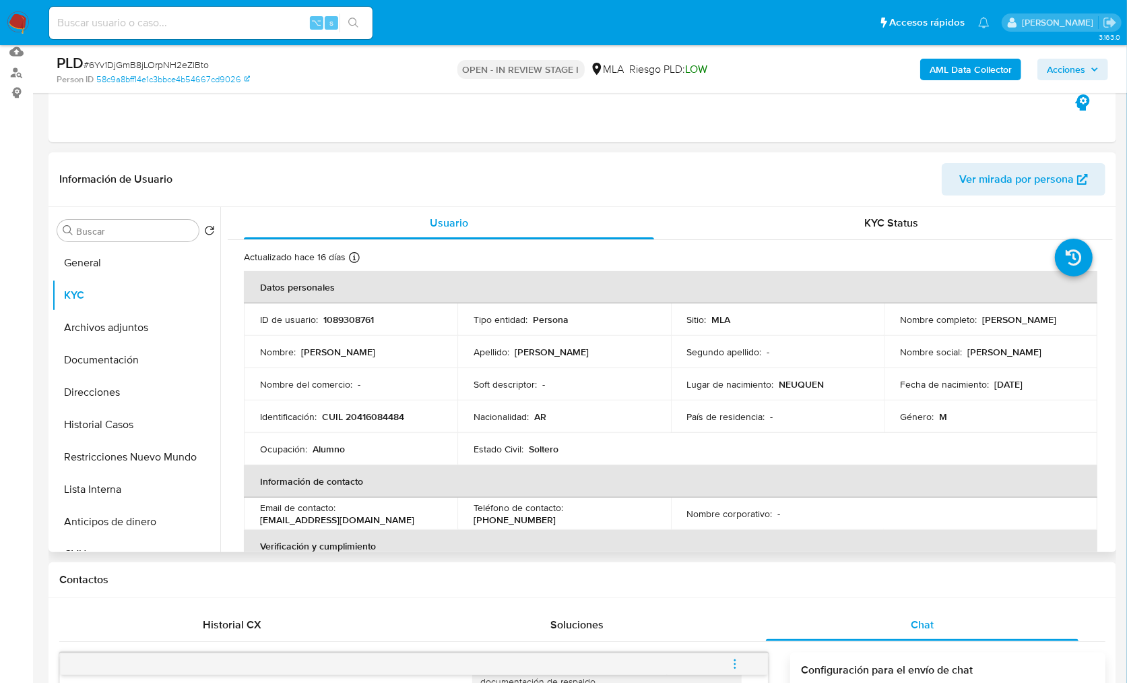
click at [369, 420] on p "CUIL 20416084484" at bounding box center [363, 416] width 82 height 12
copy p "20416084484"
click at [133, 454] on button "Restricciones Nuevo Mundo" at bounding box center [131, 457] width 158 height 32
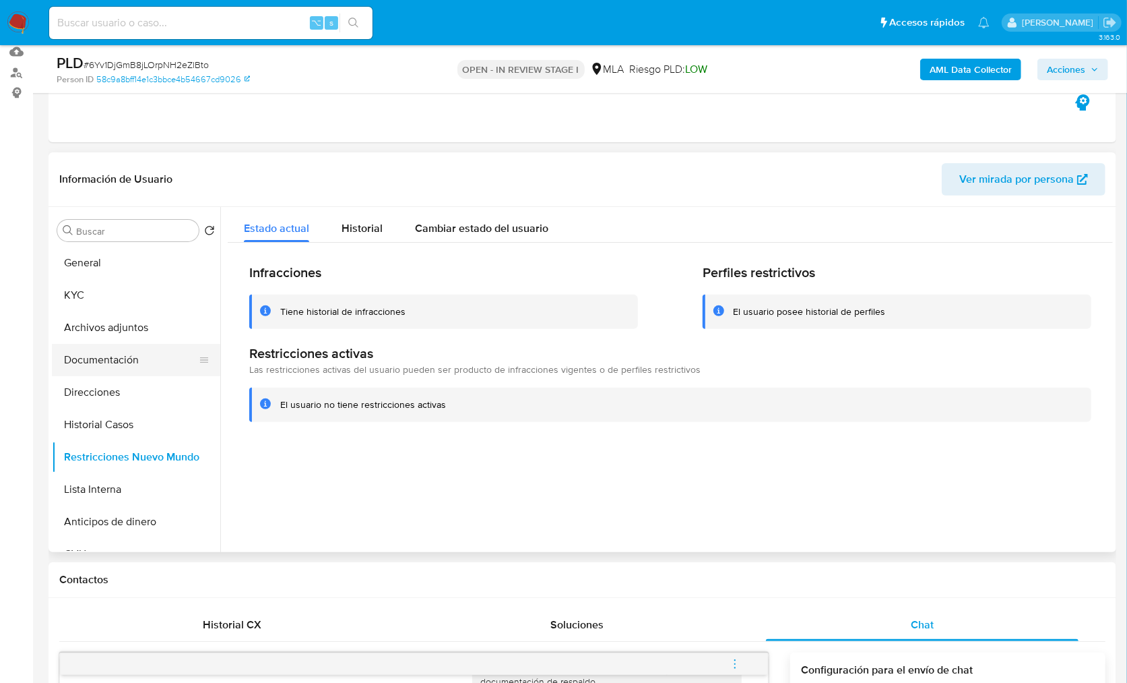
click at [100, 362] on button "Documentación" at bounding box center [131, 360] width 158 height 32
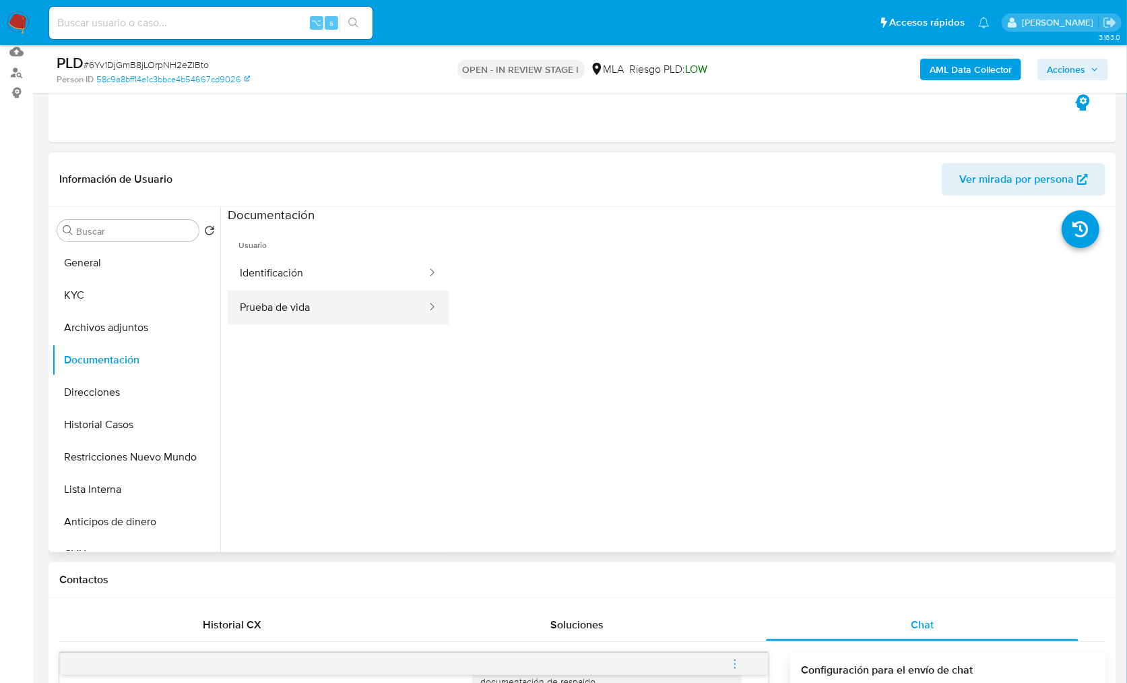
click at [309, 308] on button "Prueba de vida" at bounding box center [328, 307] width 200 height 34
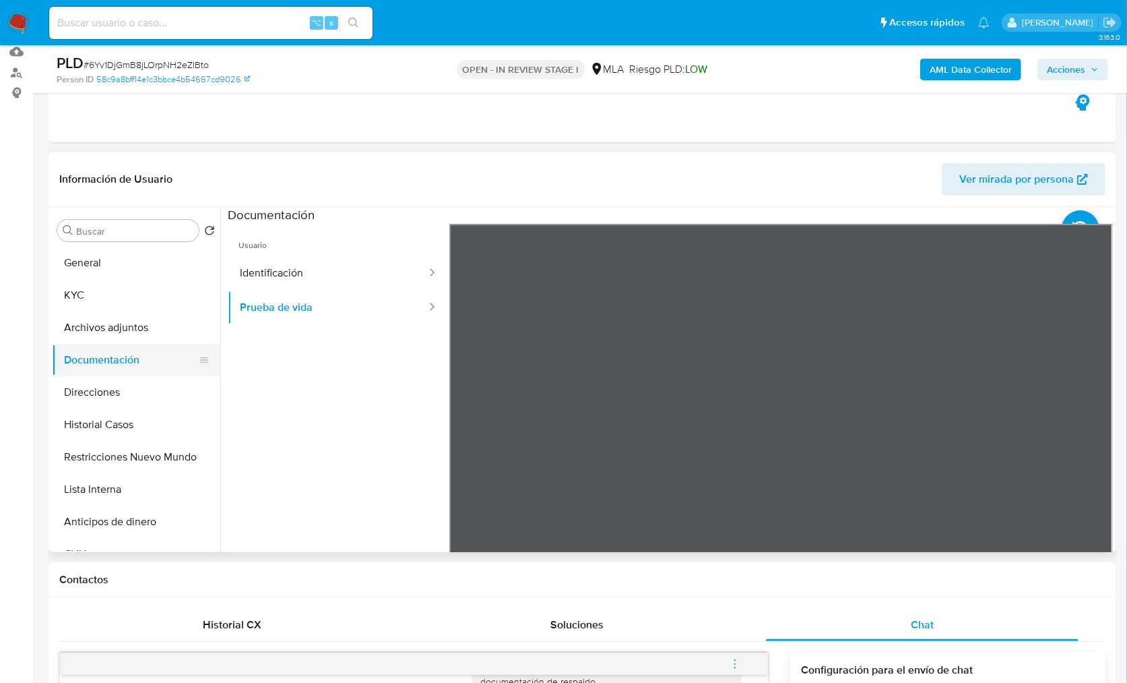
click at [117, 368] on button "Documentación" at bounding box center [131, 360] width 158 height 32
click at [144, 458] on button "Restricciones Nuevo Mundo" at bounding box center [131, 457] width 158 height 32
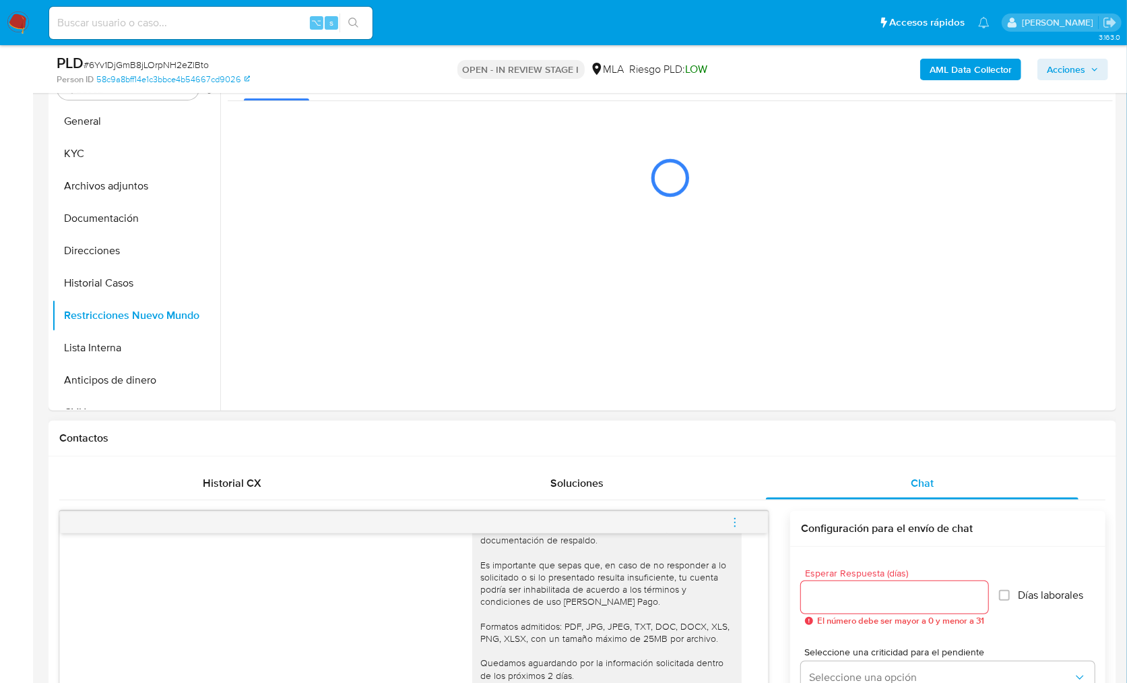
scroll to position [511, 0]
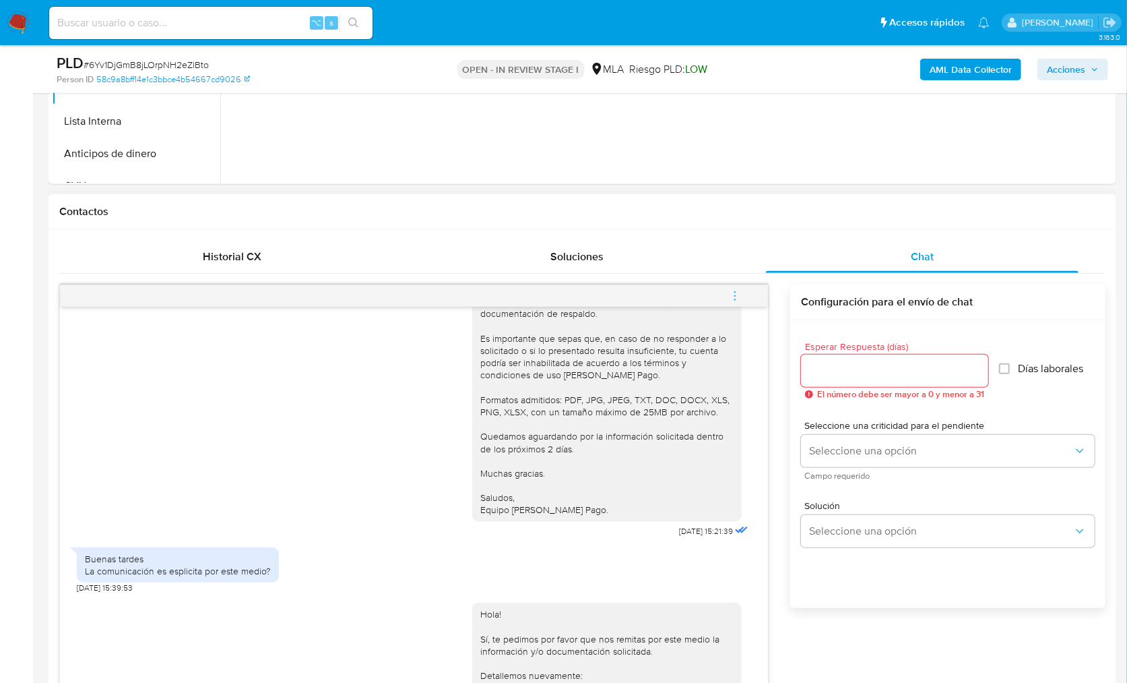
click at [734, 280] on span "menu-action" at bounding box center [735, 296] width 12 height 32
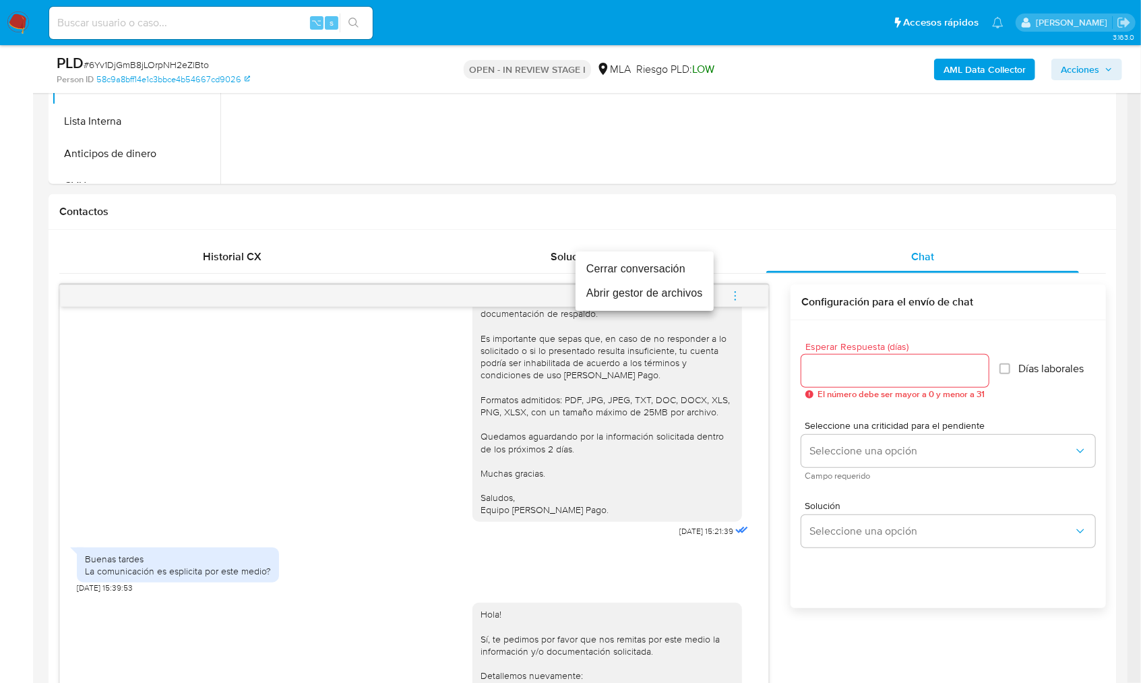
click at [670, 267] on li "Cerrar conversación" at bounding box center [644, 269] width 138 height 24
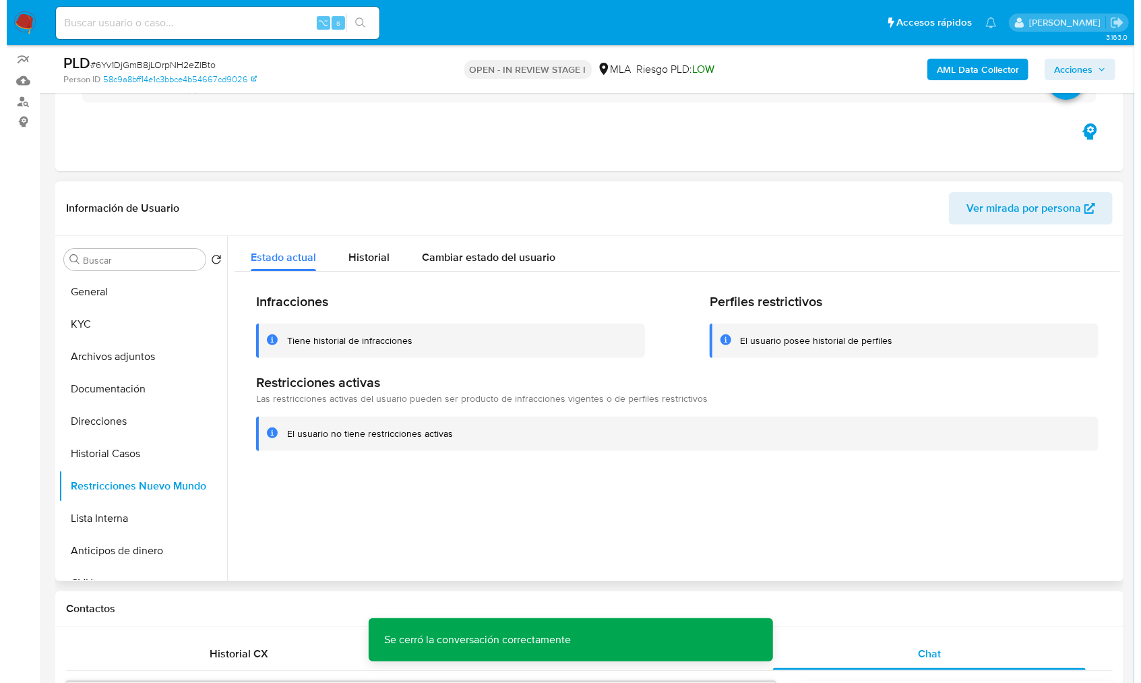
scroll to position [113, 0]
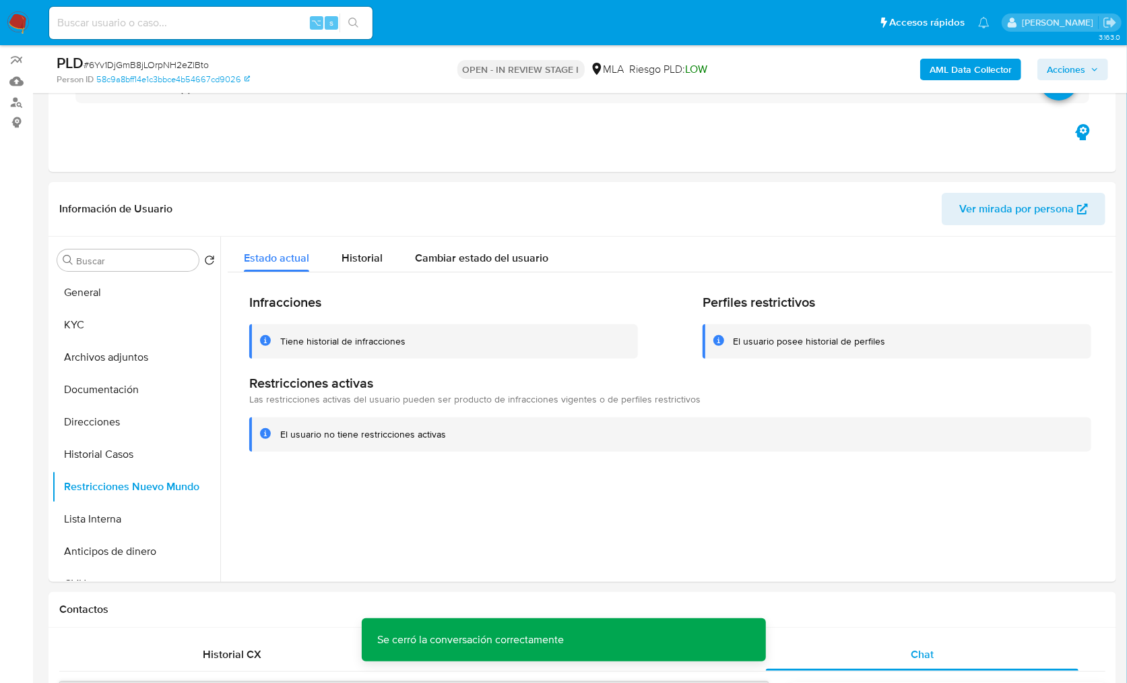
click at [952, 65] on b "AML Data Collector" at bounding box center [971, 70] width 82 height 22
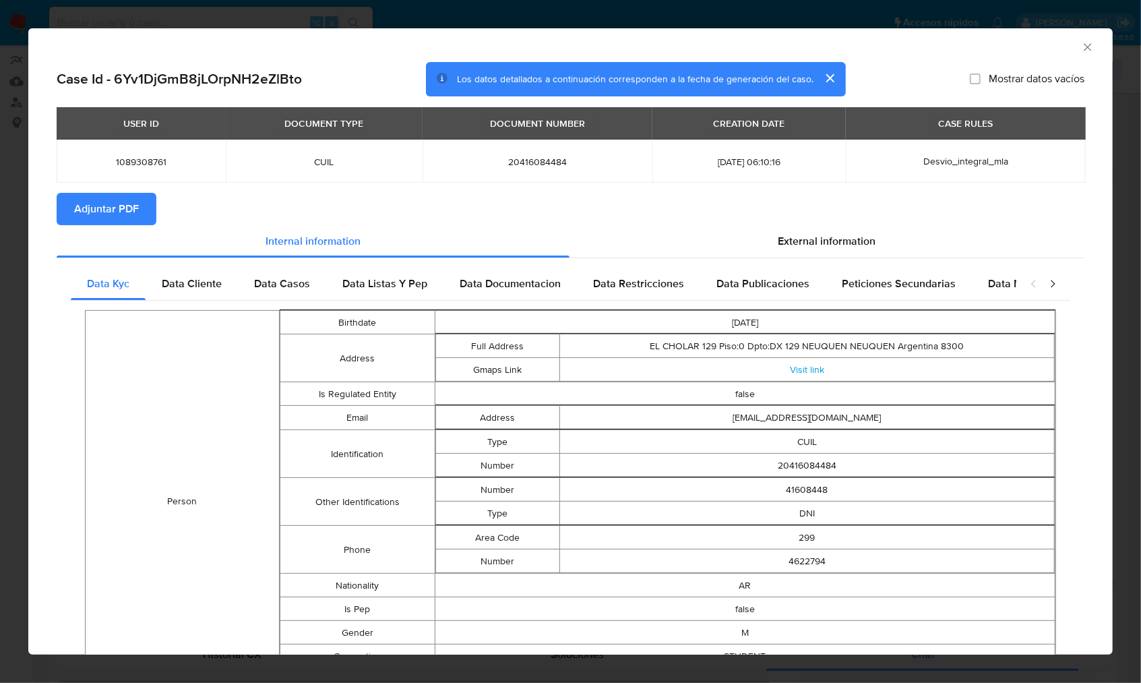
click at [140, 203] on button "Adjuntar PDF" at bounding box center [107, 209] width 100 height 32
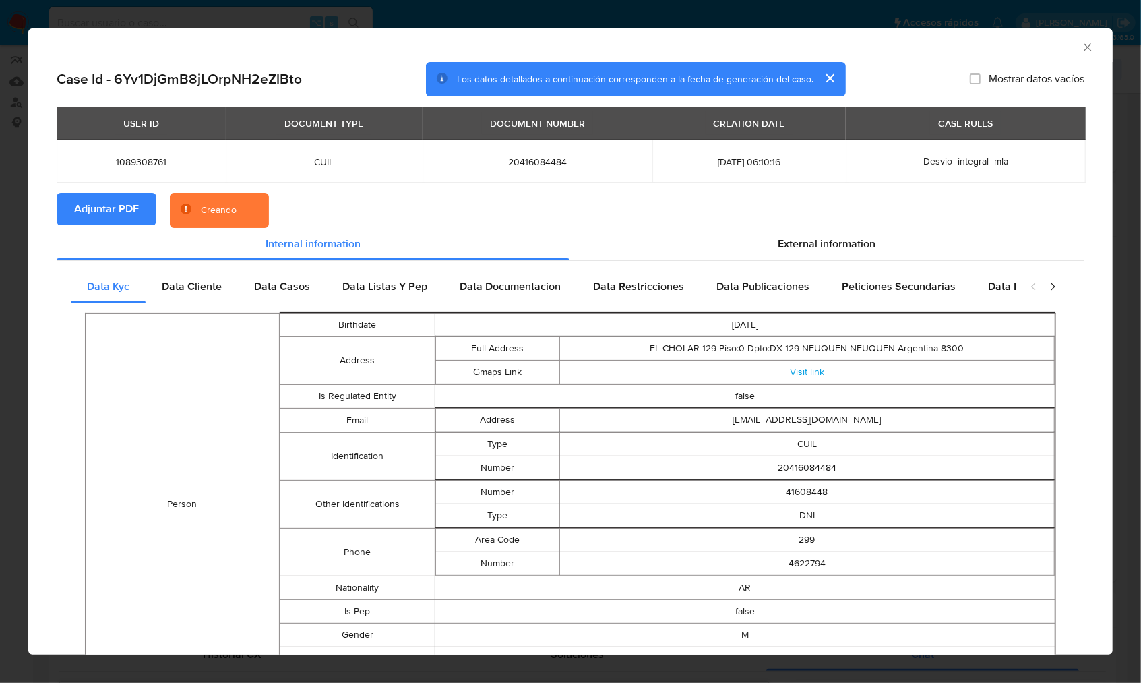
click at [329, 207] on section "Adjuntar PDF Creando" at bounding box center [571, 210] width 1028 height 35
click at [470, 191] on div "USER ID DOCUMENT TYPE DOCUMENT NUMBER CREATION DATE CASE RULES 1089308761 CUIL …" at bounding box center [571, 150] width 1028 height 86
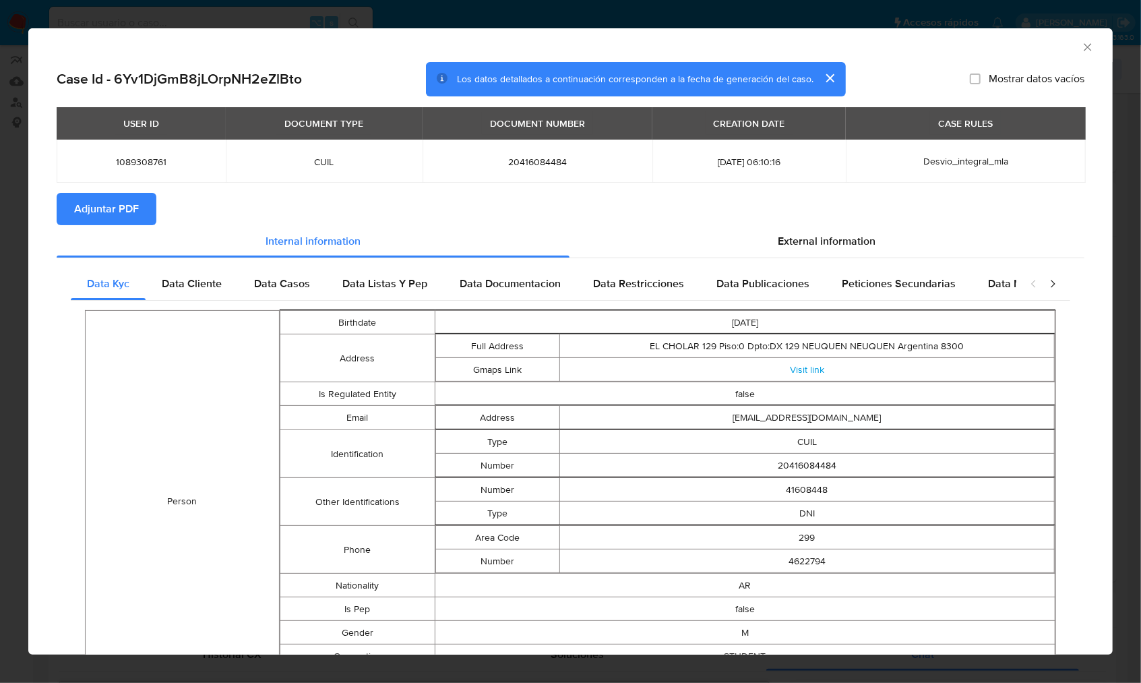
drag, startPoint x: 1071, startPoint y: 41, endPoint x: 999, endPoint y: 62, distance: 75.1
click at [1081, 41] on icon "Cerrar ventana" at bounding box center [1087, 46] width 13 height 13
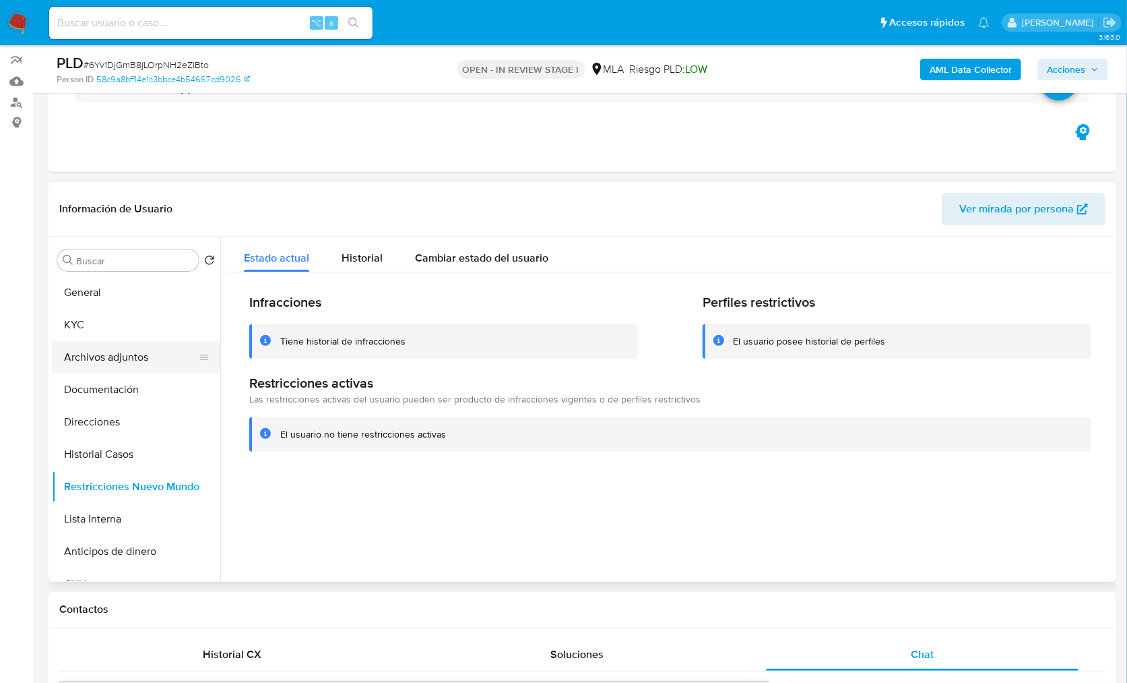
click at [120, 366] on button "Archivos adjuntos" at bounding box center [131, 357] width 158 height 32
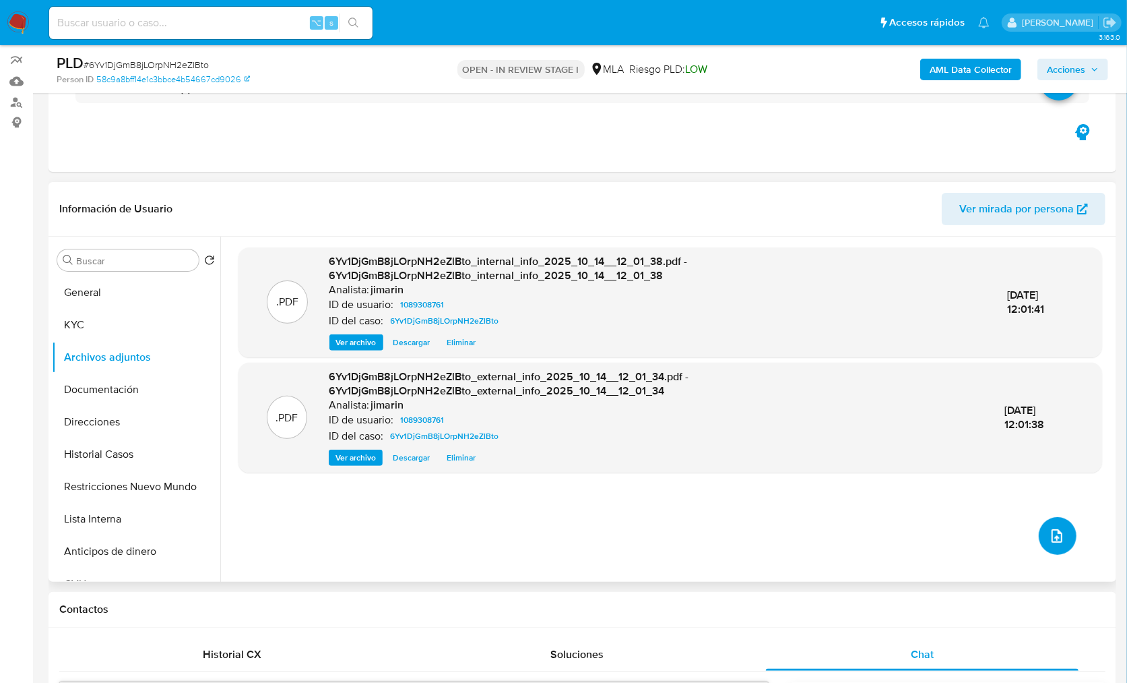
click at [1051, 542] on icon "upload-file" at bounding box center [1057, 536] width 16 height 16
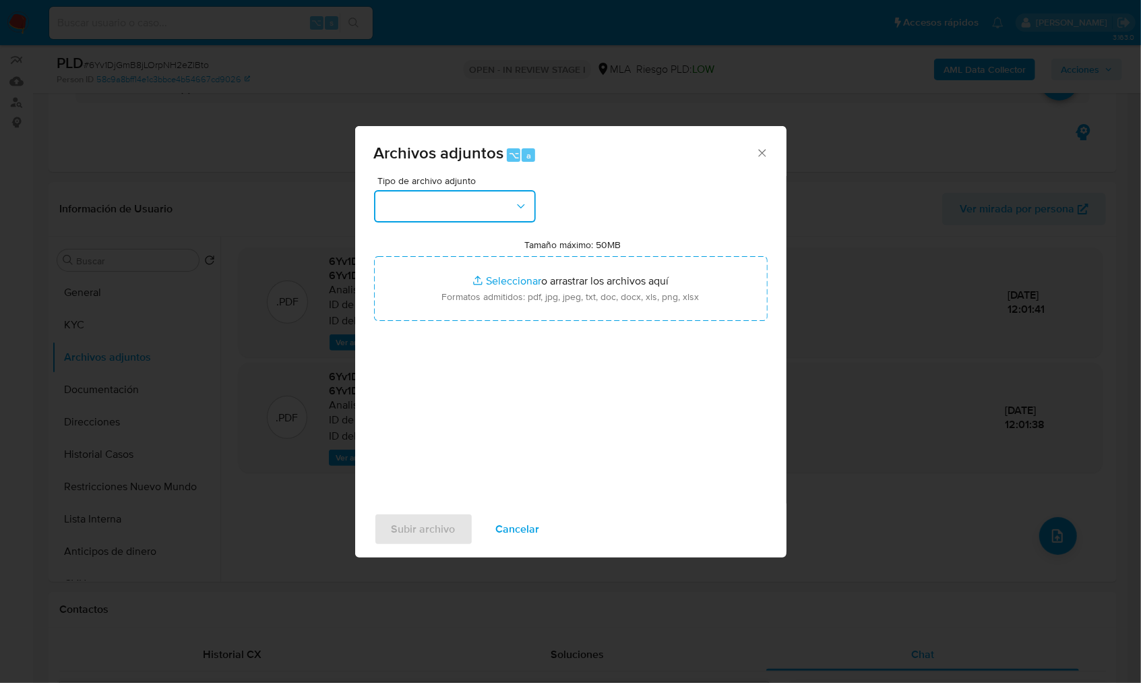
click at [500, 219] on button "button" at bounding box center [455, 206] width 162 height 32
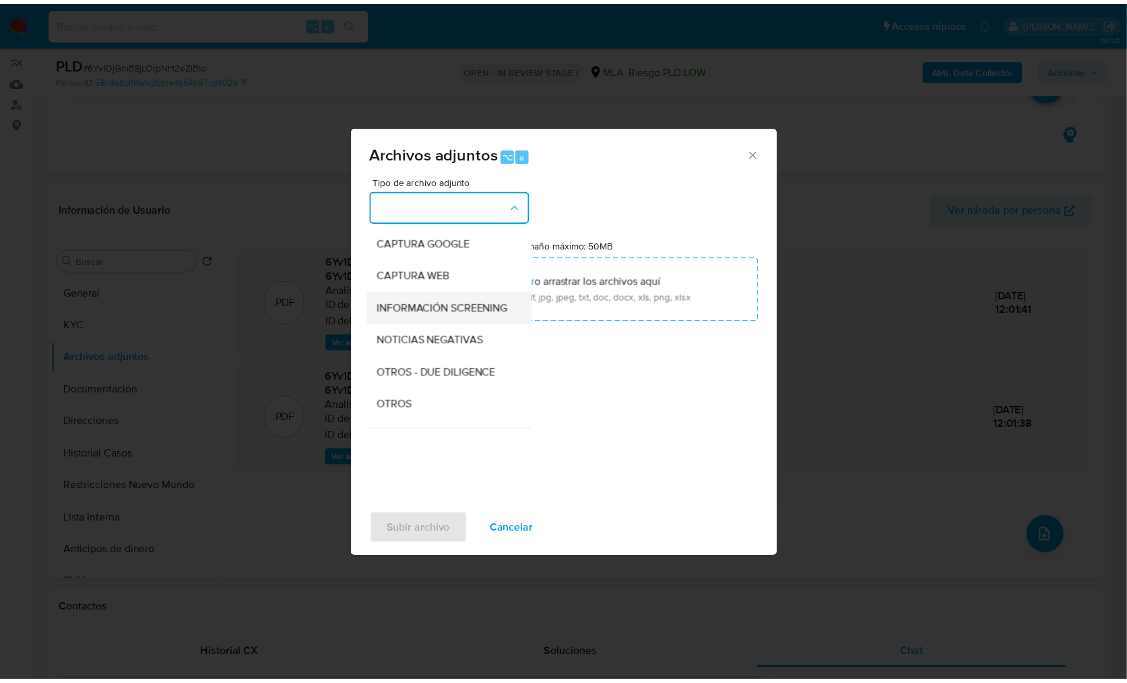
scroll to position [110, 0]
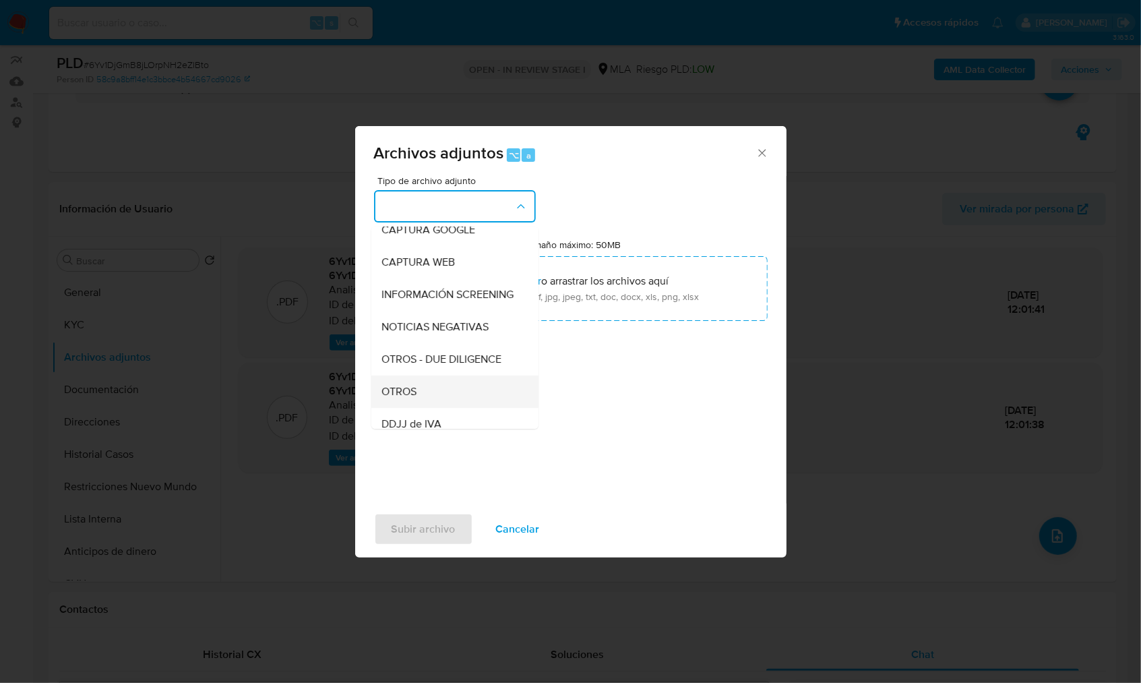
click at [406, 398] on span "OTROS" at bounding box center [399, 391] width 35 height 13
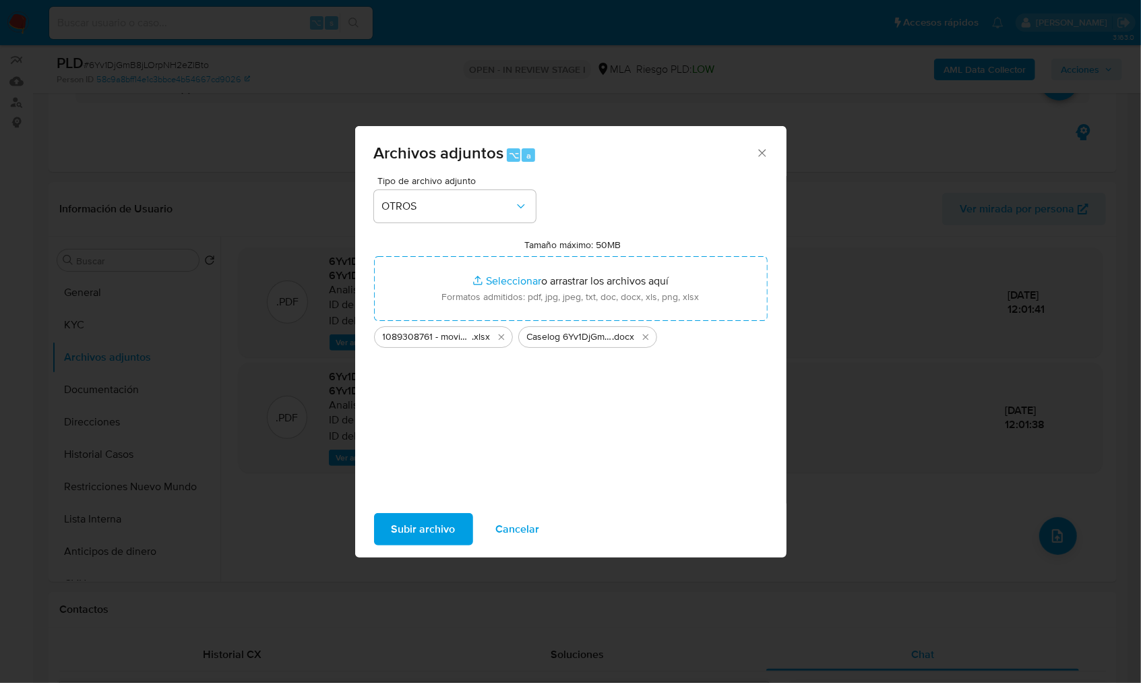
click at [434, 535] on span "Subir archivo" at bounding box center [423, 529] width 64 height 30
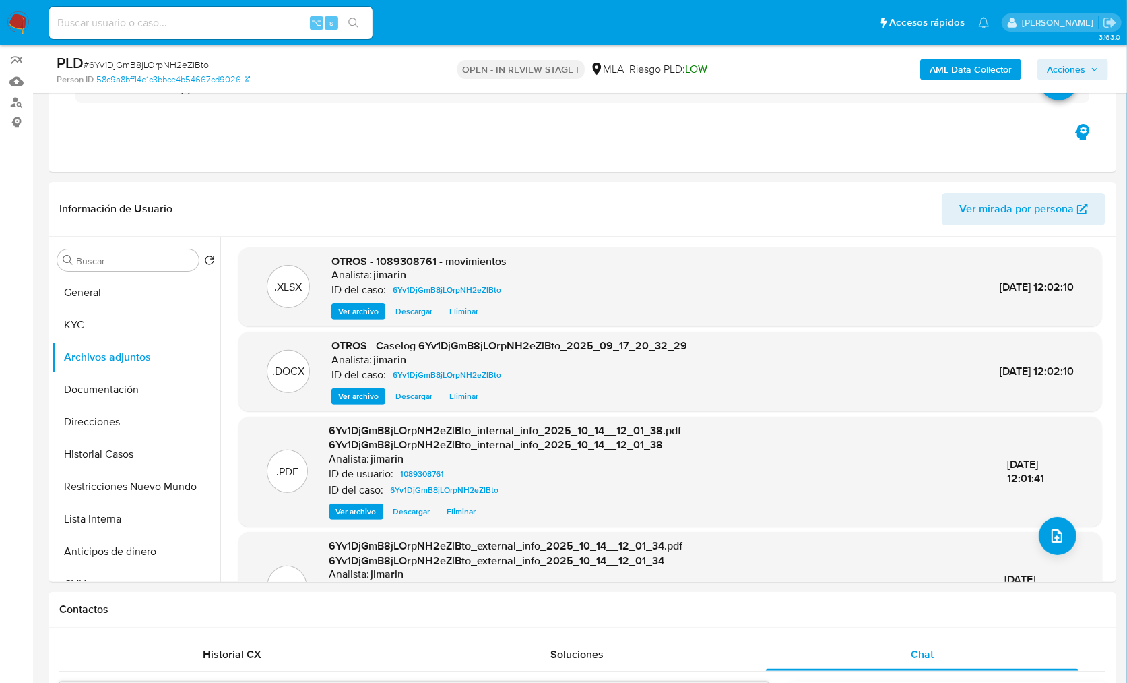
click at [1081, 71] on span "Acciones" at bounding box center [1066, 70] width 38 height 22
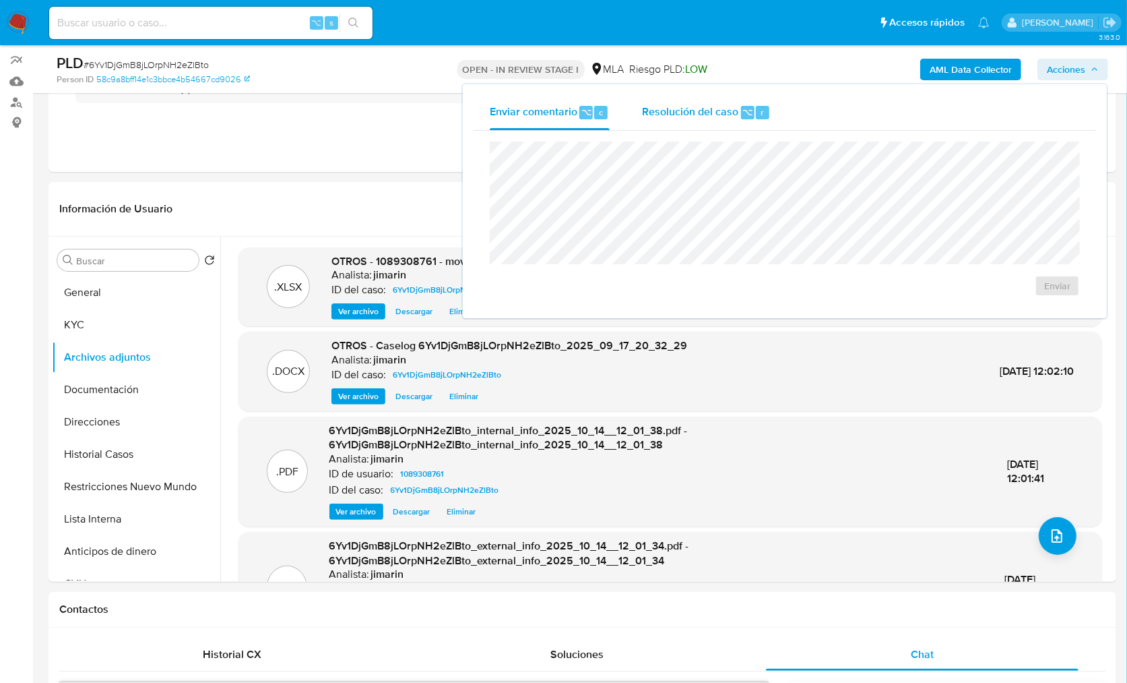
click at [703, 111] on span "Resolución del caso" at bounding box center [690, 111] width 96 height 15
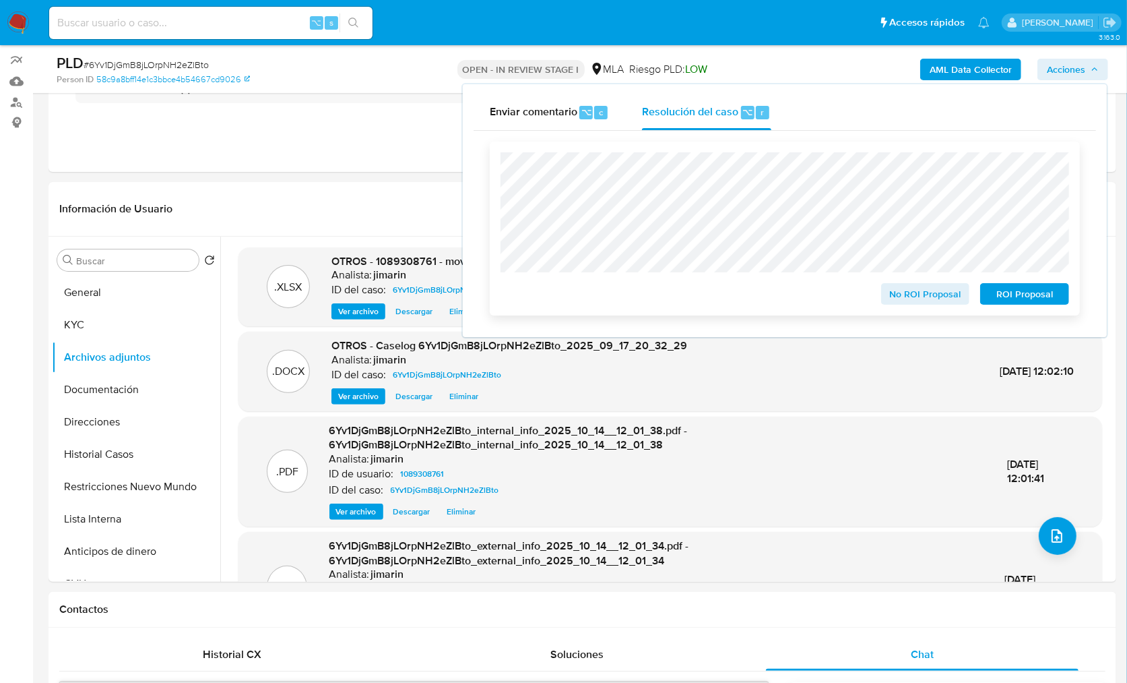
click at [887, 299] on button "No ROI Proposal" at bounding box center [925, 294] width 89 height 22
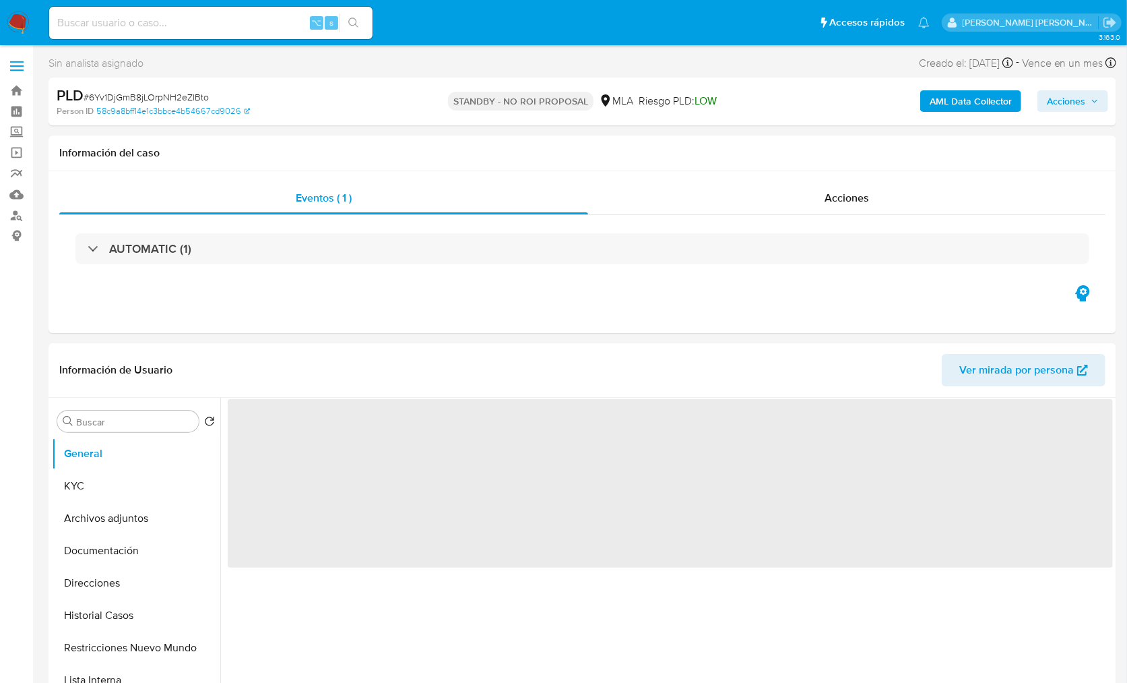
select select "10"
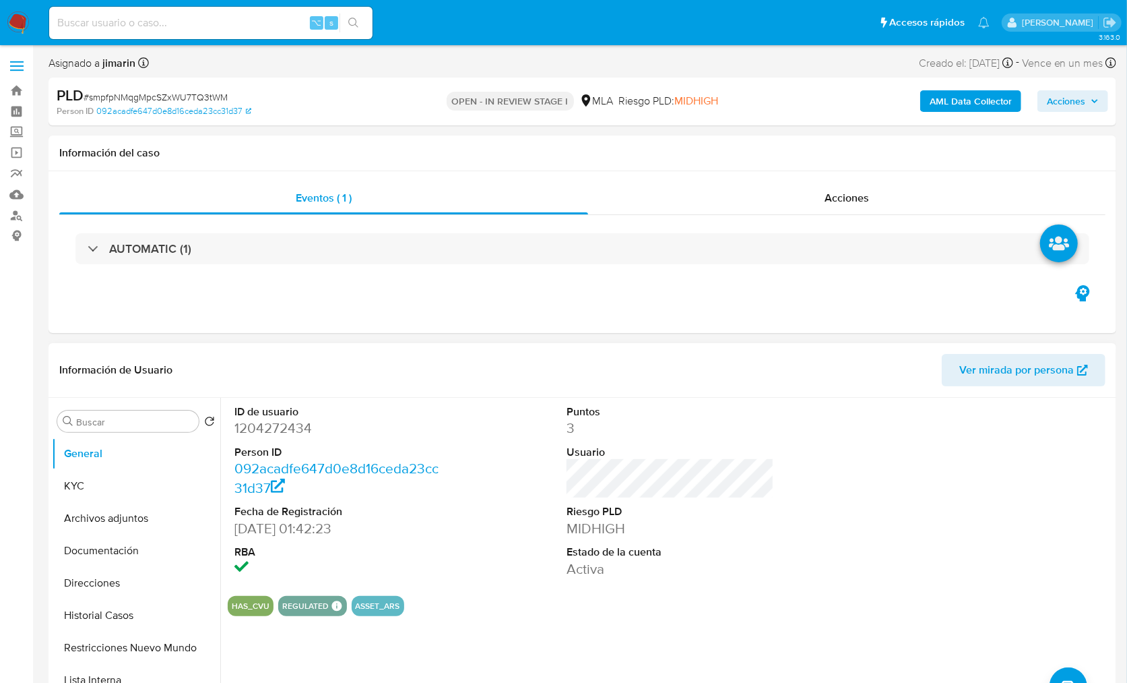
click at [754, 383] on header "Información de Usuario Ver mirada por persona" at bounding box center [582, 370] width 1046 height 32
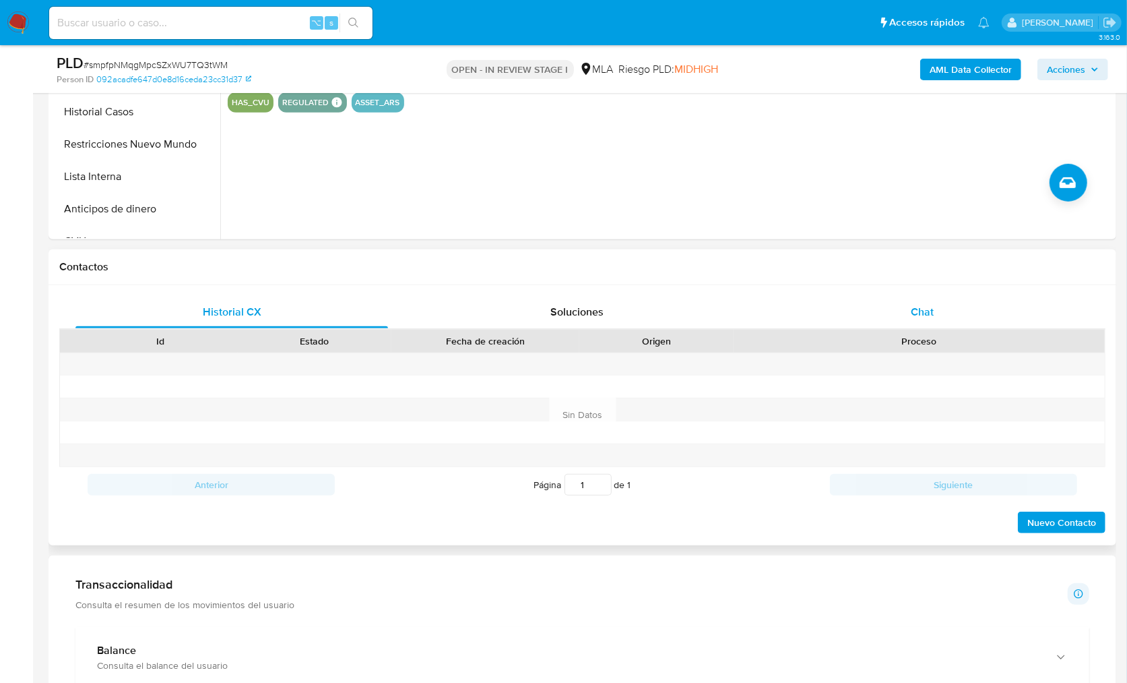
click at [995, 317] on div "Chat" at bounding box center [922, 312] width 313 height 32
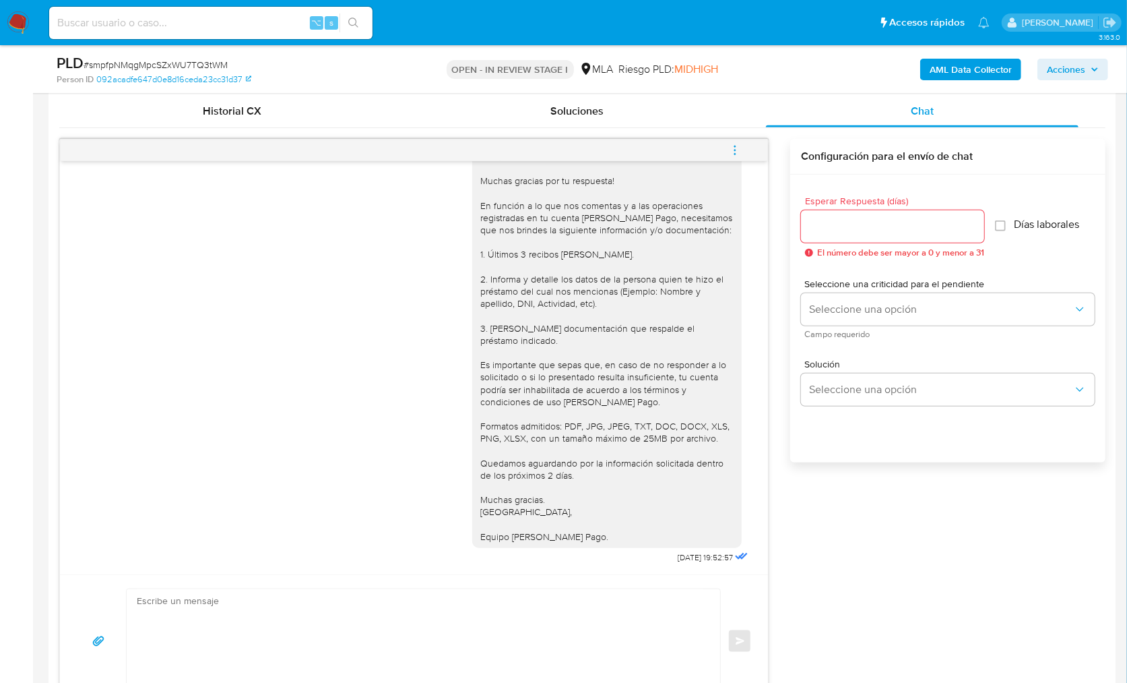
scroll to position [1551, 0]
click at [839, 536] on div "[DATE] 14:34:24 Hola, Esperamos que te encuentres muy bien. Te consultamos si t…" at bounding box center [582, 423] width 1046 height 569
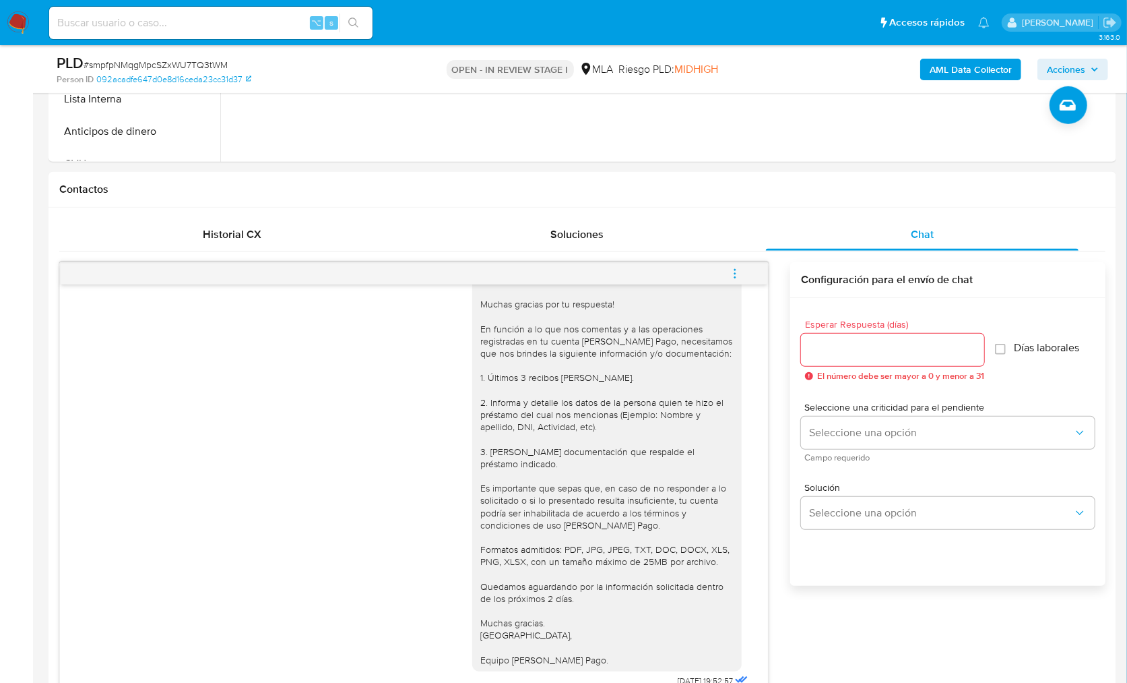
scroll to position [369, 0]
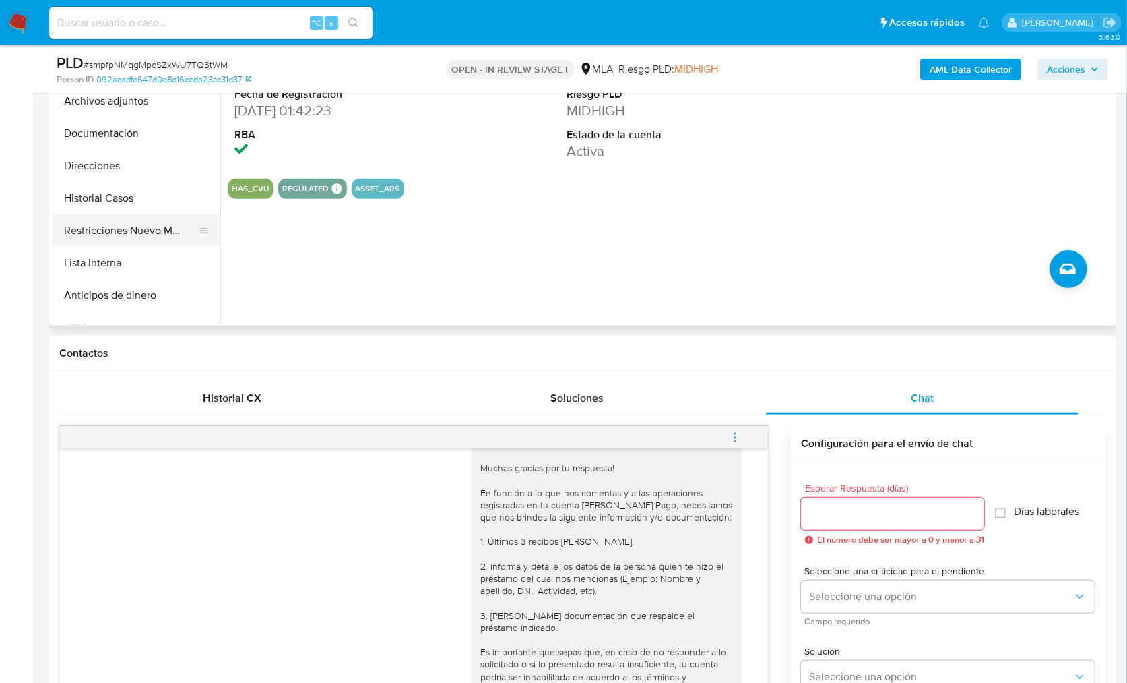
click at [181, 228] on button "Restricciones Nuevo Mundo" at bounding box center [131, 230] width 158 height 32
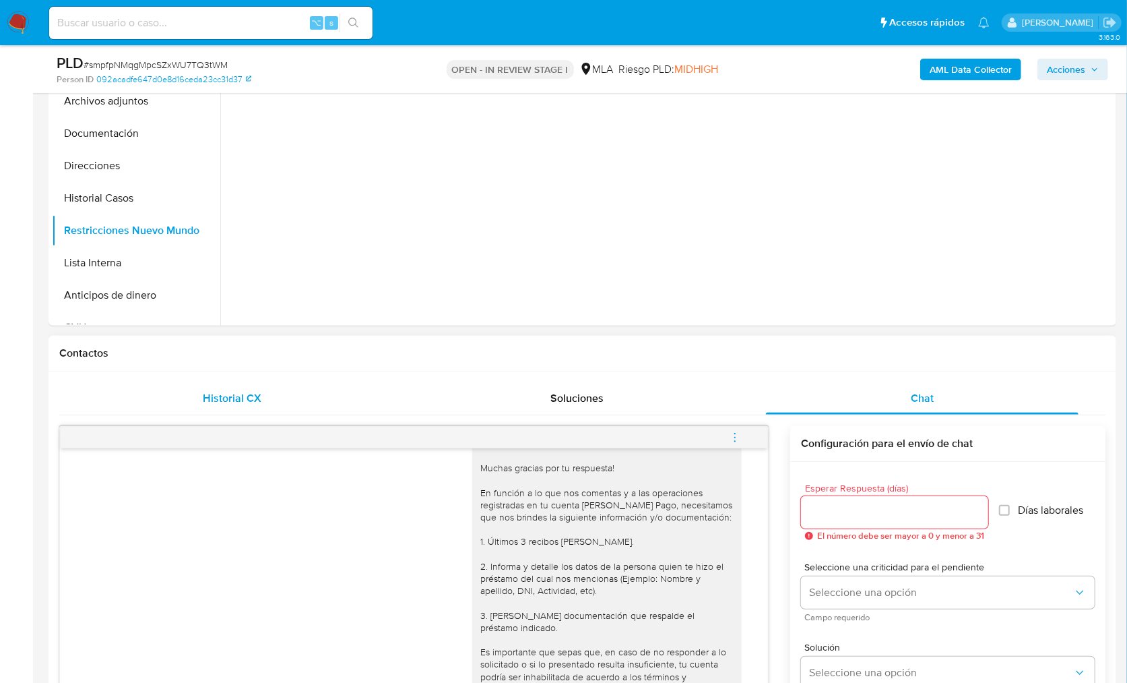
drag, startPoint x: 234, startPoint y: 401, endPoint x: 250, endPoint y: 401, distance: 15.5
click at [234, 401] on span "Historial CX" at bounding box center [232, 397] width 59 height 15
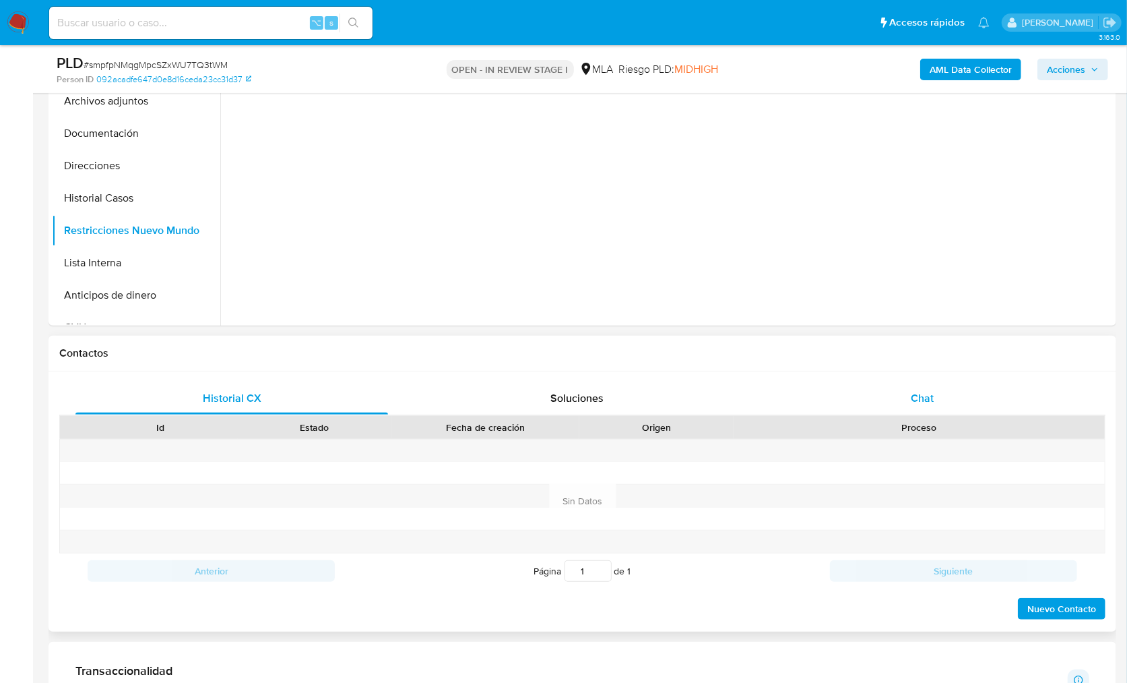
click at [878, 400] on div "Chat" at bounding box center [922, 398] width 313 height 32
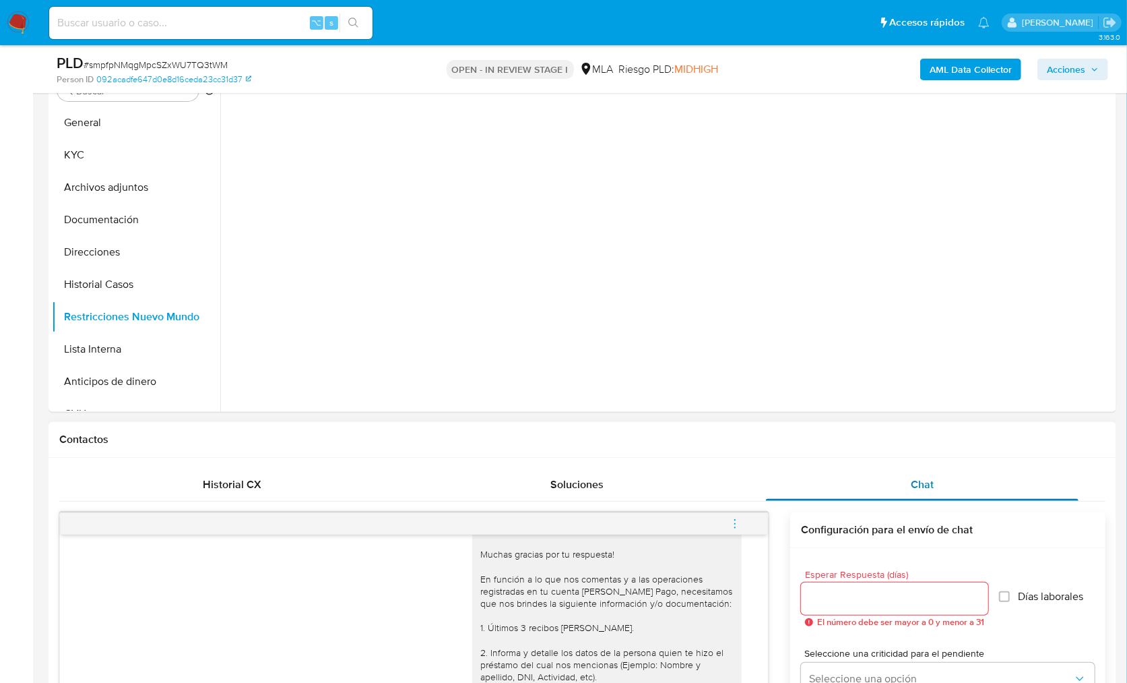
scroll to position [250, 0]
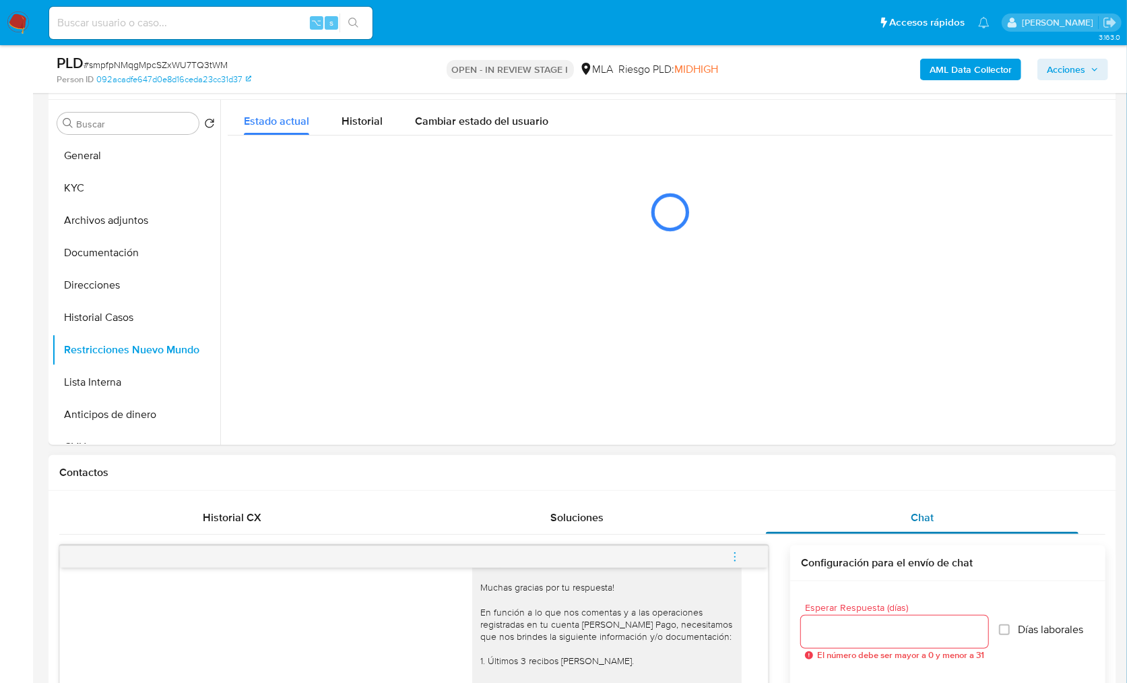
click at [890, 525] on div "Chat" at bounding box center [922, 517] width 313 height 32
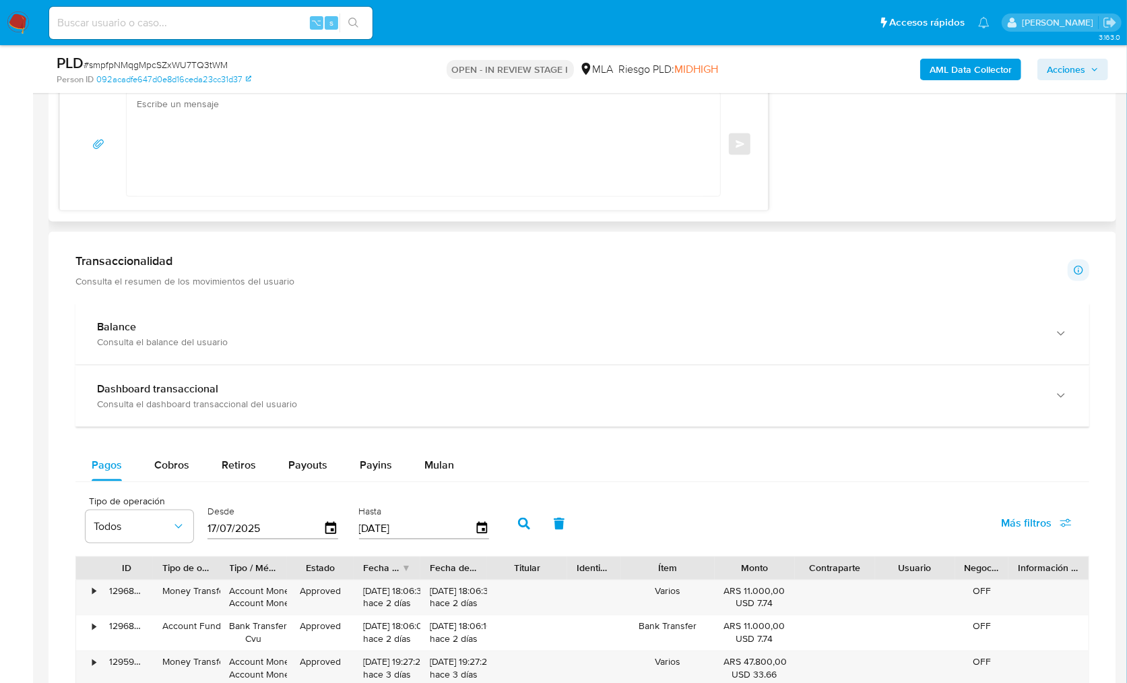
scroll to position [1172, 0]
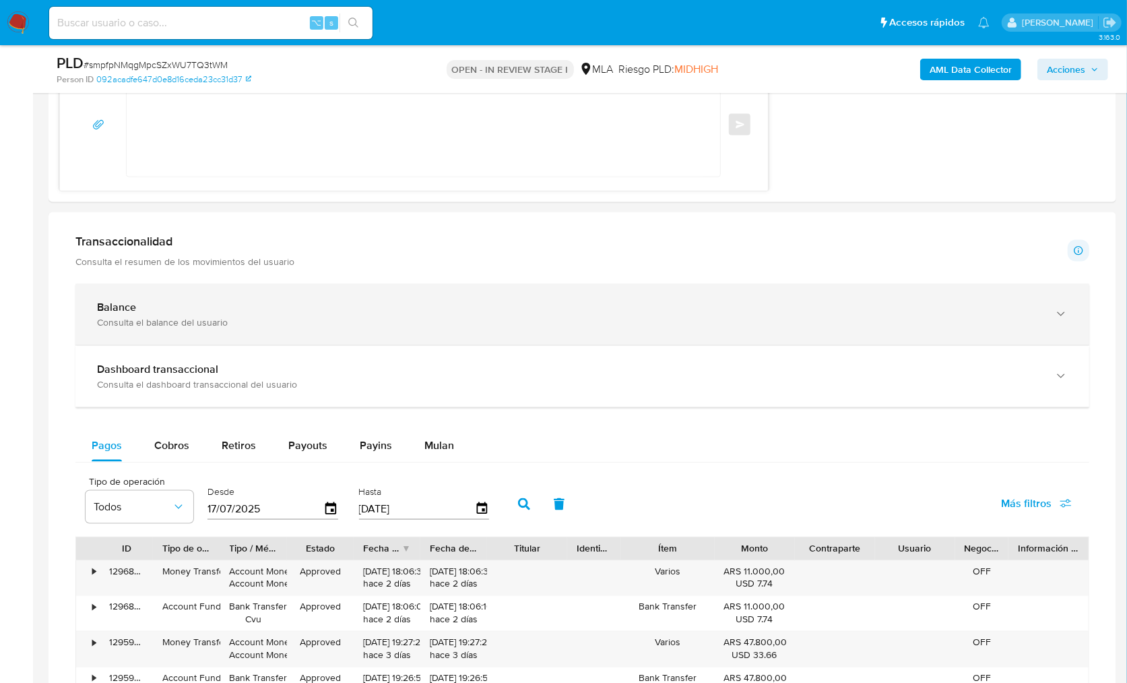
click at [492, 309] on div "Balance" at bounding box center [569, 307] width 944 height 13
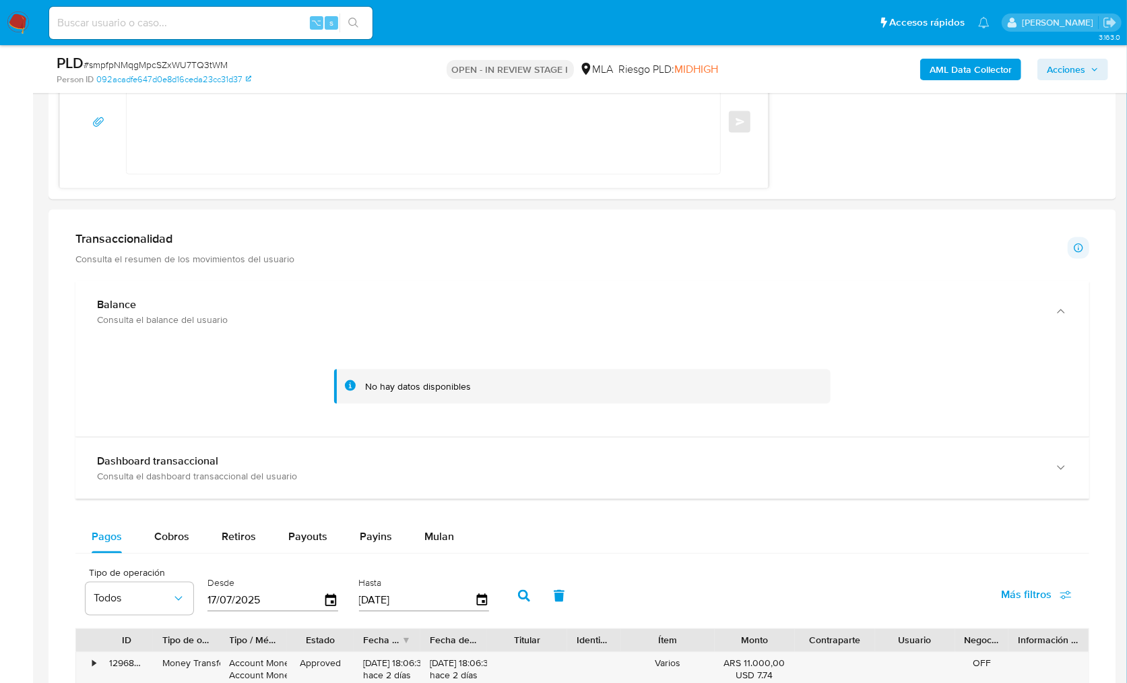
scroll to position [1193, 0]
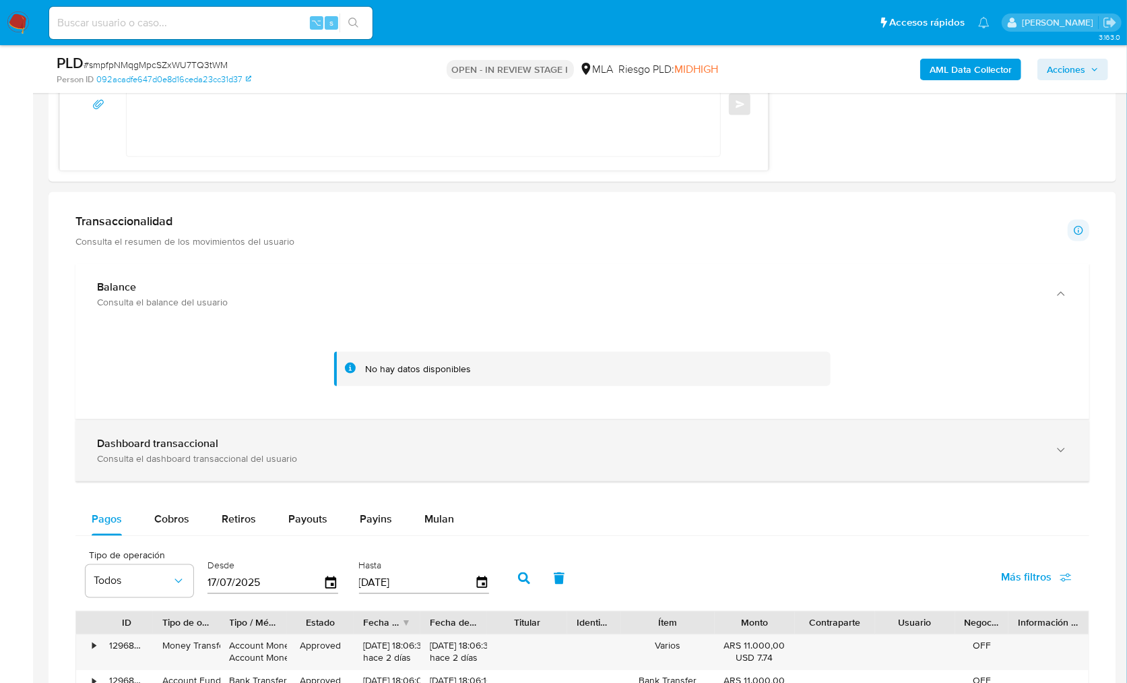
click at [290, 442] on div "Dashboard transaccional" at bounding box center [569, 443] width 944 height 13
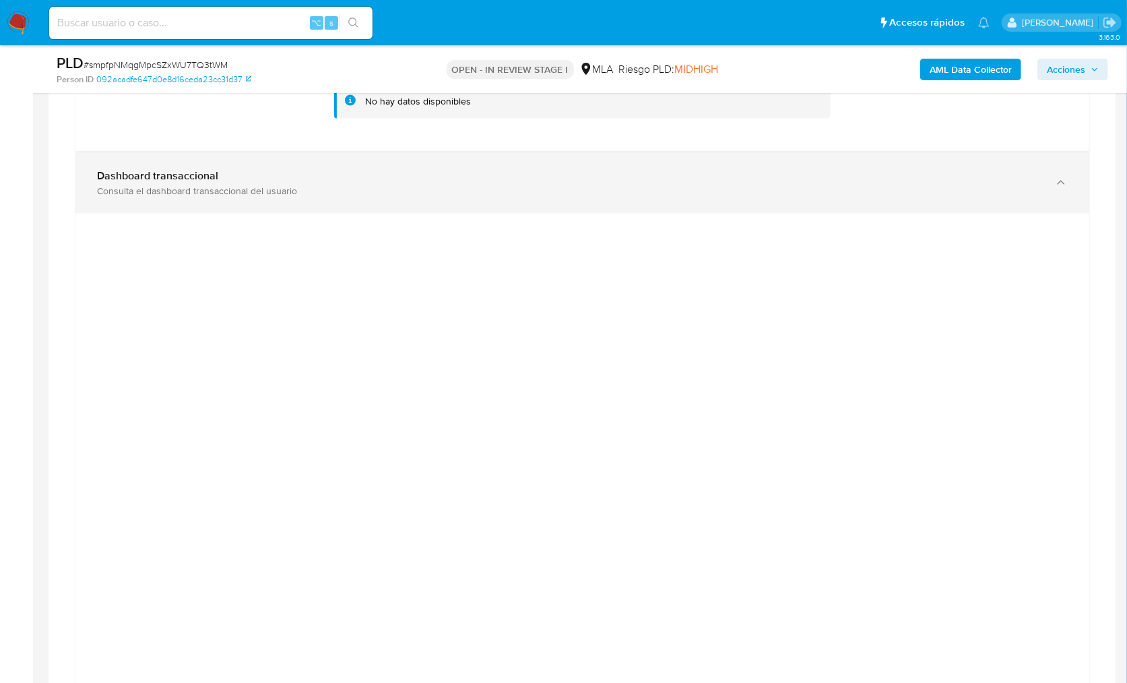
scroll to position [1468, 0]
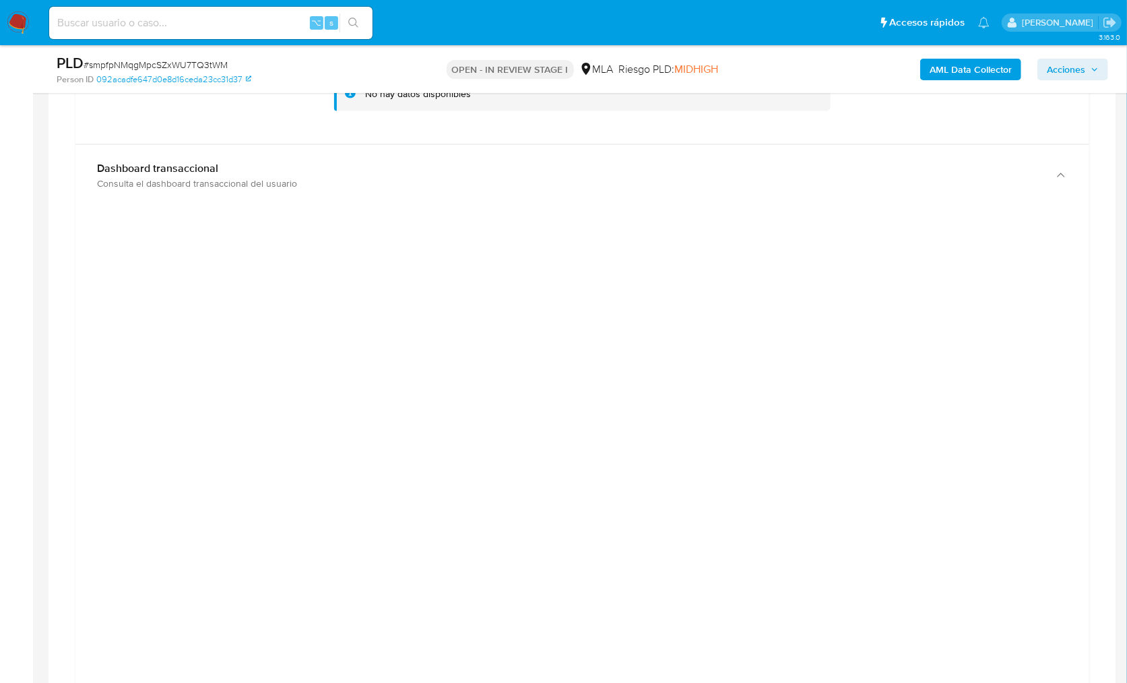
click at [1098, 279] on div "Transaccionalidad Consulta el resumen de los movimientos del usuario Informació…" at bounding box center [582, 662] width 1046 height 1468
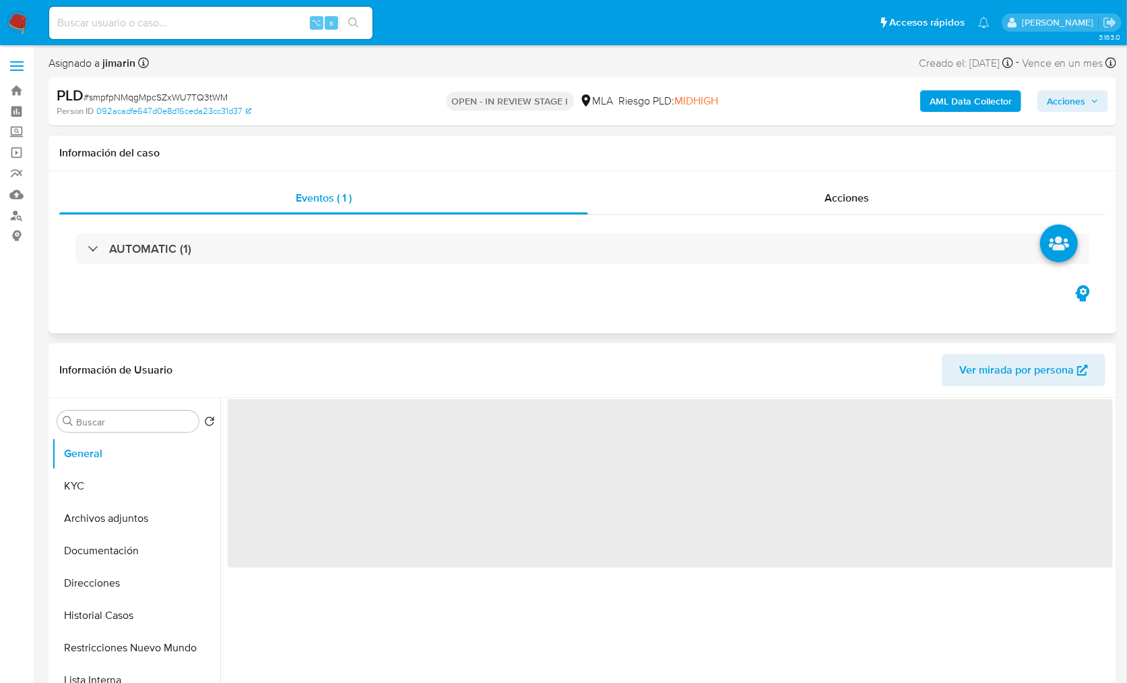
select select "10"
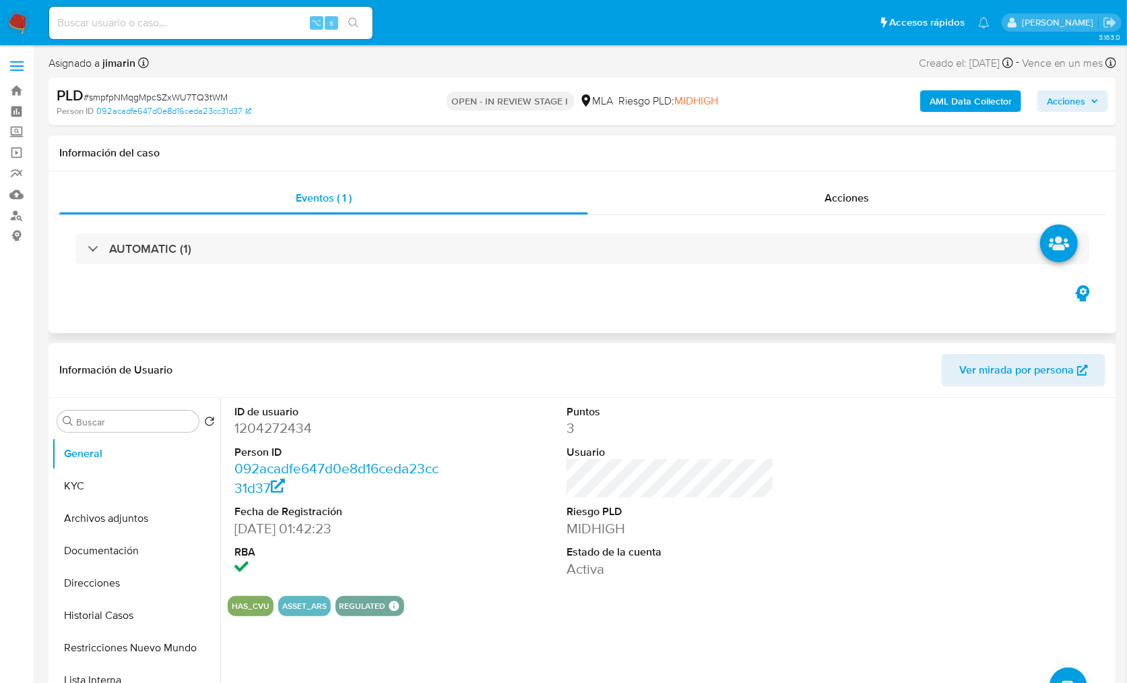
click at [645, 321] on div "Eventos ( 1 ) Acciones AUTOMATIC (1)" at bounding box center [583, 252] width 1068 height 162
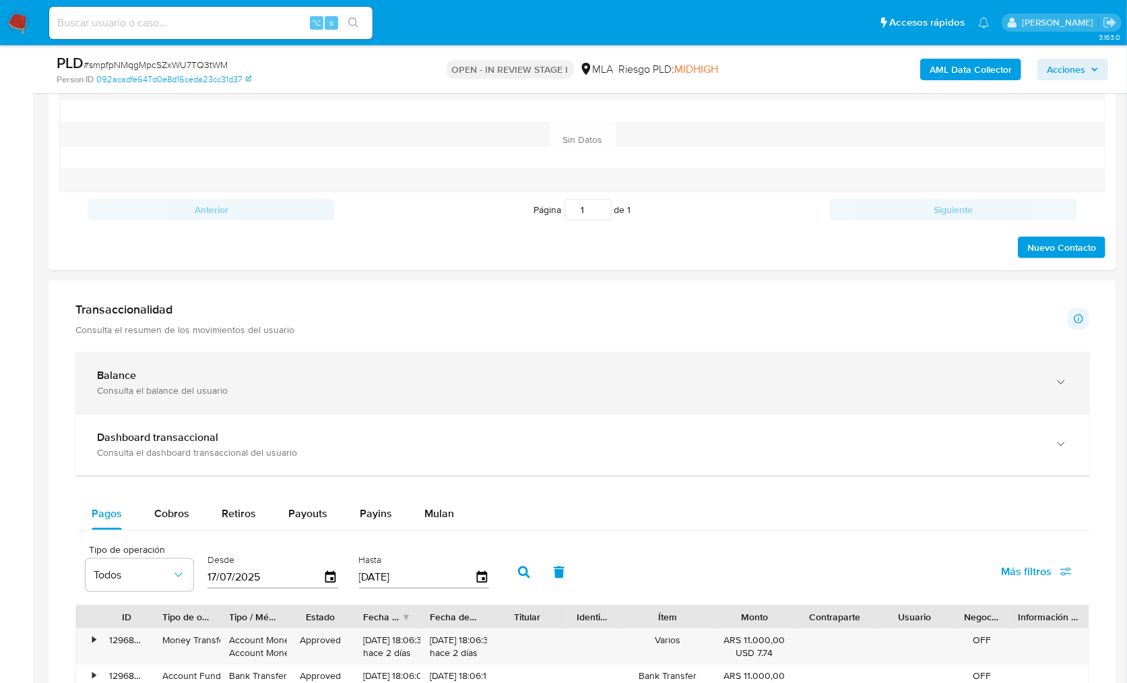
click at [239, 400] on div "Balance Consulta el balance del usuario" at bounding box center [582, 382] width 1014 height 61
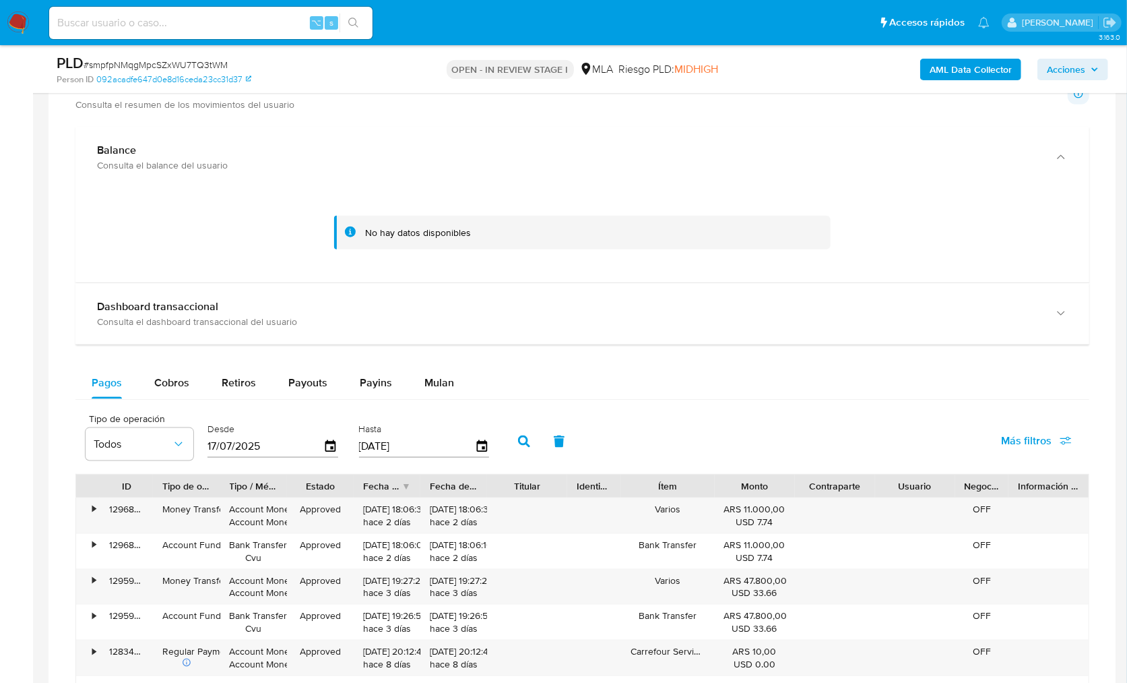
scroll to position [999, 0]
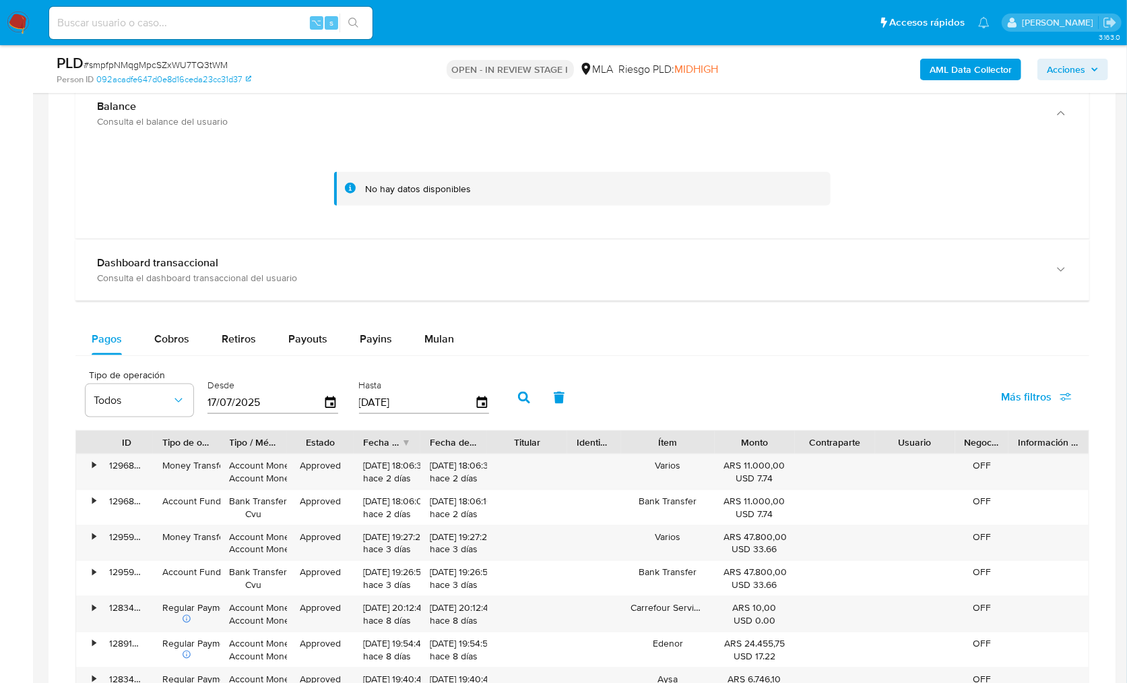
click at [208, 306] on div "Balance Consulta el balance del usuario No hay datos disponibles Dashboard tran…" at bounding box center [582, 464] width 1014 height 763
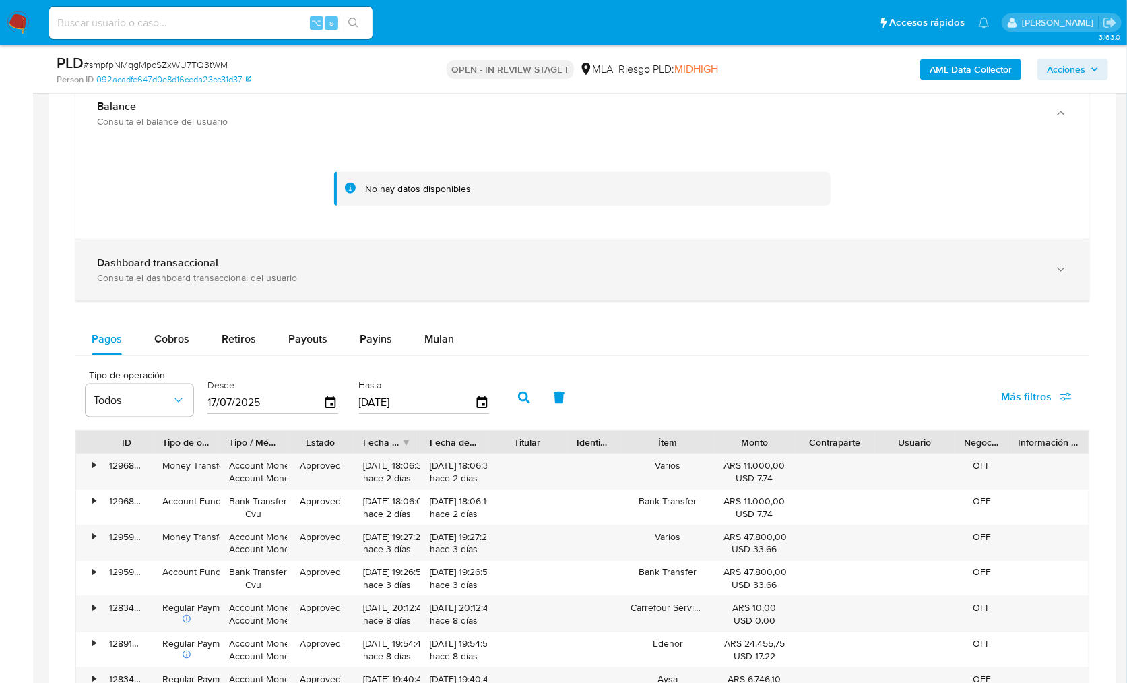
click at [352, 282] on div "Dashboard transaccional Consulta el dashboard transaccional del usuario" at bounding box center [582, 269] width 1014 height 61
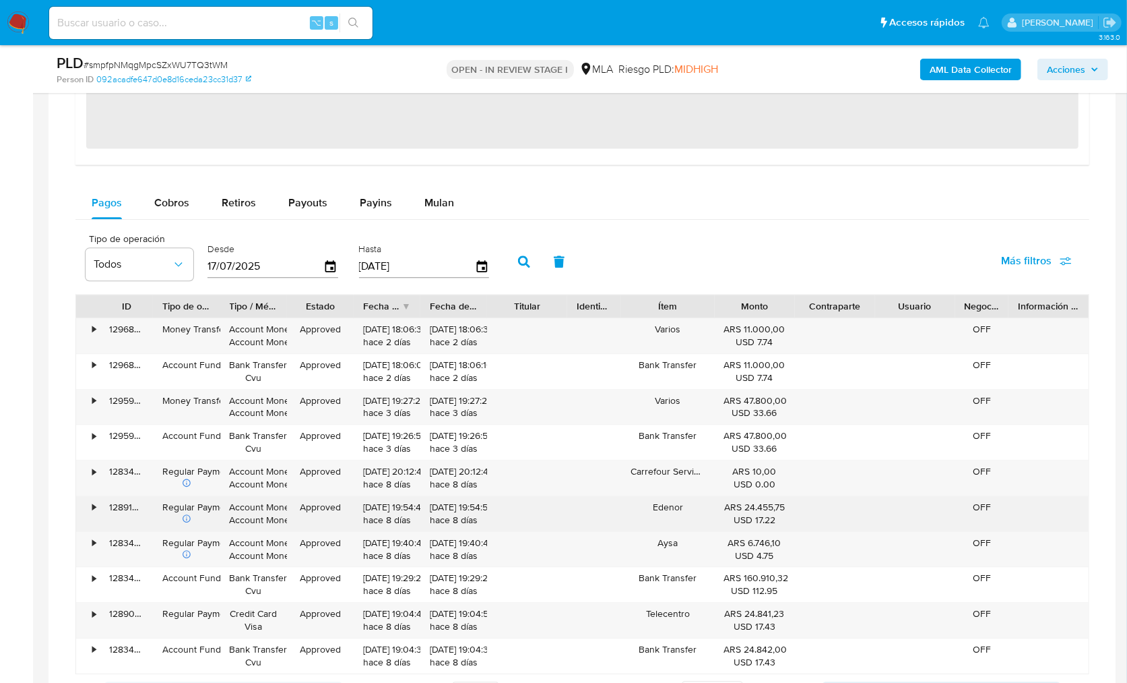
scroll to position [1936, 0]
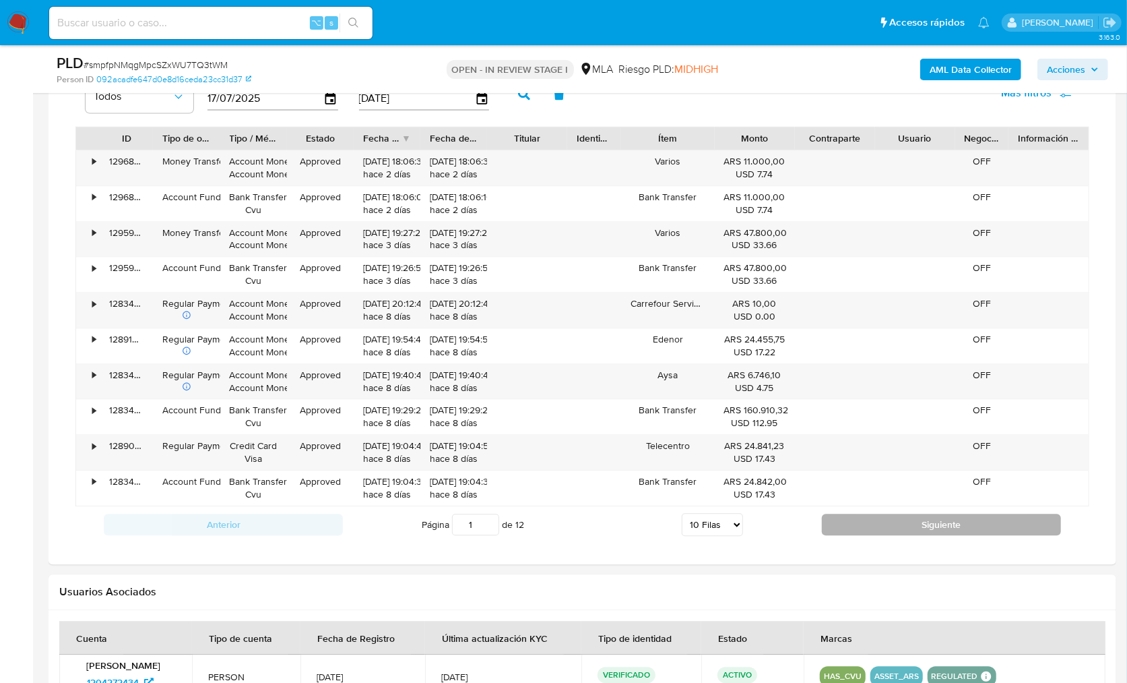
click at [864, 526] on button "Siguiente" at bounding box center [941, 524] width 239 height 22
type input "2"
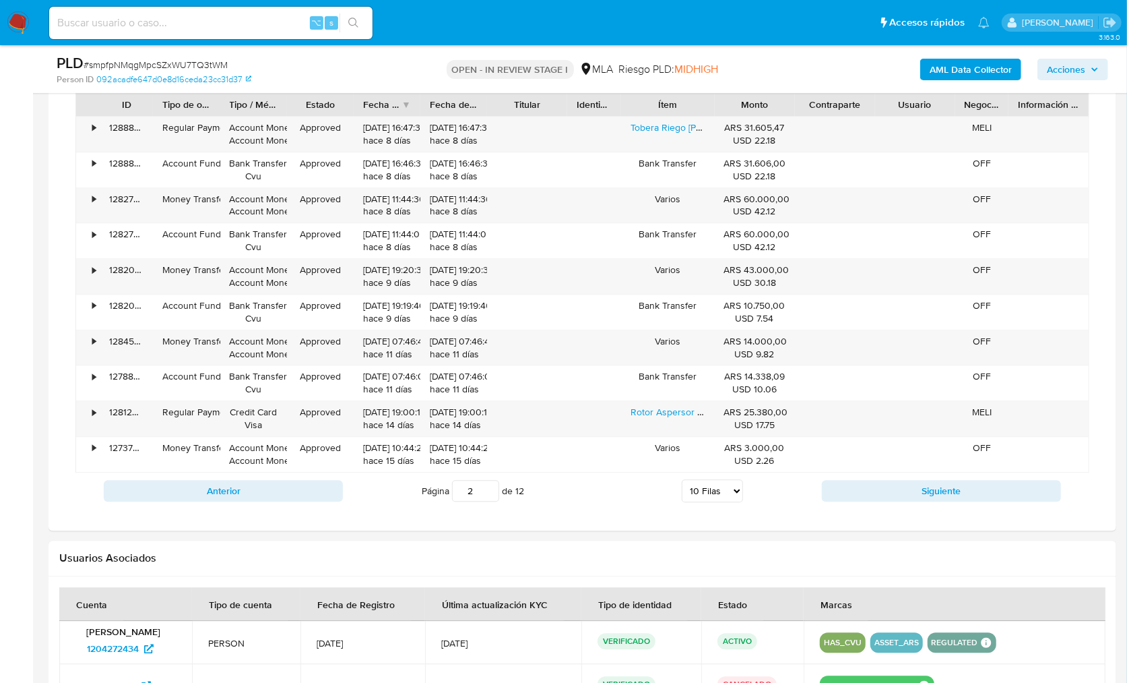
scroll to position [2372, 0]
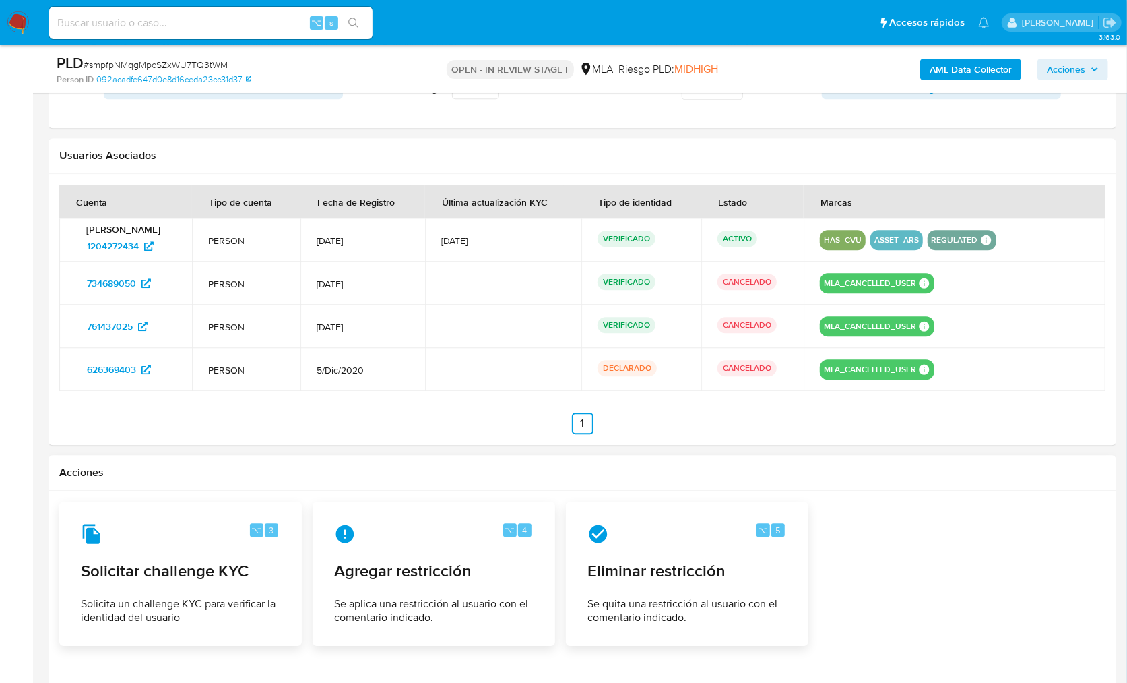
click at [1013, 672] on div at bounding box center [582, 639] width 1046 height 276
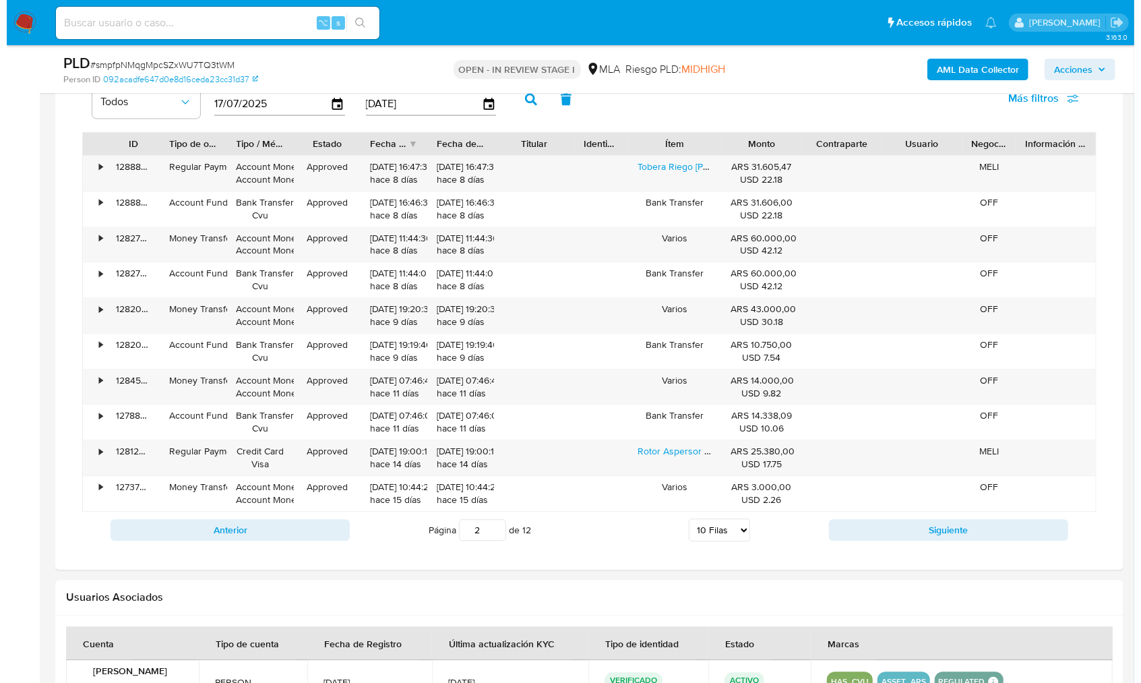
scroll to position [2347, 0]
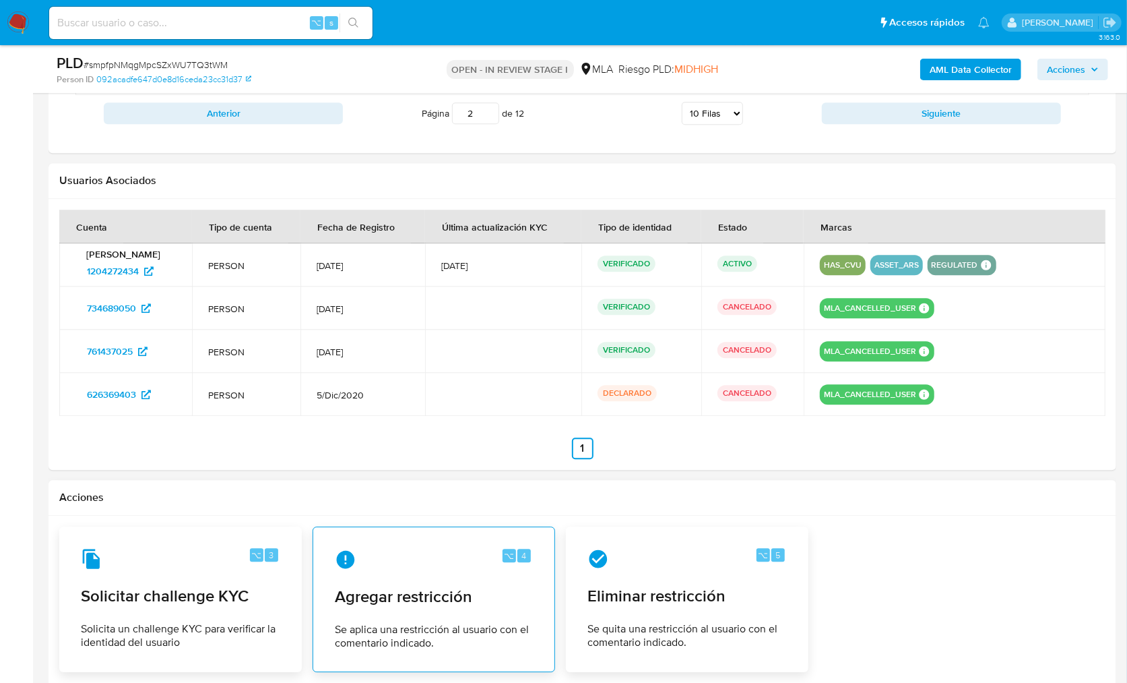
click at [420, 575] on div "⌥ 4 Agregar restricción Se aplica una restricción al usuario con el comentario …" at bounding box center [434, 599] width 220 height 123
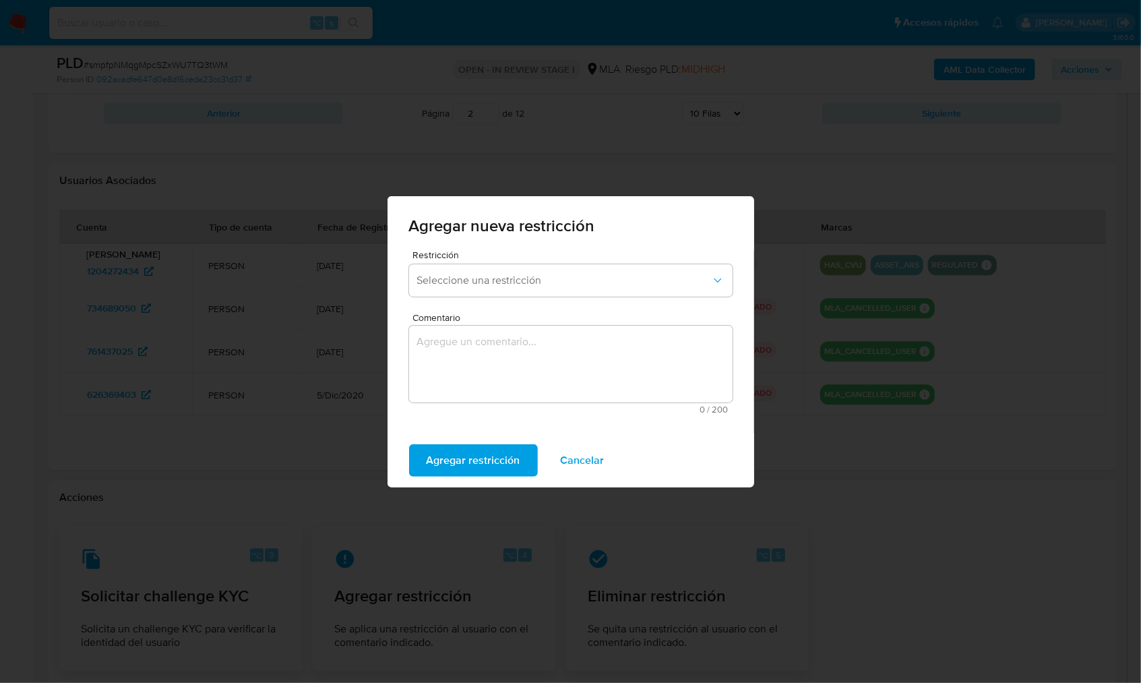
click at [503, 259] on div "Restricción Seleccione una restricción" at bounding box center [570, 276] width 323 height 52
click at [502, 266] on button "Seleccione una restricción" at bounding box center [570, 280] width 323 height 32
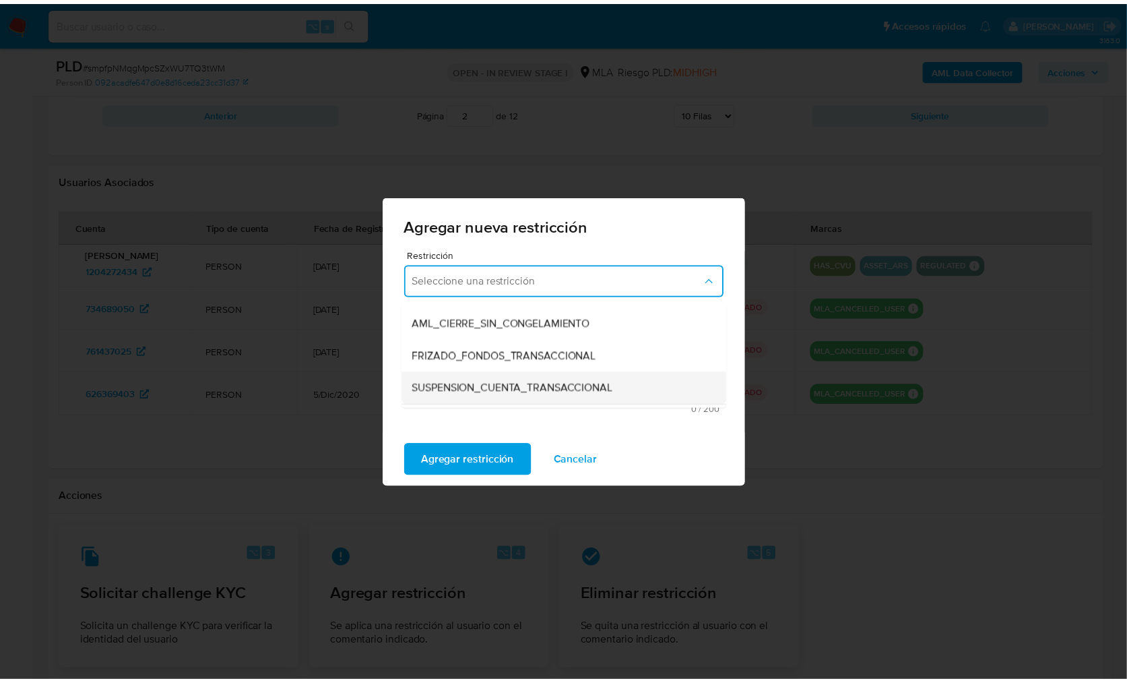
scroll to position [127, 0]
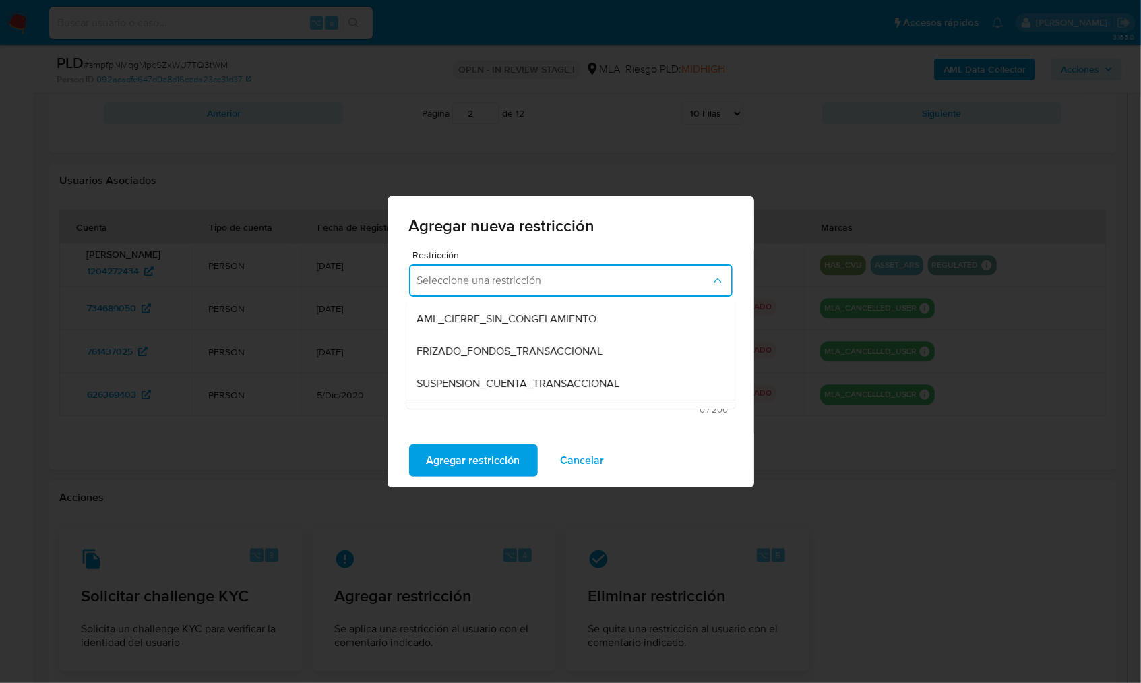
drag, startPoint x: 532, startPoint y: 377, endPoint x: 536, endPoint y: 370, distance: 7.5
click at [532, 377] on span "SUSPENSION_CUENTA_TRANSACCIONAL" at bounding box center [518, 383] width 203 height 13
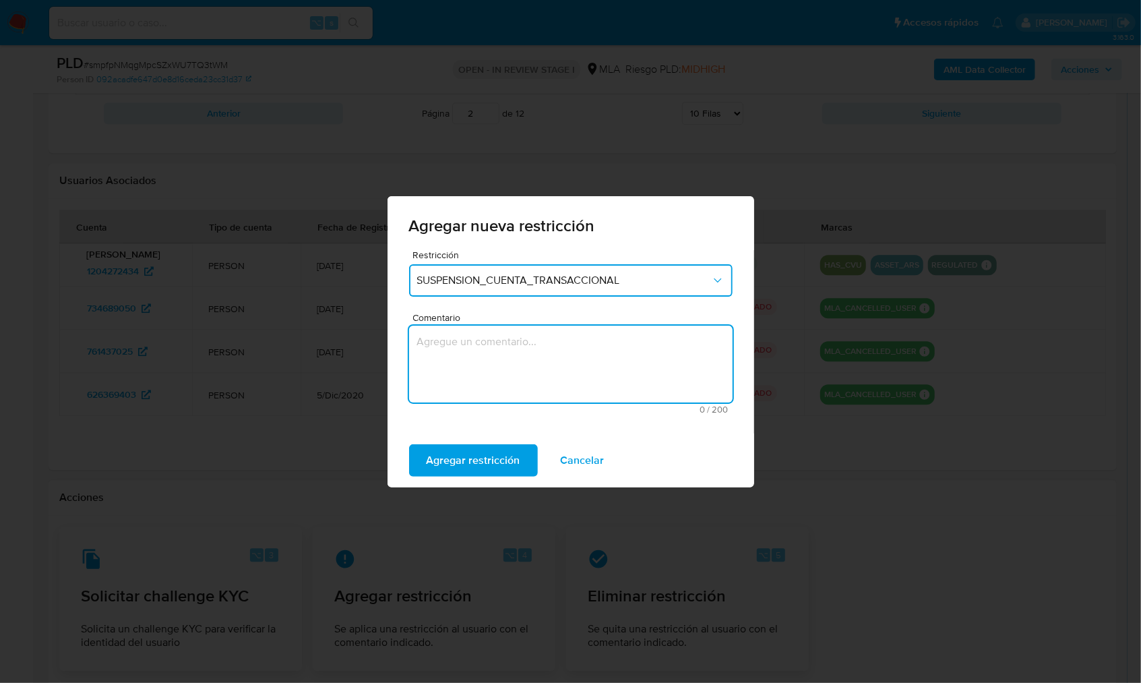
click at [536, 370] on textarea "Comentario" at bounding box center [570, 363] width 323 height 77
type textarea "AML"
click at [475, 478] on div "Agregar restricción Cancelar" at bounding box center [570, 460] width 367 height 54
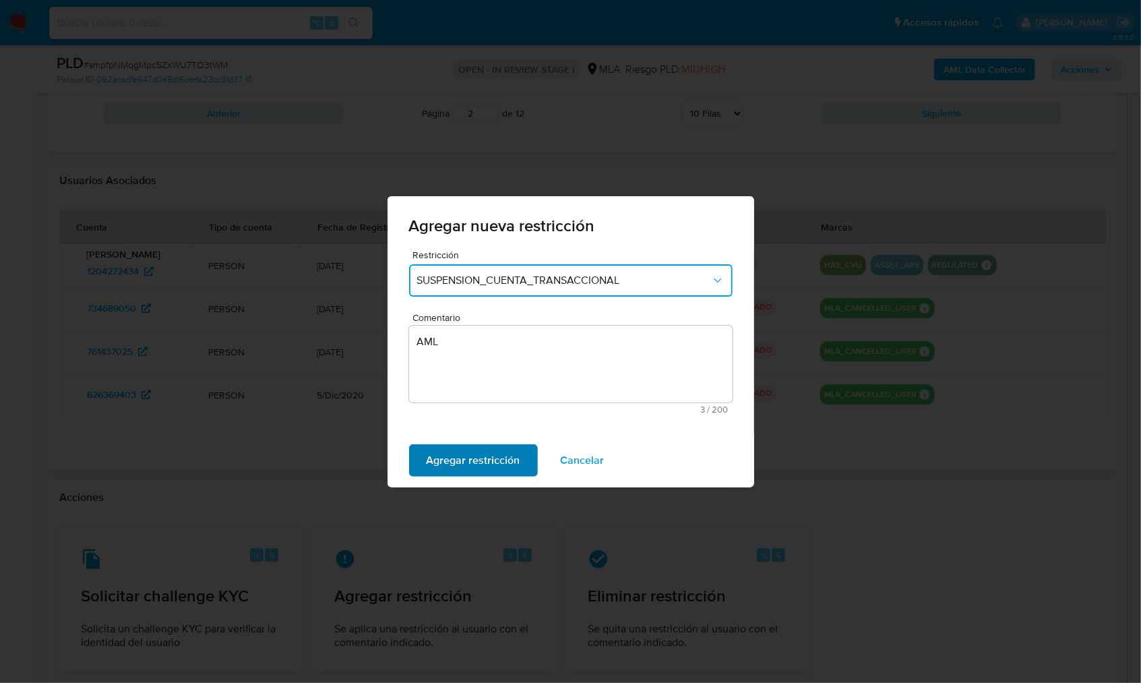
click at [475, 470] on span "Agregar restricción" at bounding box center [474, 460] width 94 height 30
click at [475, 465] on button "Confirmar" at bounding box center [451, 460] width 84 height 32
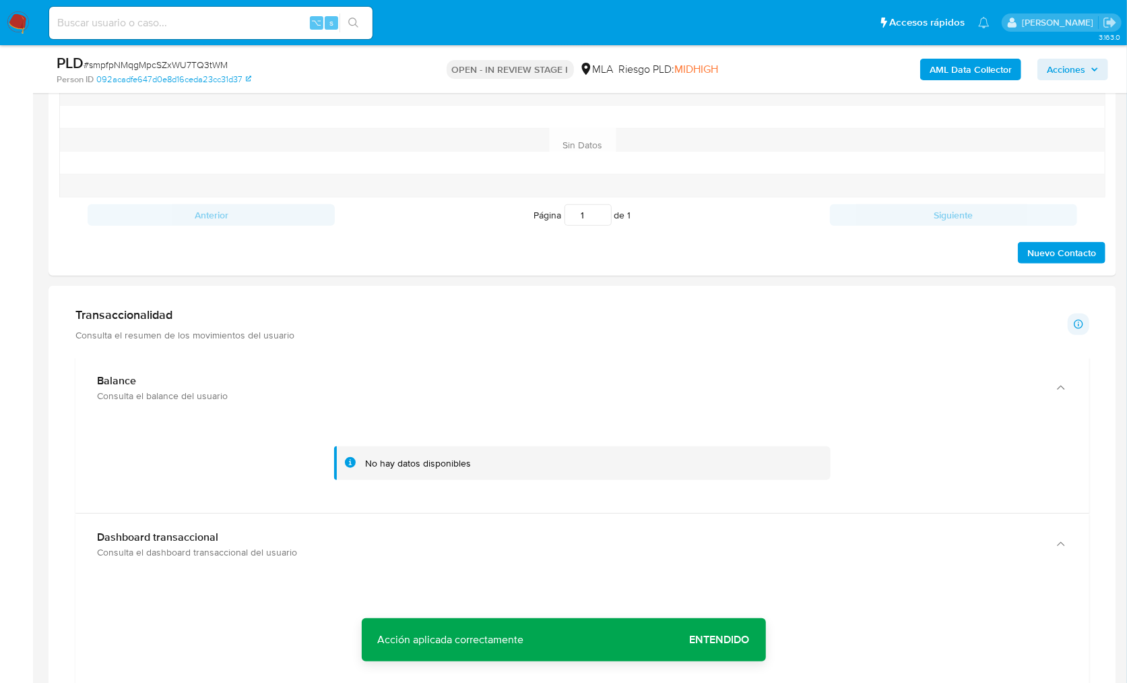
scroll to position [1028, 0]
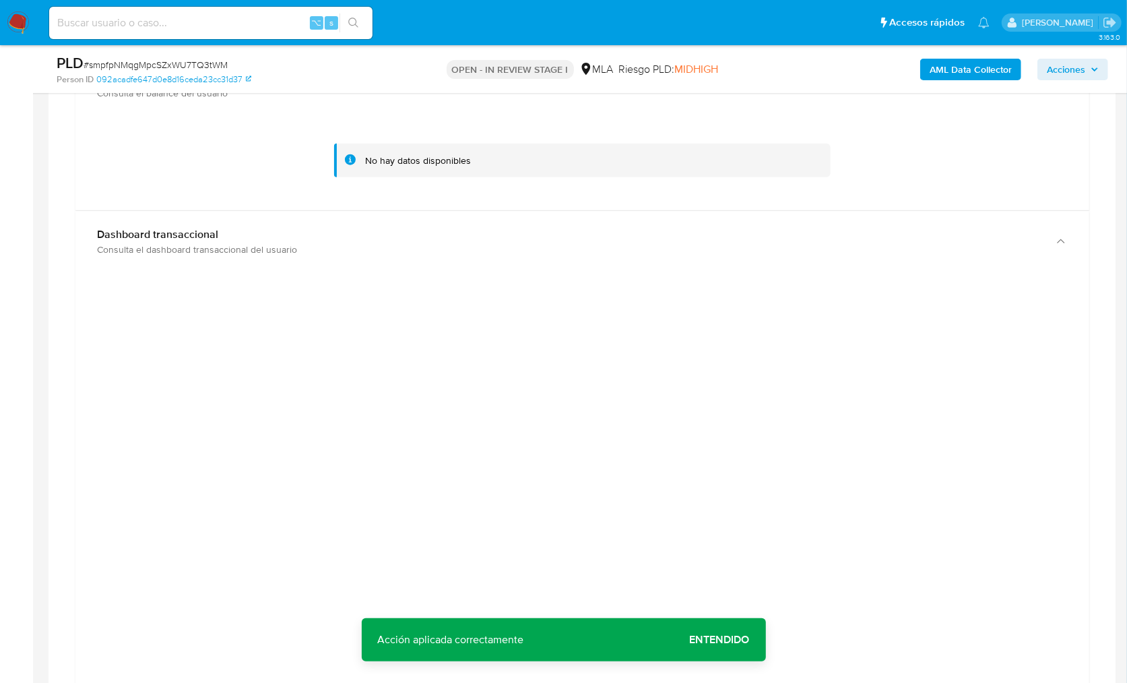
click at [1043, 486] on div at bounding box center [582, 586] width 992 height 606
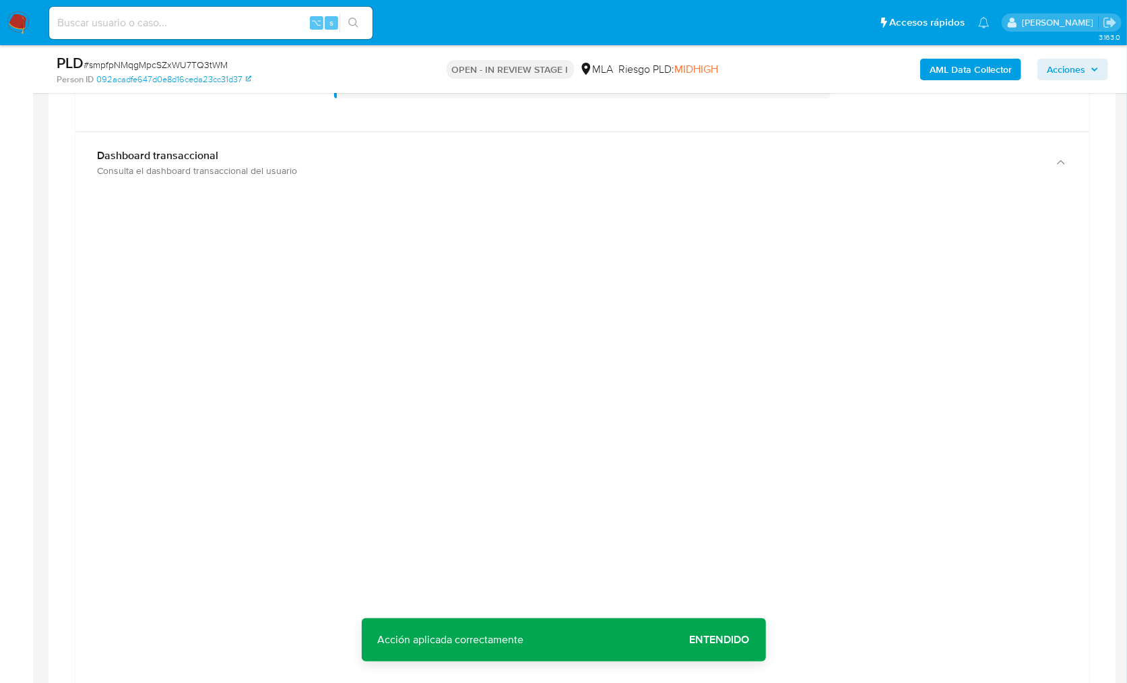
scroll to position [1141, 0]
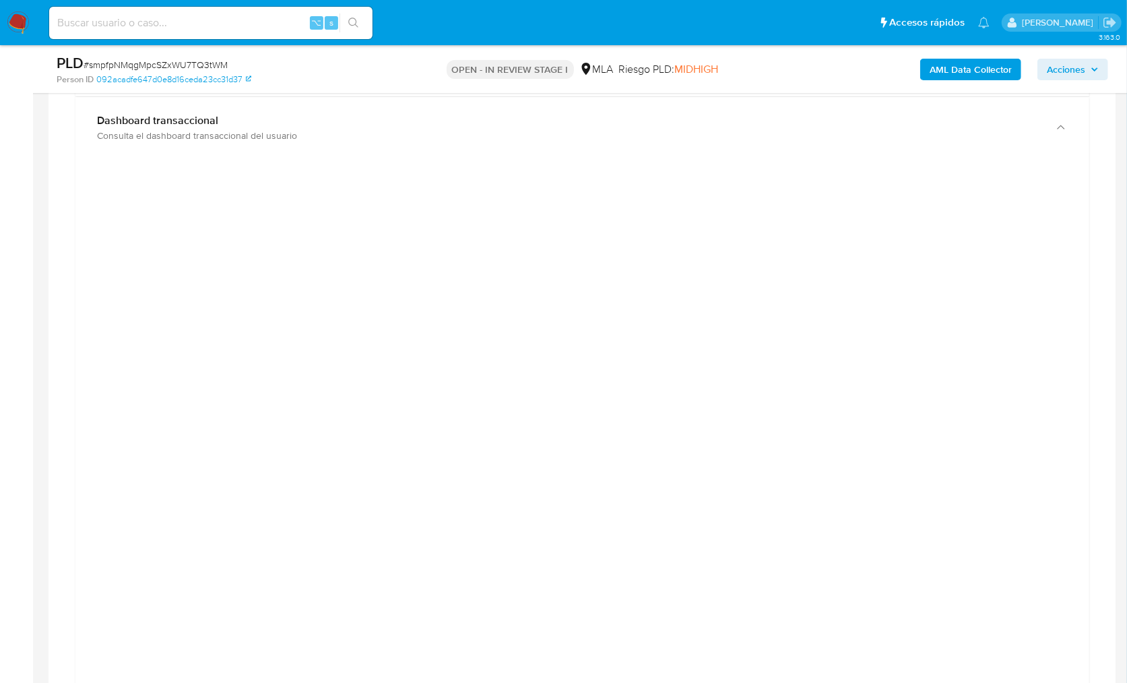
click at [1050, 455] on div at bounding box center [582, 472] width 992 height 606
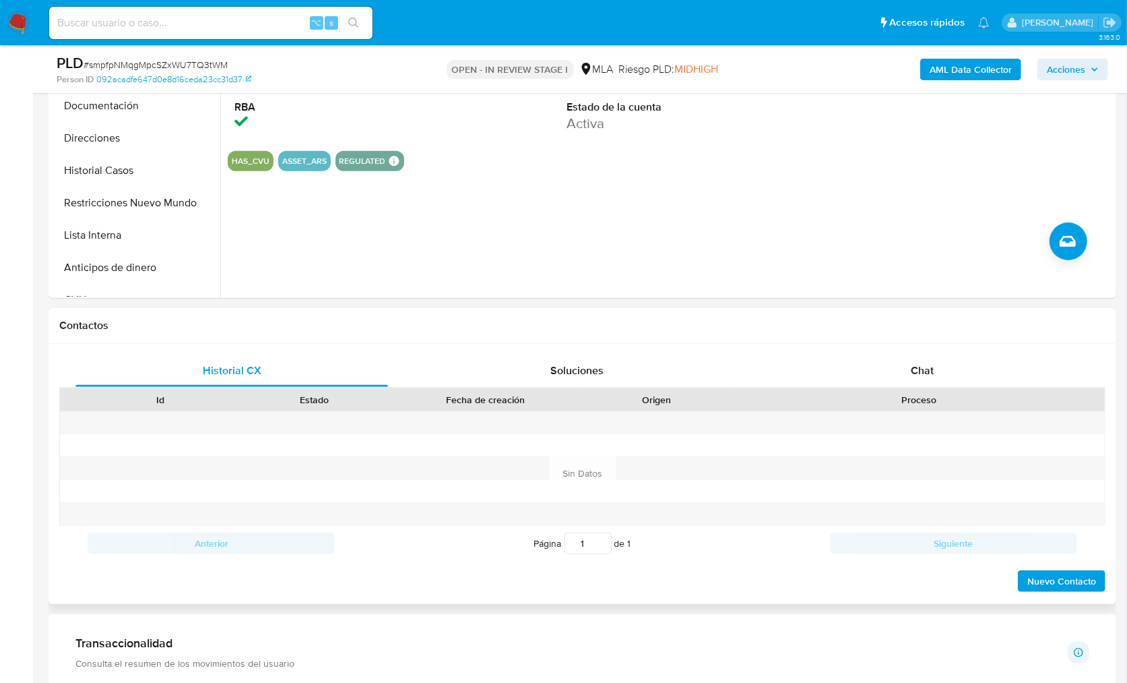
scroll to position [377, 0]
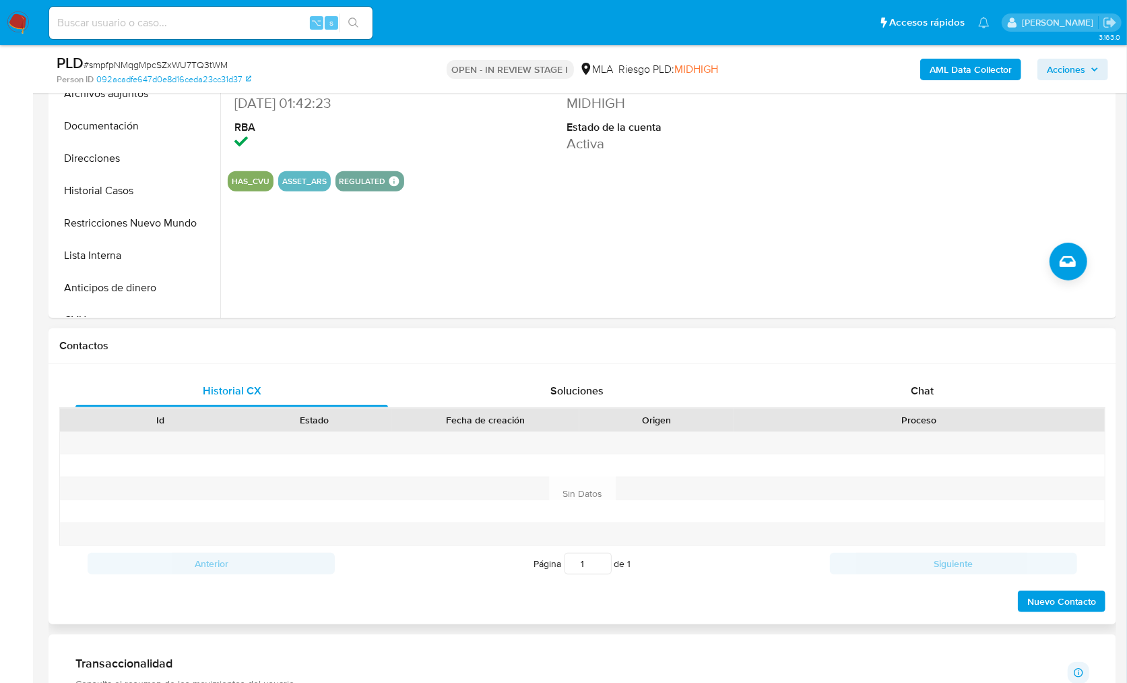
click at [941, 369] on div "Historial CX Soluciones Chat Id Estado Fecha de creación Origen Proceso Anterio…" at bounding box center [583, 494] width 1068 height 260
click at [946, 389] on div "Chat" at bounding box center [922, 391] width 313 height 32
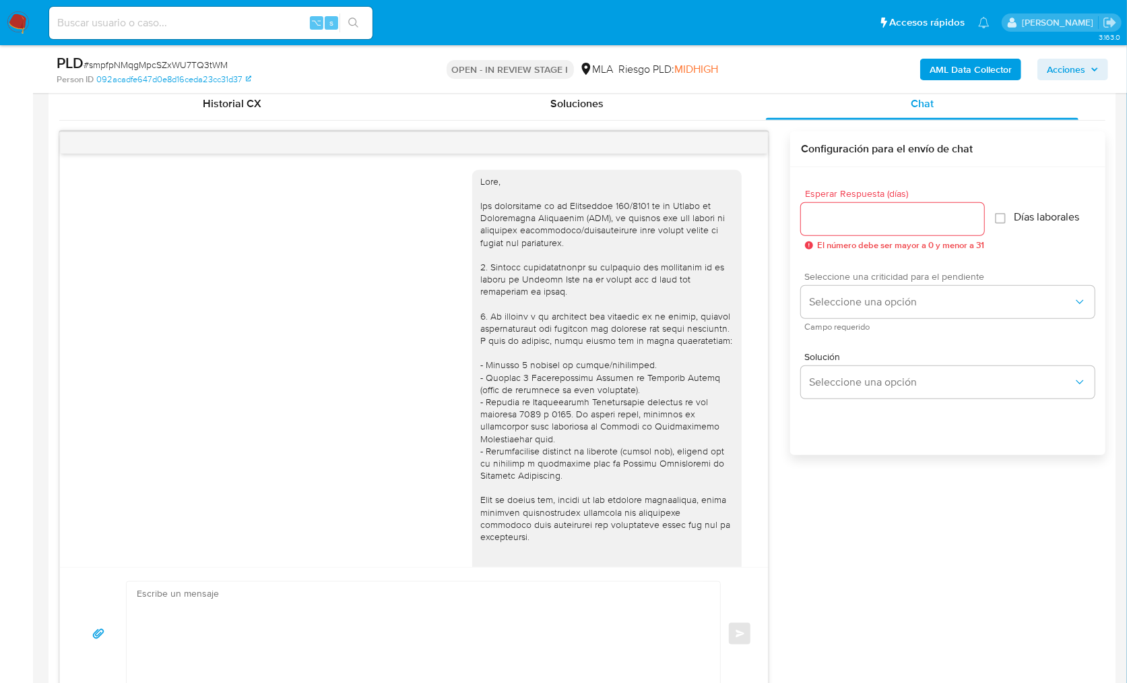
scroll to position [1551, 0]
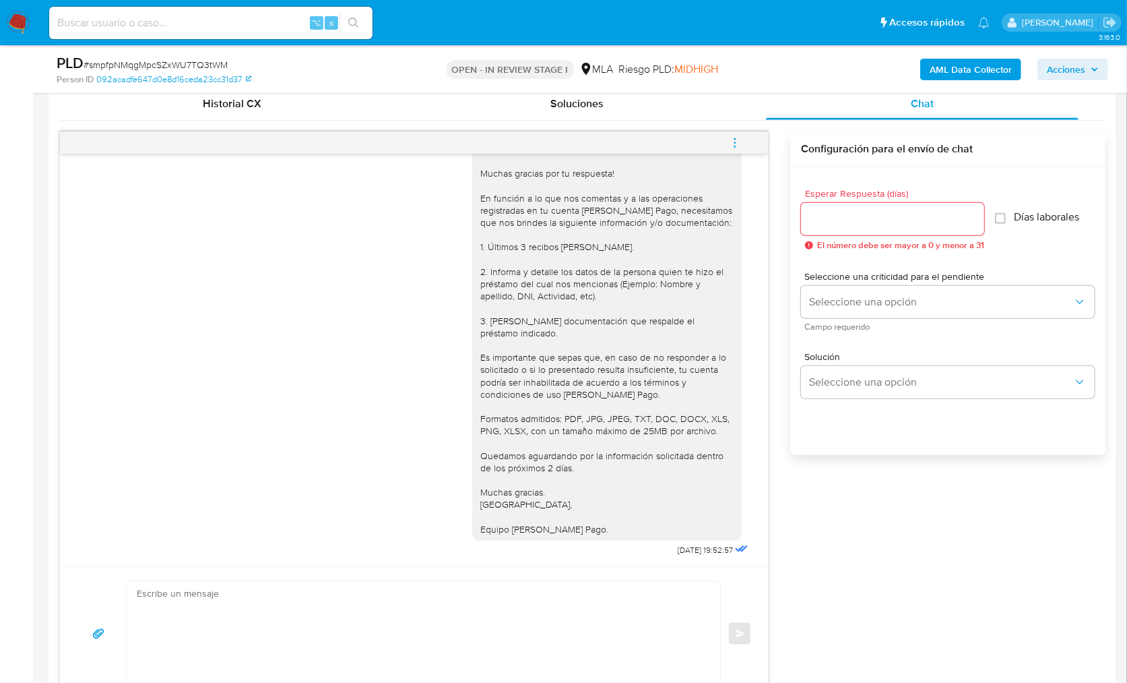
click at [738, 134] on span "menu-action" at bounding box center [735, 143] width 12 height 32
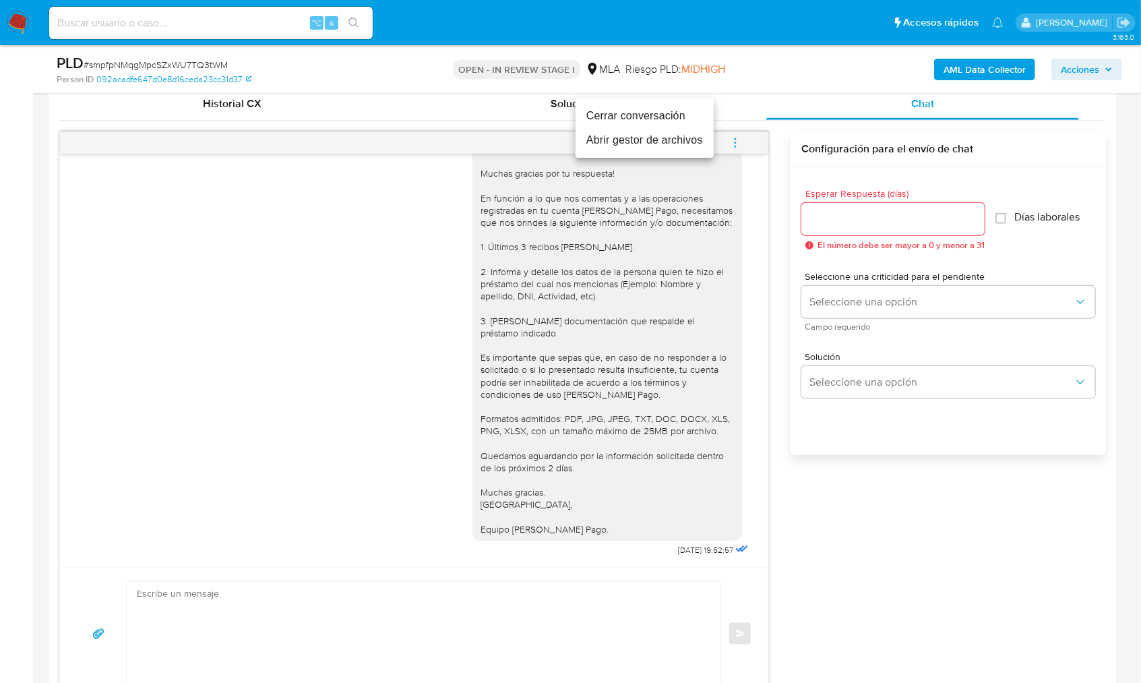
click at [632, 119] on li "Cerrar conversación" at bounding box center [644, 116] width 138 height 24
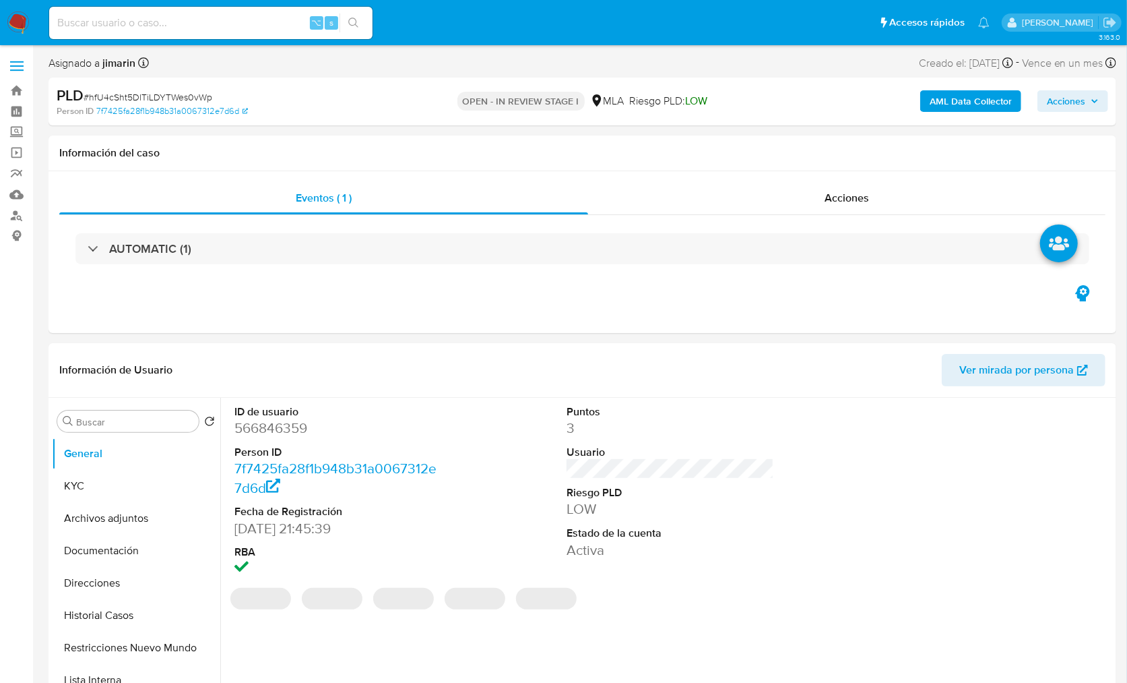
select select "10"
click at [656, 325] on div "Eventos ( 1 ) Acciones AUTOMATIC (1)" at bounding box center [583, 252] width 1068 height 162
click at [672, 309] on div "Eventos ( 1 ) Acciones AUTOMATIC (1)" at bounding box center [583, 252] width 1068 height 162
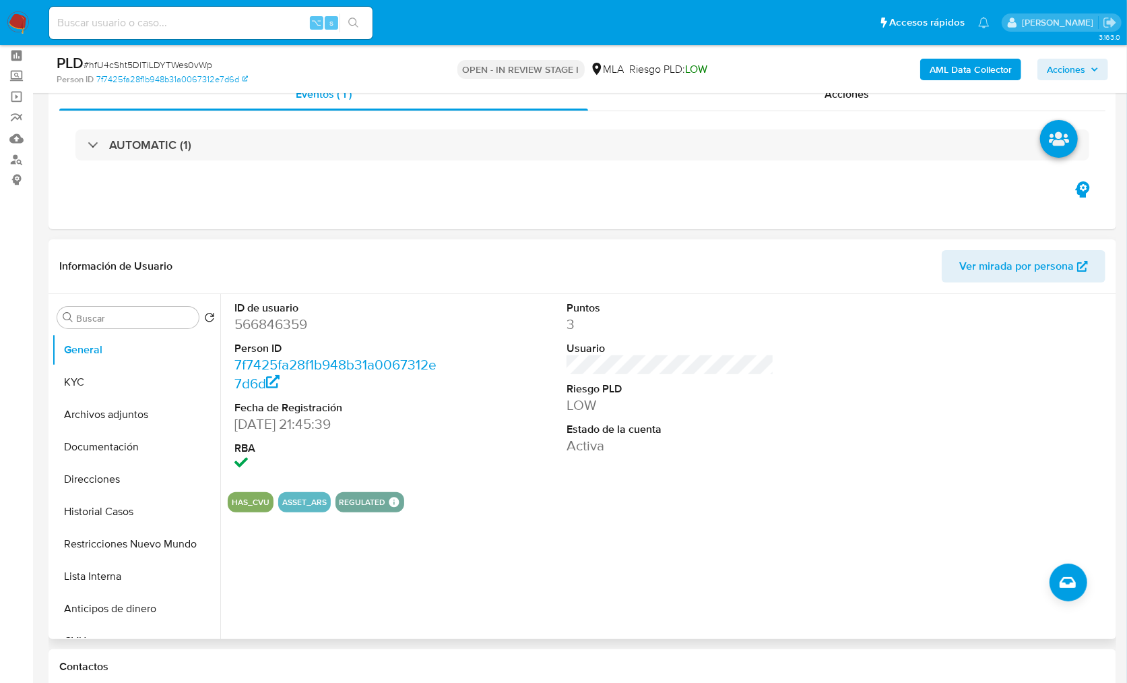
scroll to position [262, 0]
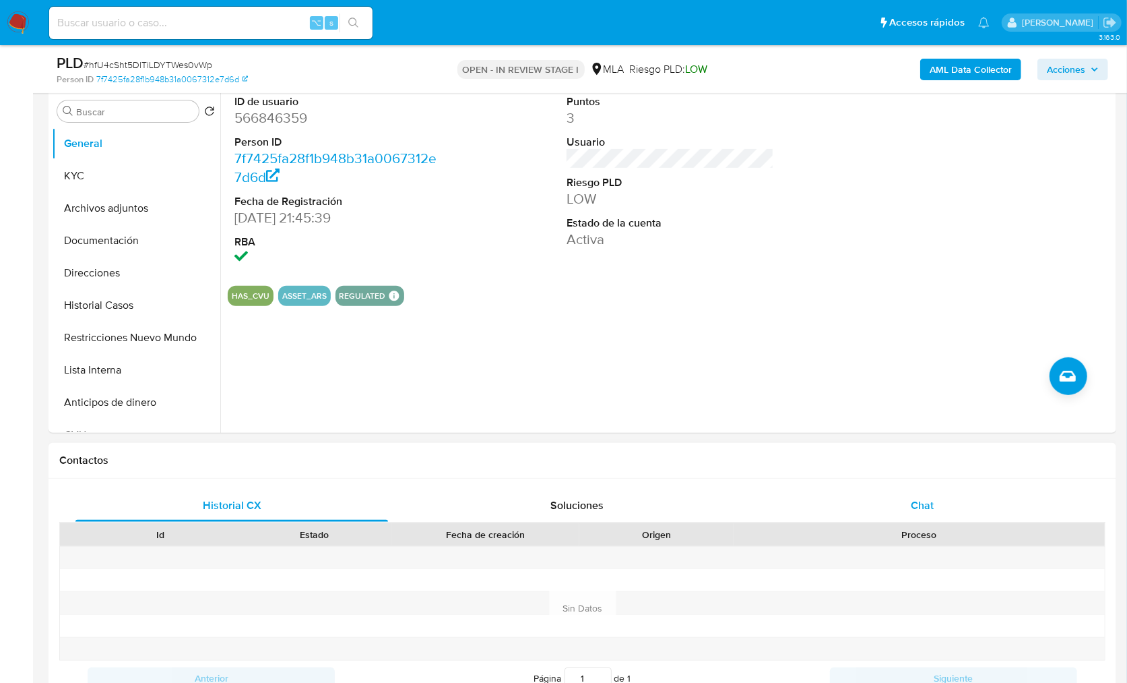
click at [903, 499] on div "Chat" at bounding box center [922, 505] width 313 height 32
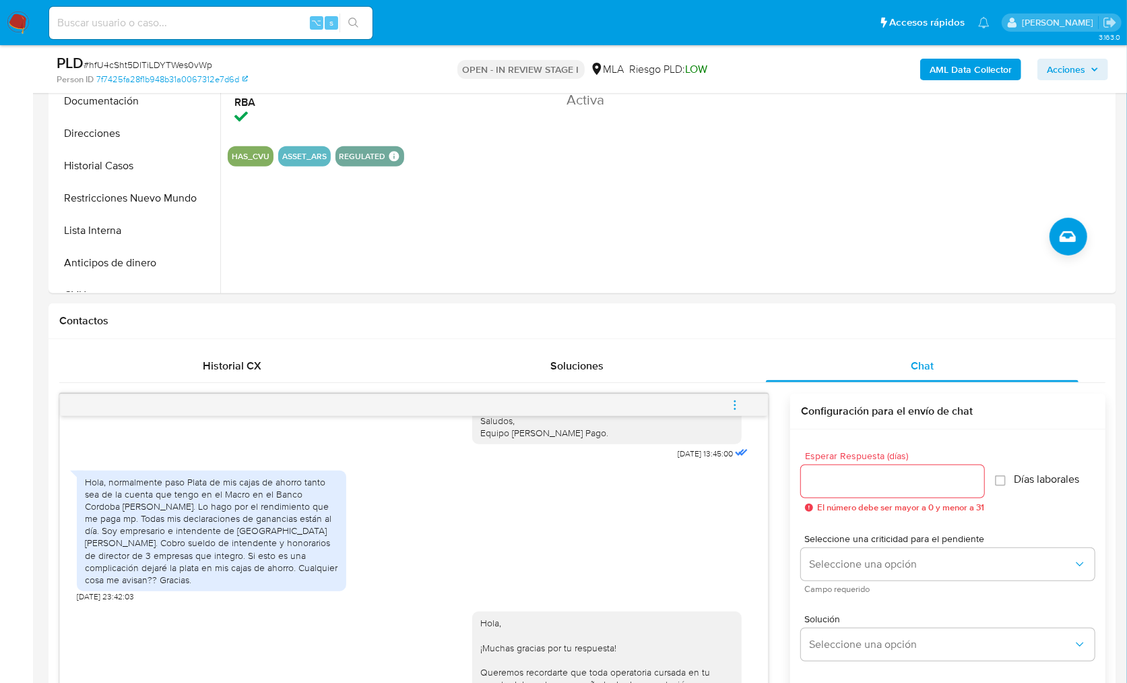
scroll to position [395, 0]
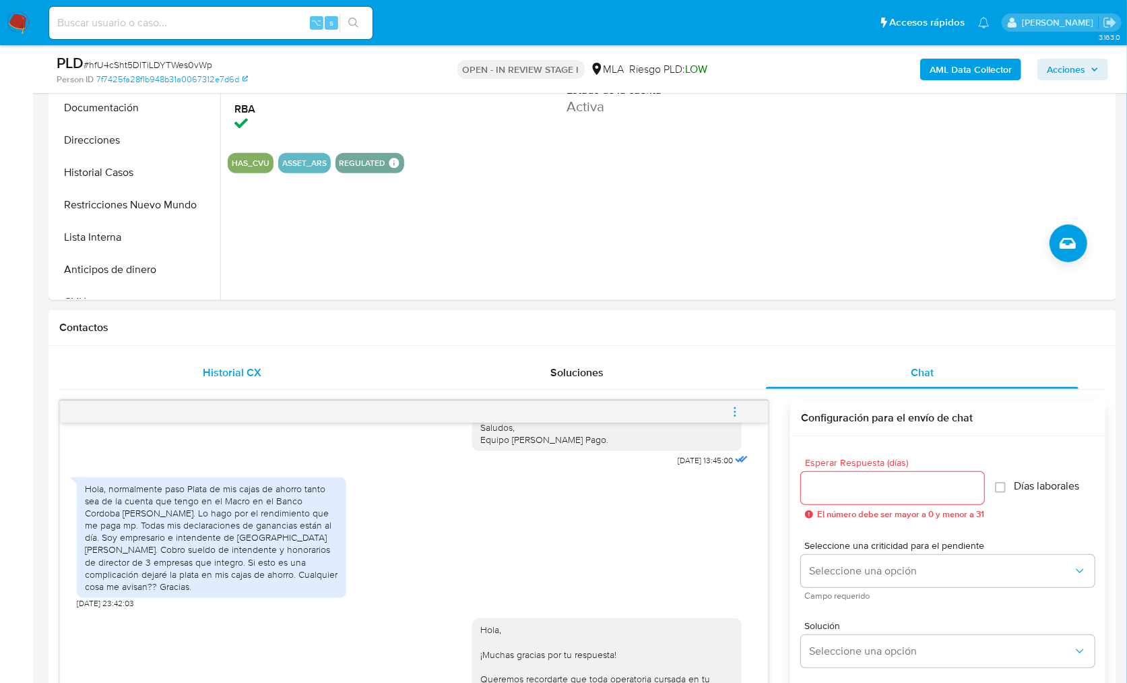
click at [255, 368] on span "Historial CX" at bounding box center [232, 372] width 59 height 15
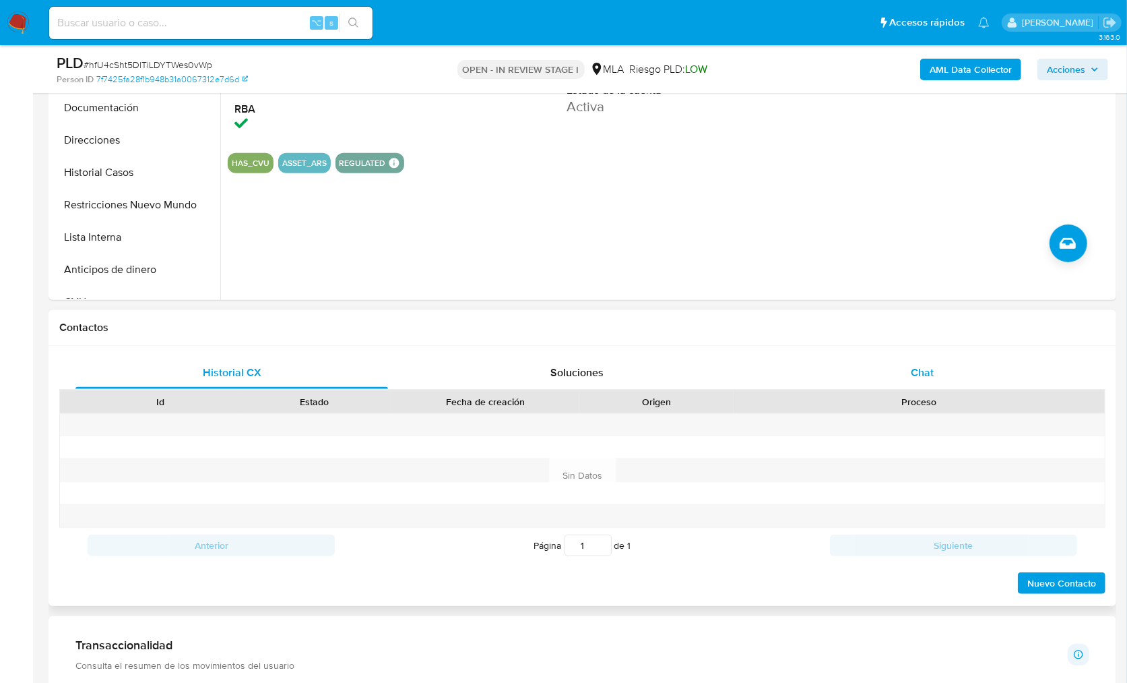
click at [888, 369] on div "Chat" at bounding box center [922, 372] width 313 height 32
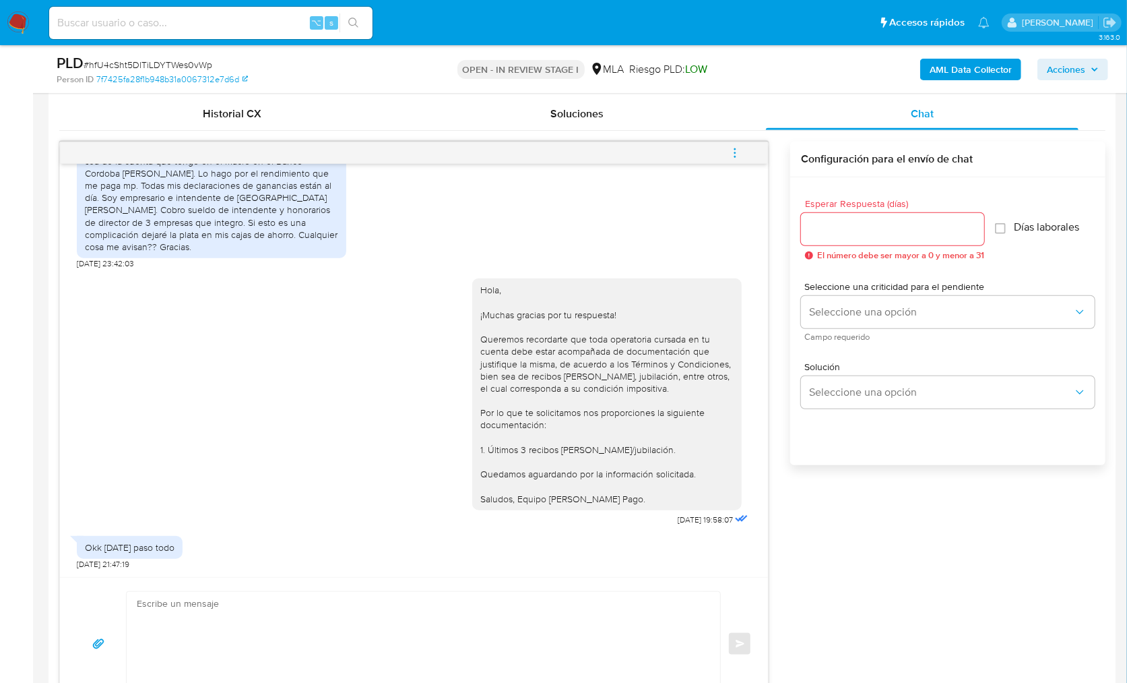
scroll to position [660, 0]
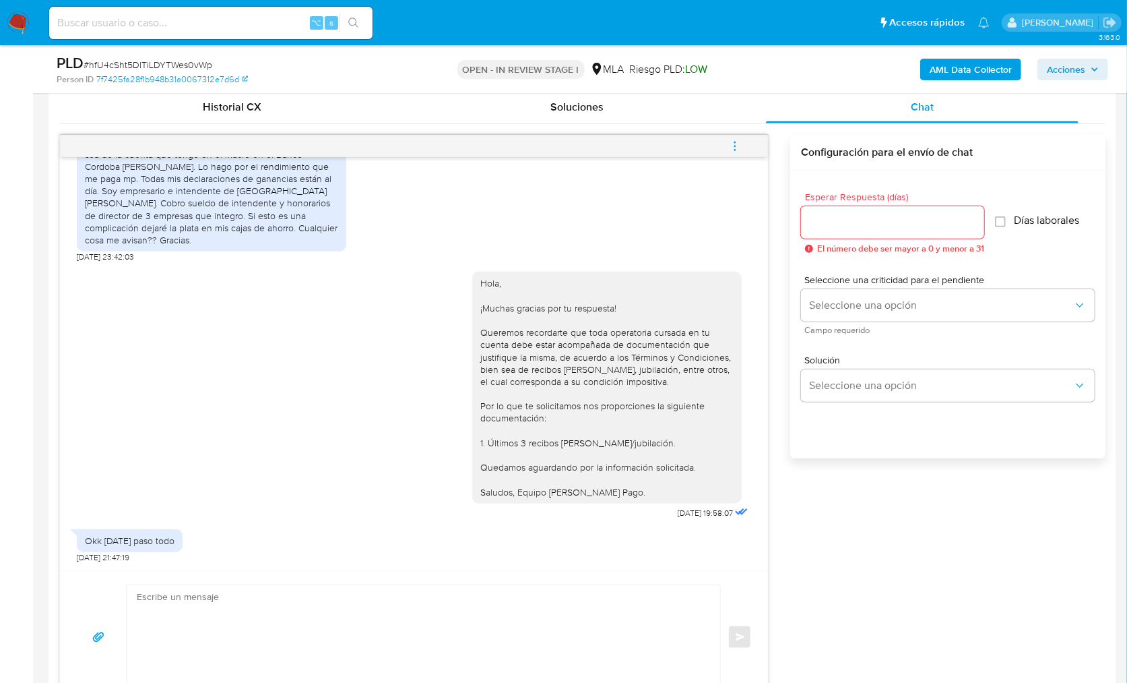
click at [915, 529] on div "[DATE] 14:27:21 Hola, Esperamos que te encuentres muy bien. Te consultamos si t…" at bounding box center [582, 419] width 1046 height 569
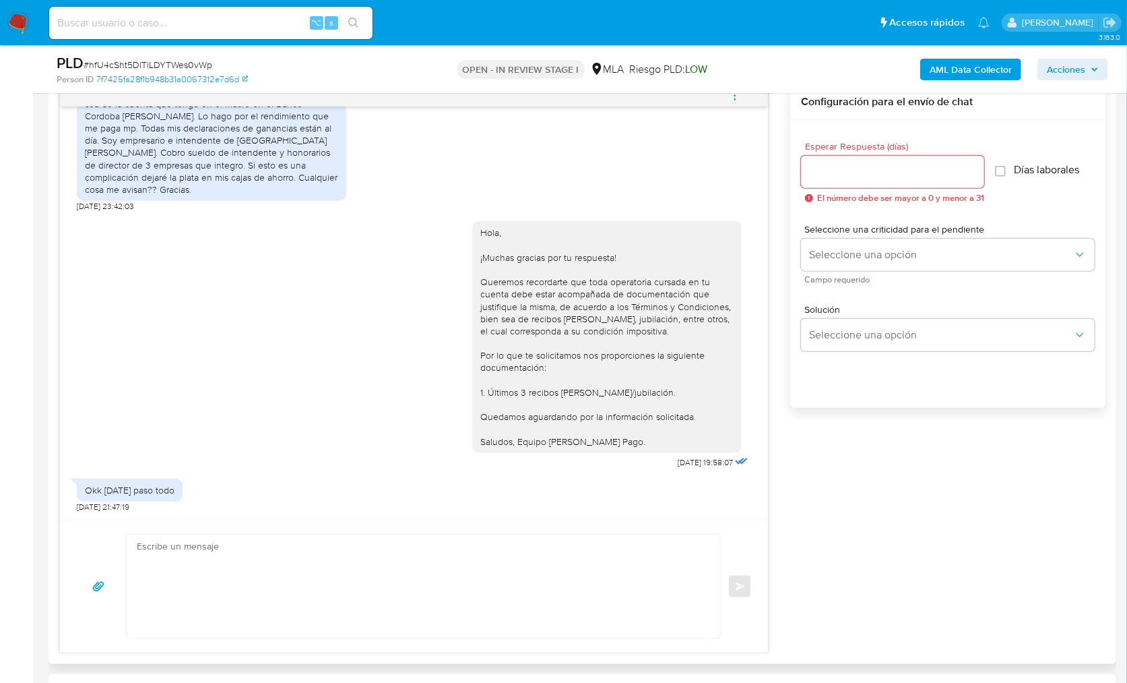
scroll to position [729, 0]
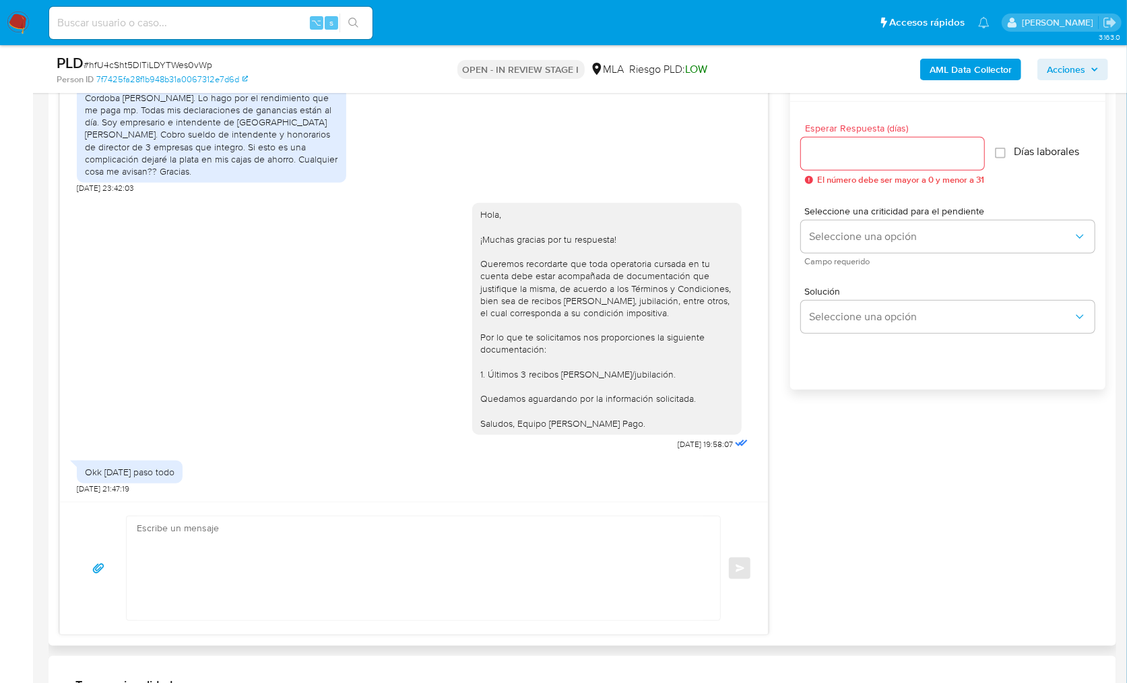
click at [598, 557] on textarea at bounding box center [420, 568] width 567 height 104
drag, startPoint x: 427, startPoint y: 553, endPoint x: 352, endPoint y: 555, distance: 74.8
click at [352, 556] on textarea "Hola, Aún no hemos recibido documentación de tu parte. En caso de no" at bounding box center [420, 568] width 567 height 104
paste textarea "s importante que sepas que, en caso de no responder a lo solicitado o si lo pre…"
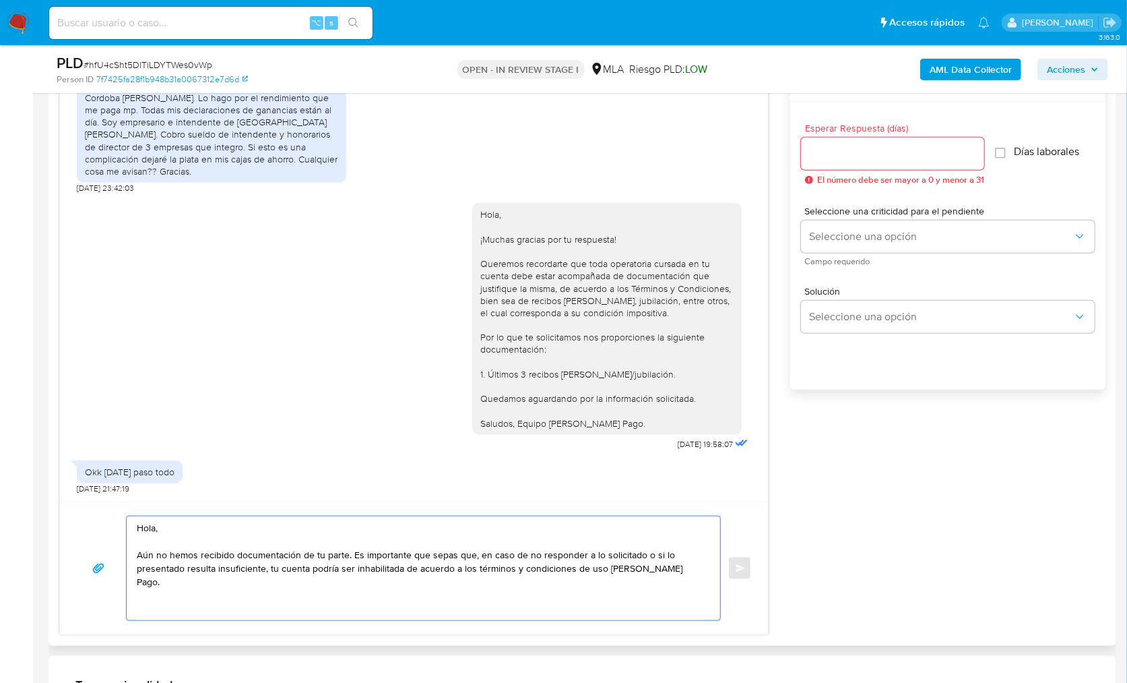
click at [293, 602] on textarea "Hola, Aún no hemos recibido documentación de tu parte. Es importante que sepas …" at bounding box center [420, 568] width 567 height 104
paste textarea "uedamos aguardando por la información solicitada dentro de los próximos XX días…"
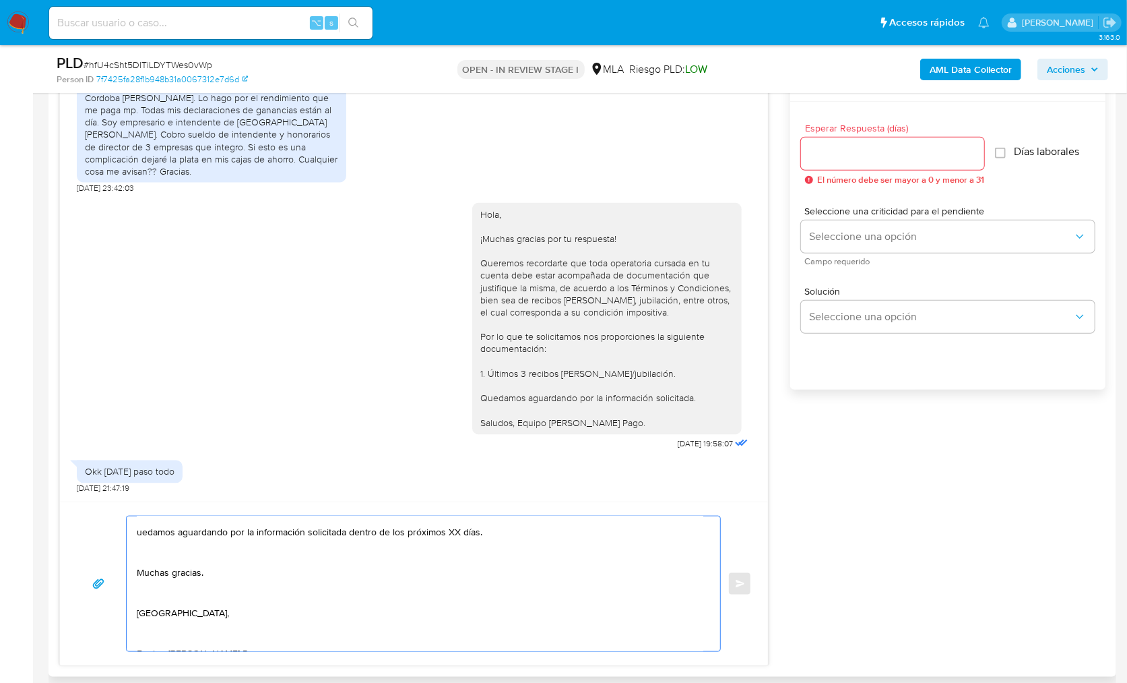
click at [154, 628] on textarea "Hola, Aún no hemos recibido documentación de tu parte. Es importante que sepas …" at bounding box center [420, 583] width 567 height 135
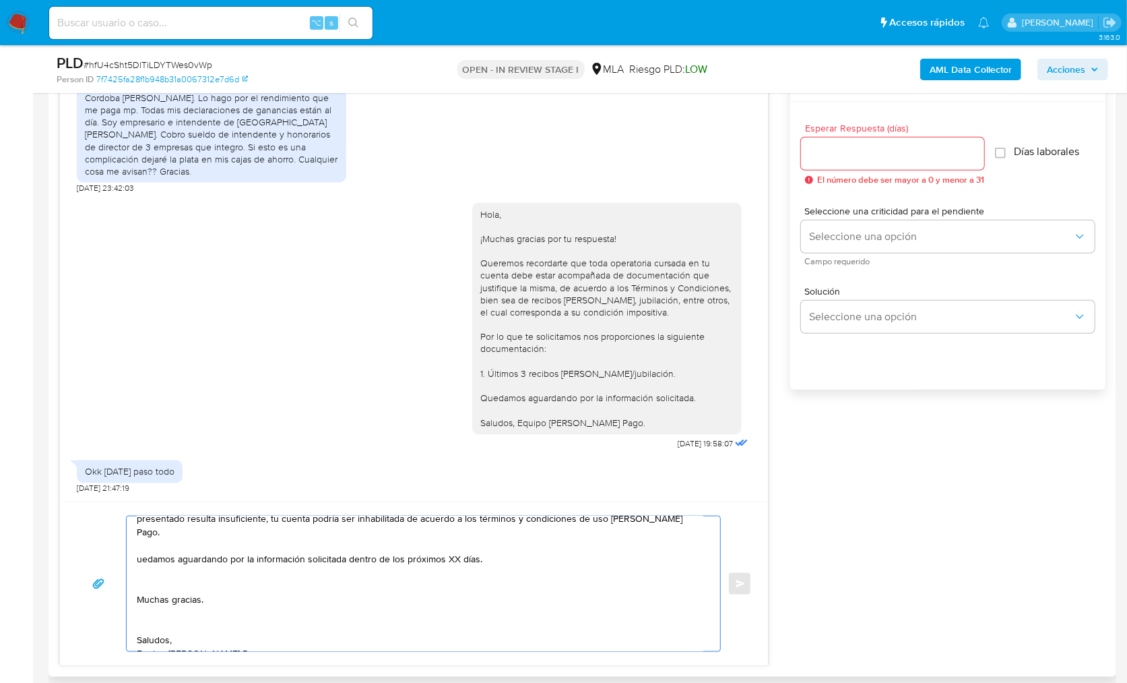
click at [150, 606] on textarea "Hola, Aún no hemos recibido documentación de tu parte. Es importante que sepas …" at bounding box center [420, 583] width 567 height 135
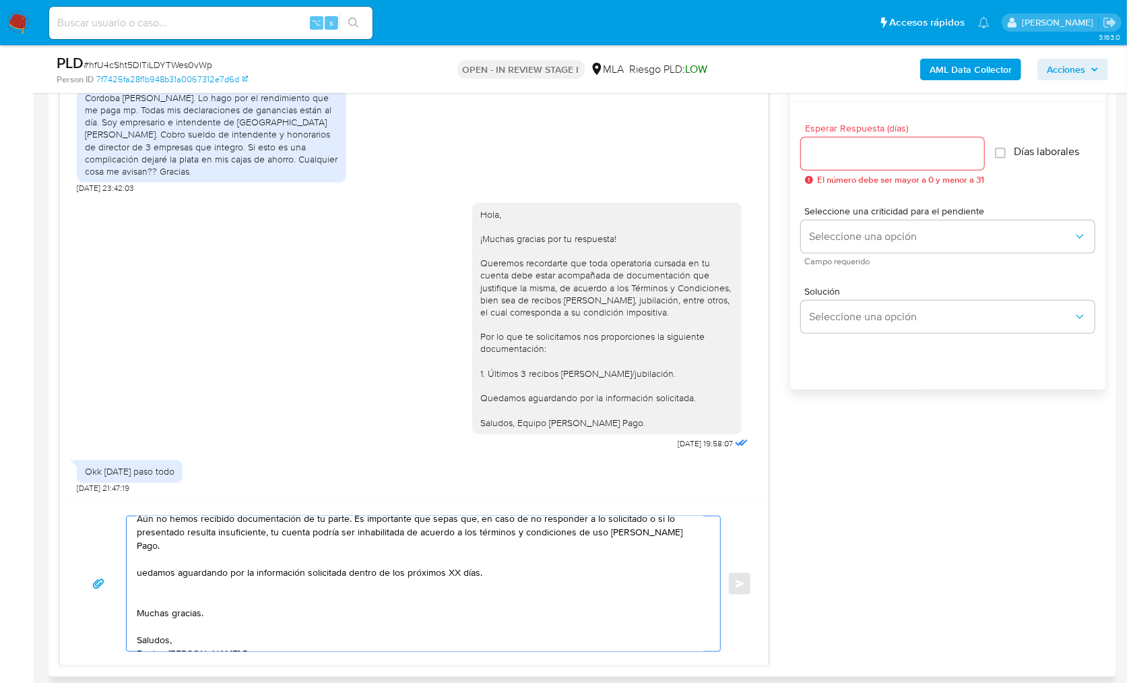
click at [144, 577] on textarea "Hola, Aún no hemos recibido documentación de tu parte. Es importante que sepas …" at bounding box center [420, 583] width 567 height 135
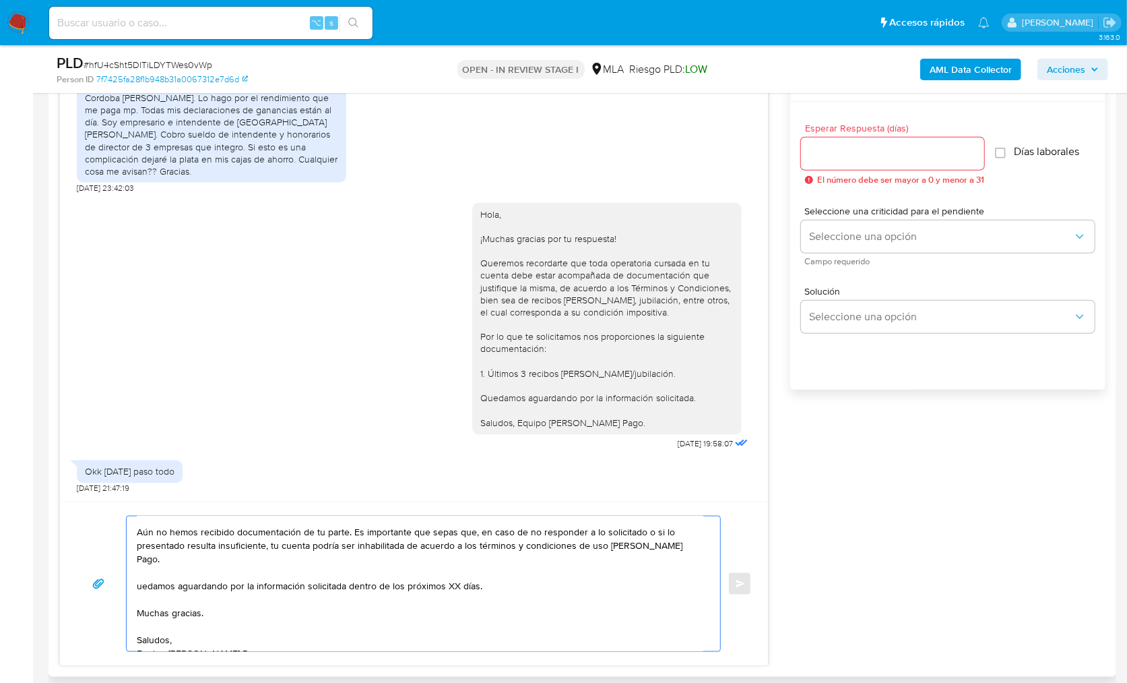
click at [137, 573] on textarea "Hola, Aún no hemos recibido documentación de tu parte. Es importante que sepas …" at bounding box center [420, 583] width 567 height 135
drag, startPoint x: 458, startPoint y: 573, endPoint x: 356, endPoint y: 570, distance: 101.1
click at [356, 570] on textarea "Hola, Aún no hemos recibido documentación de tu parte. Es importante que sepas …" at bounding box center [420, 583] width 567 height 135
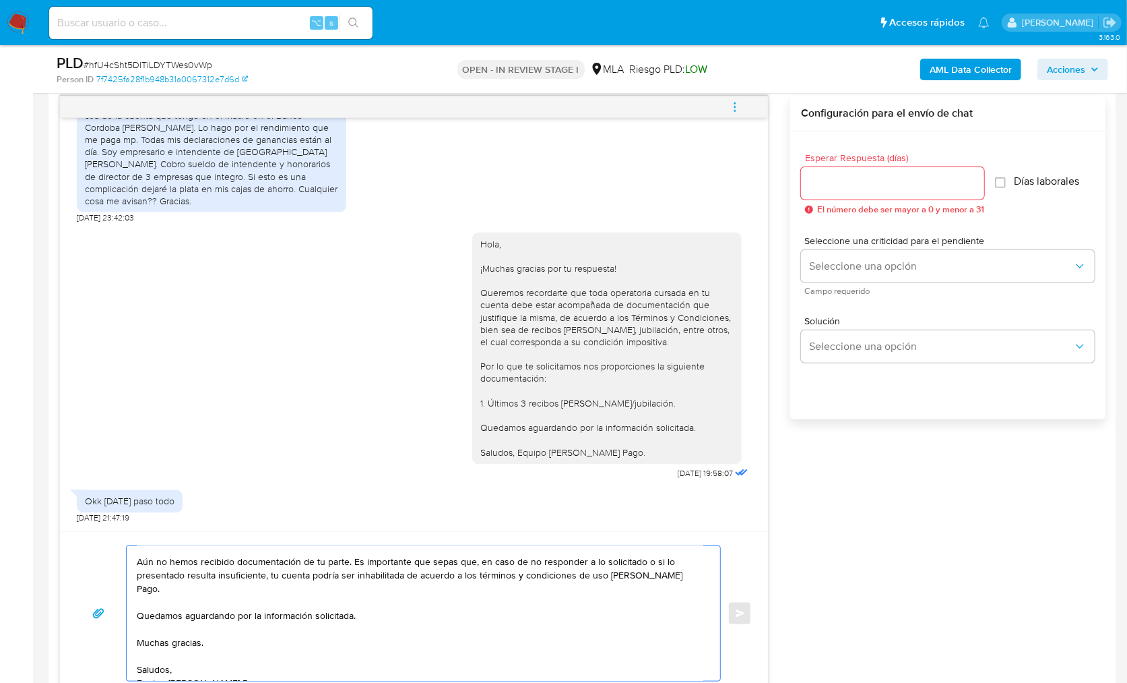
scroll to position [697, 0]
type textarea "Hola, Aún no hemos recibido documentación de tu parte. Es importante que sepas …"
click at [834, 177] on input "Esperar Respuesta (días)" at bounding box center [892, 186] width 183 height 18
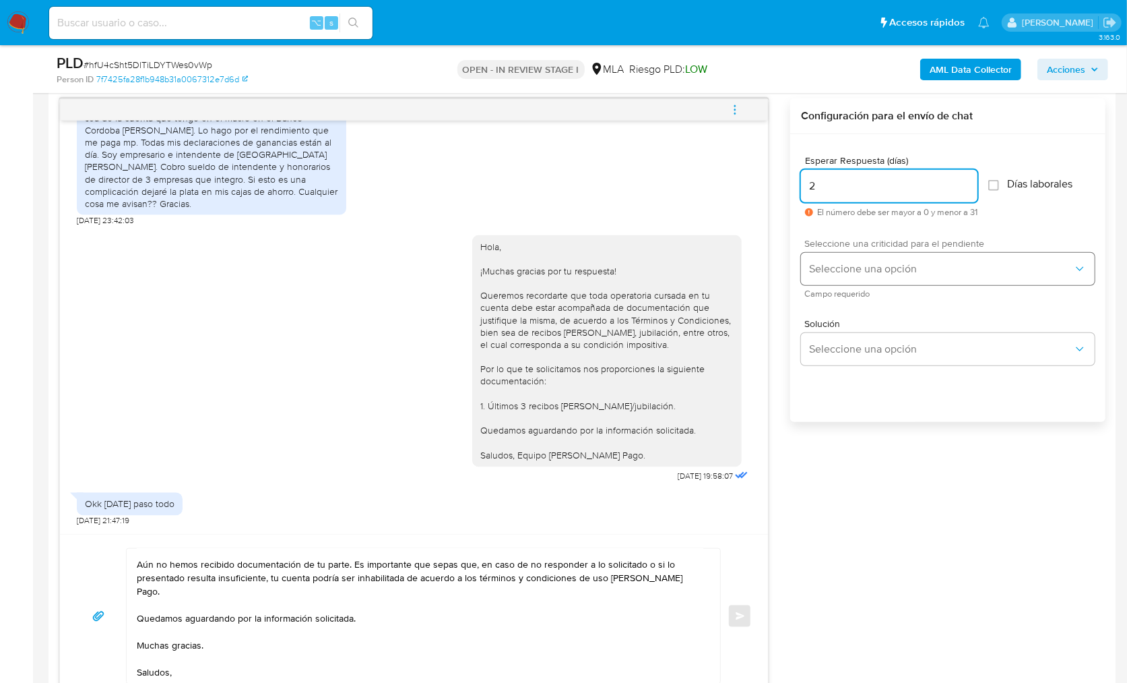
type input "2"
click at [841, 281] on button "Seleccione una opción" at bounding box center [948, 269] width 294 height 32
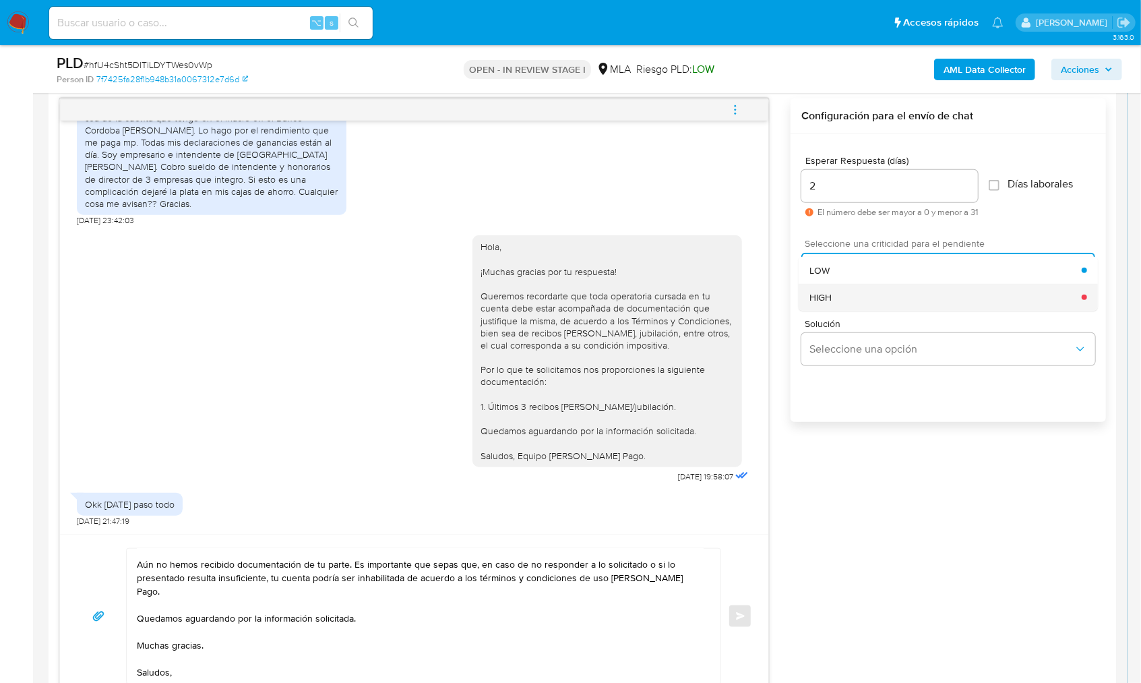
click at [846, 297] on div "HIGH" at bounding box center [945, 297] width 272 height 27
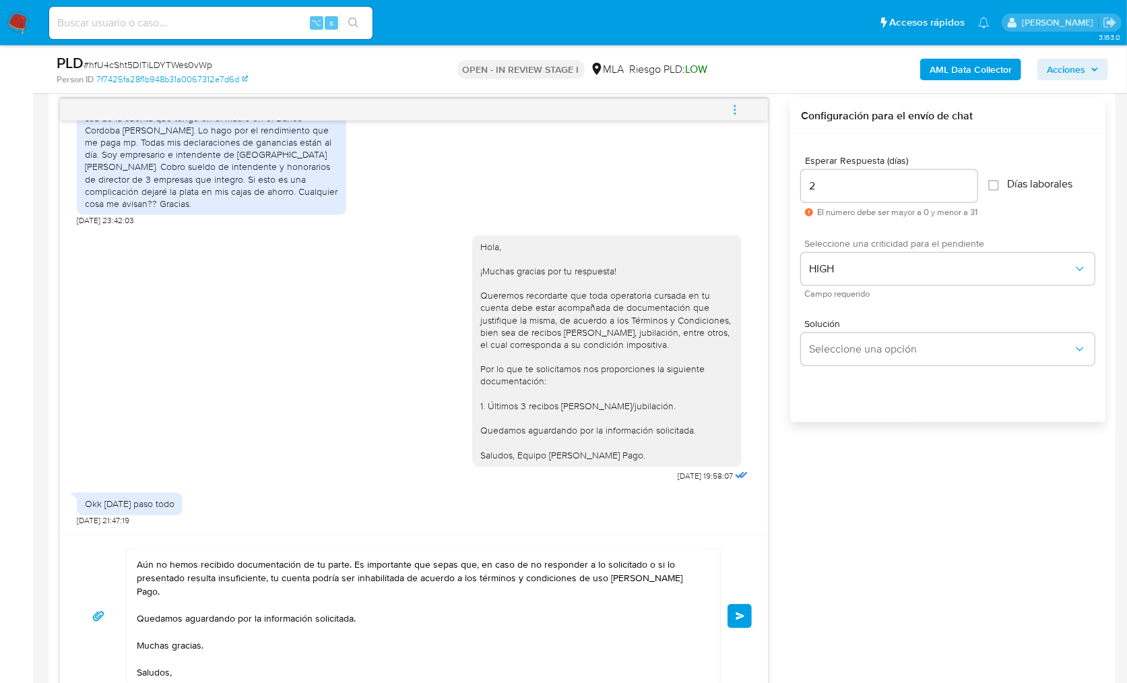
click at [741, 624] on button "Enviar" at bounding box center [740, 616] width 24 height 24
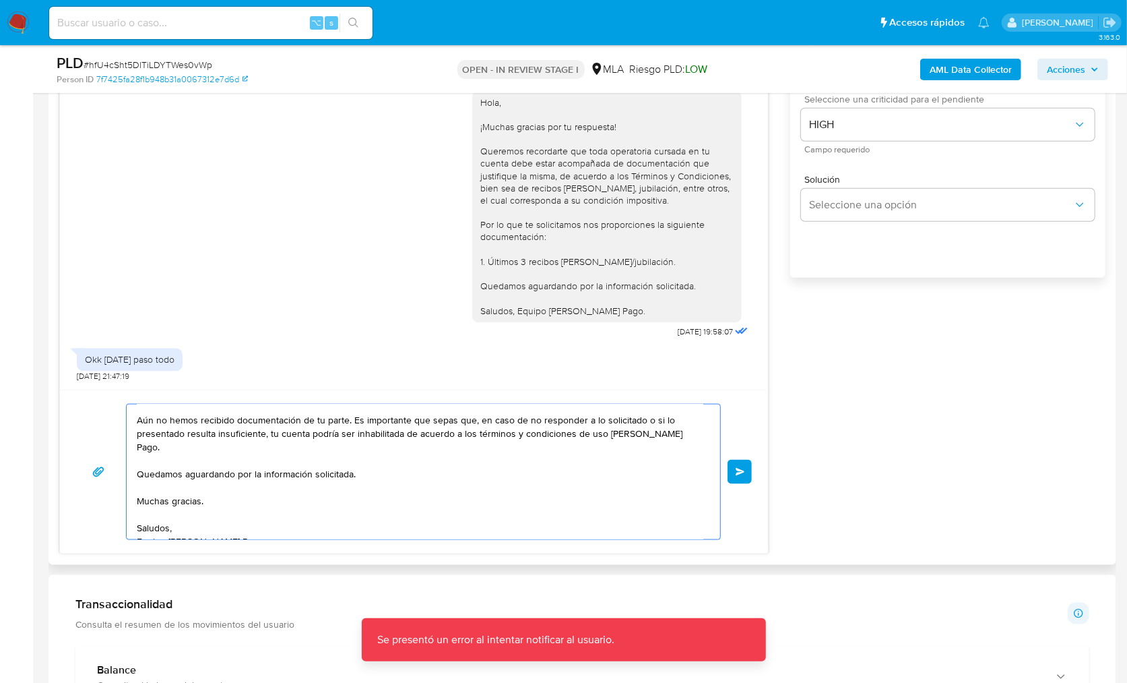
scroll to position [0, 0]
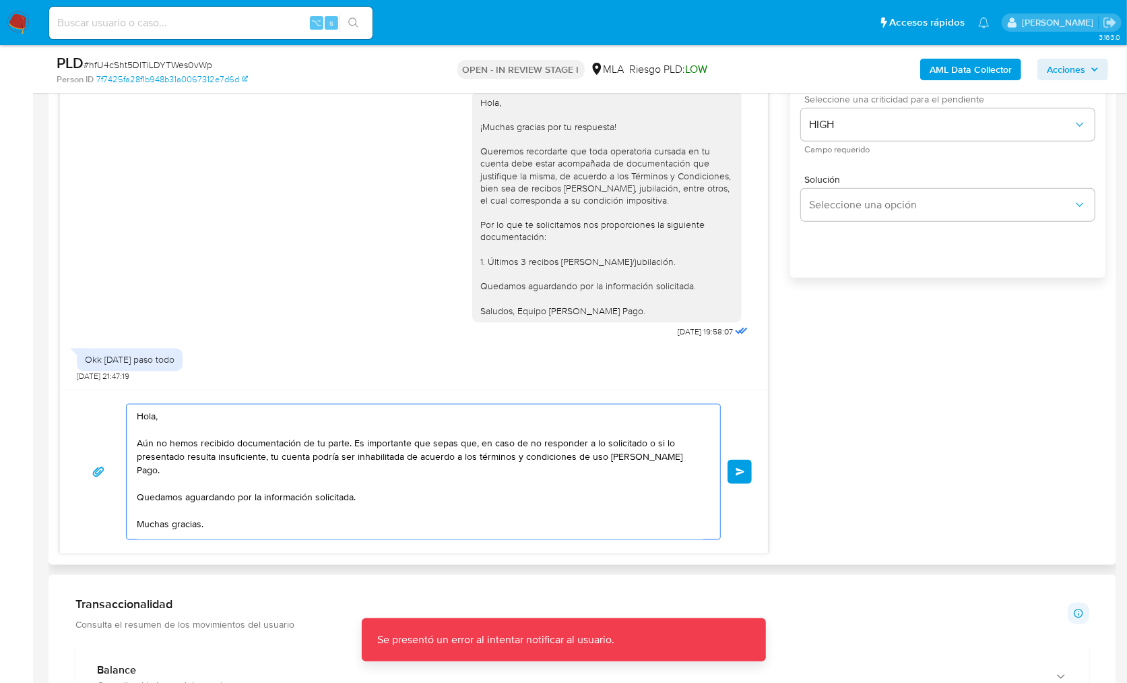
drag, startPoint x: 263, startPoint y: 532, endPoint x: 82, endPoint y: 384, distance: 234.7
click at [82, 384] on div "[DATE] 14:27:21 Hola, Esperamos que te encuentres muy bien. Te consultamos si t…" at bounding box center [413, 254] width 709 height 600
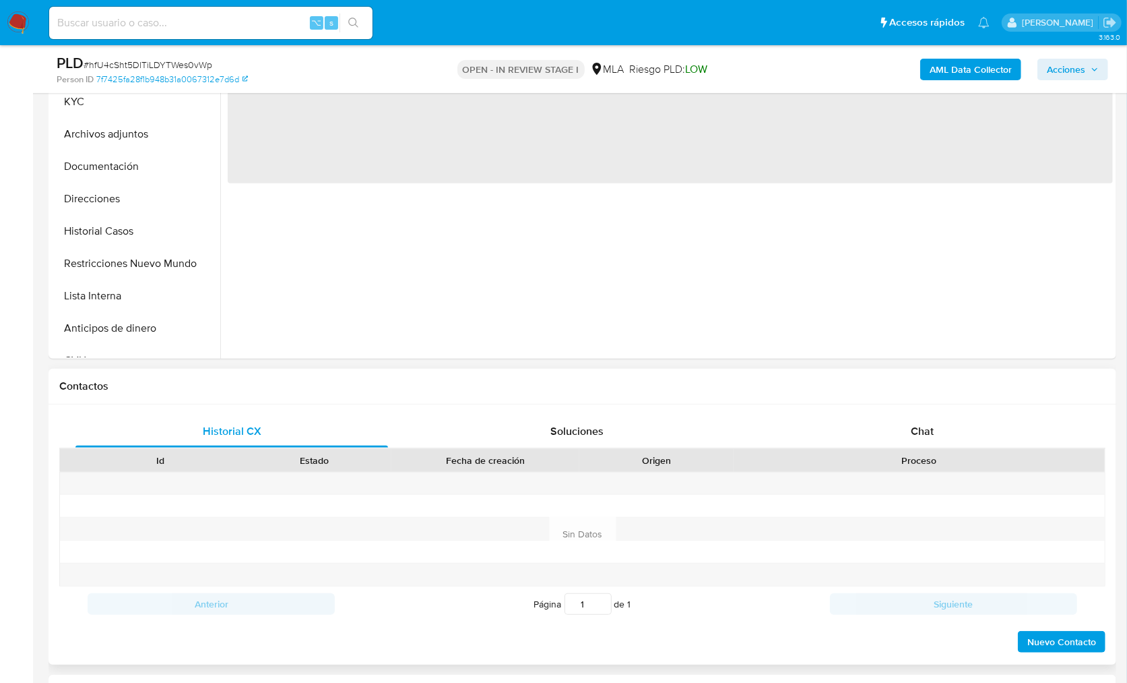
click at [922, 393] on div "Contactos" at bounding box center [583, 387] width 1068 height 36
select select "10"
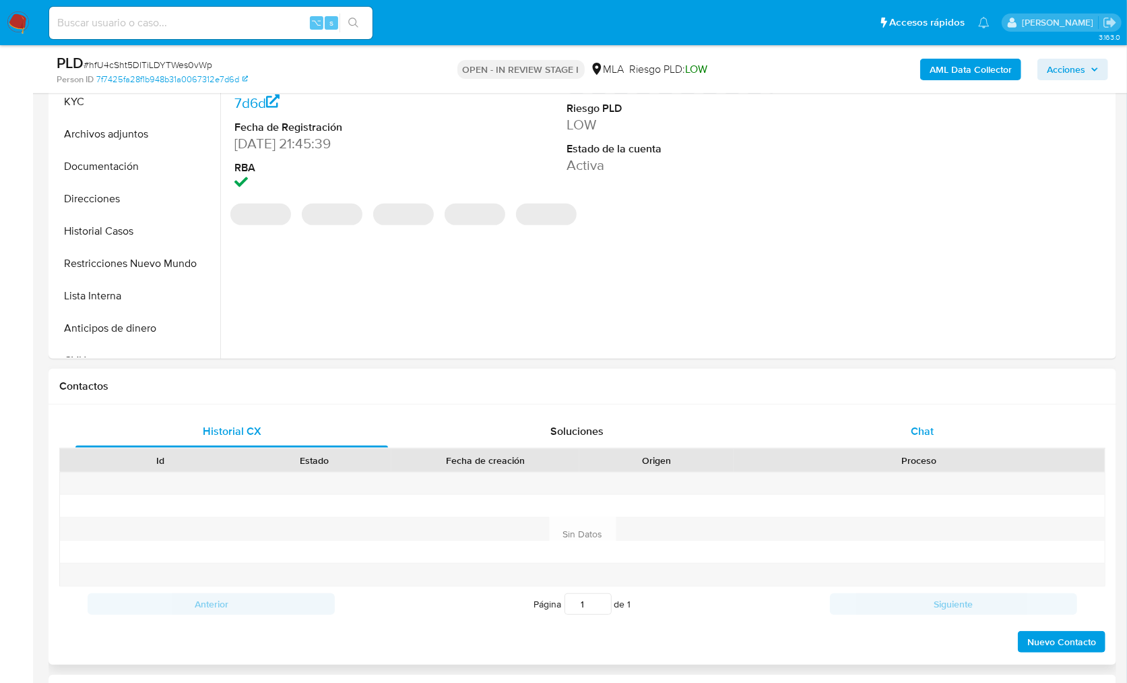
click at [926, 426] on span "Chat" at bounding box center [922, 430] width 23 height 15
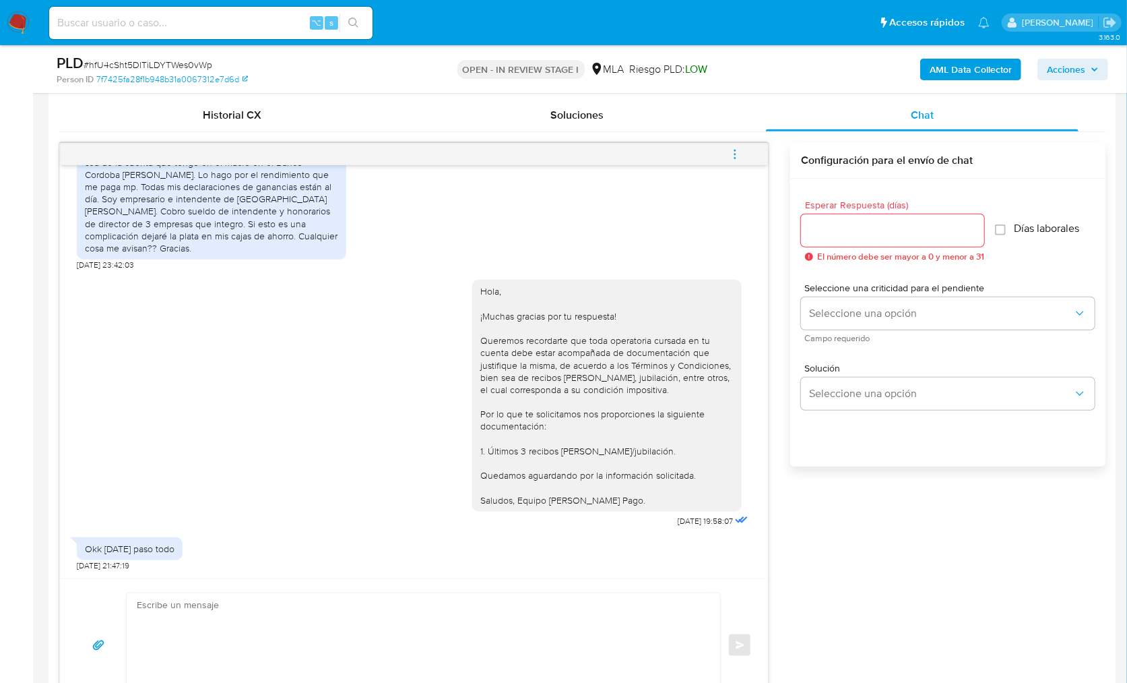
scroll to position [846, 0]
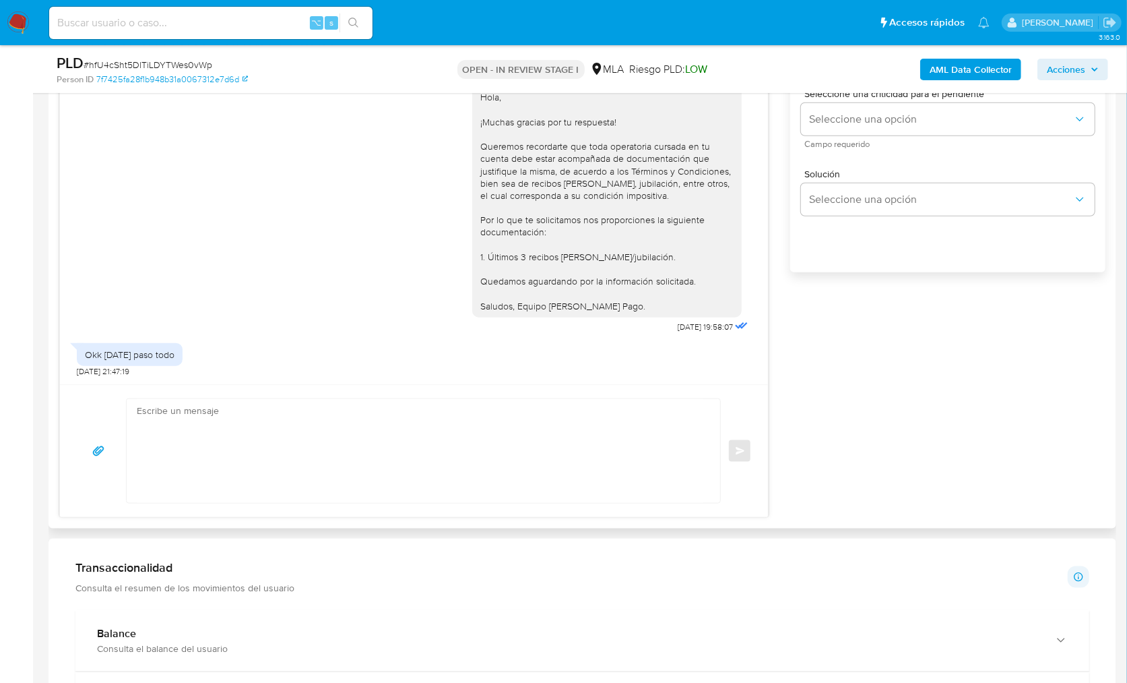
click at [532, 439] on textarea at bounding box center [420, 451] width 567 height 104
paste textarea "Hola, Aún no hemos recibido documentación de tu parte. Es importante que sepas …"
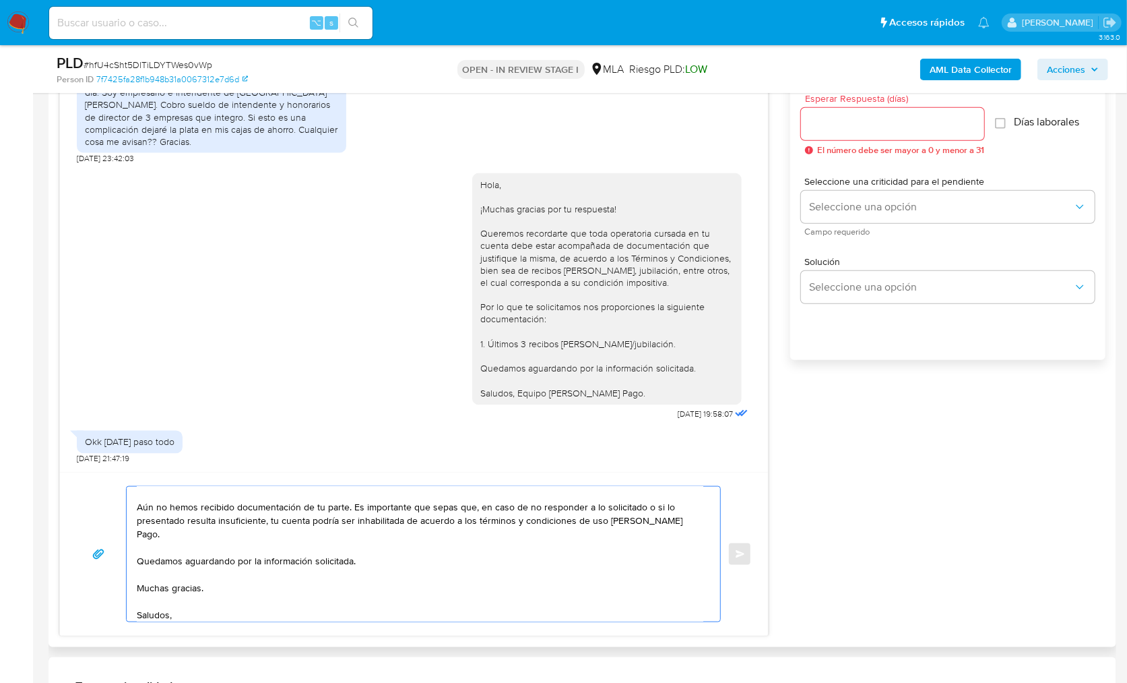
scroll to position [743, 0]
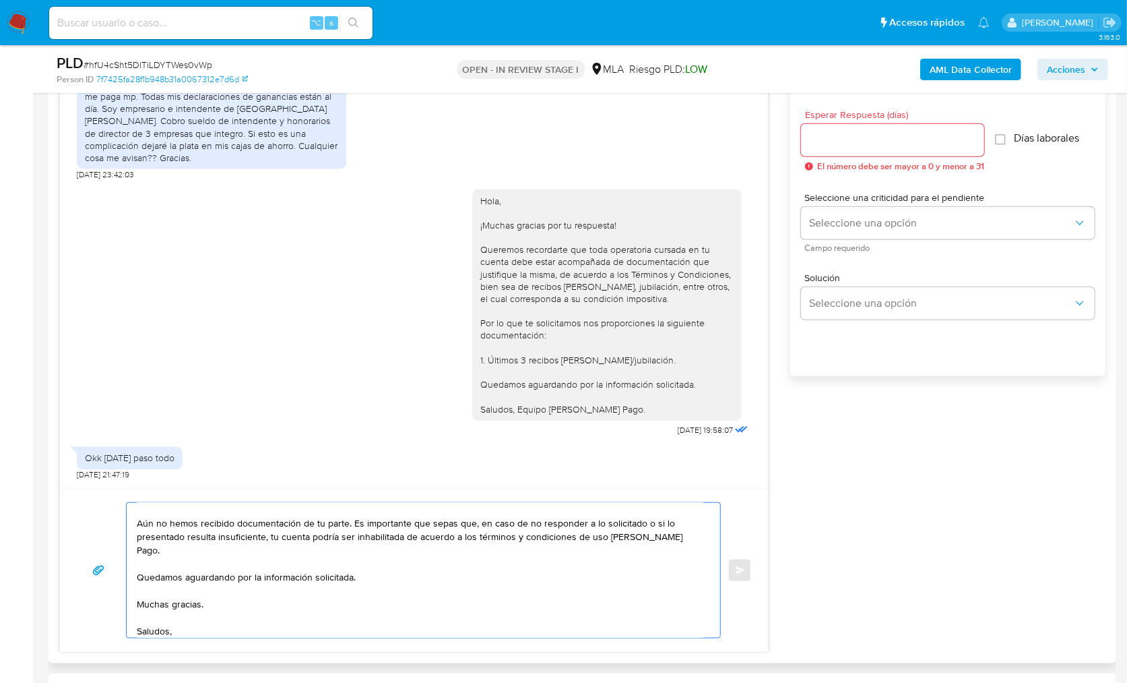
type textarea "Hola, Aún no hemos recibido documentación de tu parte. Es importante que sepas …"
click at [833, 138] on input "Esperar Respuesta (días)" at bounding box center [892, 140] width 183 height 18
type input "2"
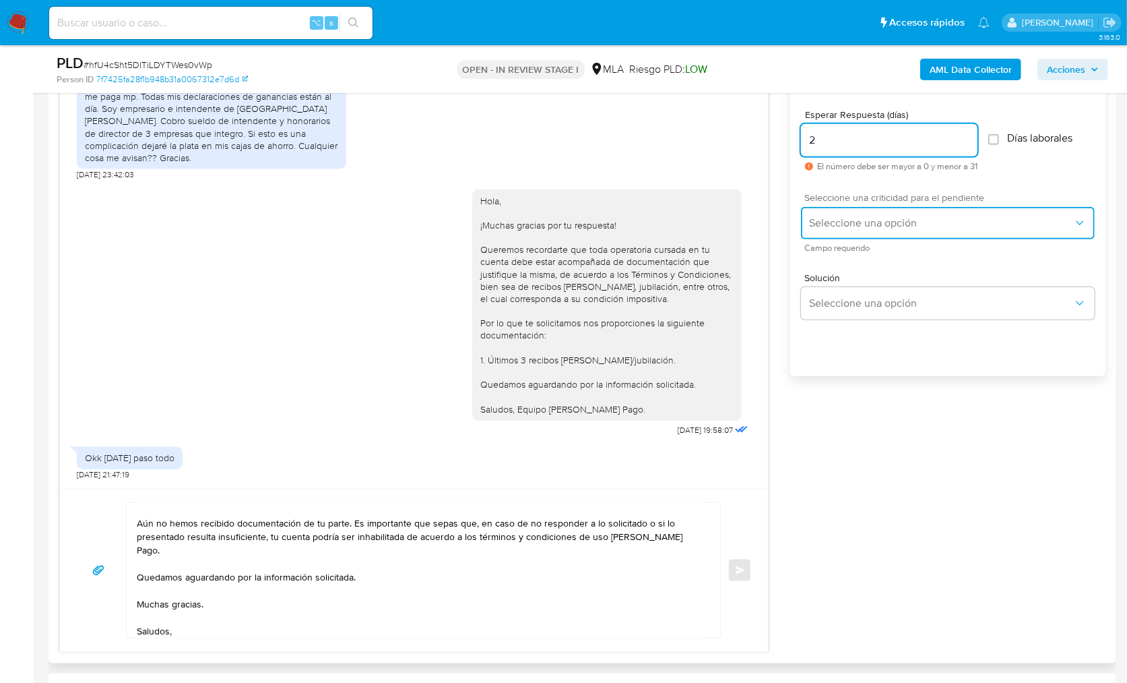
click at [846, 224] on span "Seleccione una opción" at bounding box center [941, 222] width 264 height 13
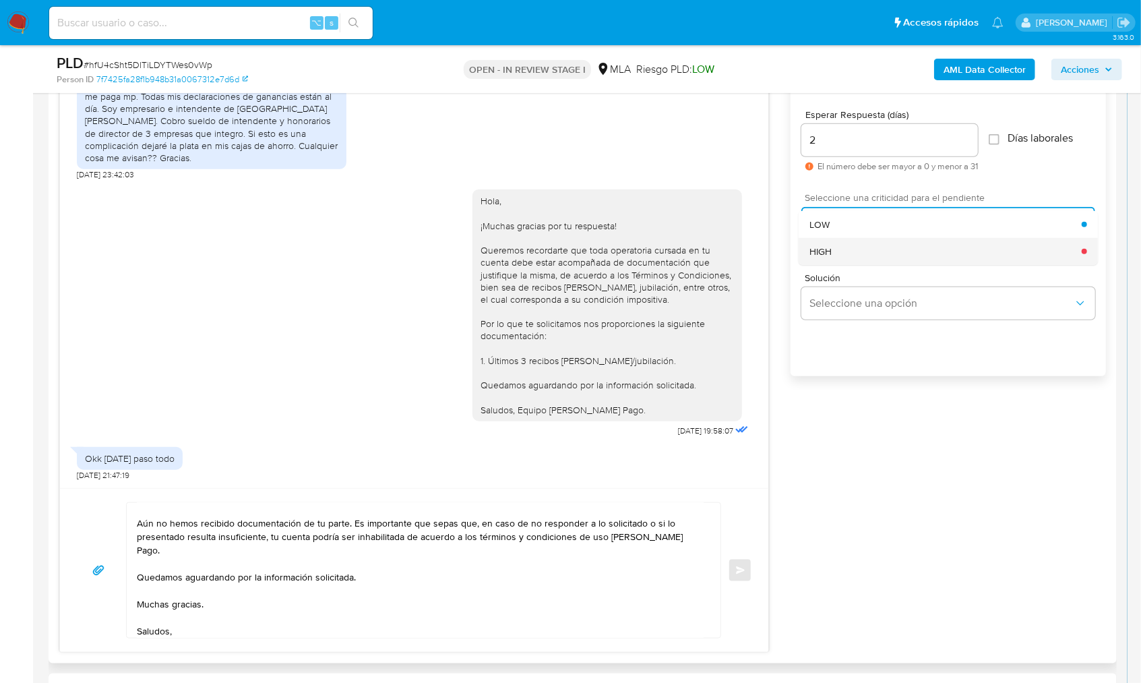
click at [852, 253] on div "HIGH" at bounding box center [945, 251] width 272 height 27
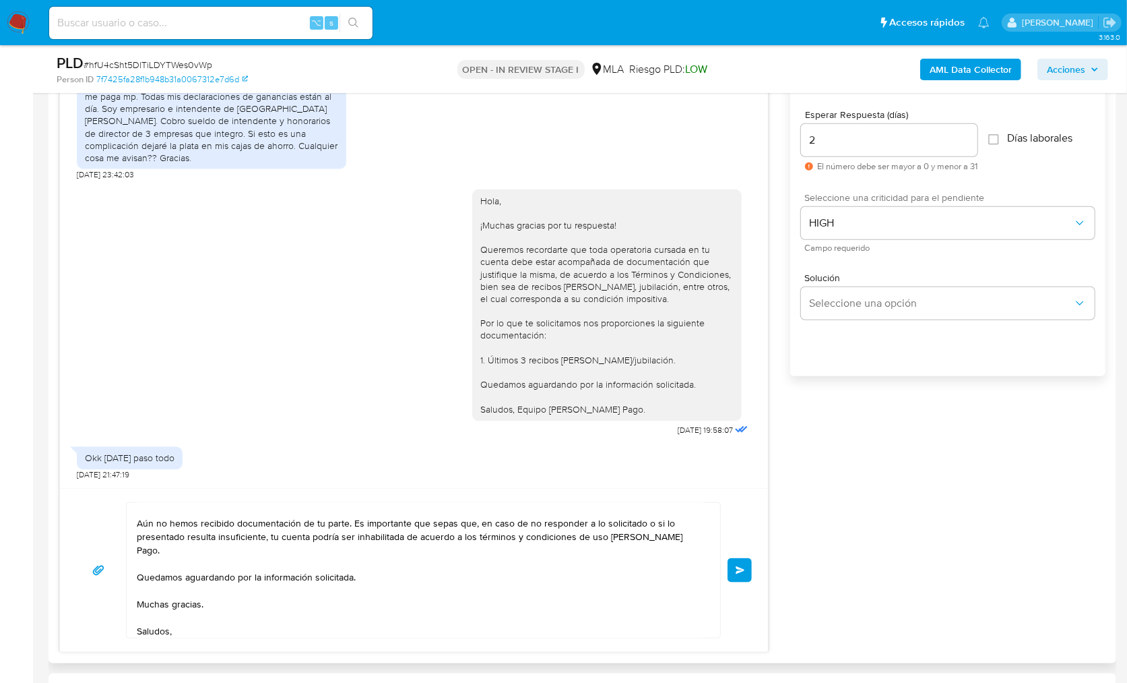
click at [743, 560] on button "Enviar" at bounding box center [740, 570] width 24 height 24
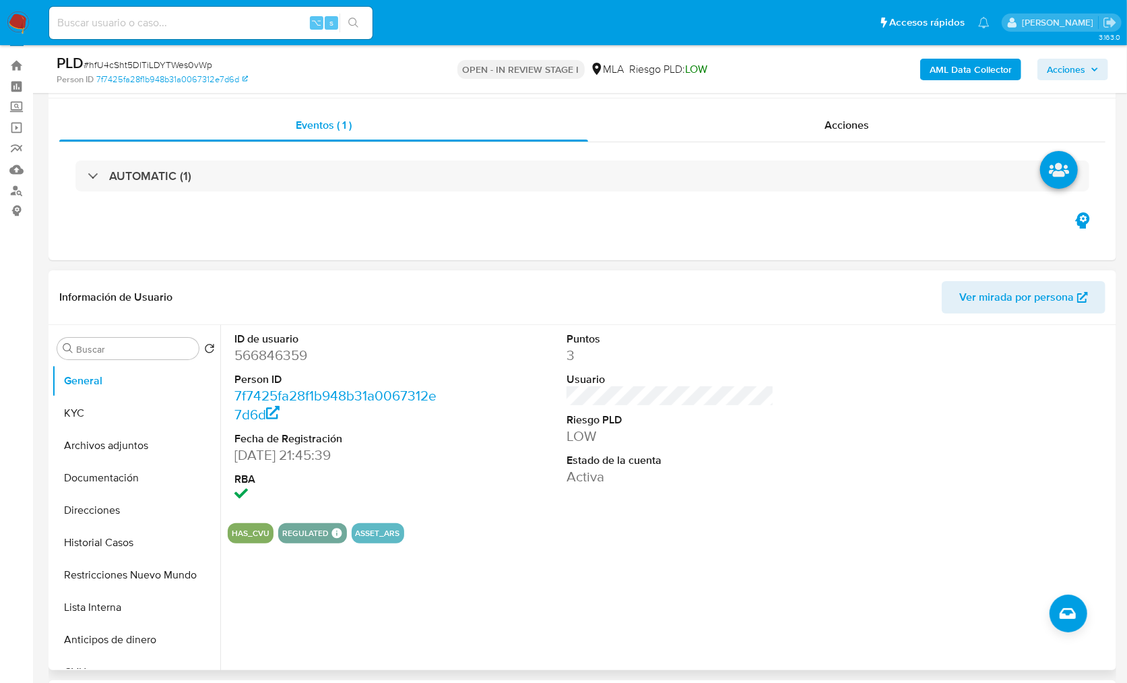
scroll to position [11, 0]
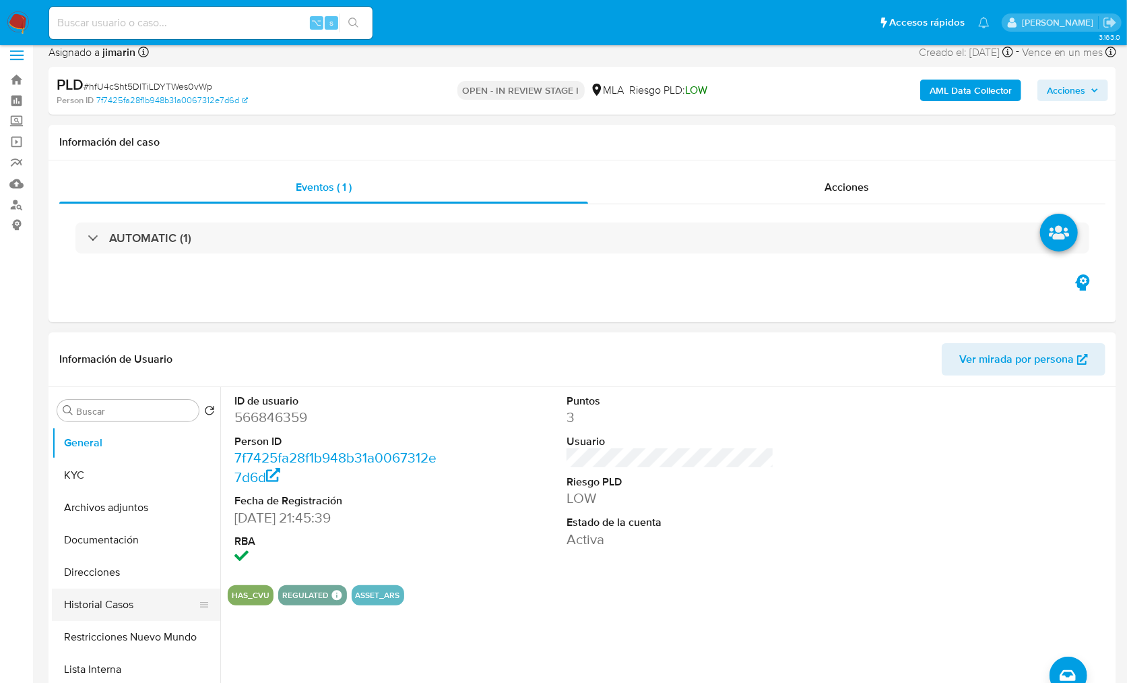
click at [156, 598] on button "Historial Casos" at bounding box center [131, 604] width 158 height 32
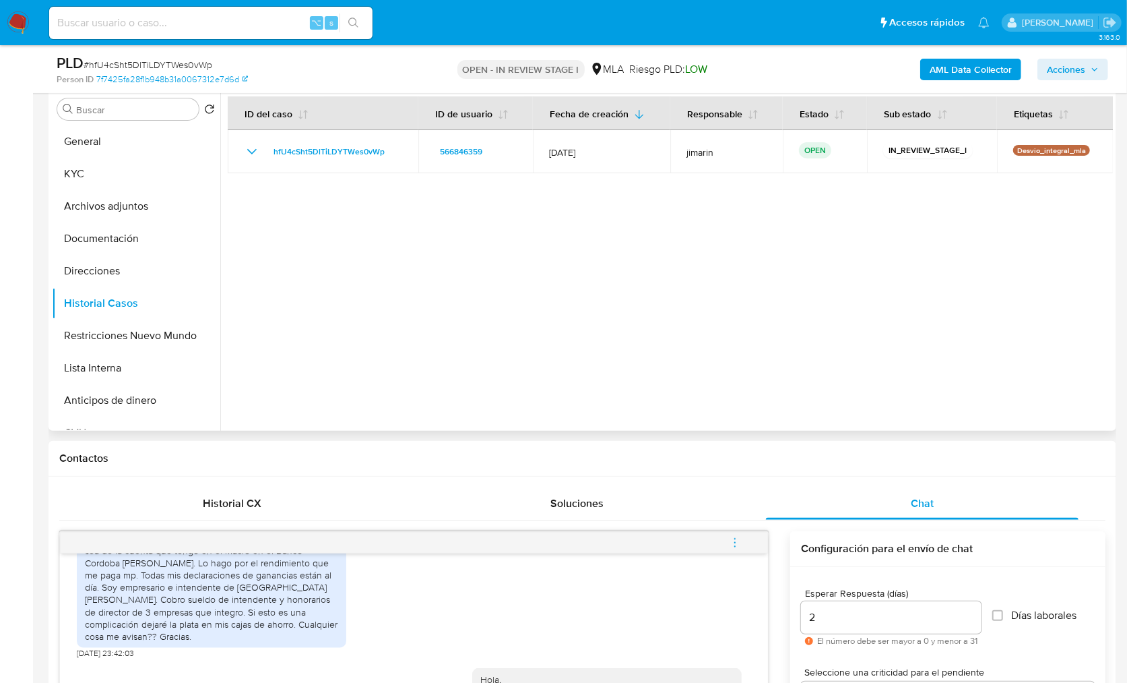
scroll to position [0, 0]
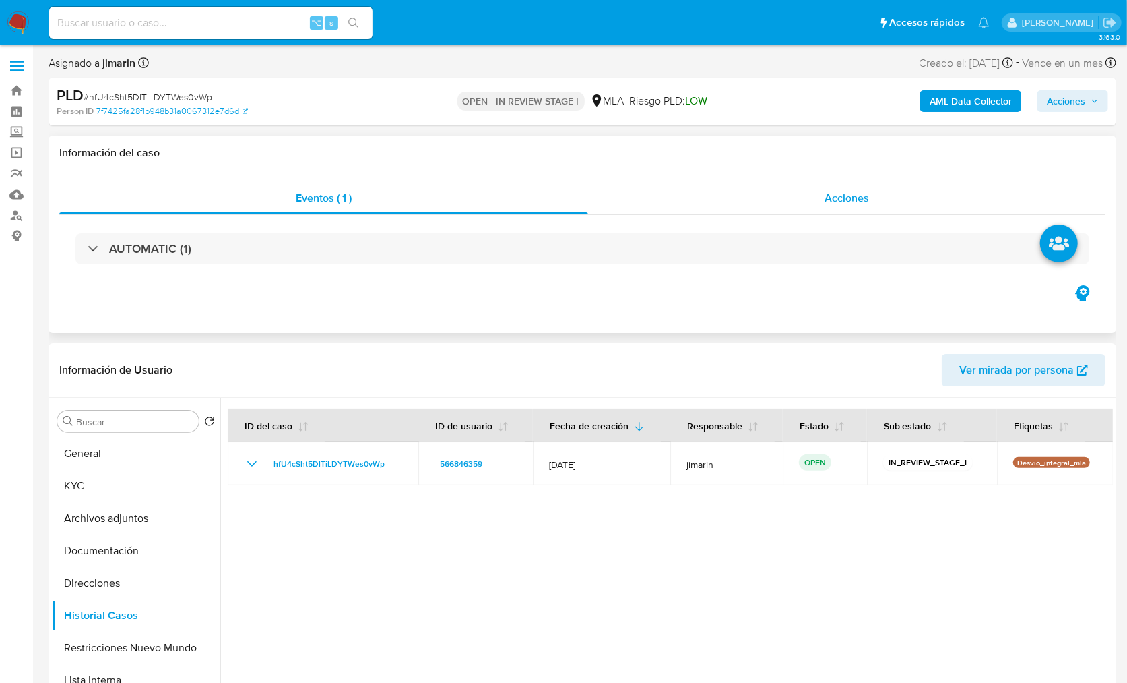
click at [867, 191] on span "Acciones" at bounding box center [847, 197] width 44 height 15
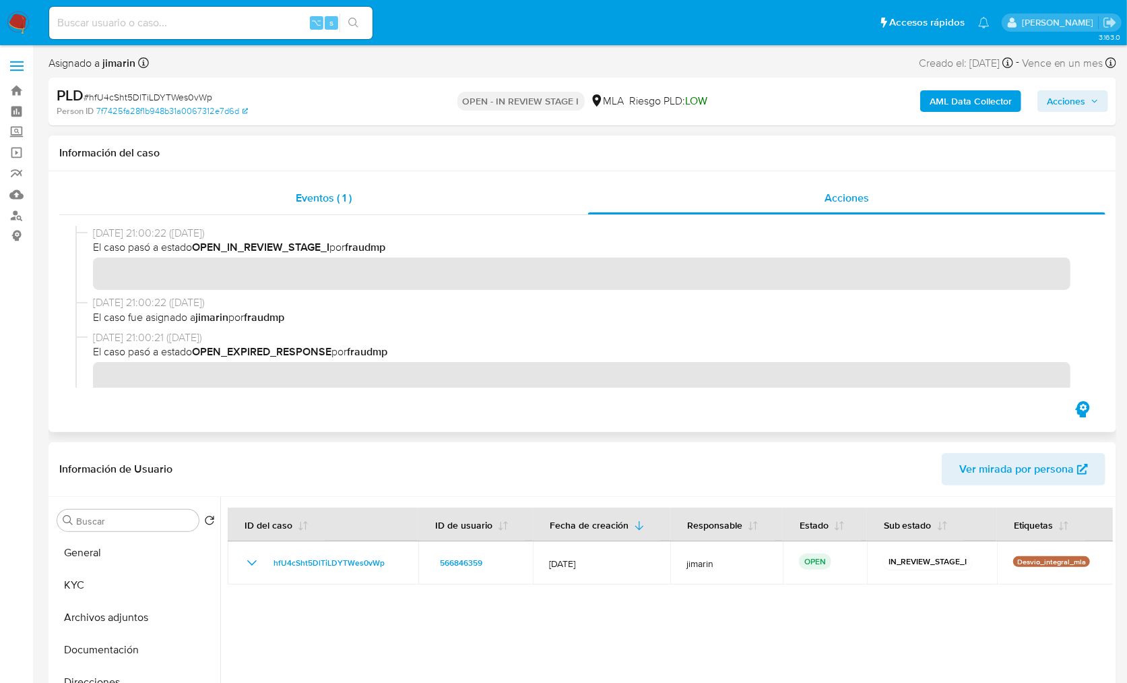
click at [362, 195] on div "Eventos ( 1 )" at bounding box center [323, 198] width 529 height 32
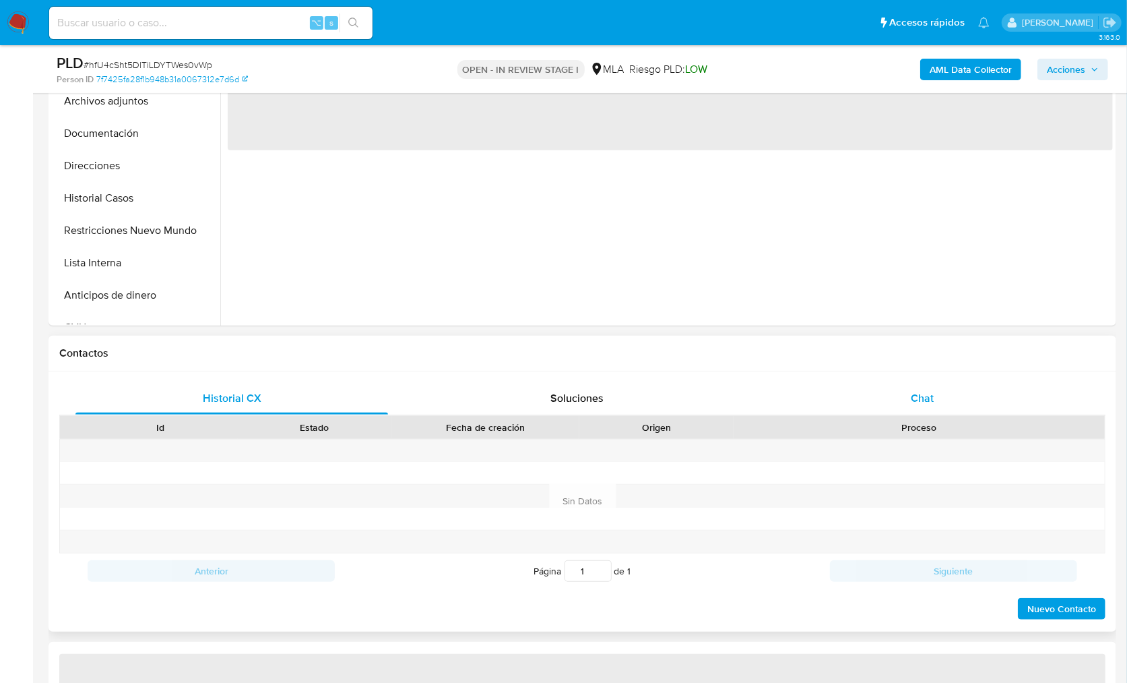
select select "10"
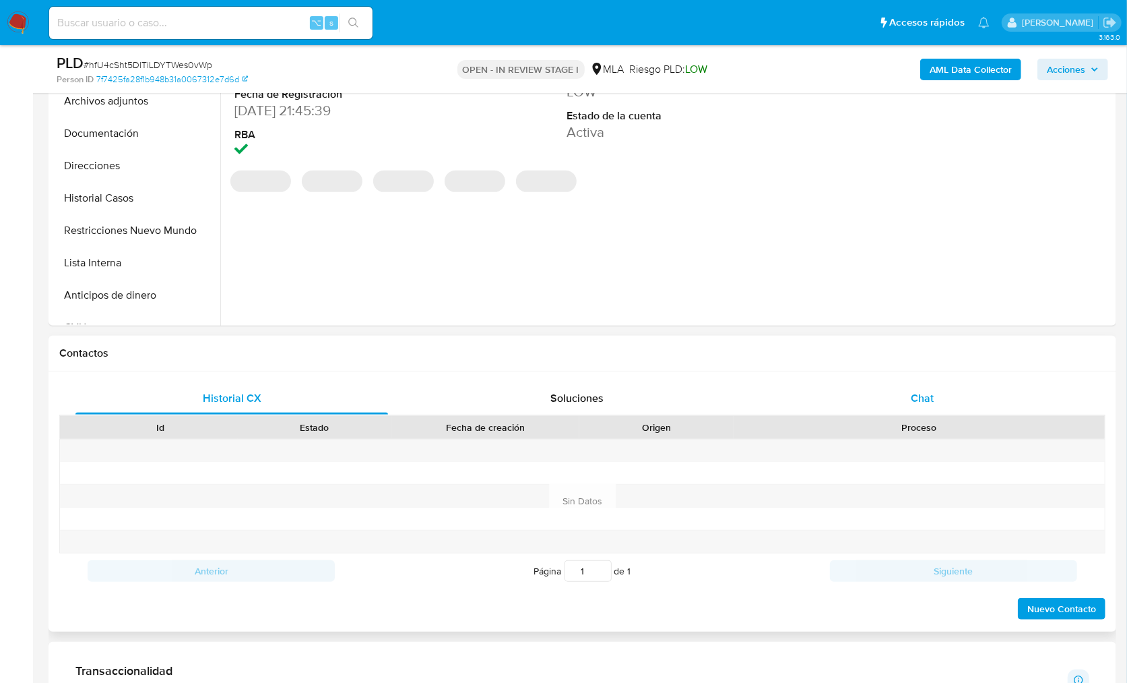
click at [930, 396] on span "Chat" at bounding box center [922, 397] width 23 height 15
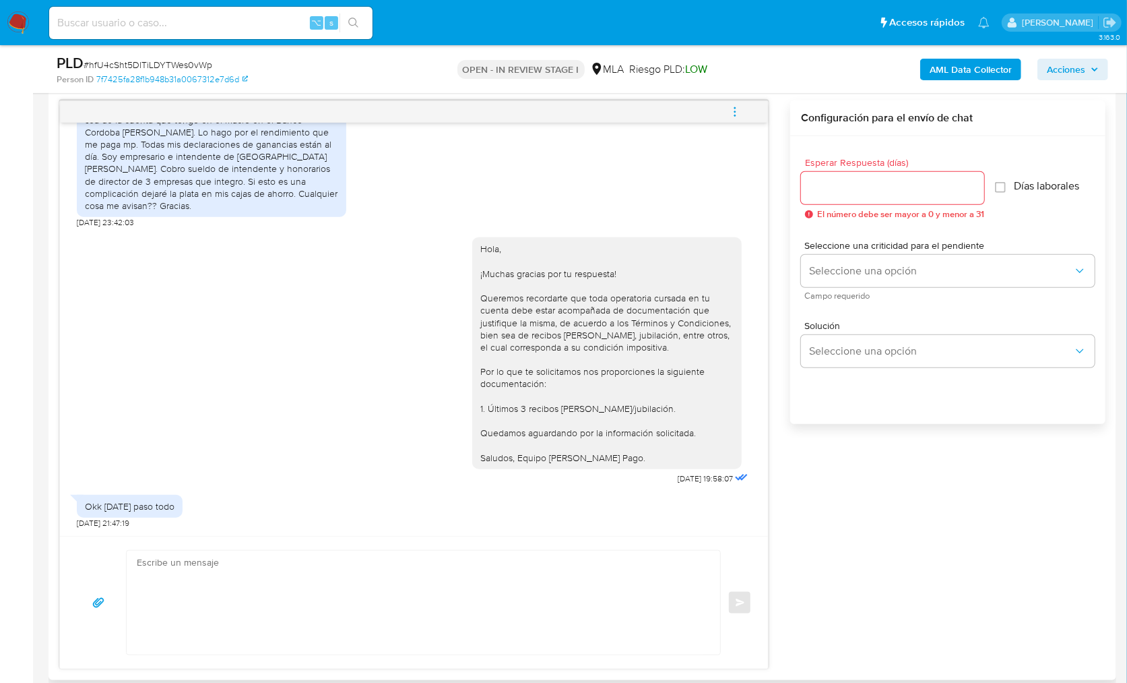
scroll to position [792, 0]
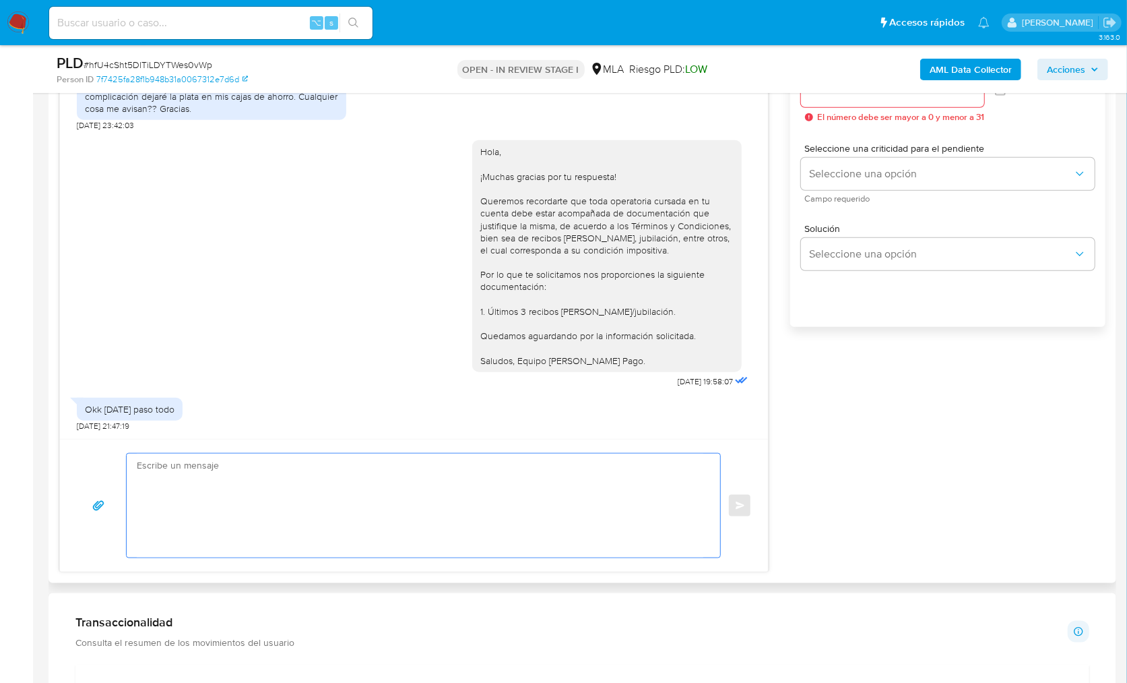
click at [579, 502] on textarea at bounding box center [420, 505] width 567 height 104
click at [432, 478] on textarea at bounding box center [420, 505] width 567 height 104
click at [929, 484] on div "17/09/2025 14:27:21 Hola, Esperamos que te encuentres muy bien. Te consultamos …" at bounding box center [582, 287] width 1046 height 569
click at [643, 495] on textarea at bounding box center [420, 505] width 567 height 104
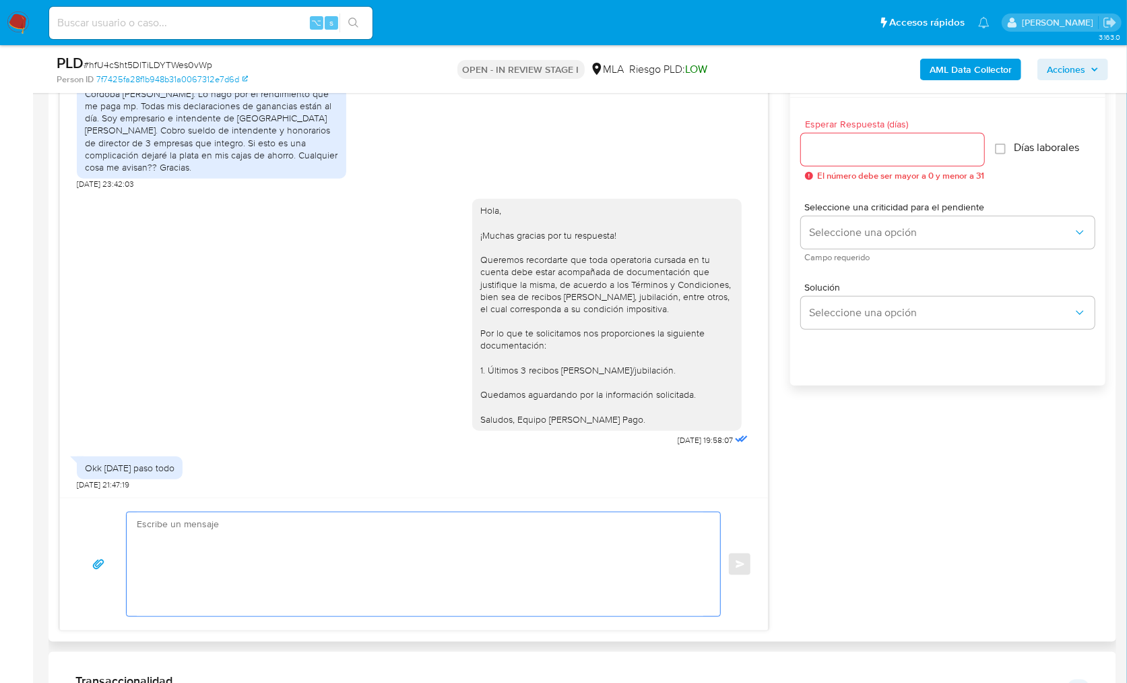
scroll to position [701, 0]
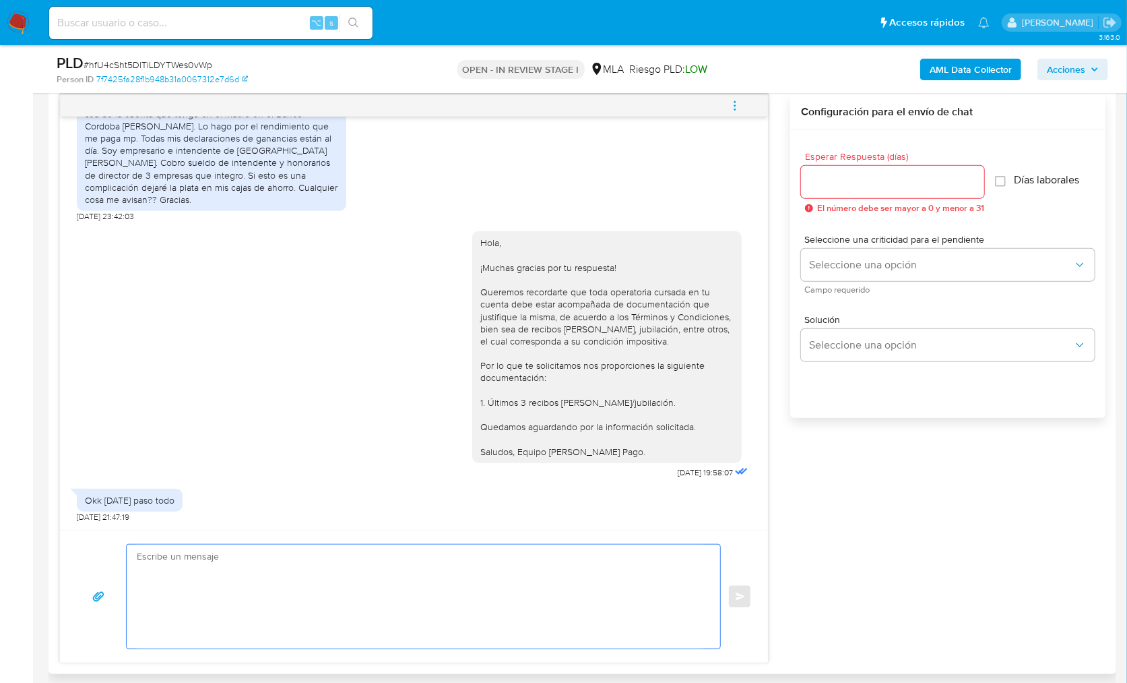
click at [600, 582] on textarea at bounding box center [420, 596] width 567 height 104
click at [575, 574] on textarea at bounding box center [420, 596] width 567 height 104
paste textarea "Es importante que sepas que, en caso de no responder a lo solicitado o si lo pr…"
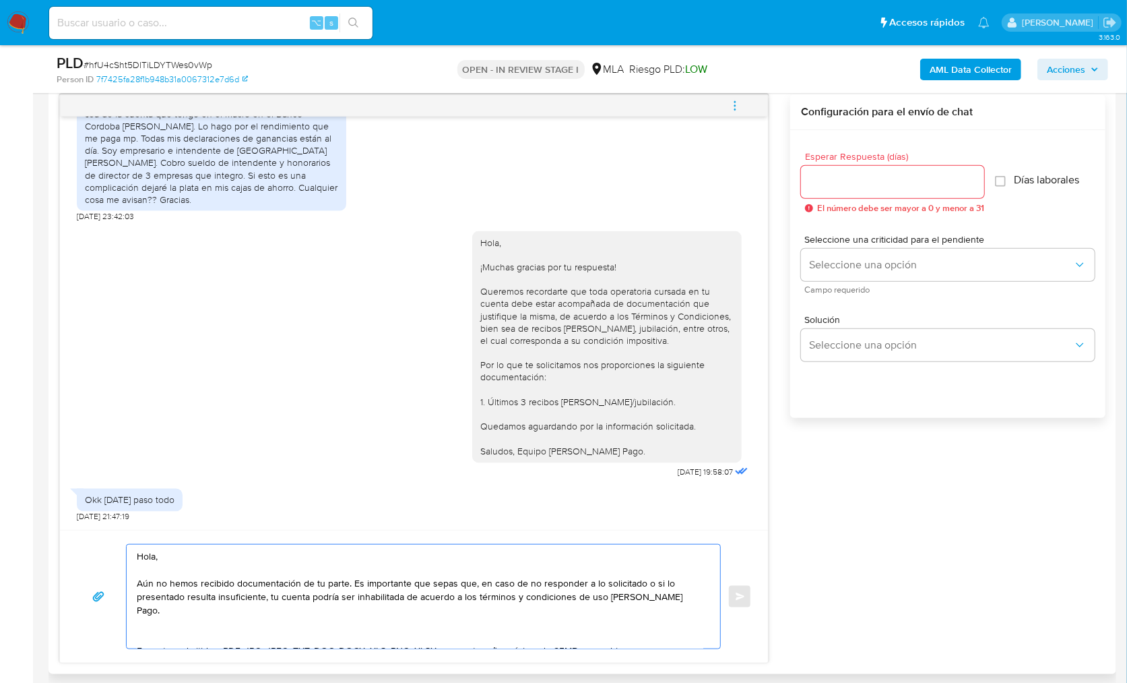
scroll to position [139, 0]
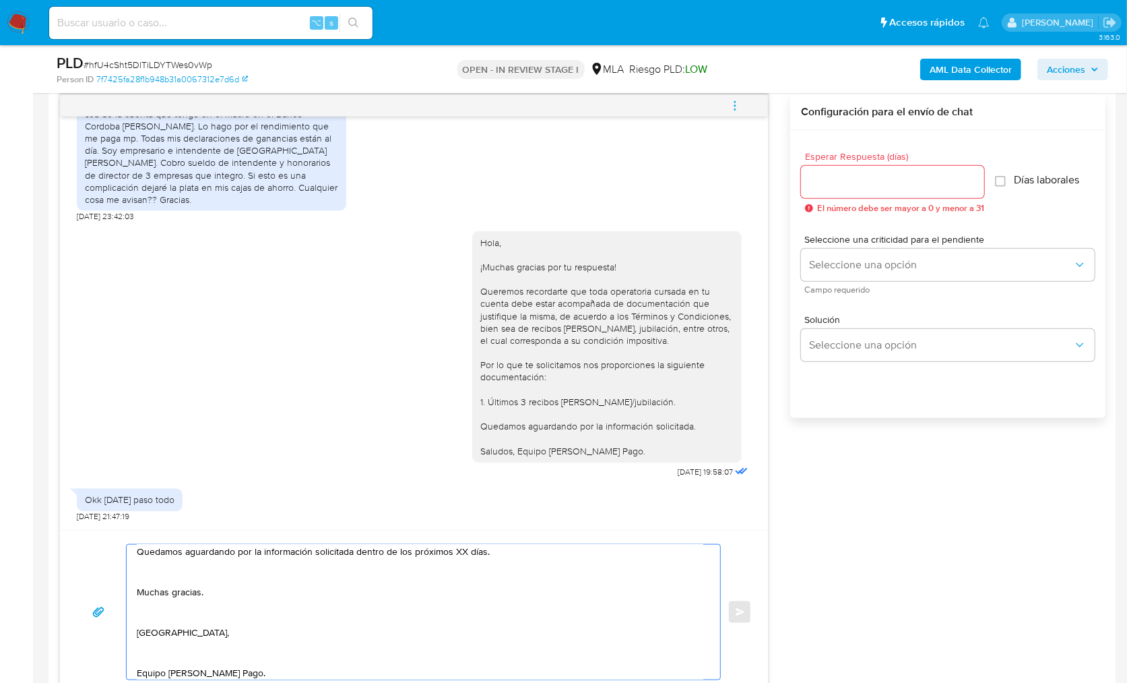
click at [187, 671] on textarea "Hola, Aún no hemos recibido documentación de tu parte. Es importante que sepas …" at bounding box center [420, 611] width 567 height 135
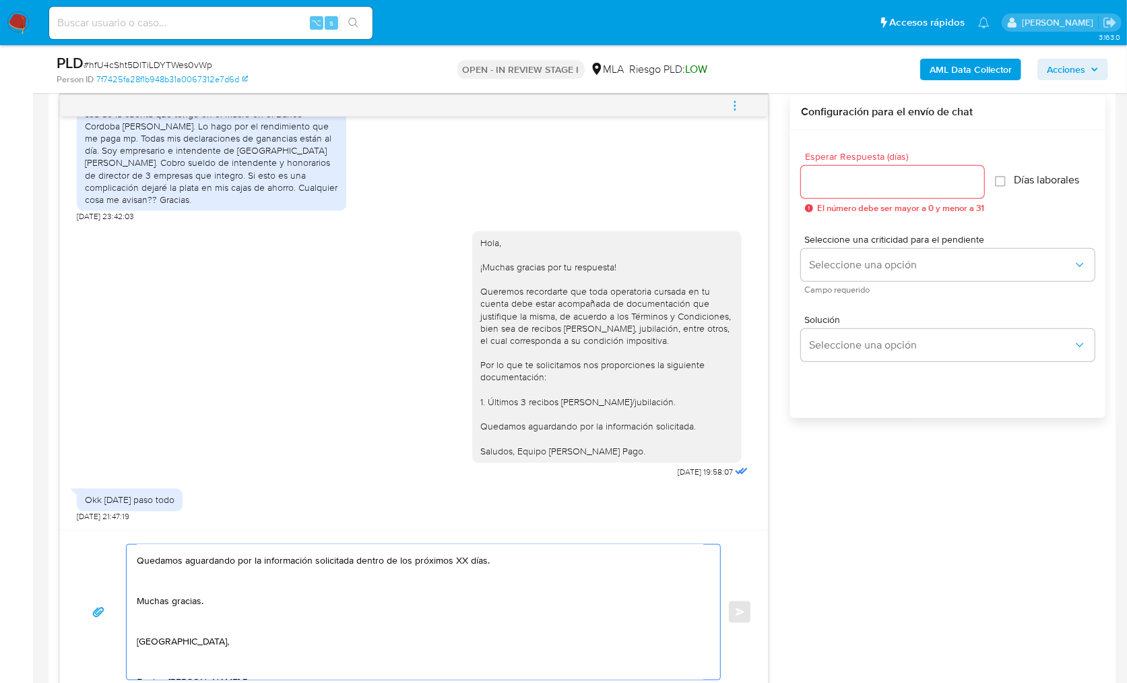
click at [186, 660] on textarea "Hola, Aún no hemos recibido documentación de tu parte. Es importante que sepas …" at bounding box center [420, 611] width 567 height 135
click at [178, 654] on textarea "Hola, Aún no hemos recibido documentación de tu parte. Es importante que sepas …" at bounding box center [420, 611] width 567 height 135
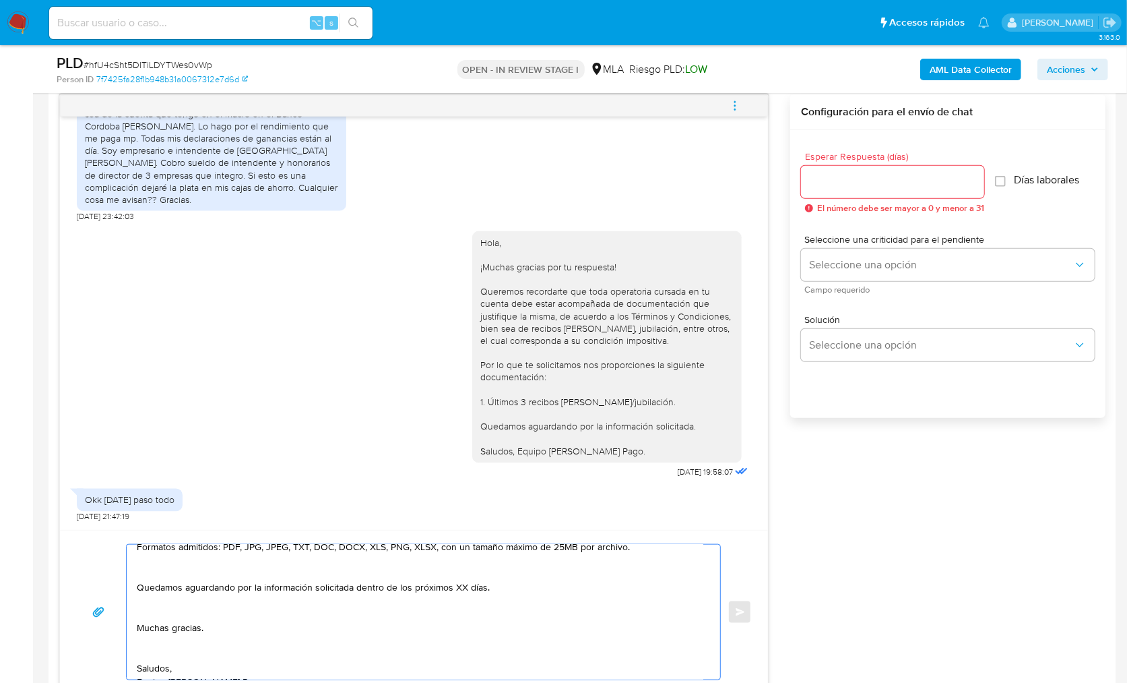
click at [160, 635] on textarea "Hola, Aún no hemos recibido documentación de tu parte. Es importante que sepas …" at bounding box center [420, 611] width 567 height 135
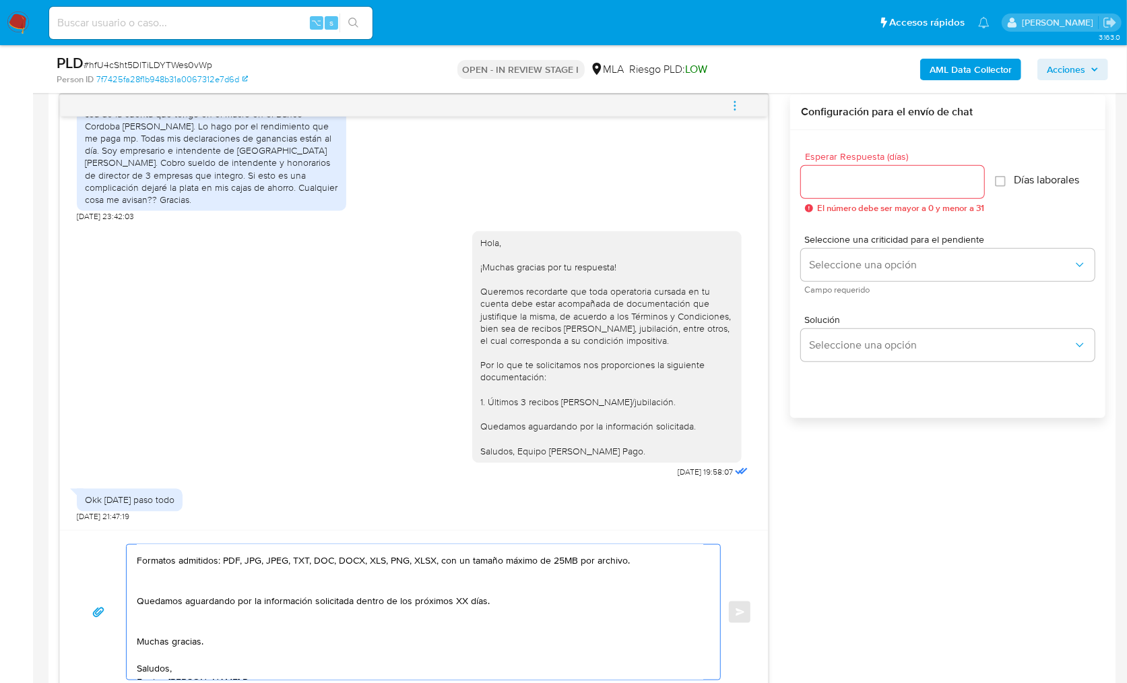
click at [159, 615] on textarea "Hola, Aún no hemos recibido documentación de tu parte. Es importante que sepas …" at bounding box center [420, 611] width 567 height 135
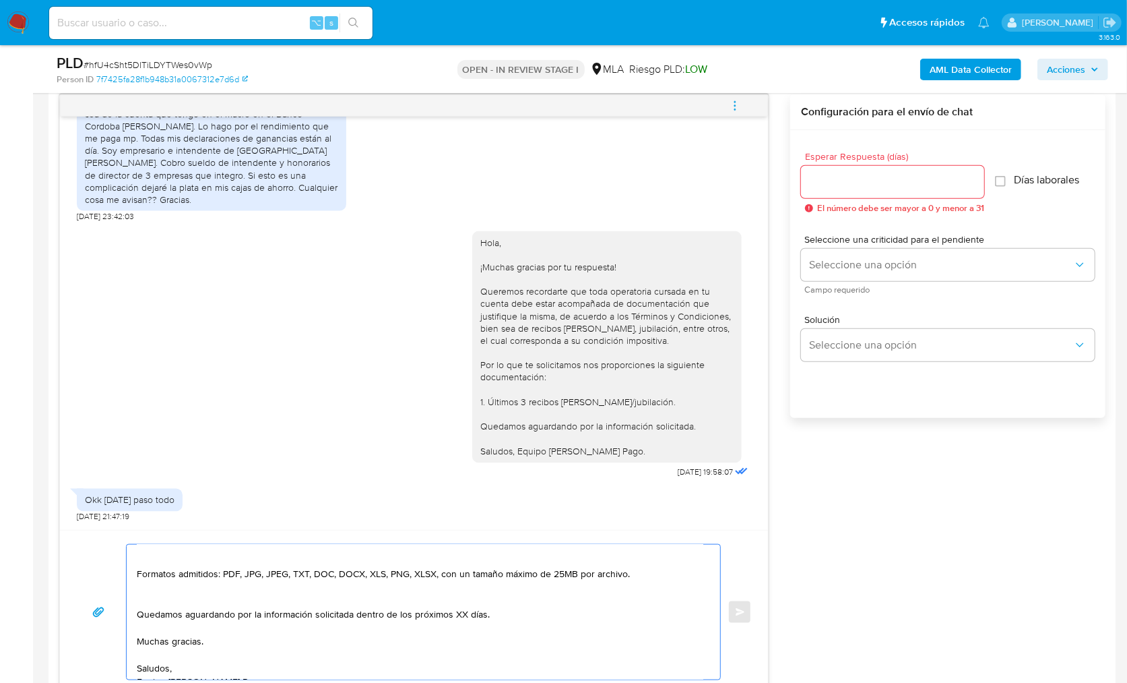
drag, startPoint x: 494, startPoint y: 599, endPoint x: 355, endPoint y: 601, distance: 138.8
click at [355, 601] on textarea "Hola, Aún no hemos recibido documentación de tu parte. Es importante que sepas …" at bounding box center [420, 611] width 567 height 135
click at [191, 584] on textarea "Hola, Aún no hemos recibido documentación de tu parte. Es importante que sepas …" at bounding box center [420, 611] width 567 height 135
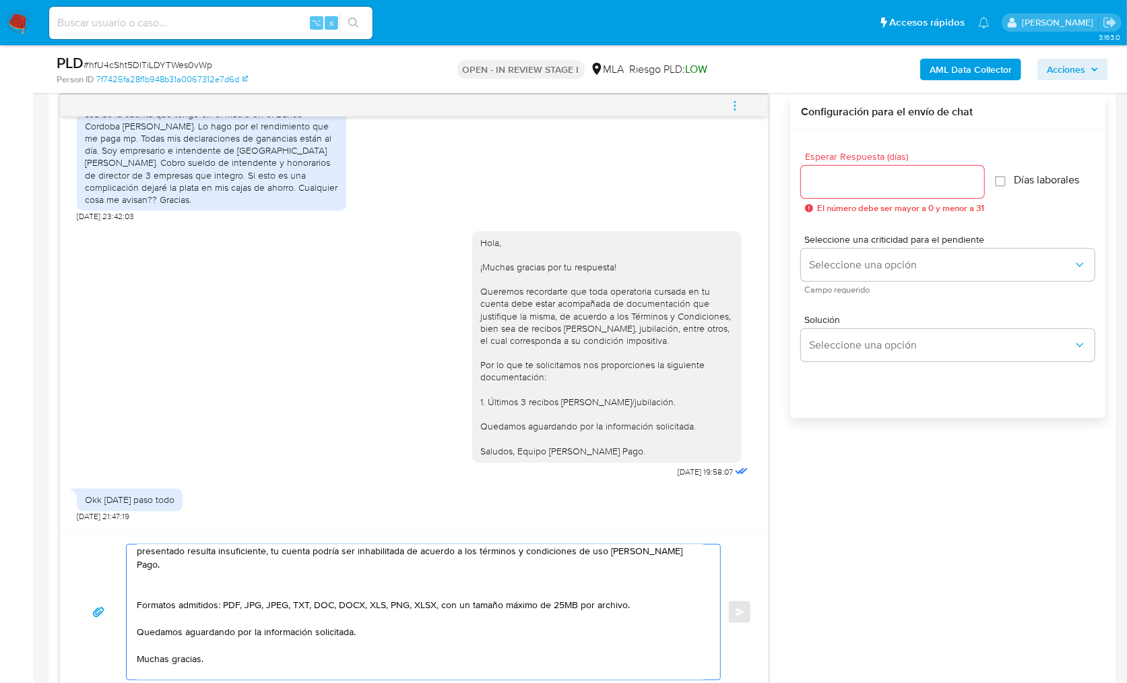
scroll to position [40, 0]
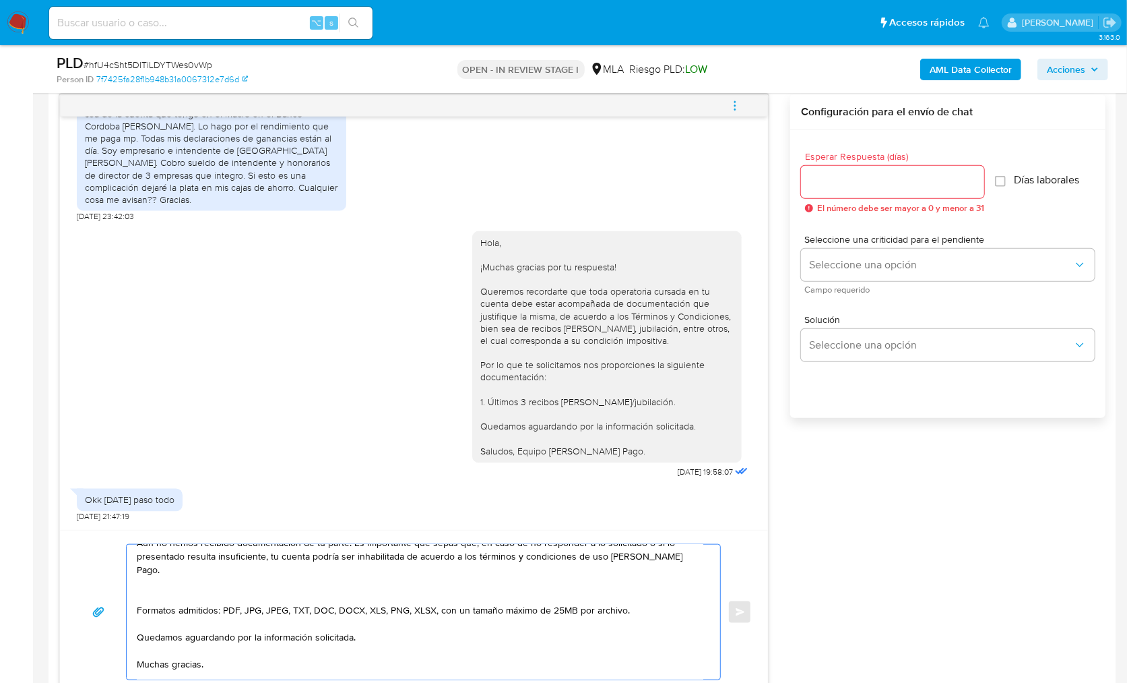
drag, startPoint x: 633, startPoint y: 598, endPoint x: 122, endPoint y: 577, distance: 511.8
click at [122, 577] on div "Hola, Aún no hemos recibido documentación de tu parte. Es importante que sepas …" at bounding box center [414, 612] width 676 height 136
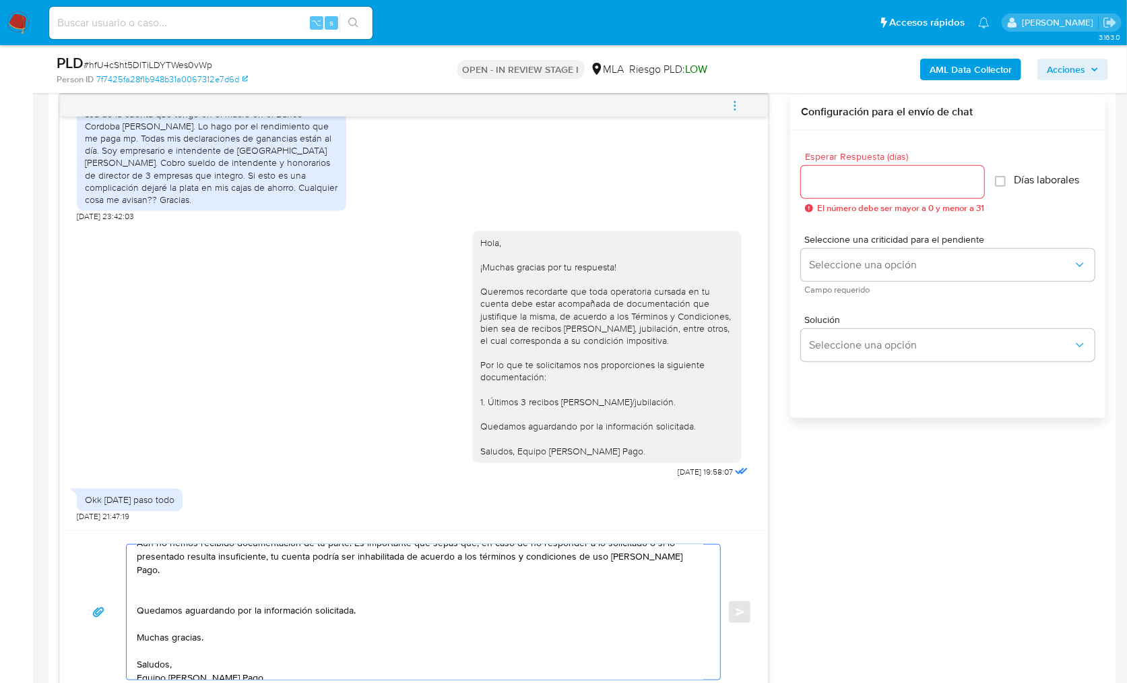
scroll to position [36, 0]
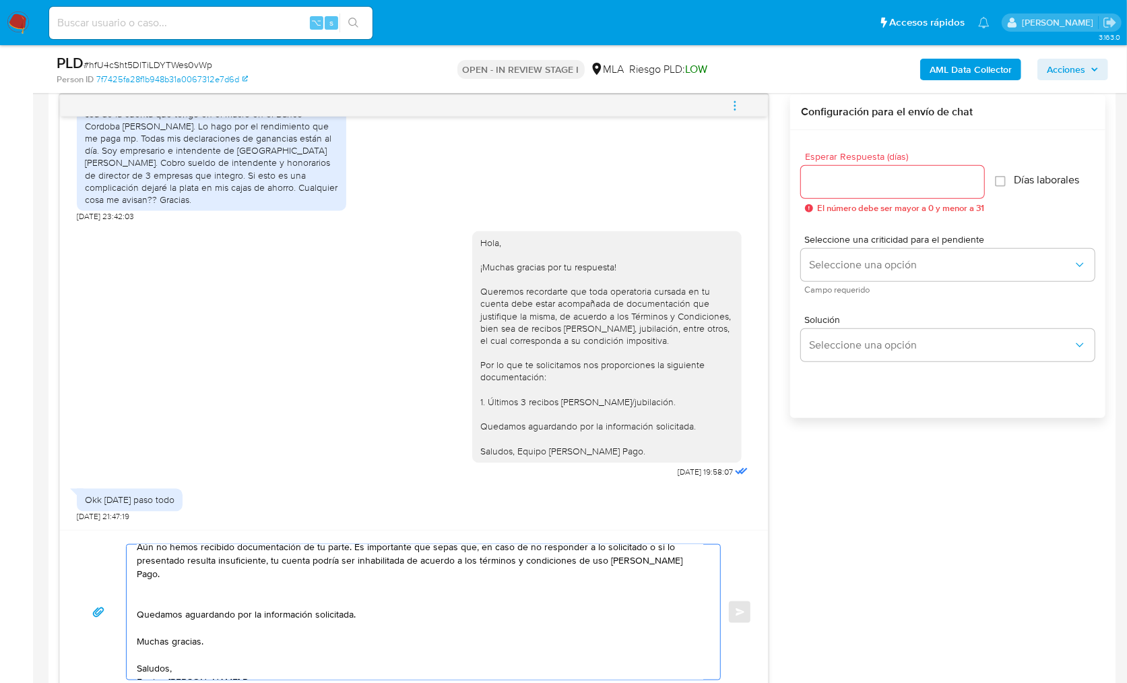
click at [152, 577] on textarea "Hola, Aún no hemos recibido documentación de tu parte. Es importante que sepas …" at bounding box center [420, 611] width 567 height 135
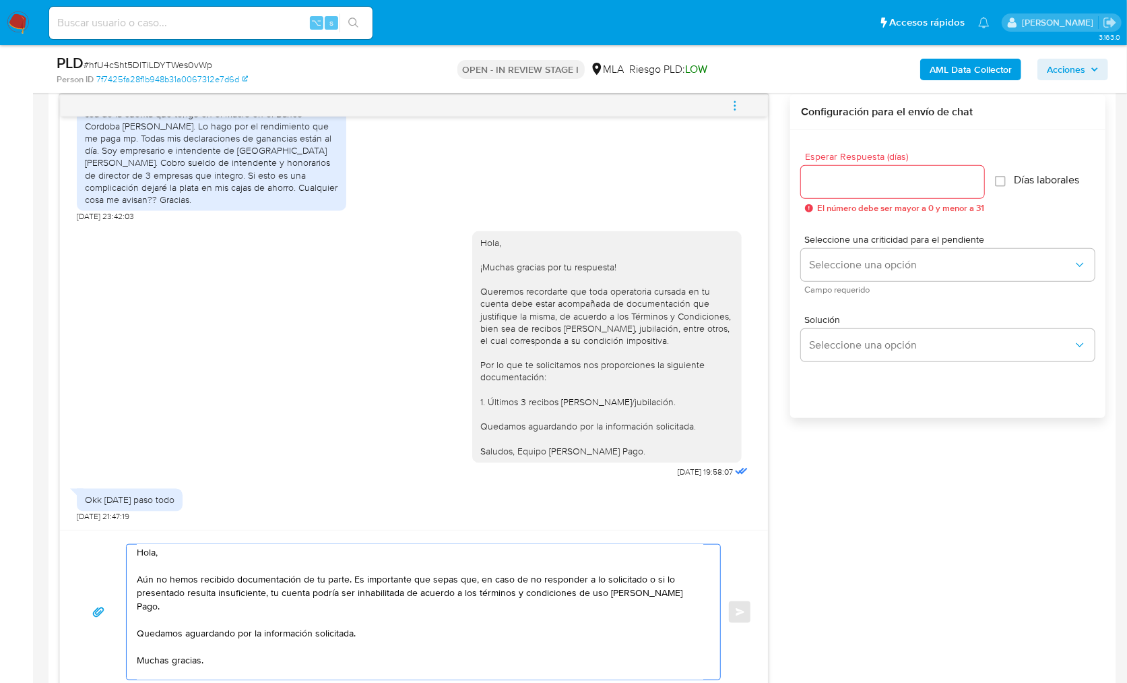
scroll to position [0, 0]
type textarea "Hola, Aún no hemos recibido documentación de tu parte. Es importante que sepas …"
click at [819, 194] on div at bounding box center [892, 182] width 183 height 32
click at [827, 186] on input "Esperar Respuesta (días)" at bounding box center [892, 182] width 183 height 18
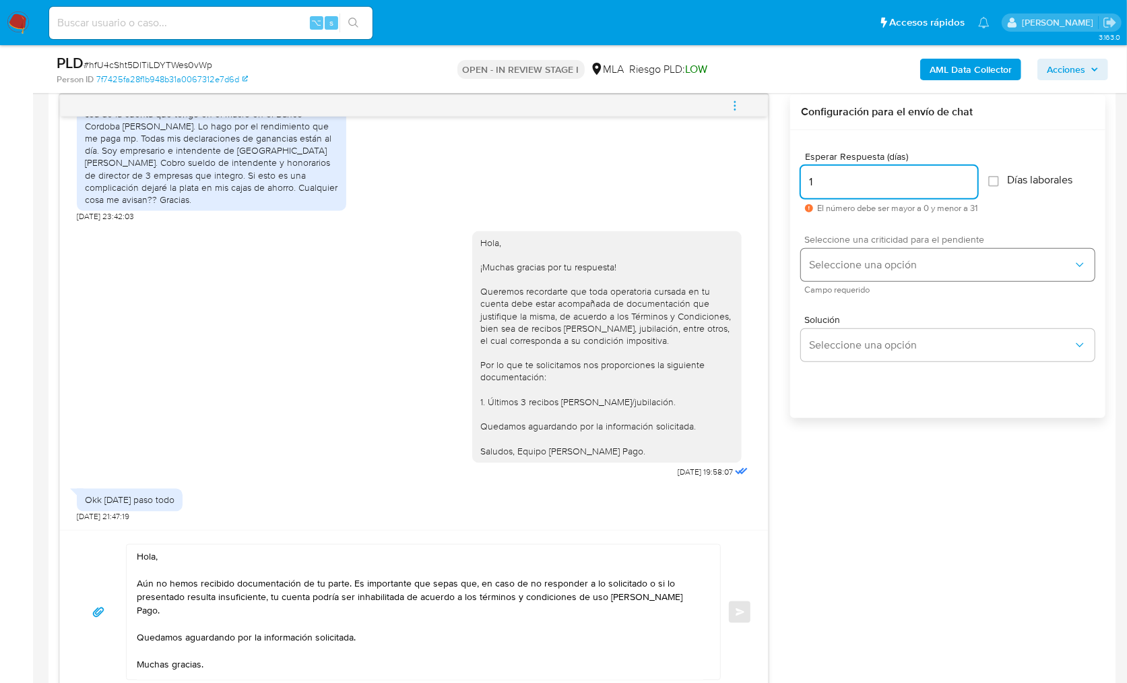
type input "1"
click at [833, 255] on button "Seleccione una opción" at bounding box center [948, 265] width 294 height 32
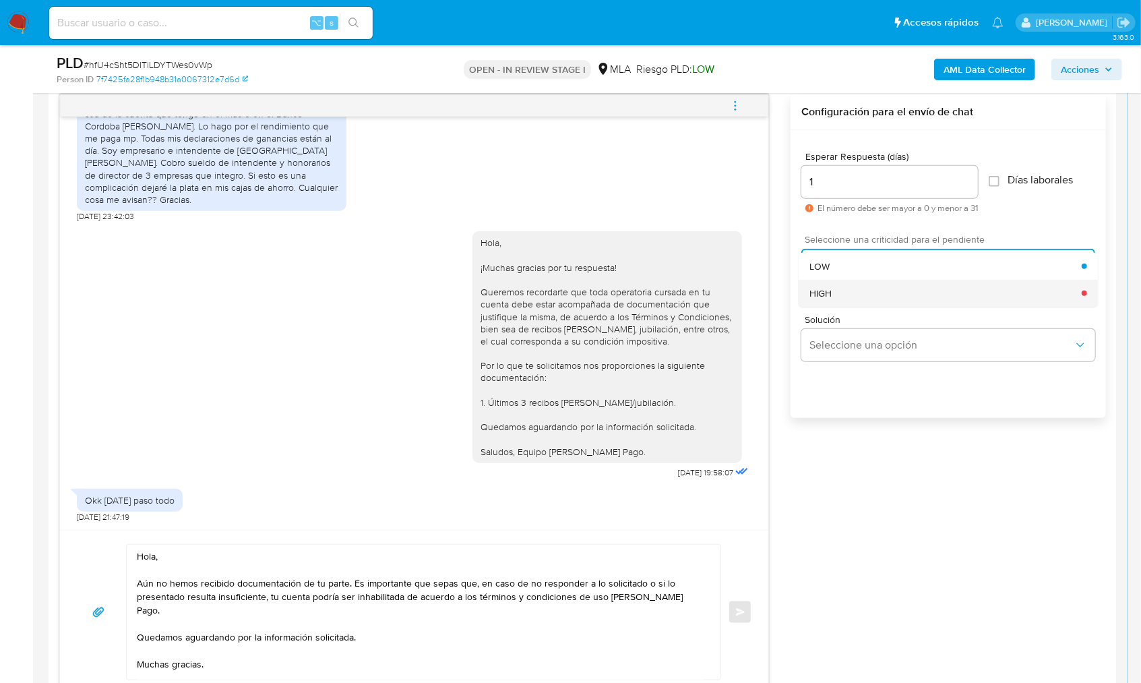
click at [838, 283] on div "HIGH" at bounding box center [945, 293] width 272 height 27
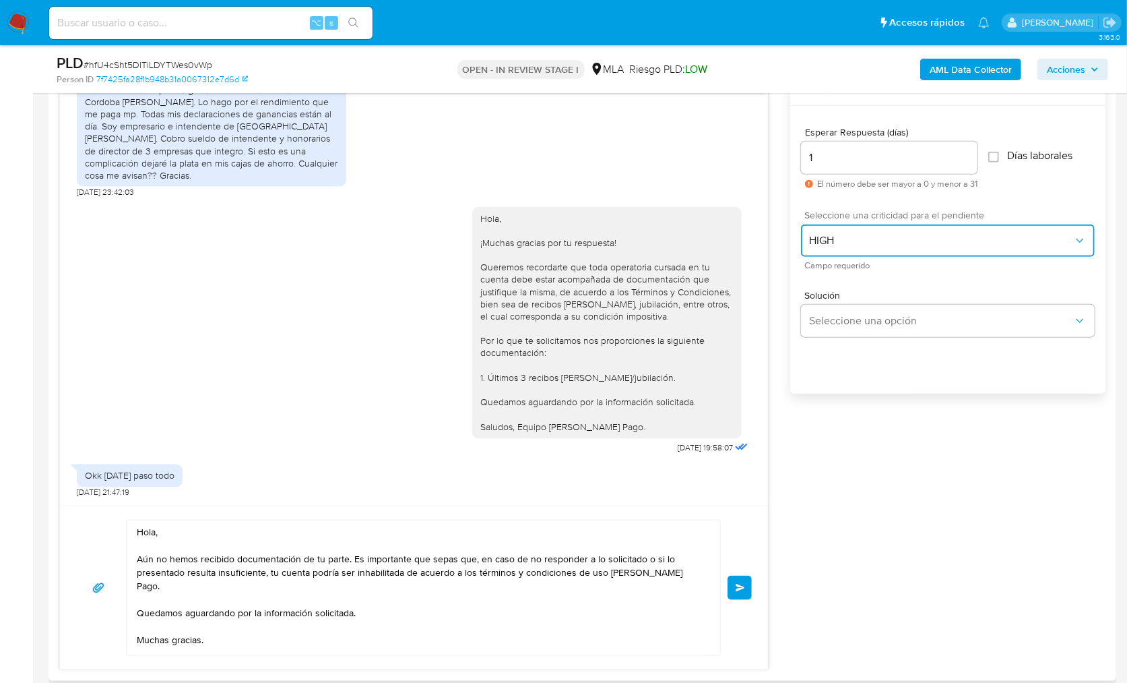
scroll to position [730, 0]
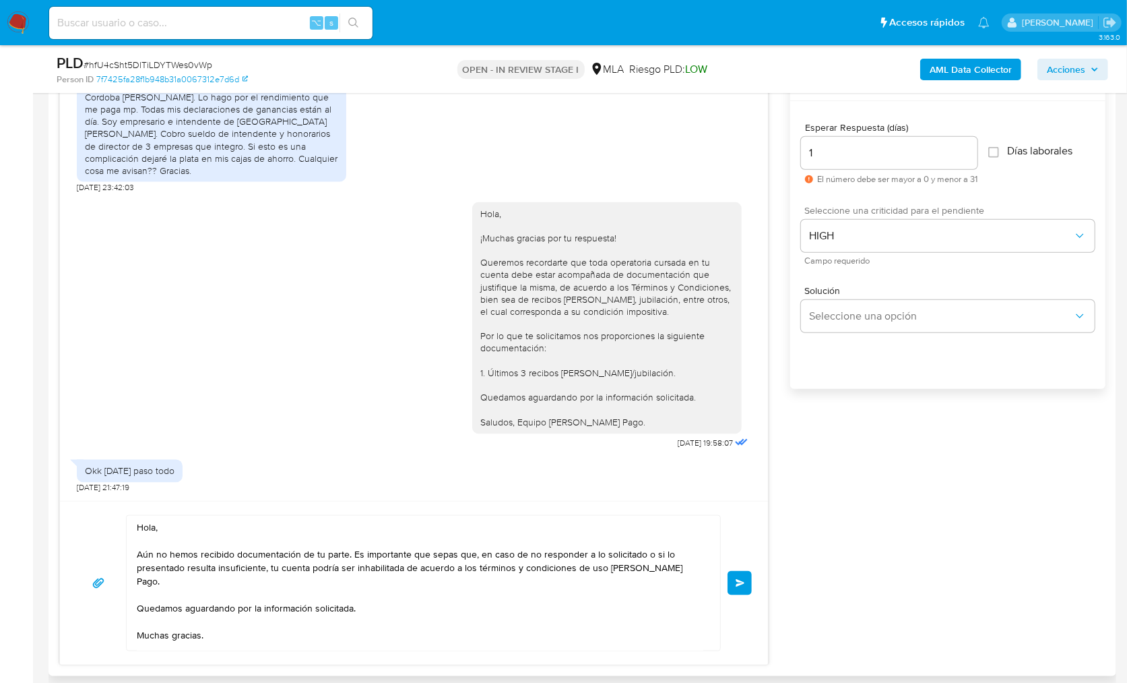
click at [737, 584] on span "Enviar" at bounding box center [740, 583] width 9 height 8
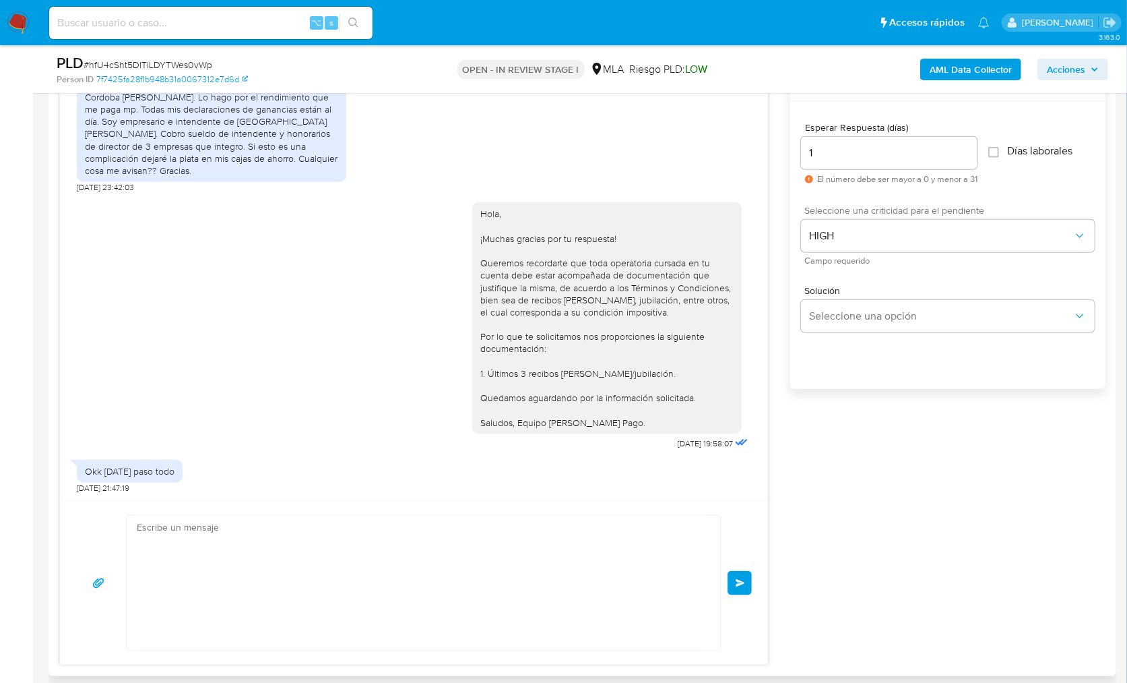
scroll to position [1815, 0]
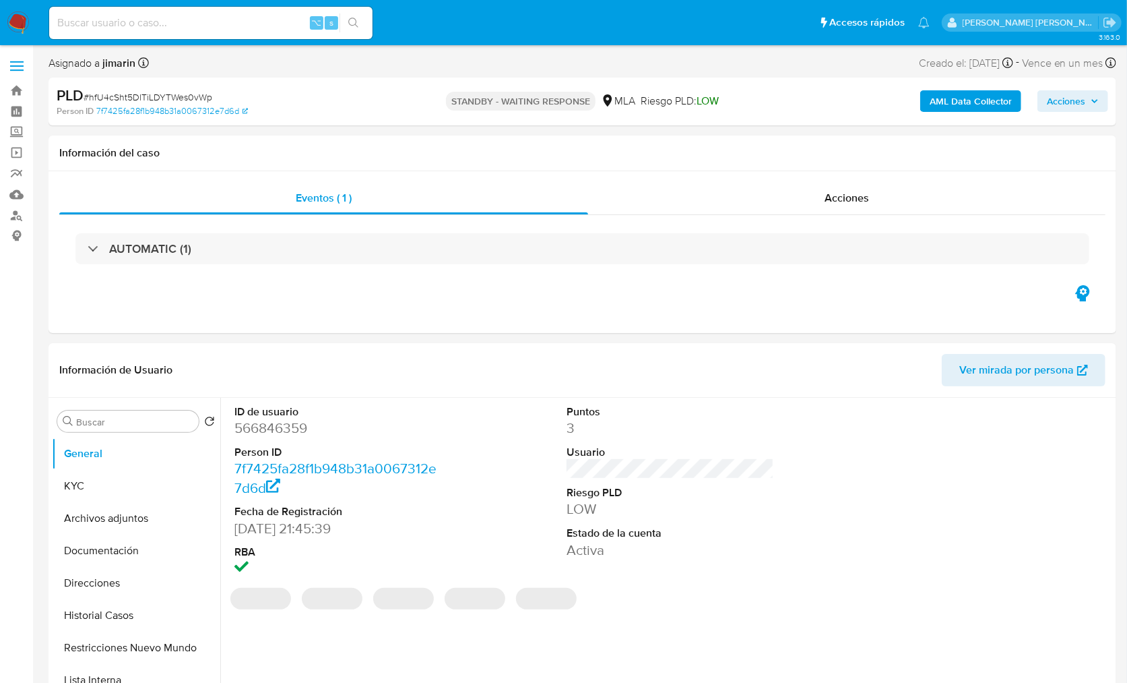
select select "10"
click at [584, 296] on div "Eventos ( 1 ) Acciones AUTOMATIC (1)" at bounding box center [583, 252] width 1068 height 162
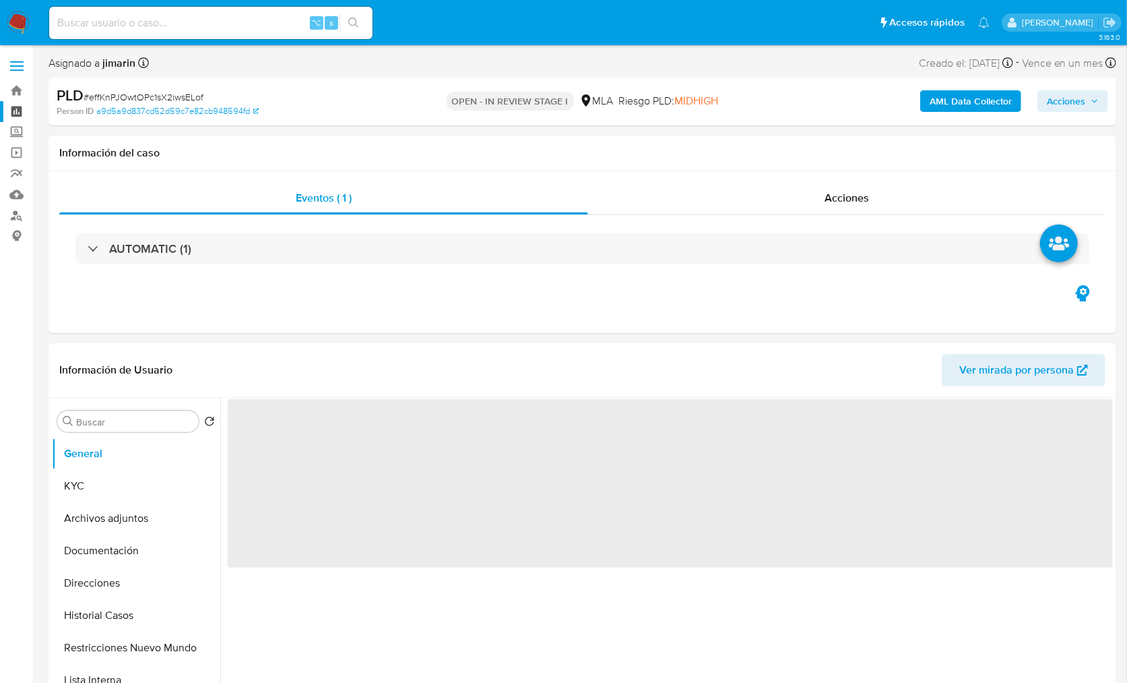
select select "10"
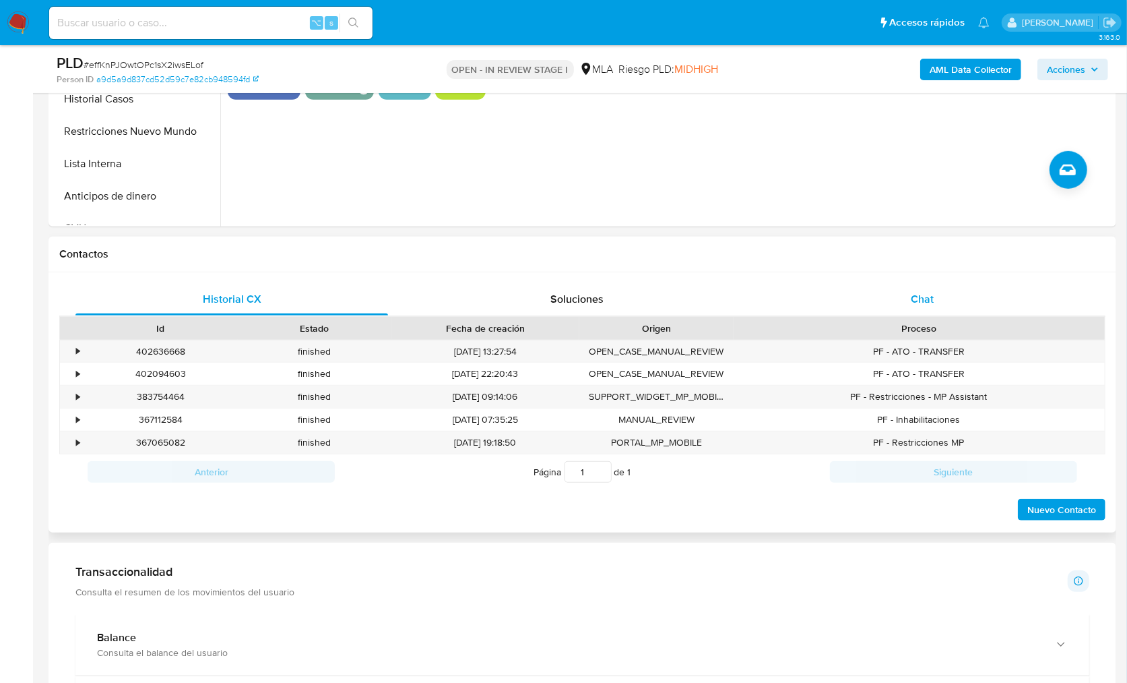
click at [962, 298] on div "Chat" at bounding box center [922, 299] width 313 height 32
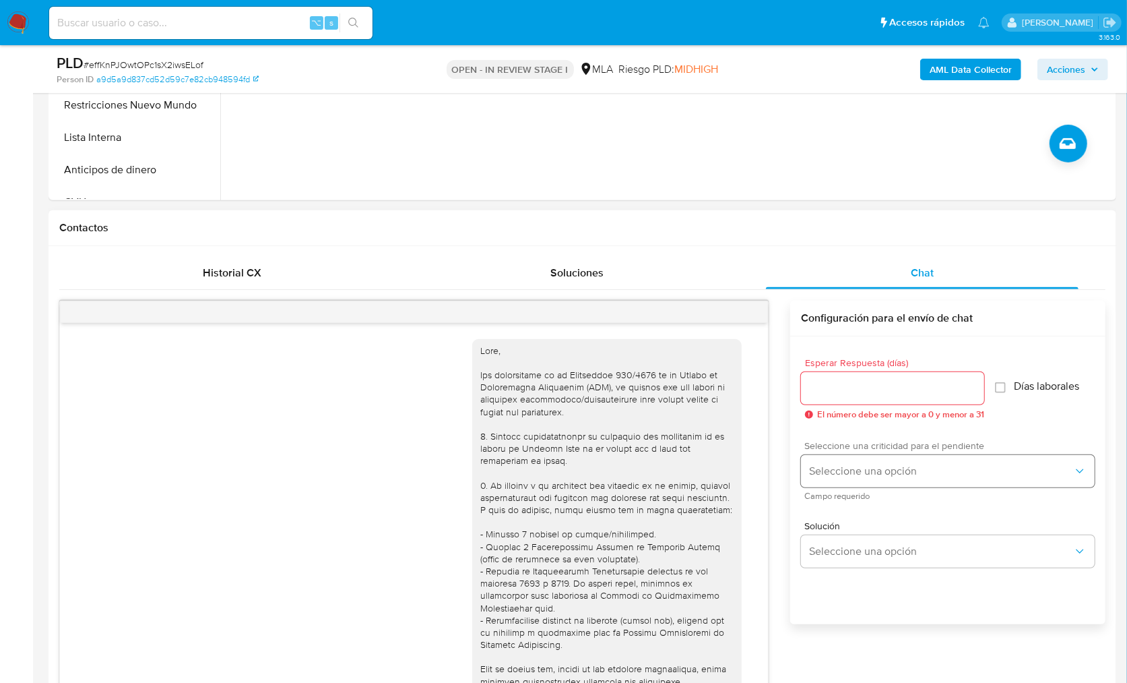
scroll to position [1535, 0]
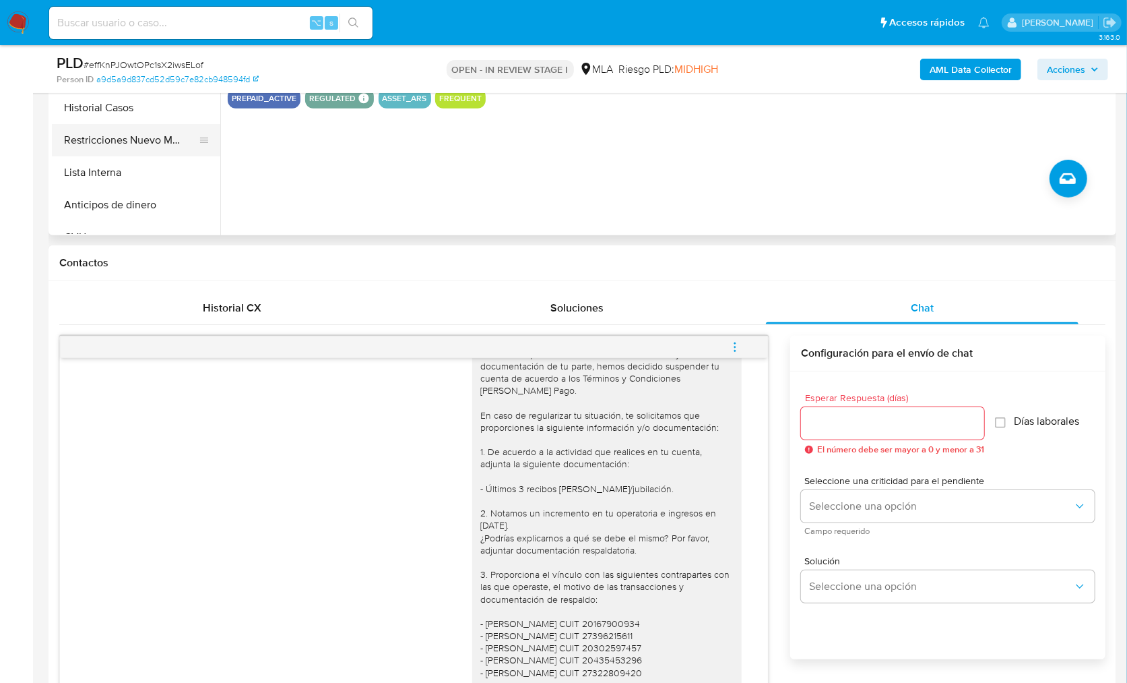
click at [135, 141] on button "Restricciones Nuevo Mundo" at bounding box center [131, 140] width 158 height 32
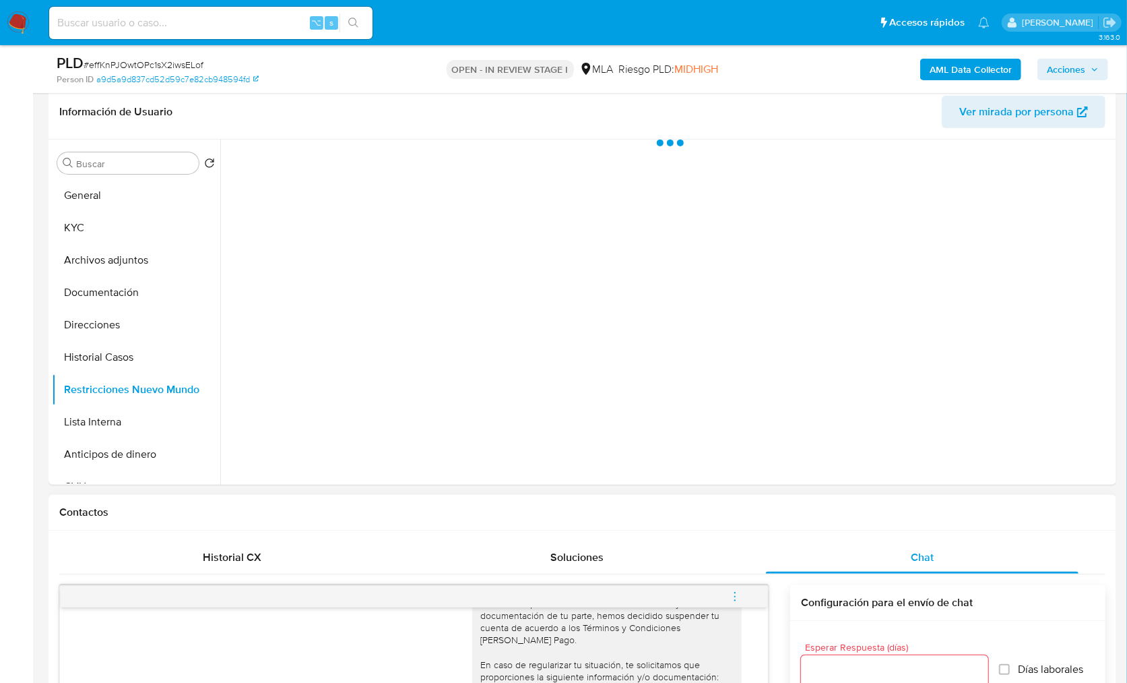
scroll to position [208, 0]
click at [959, 556] on div "Chat" at bounding box center [922, 559] width 313 height 32
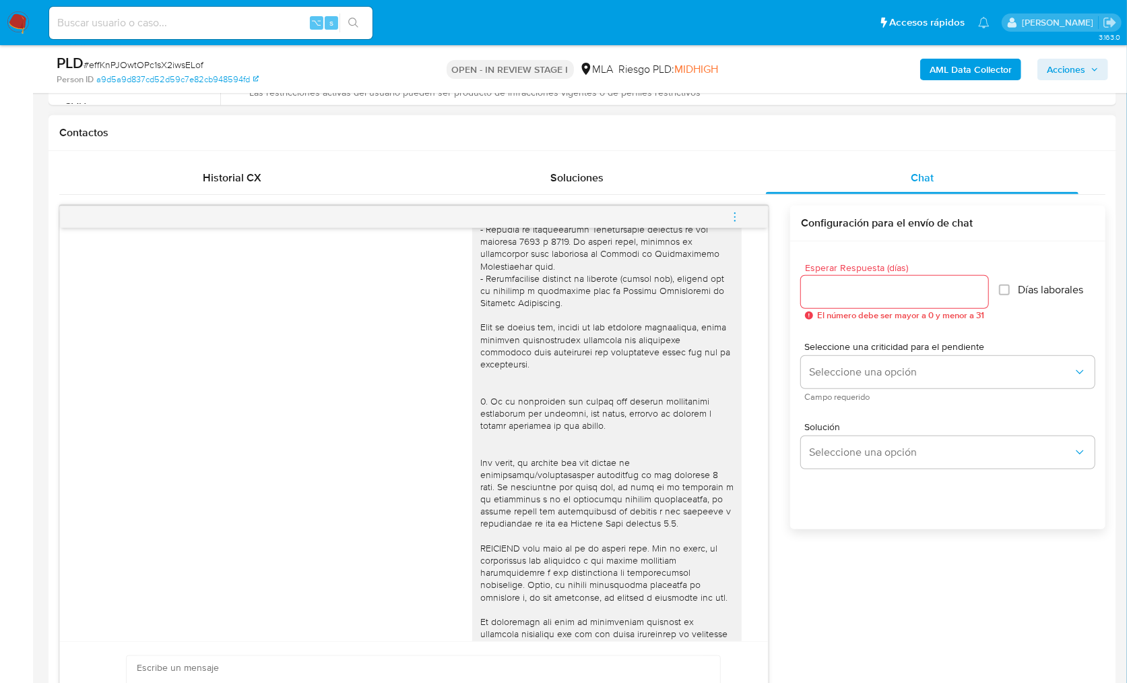
scroll to position [169, 0]
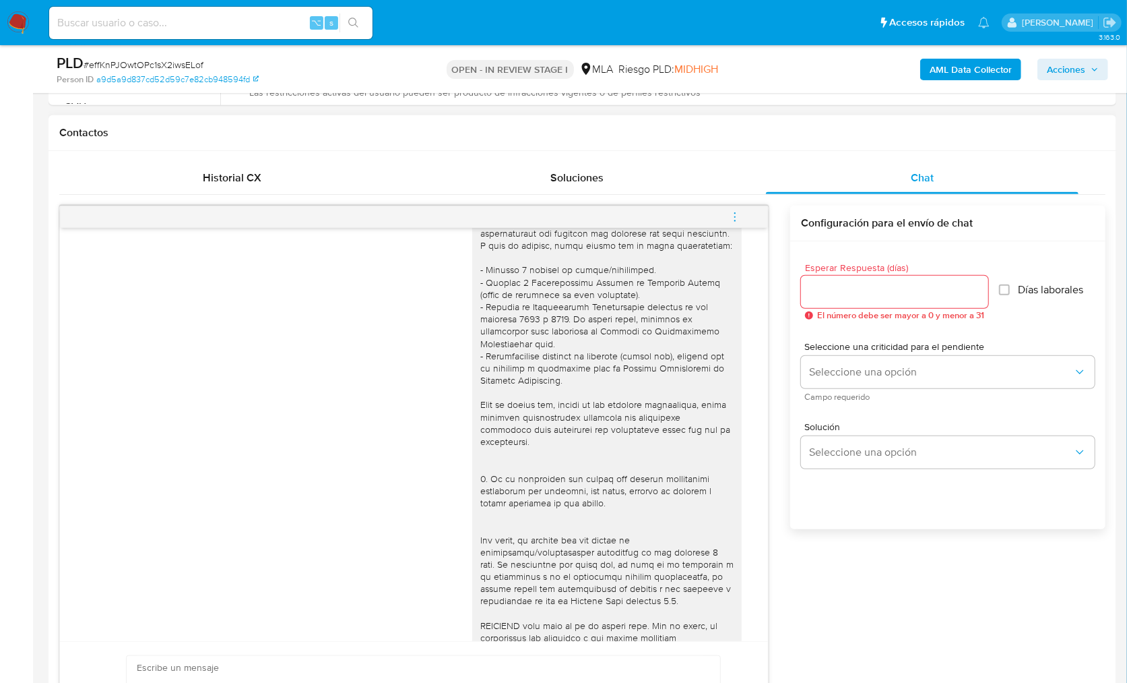
click at [734, 213] on icon "menu-action" at bounding box center [735, 217] width 12 height 12
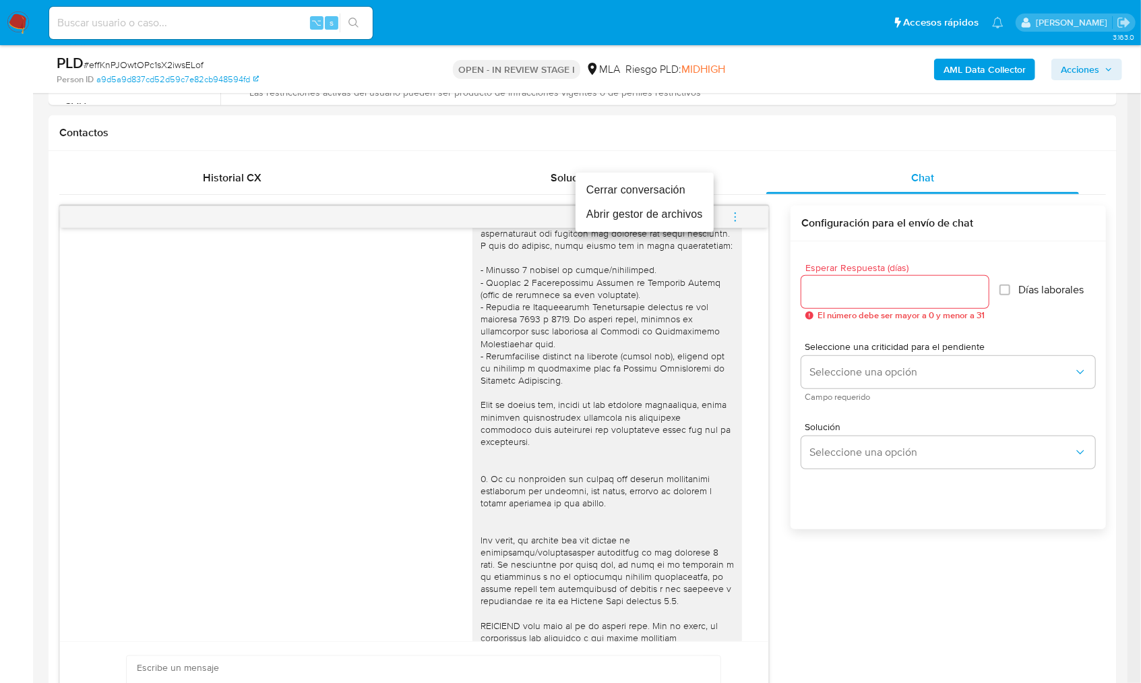
click at [605, 185] on li "Cerrar conversación" at bounding box center [644, 190] width 138 height 24
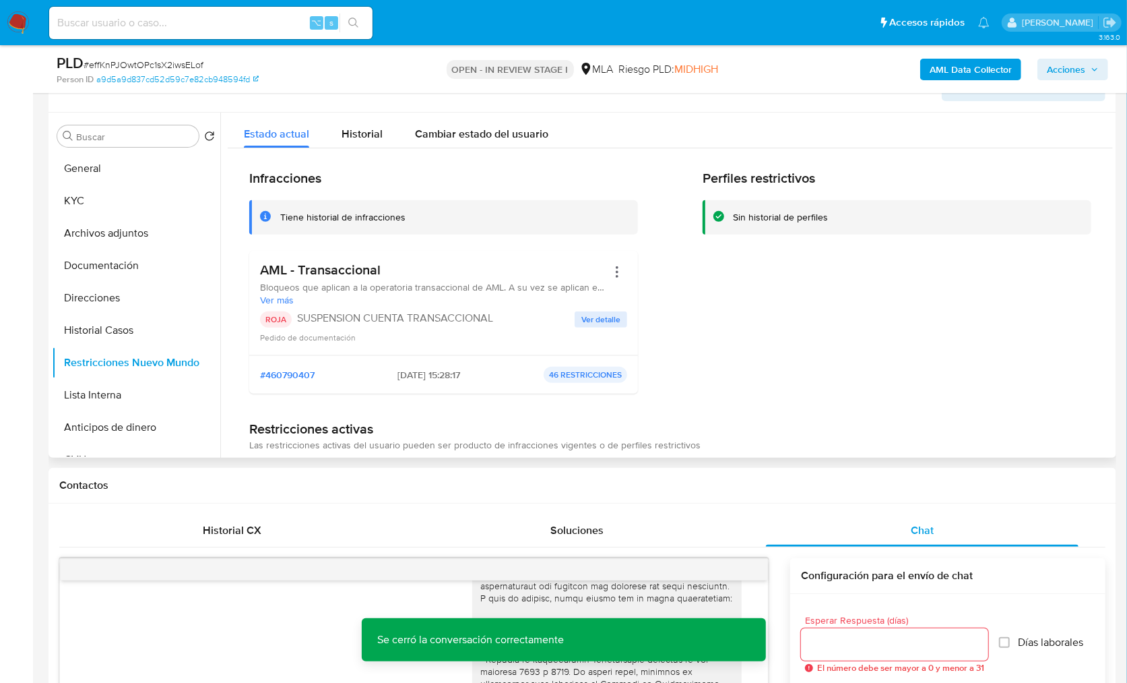
scroll to position [216, 0]
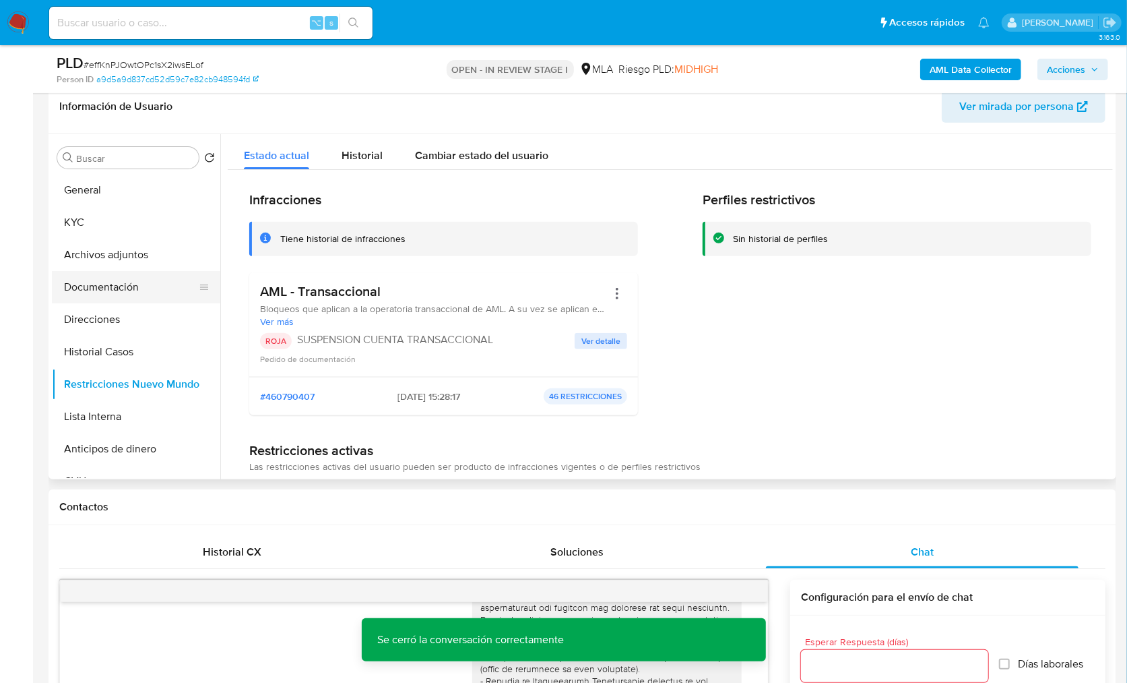
click at [146, 281] on button "Documentación" at bounding box center [131, 287] width 158 height 32
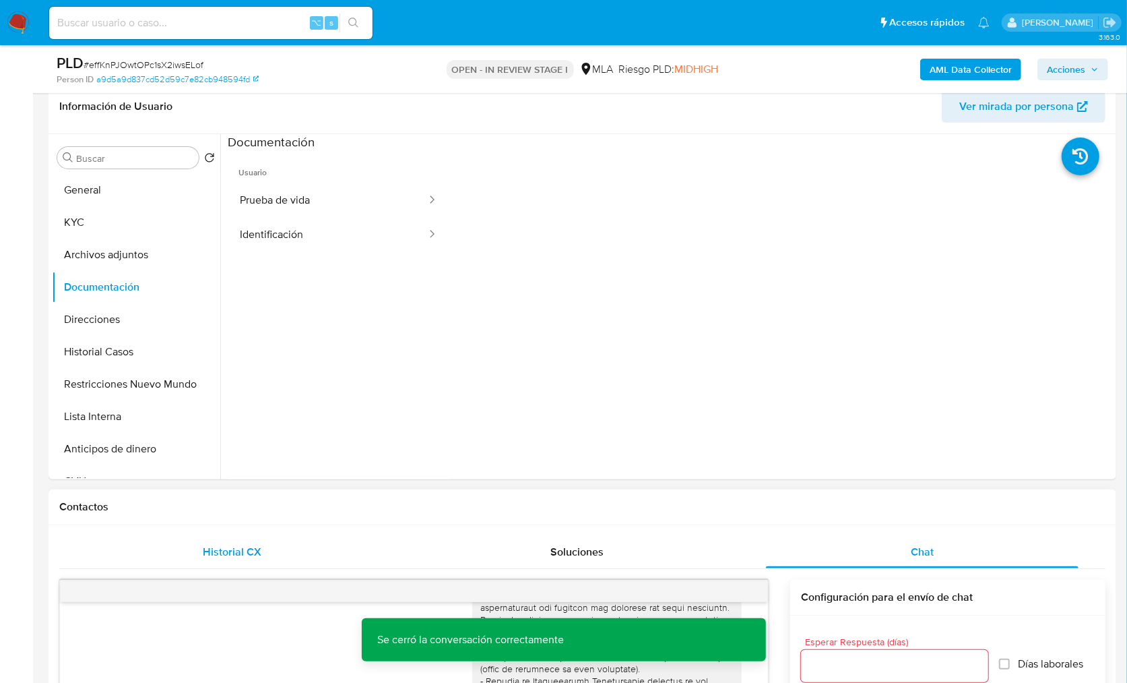
click at [216, 544] on span "Historial CX" at bounding box center [232, 551] width 59 height 15
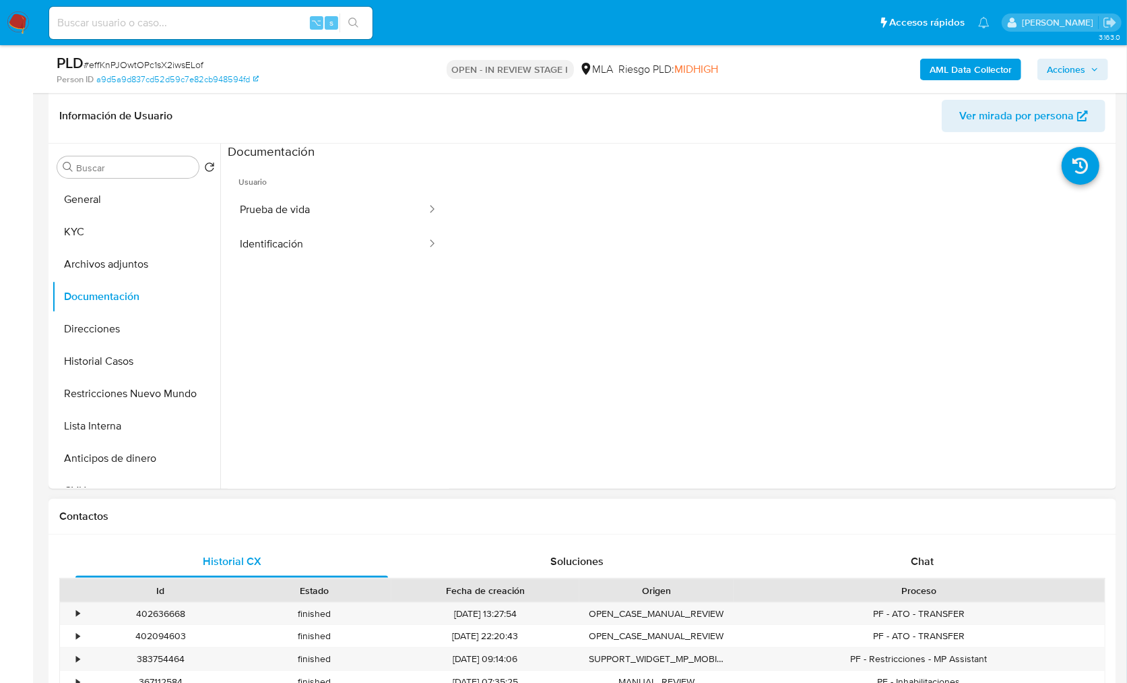
scroll to position [193, 0]
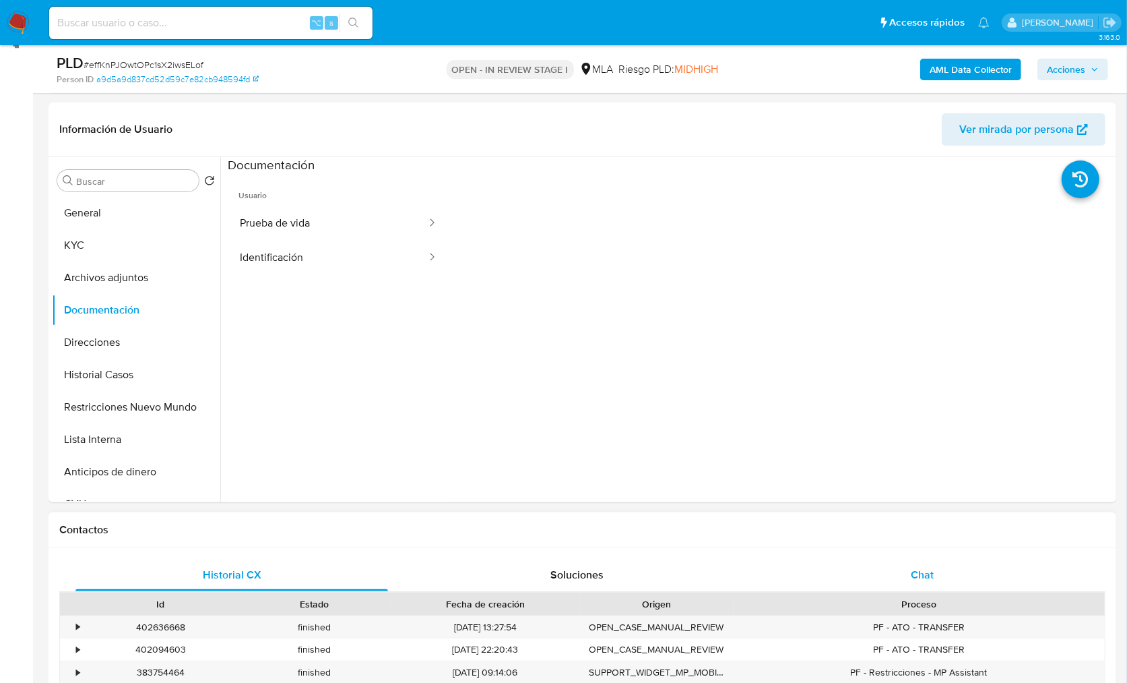
click at [922, 569] on span "Chat" at bounding box center [922, 574] width 23 height 15
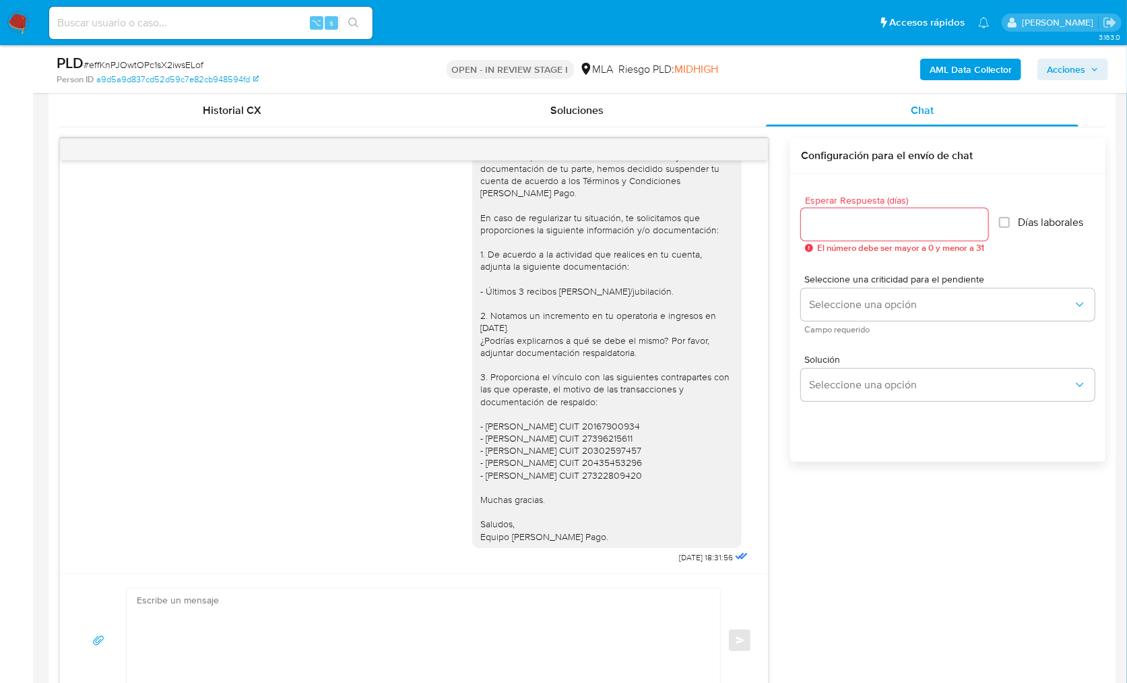
scroll to position [1535, 0]
click at [906, 538] on div "17/09/2025 14:33:32 Hola, Esperamos que te encuentres muy bien. Te consultamos …" at bounding box center [582, 422] width 1046 height 569
click at [836, 533] on div "17/09/2025 14:33:32 Hola, Esperamos que te encuentres muy bien. Te consultamos …" at bounding box center [582, 422] width 1046 height 569
click at [998, 567] on div "17/09/2025 14:33:32 Hola, Esperamos que te encuentres muy bien. Te consultamos …" at bounding box center [582, 422] width 1046 height 569
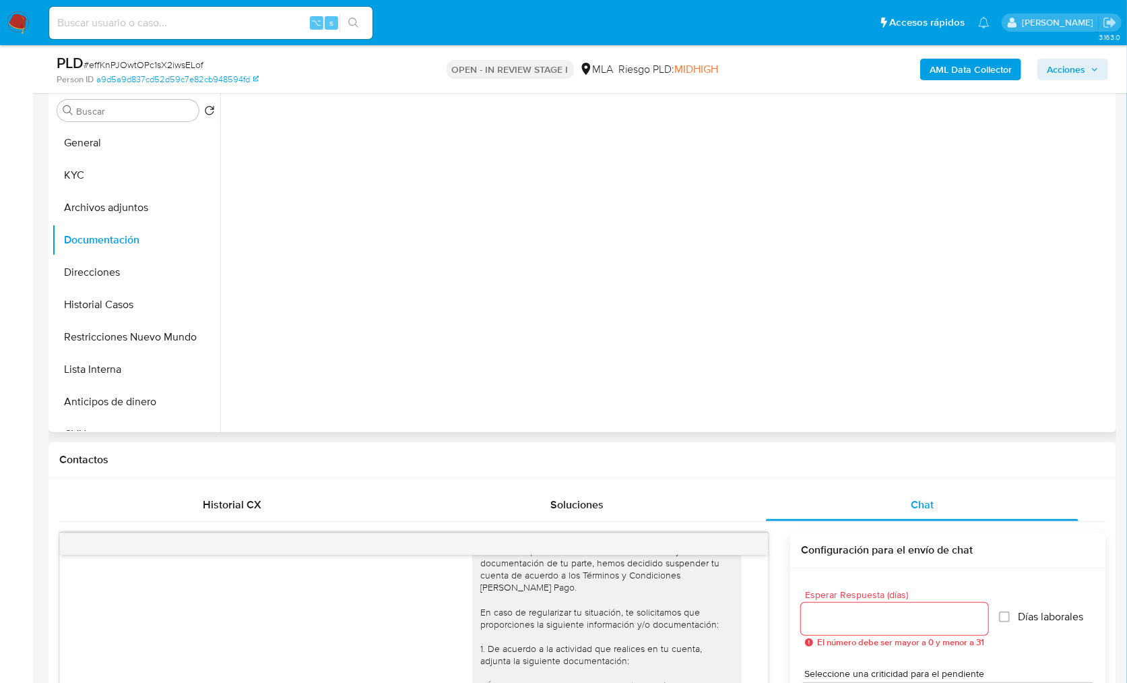
scroll to position [252, 0]
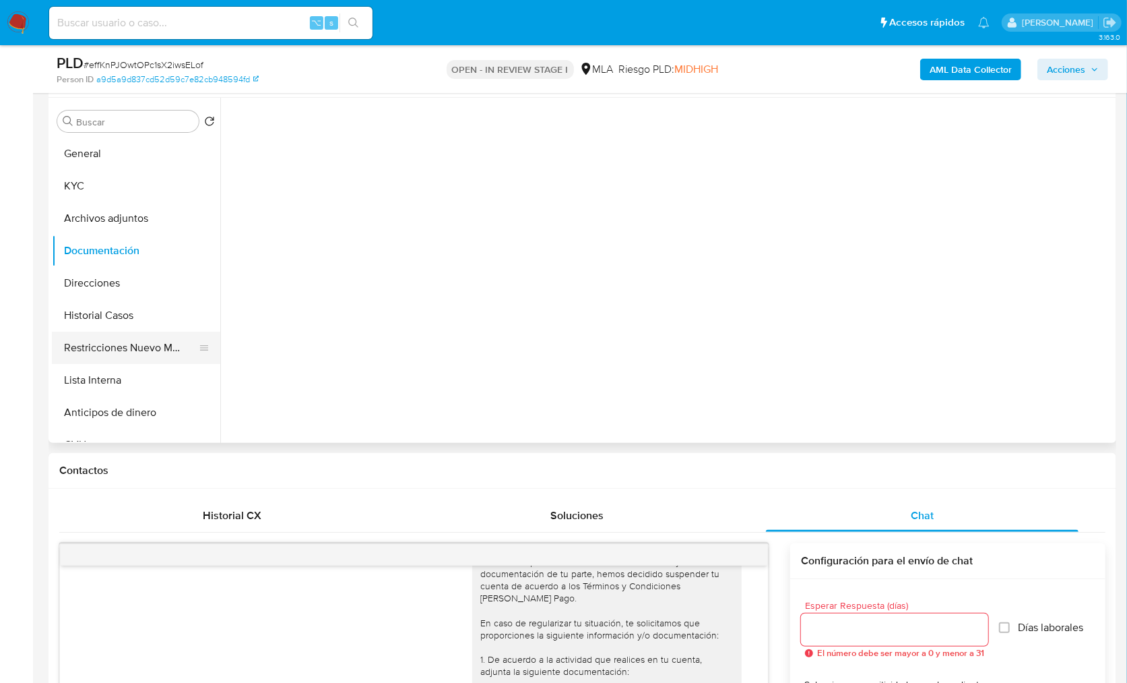
click at [131, 343] on button "Restricciones Nuevo Mundo" at bounding box center [131, 348] width 158 height 32
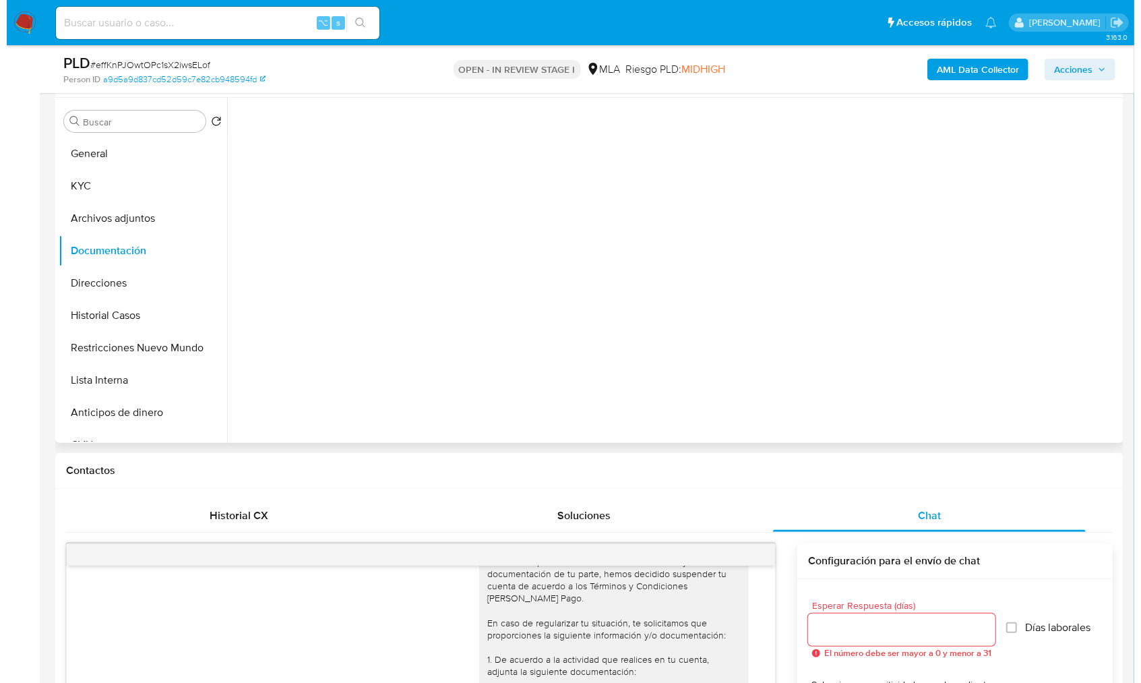
scroll to position [0, 0]
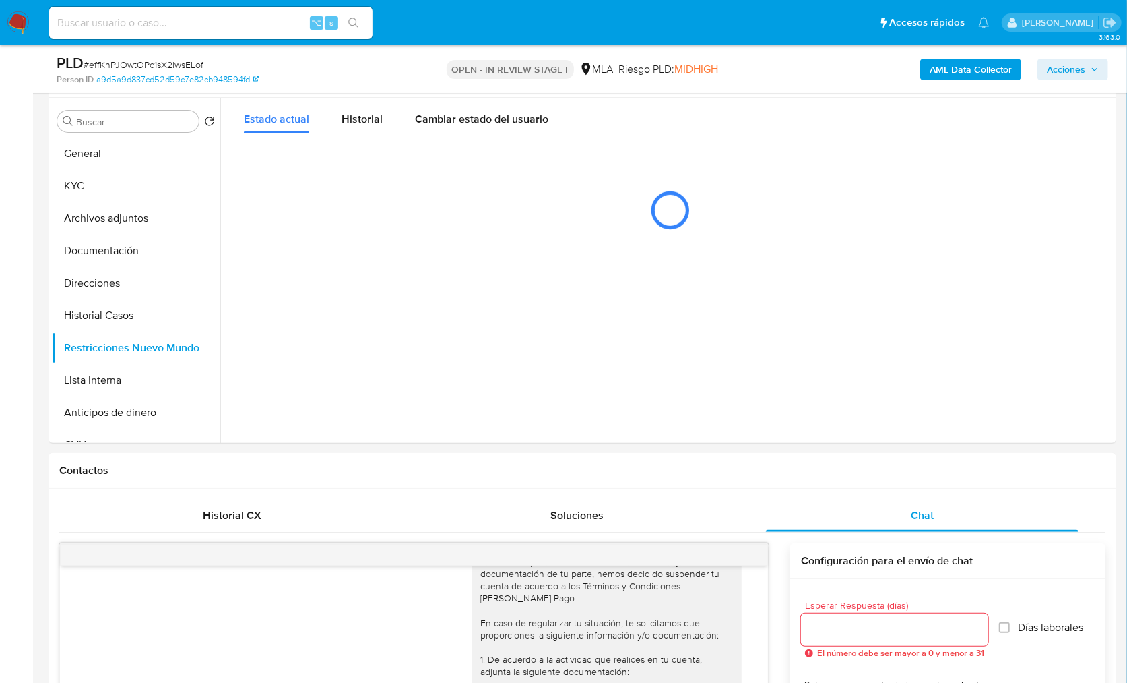
click at [959, 77] on b "AML Data Collector" at bounding box center [971, 70] width 82 height 22
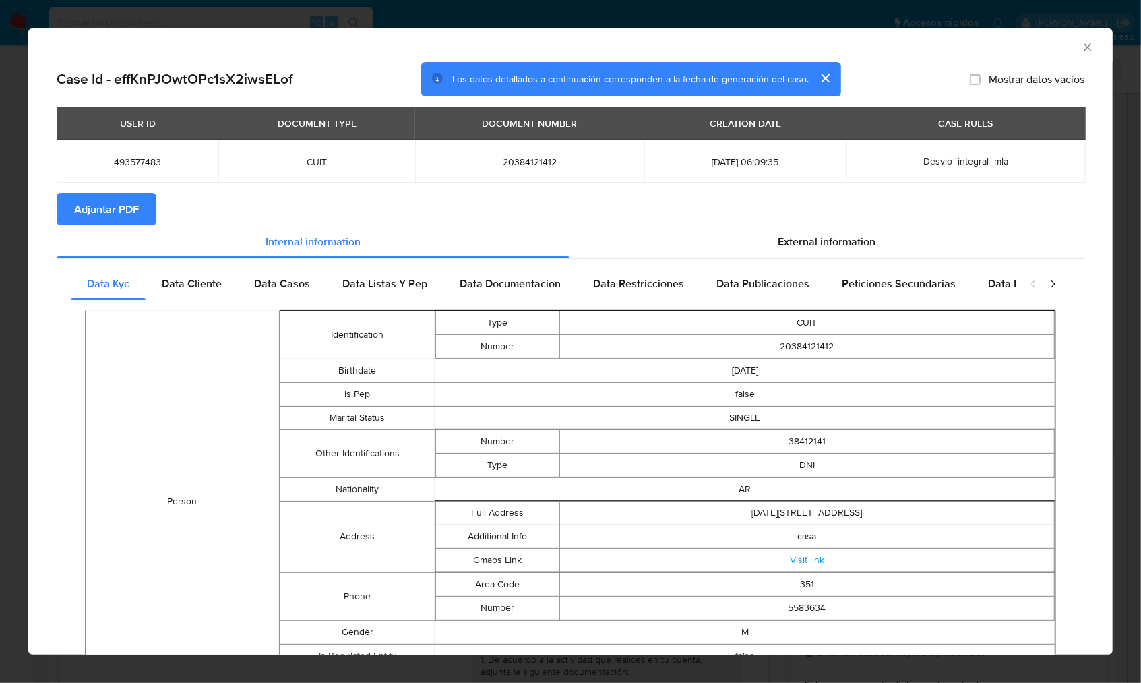
click at [94, 196] on span "Adjuntar PDF" at bounding box center [106, 209] width 65 height 30
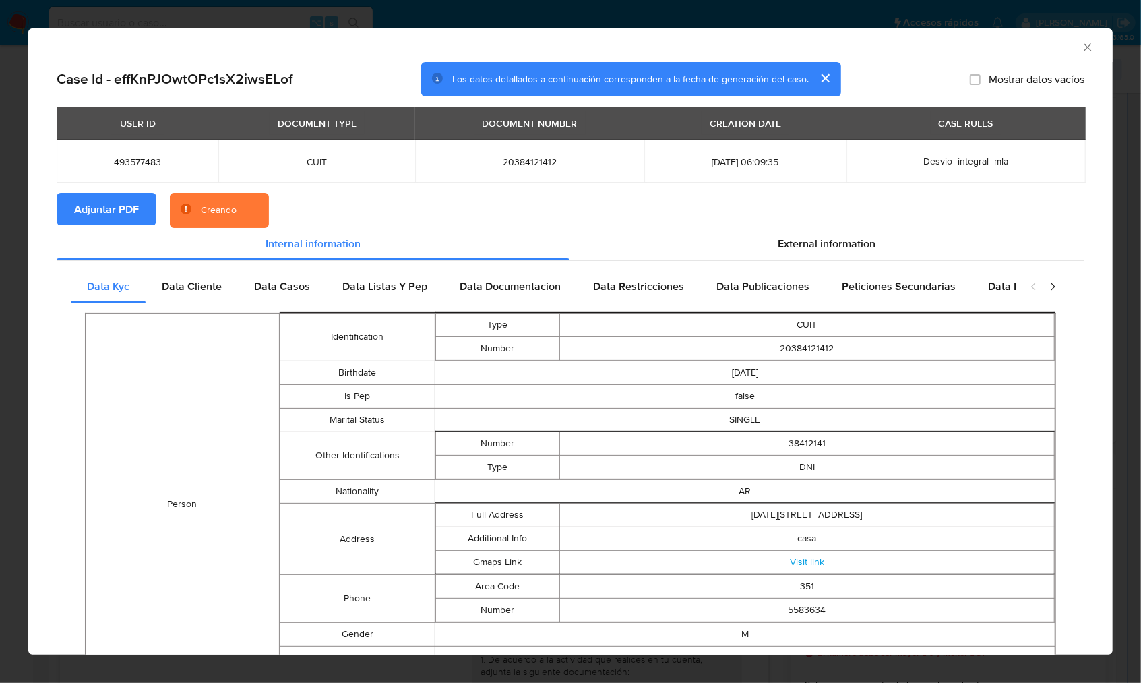
click at [409, 203] on section "Adjuntar PDF Creando" at bounding box center [571, 210] width 1028 height 35
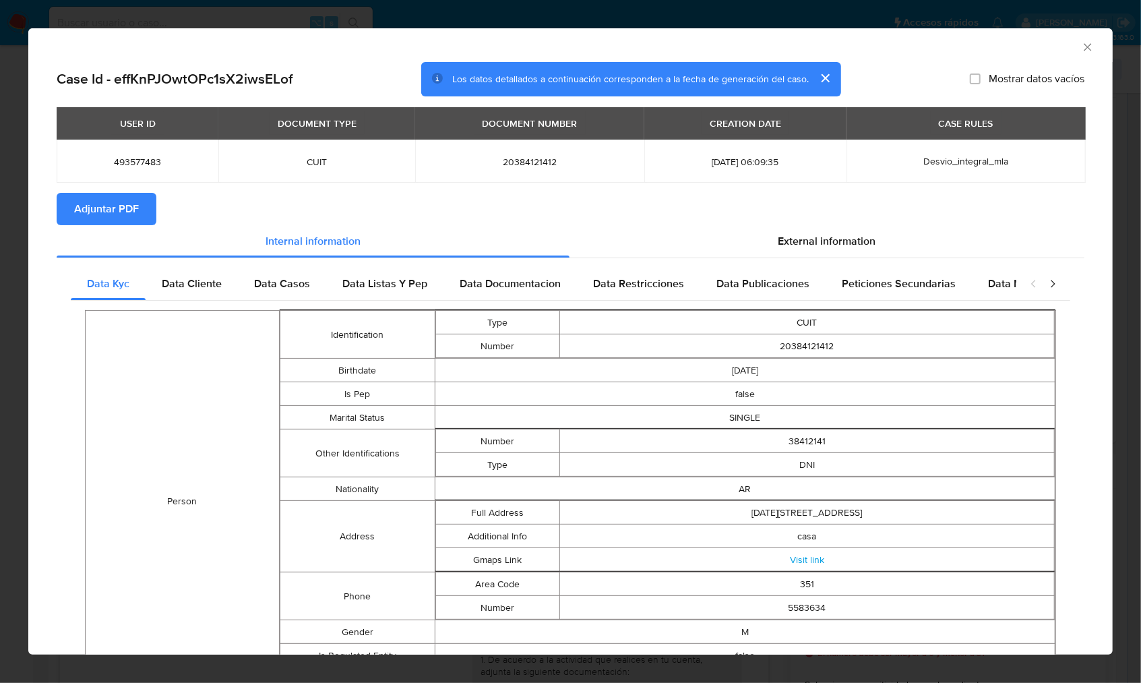
drag, startPoint x: 1059, startPoint y: 49, endPoint x: 1077, endPoint y: 49, distance: 18.2
click at [1060, 49] on div "AML Data Collector" at bounding box center [559, 45] width 1043 height 15
click at [1081, 49] on icon "Cerrar ventana" at bounding box center [1087, 46] width 13 height 13
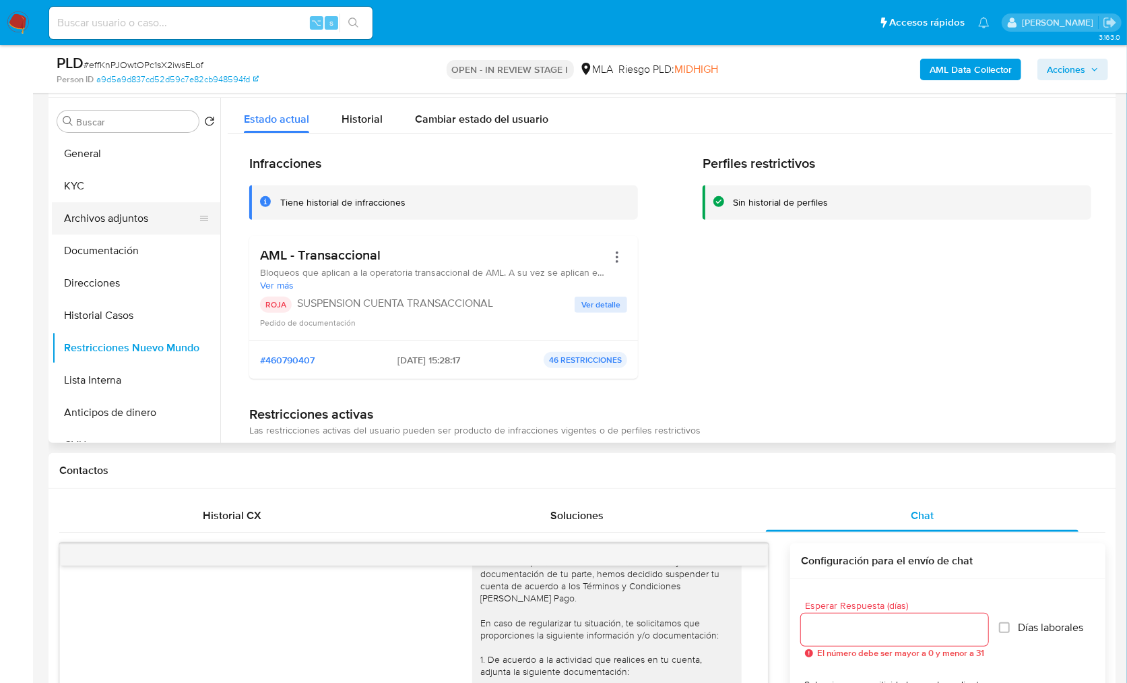
click at [112, 222] on button "Archivos adjuntos" at bounding box center [131, 218] width 158 height 32
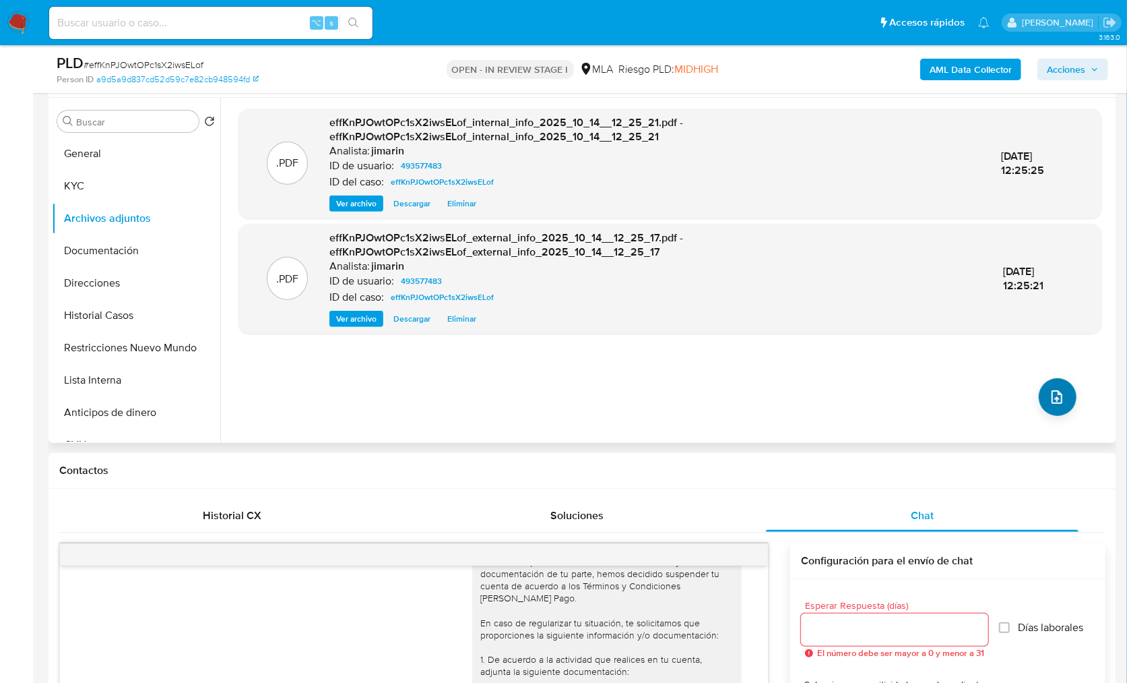
drag, startPoint x: 1023, startPoint y: 393, endPoint x: 1056, endPoint y: 404, distance: 34.3
click at [1024, 393] on div ".PDF effKnPJOwtOPc1sX2iwsELof_internal_info_2025_10_14__12_25_21.pdf - effKnPJO…" at bounding box center [671, 269] width 864 height 323
click at [1056, 404] on button "upload-file" at bounding box center [1058, 397] width 38 height 38
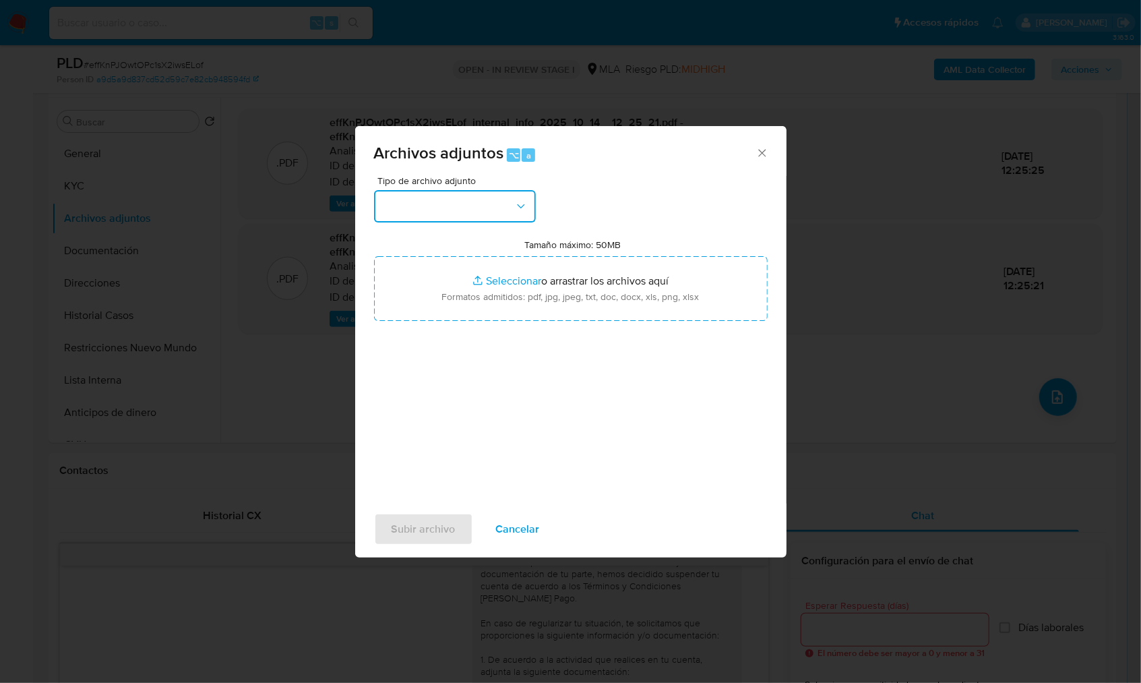
click at [467, 206] on button "button" at bounding box center [455, 206] width 162 height 32
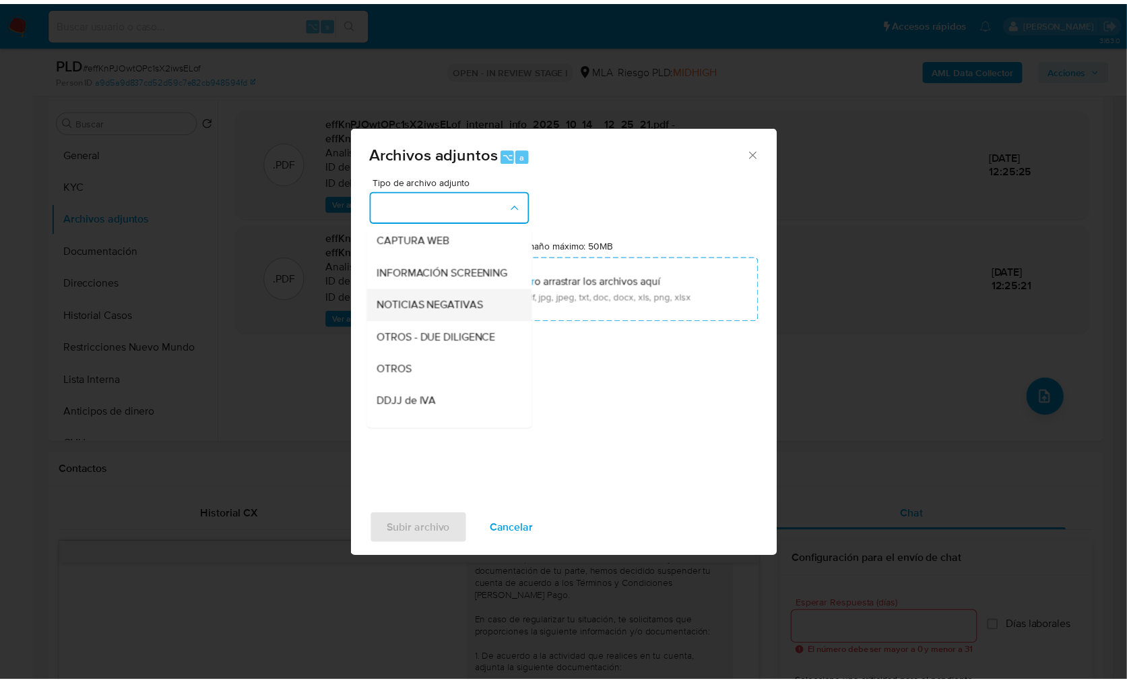
scroll to position [133, 0]
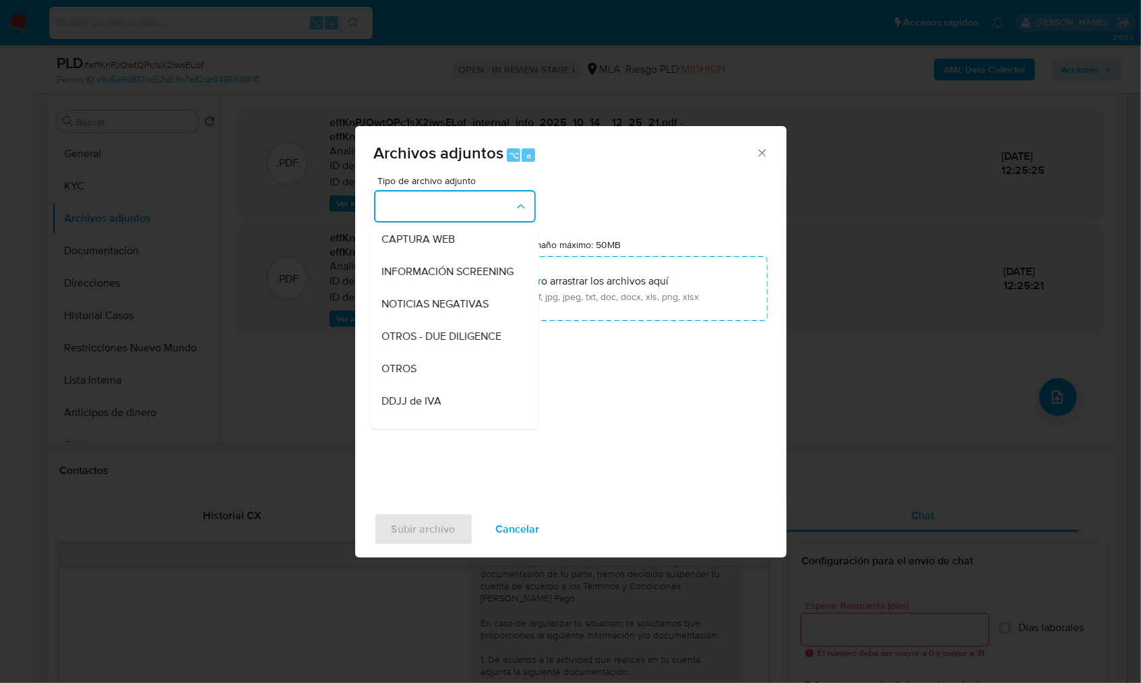
click at [420, 378] on div "OTROS" at bounding box center [450, 368] width 137 height 32
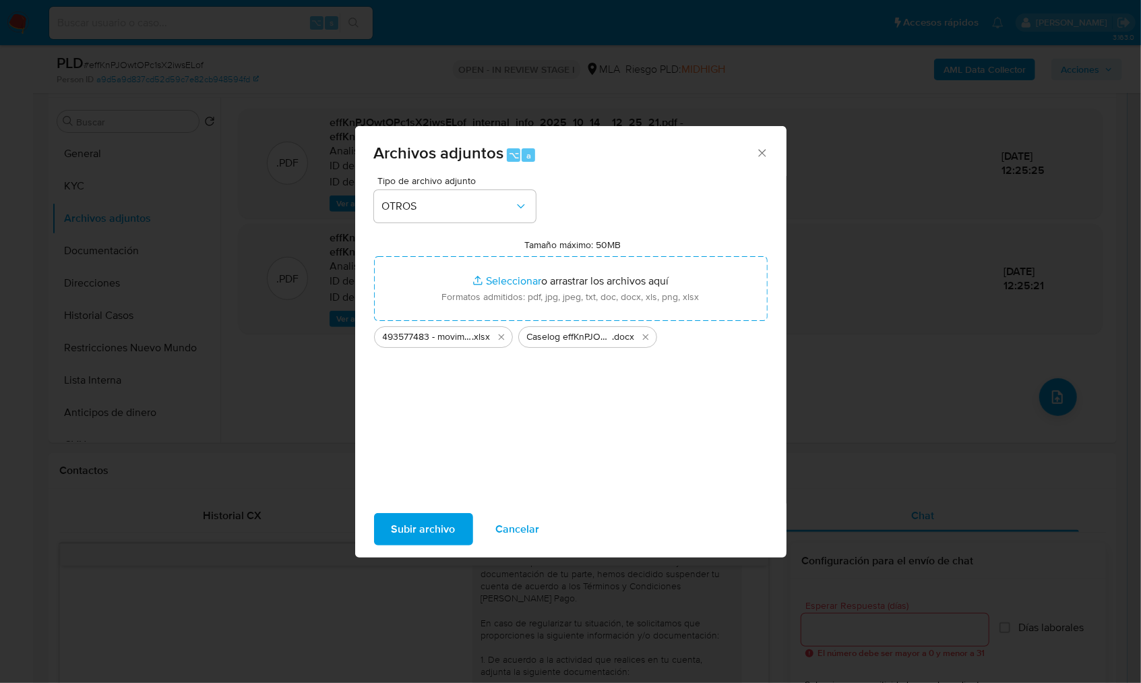
click at [433, 516] on span "Subir archivo" at bounding box center [423, 529] width 64 height 30
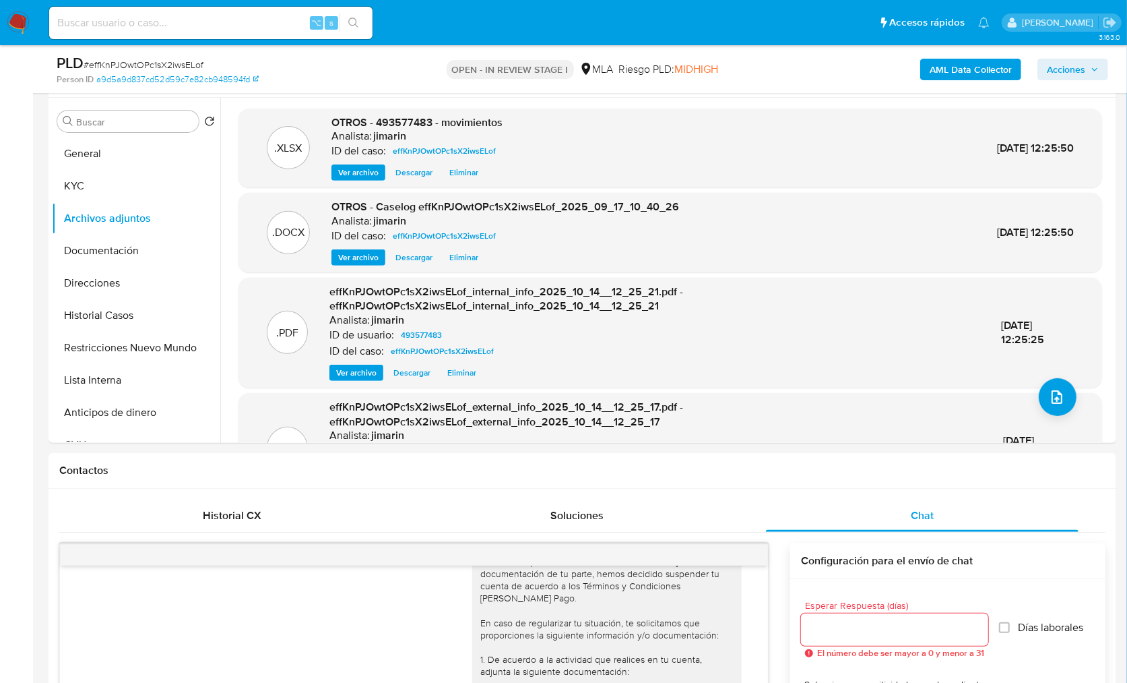
click at [1074, 66] on span "Acciones" at bounding box center [1066, 70] width 38 height 22
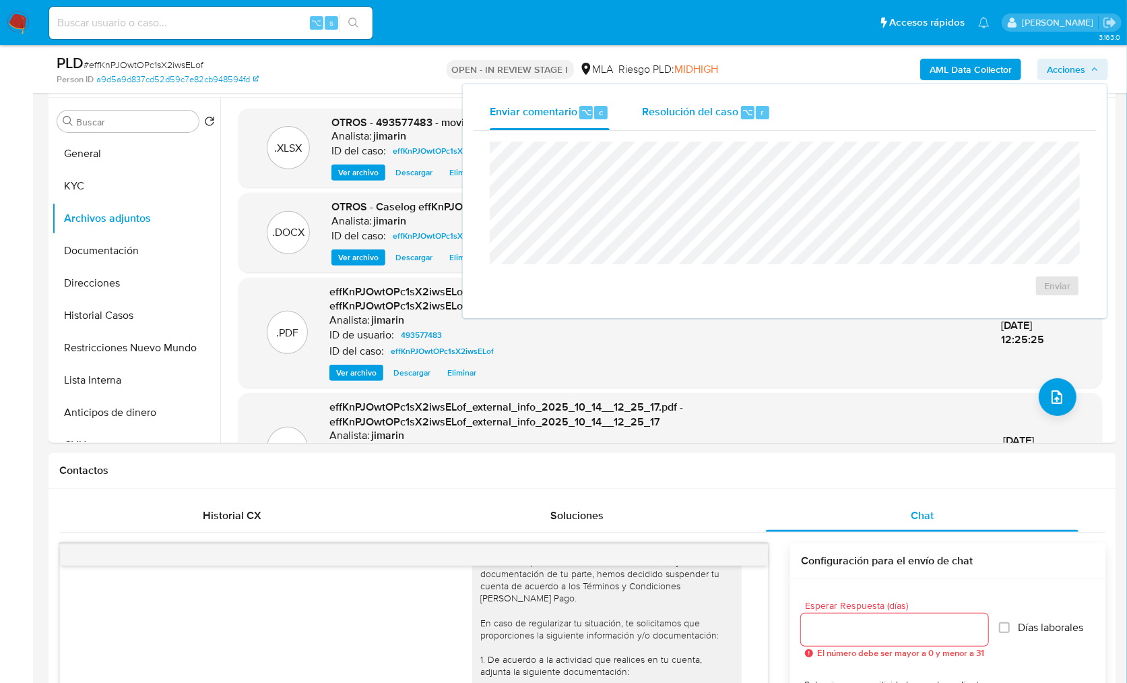
click at [666, 120] on div "Resolución del caso ⌥ r" at bounding box center [706, 112] width 129 height 35
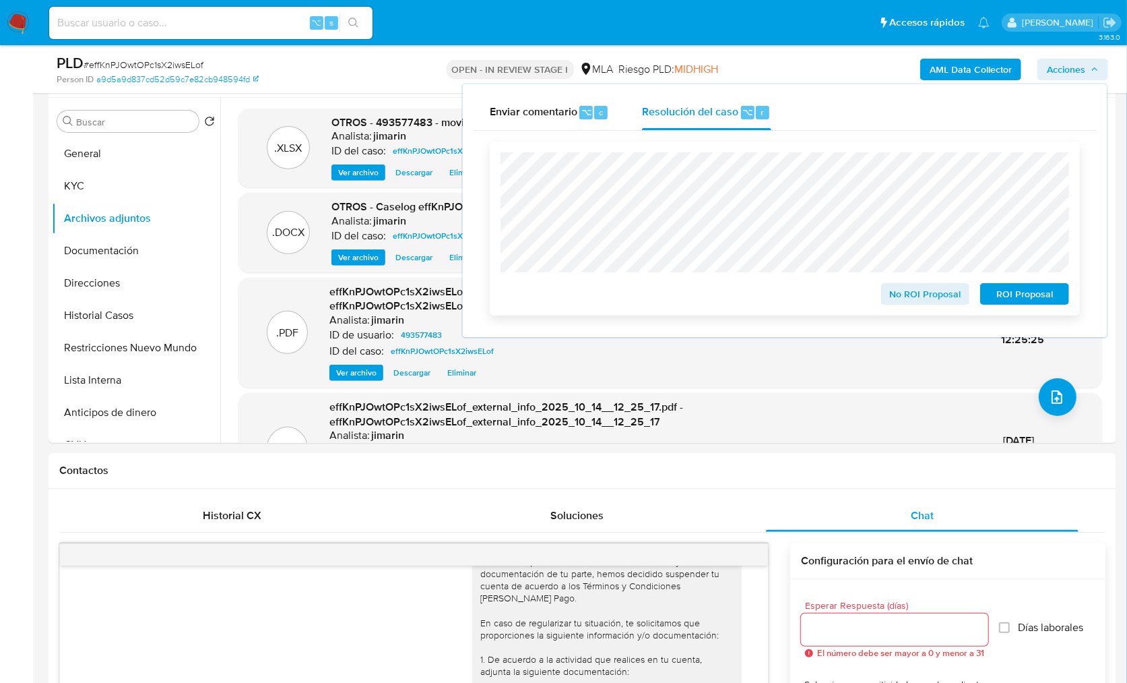
click at [1018, 283] on div "ROI Proposal" at bounding box center [1022, 291] width 94 height 27
click at [1018, 298] on span "ROI Proposal" at bounding box center [1025, 293] width 70 height 19
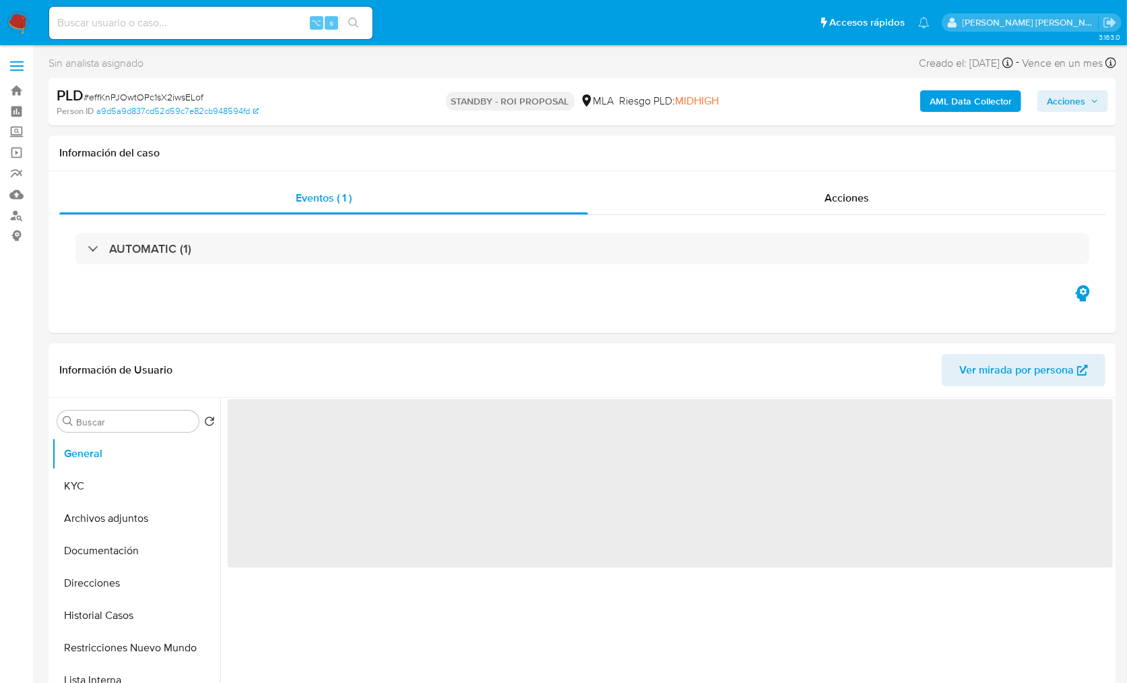
select select "10"
